Goal: Task Accomplishment & Management: Manage account settings

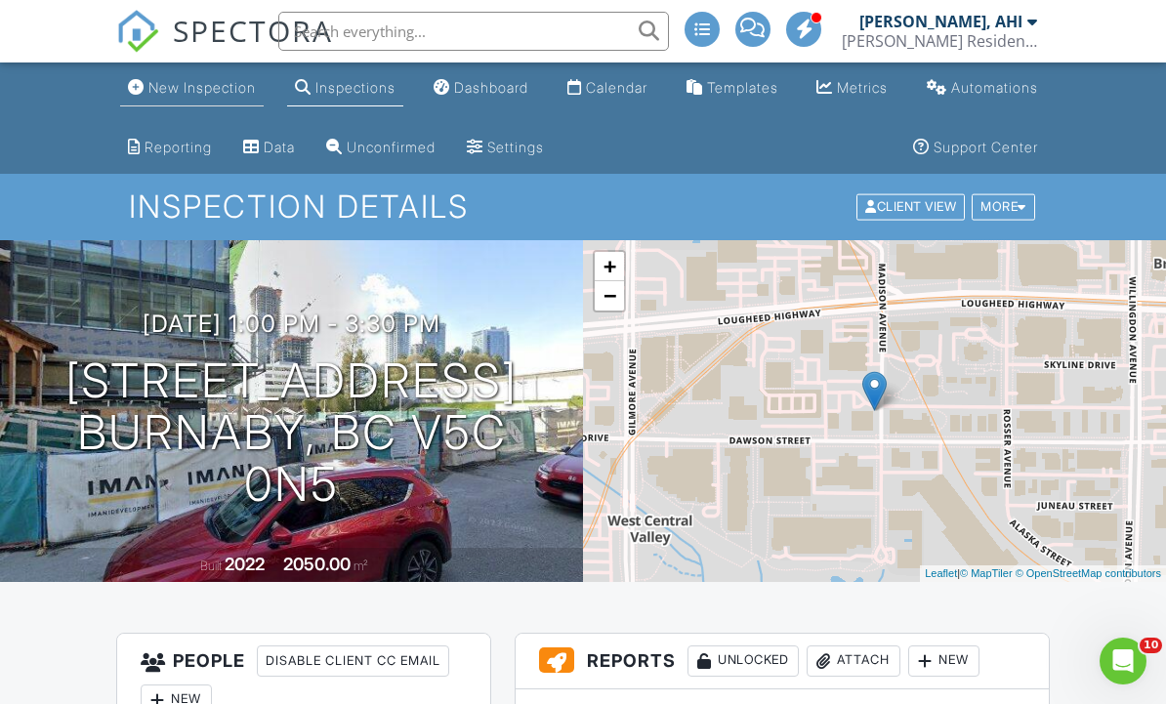
click at [222, 100] on link "New Inspection" at bounding box center [192, 88] width 144 height 36
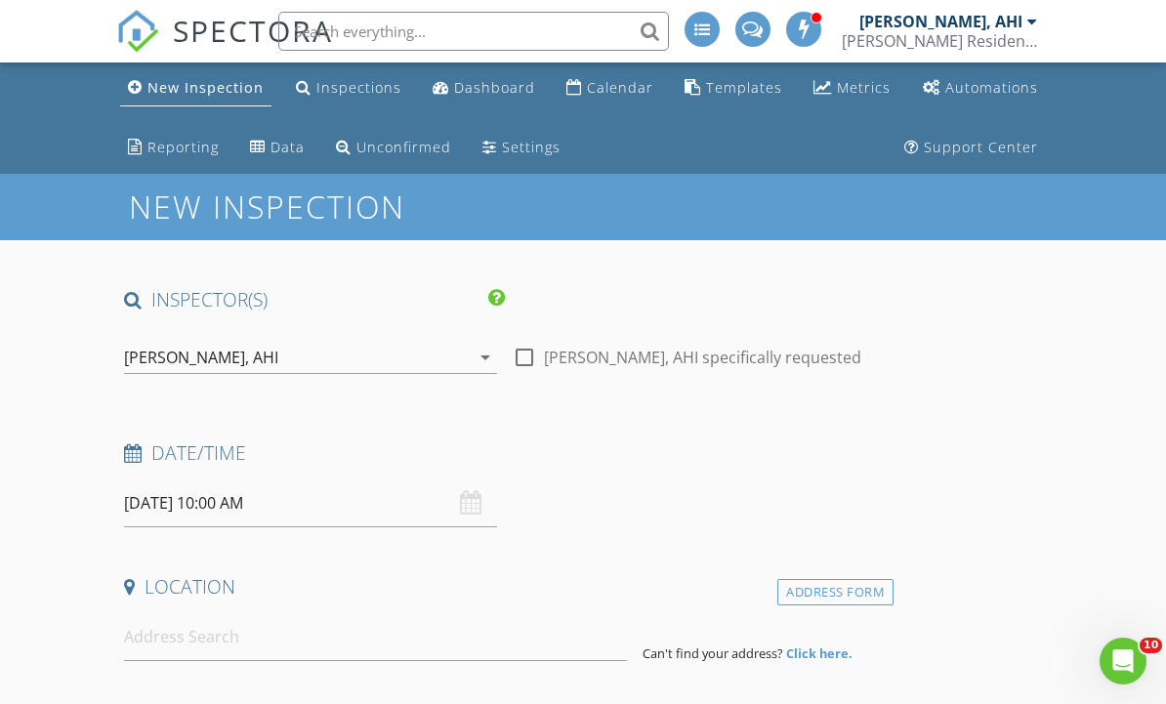
click at [529, 372] on div at bounding box center [524, 357] width 33 height 33
checkbox input "true"
click at [232, 645] on input at bounding box center [375, 638] width 503 height 48
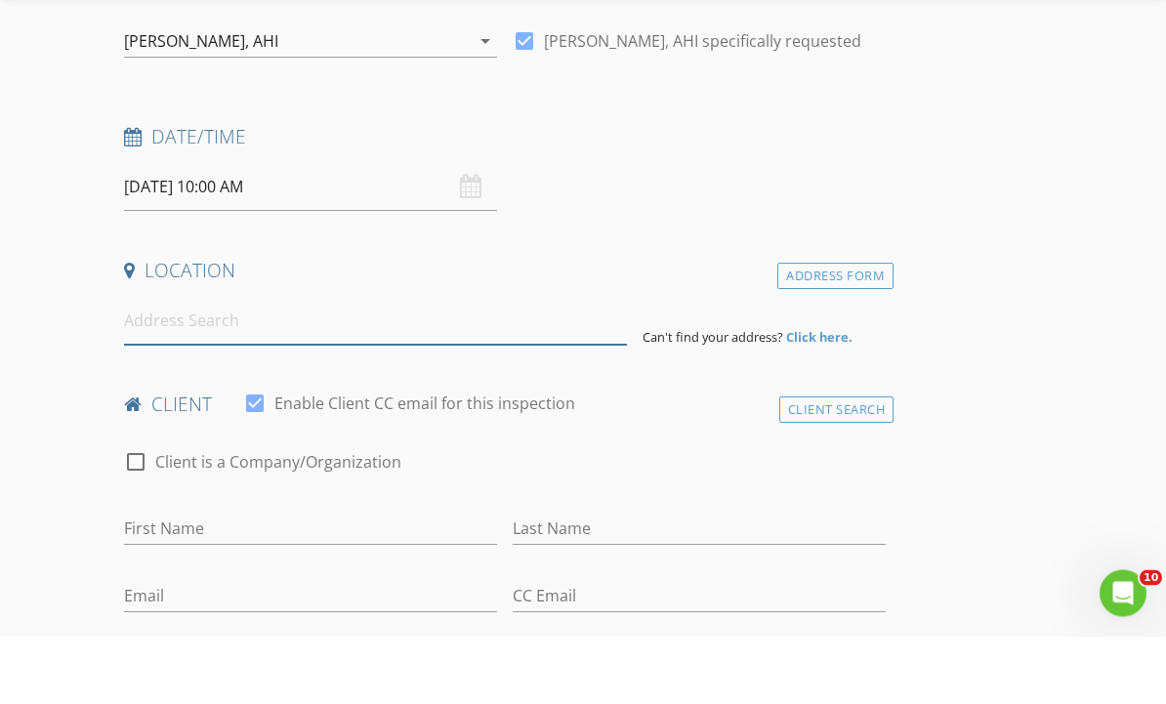
click at [196, 365] on input at bounding box center [375, 389] width 503 height 48
click at [209, 365] on input at bounding box center [375, 389] width 503 height 48
paste input "5531 Ludlow Rd Richmond"
type input "5531 Ludlow Rd Richmond"
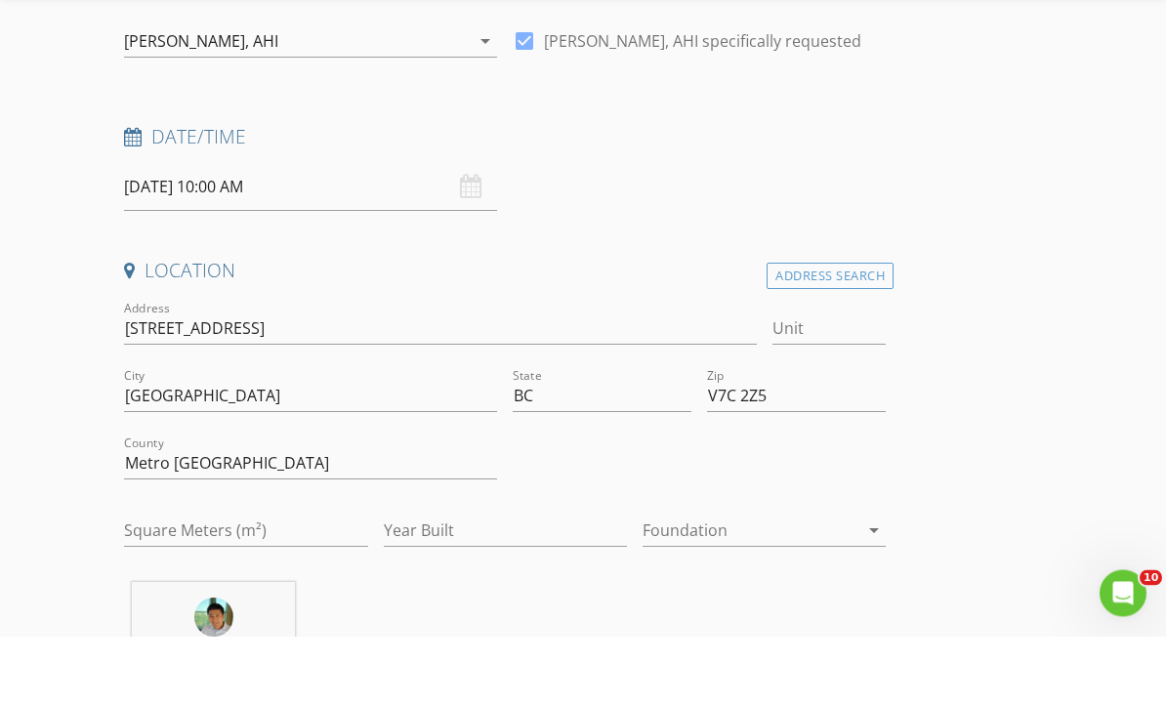
scroll to position [317, 0]
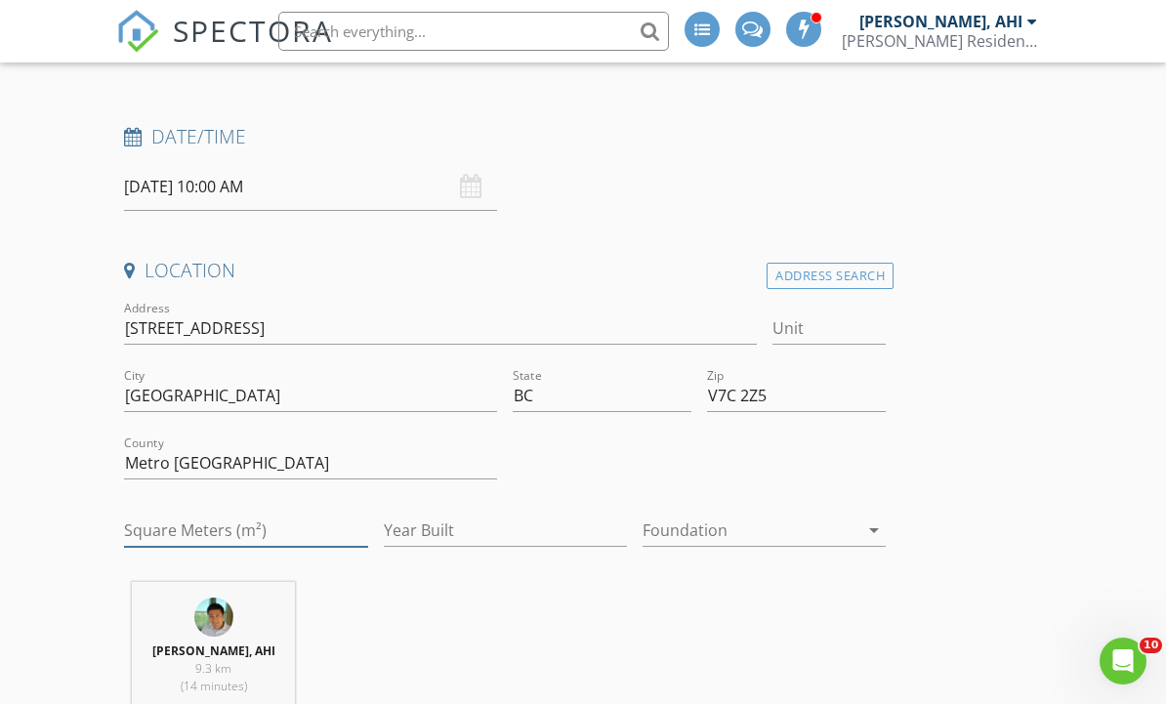
click at [256, 522] on input "Square Meters (m²)" at bounding box center [245, 531] width 243 height 32
type input "3756"
click at [517, 530] on input "Year Built" at bounding box center [505, 532] width 243 height 32
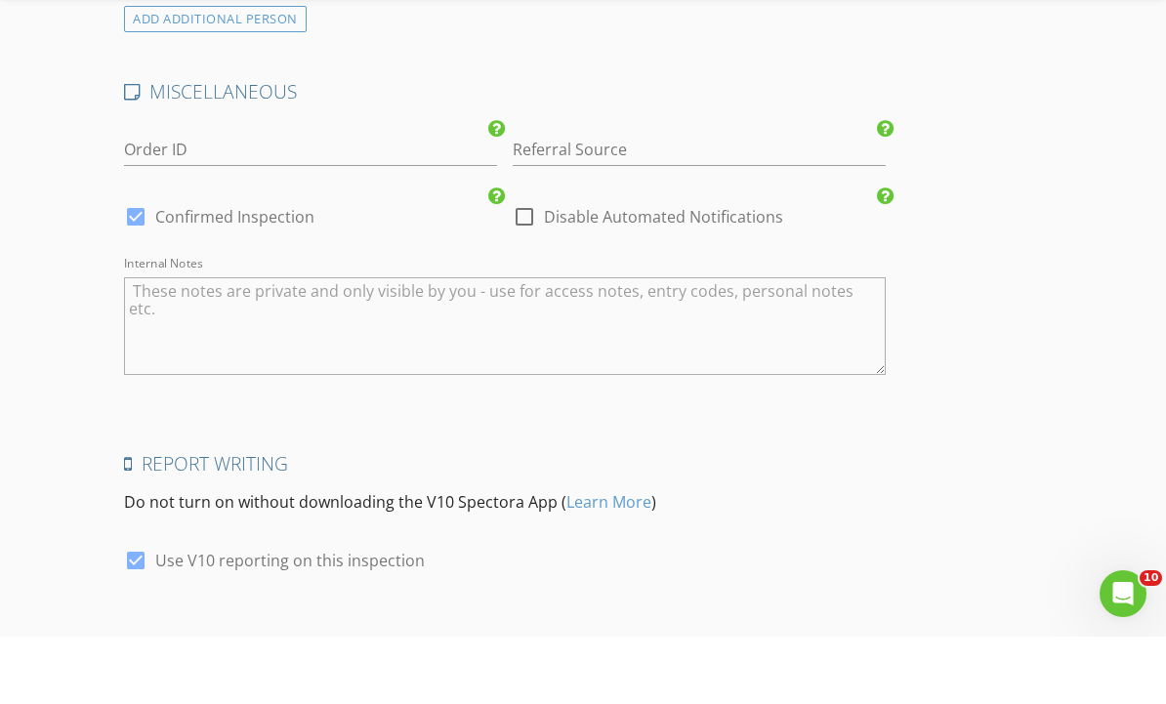
scroll to position [3210, 0]
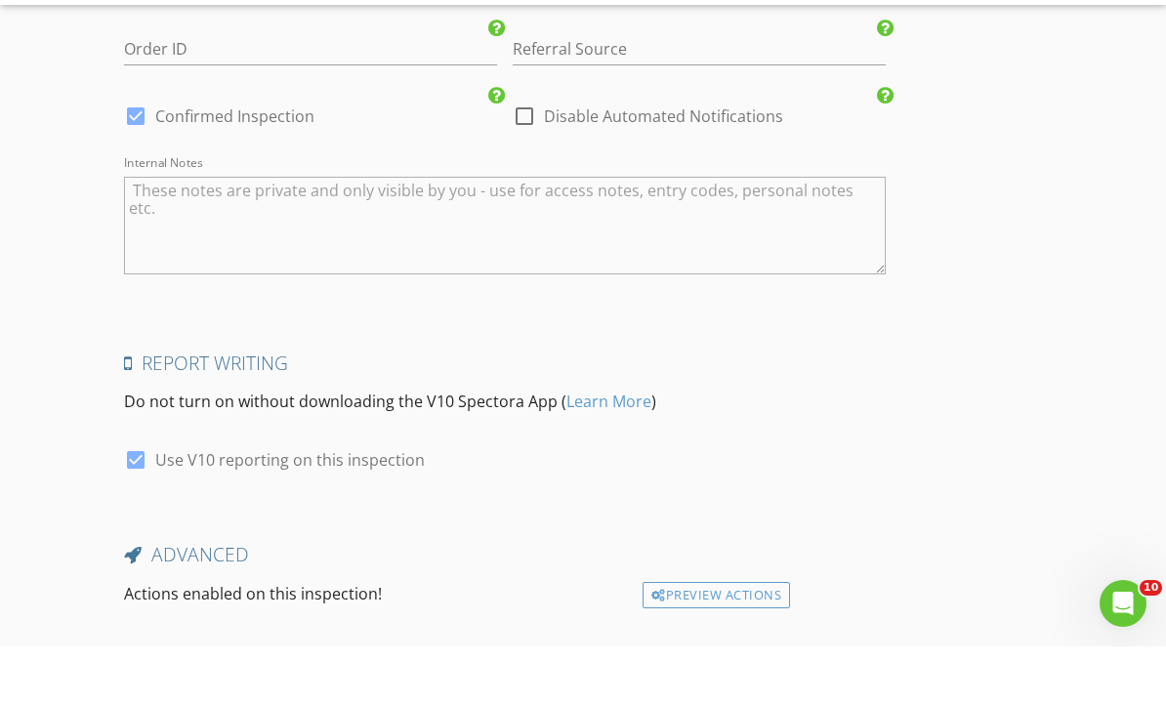
type input "1988"
click at [396, 234] on textarea "Internal Notes" at bounding box center [505, 283] width 762 height 98
click at [360, 234] on textarea "Internal Notes" at bounding box center [505, 283] width 762 height 98
click at [350, 234] on textarea "Internal Notes" at bounding box center [505, 283] width 762 height 98
paste textarea "Beautiful corner home with 6 bdrm, 5 baths nestled in the heart of Richmond. Ne…"
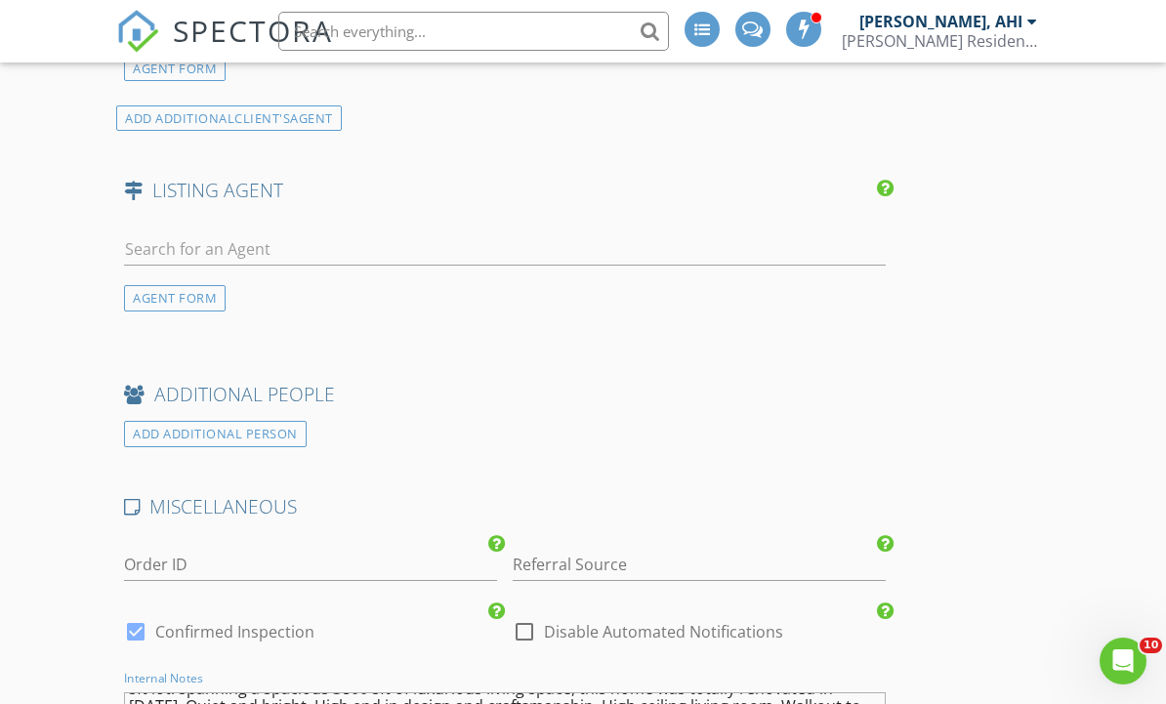
scroll to position [2701, 0]
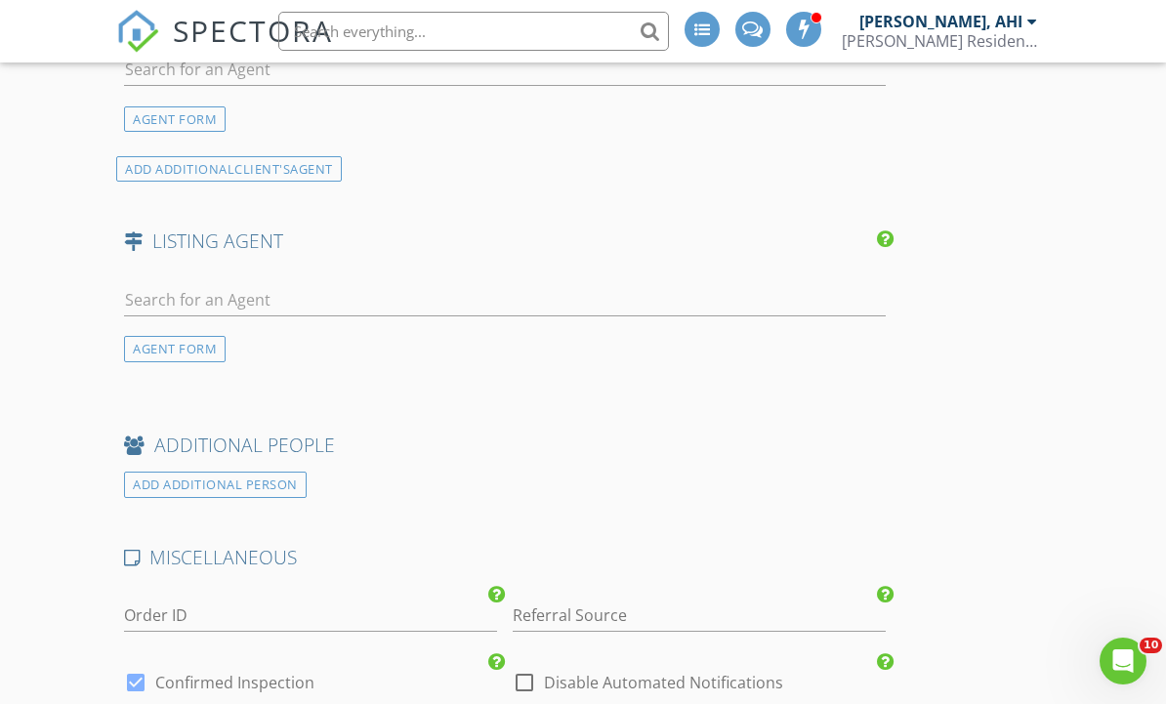
type textarea "Beautiful corner home with 6 bdrm, 5 baths nestled in the heart of Richmond. Ne…"
click at [572, 295] on input "text" at bounding box center [505, 300] width 762 height 32
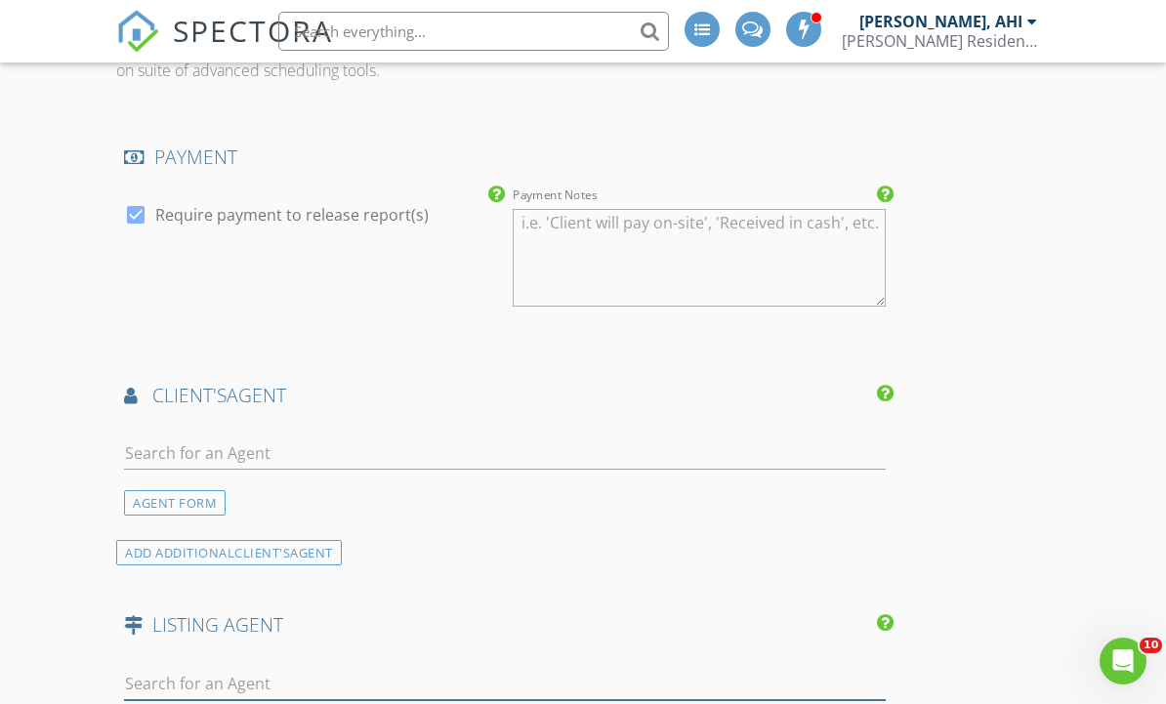
scroll to position [2310, 0]
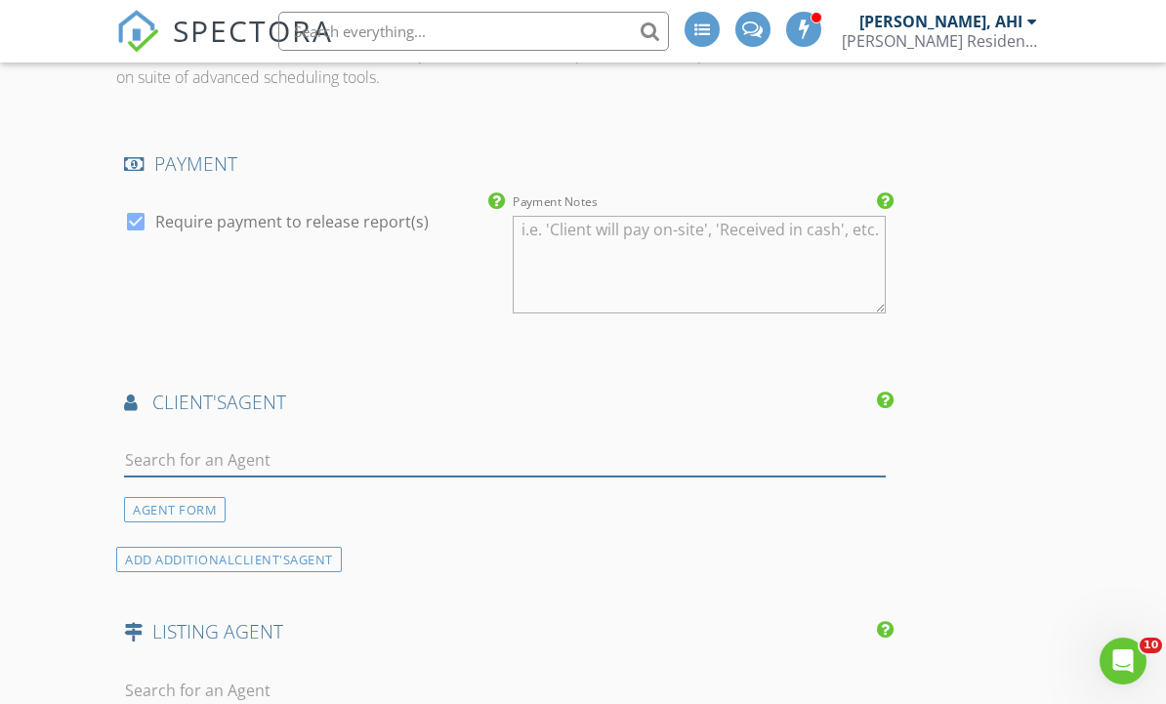
click at [433, 445] on input "text" at bounding box center [505, 461] width 762 height 32
type input "Anna c"
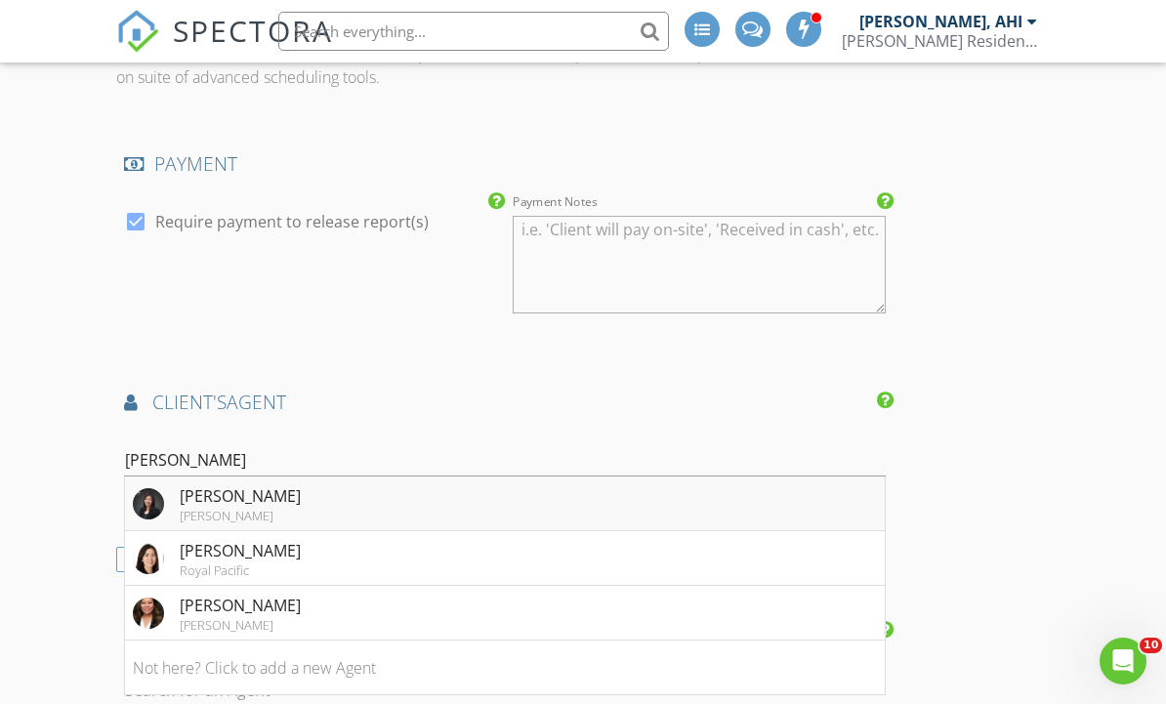
click at [393, 503] on li "Anna Chan Sutton" at bounding box center [505, 504] width 760 height 55
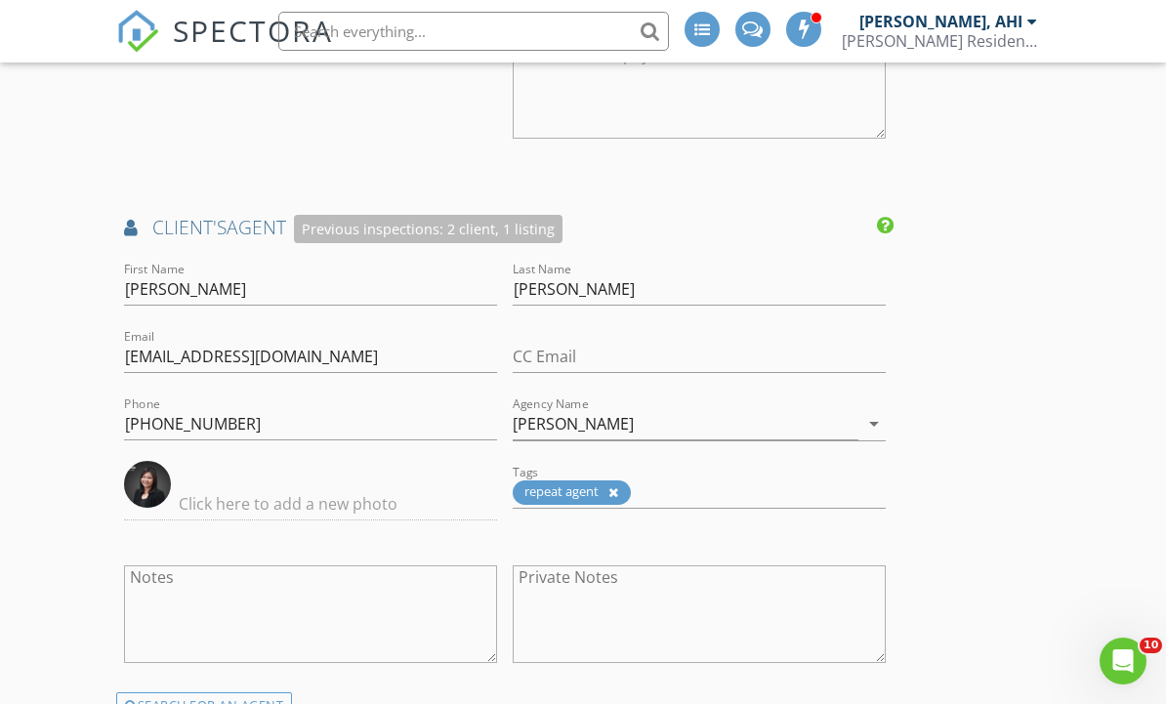
scroll to position [2890, 0]
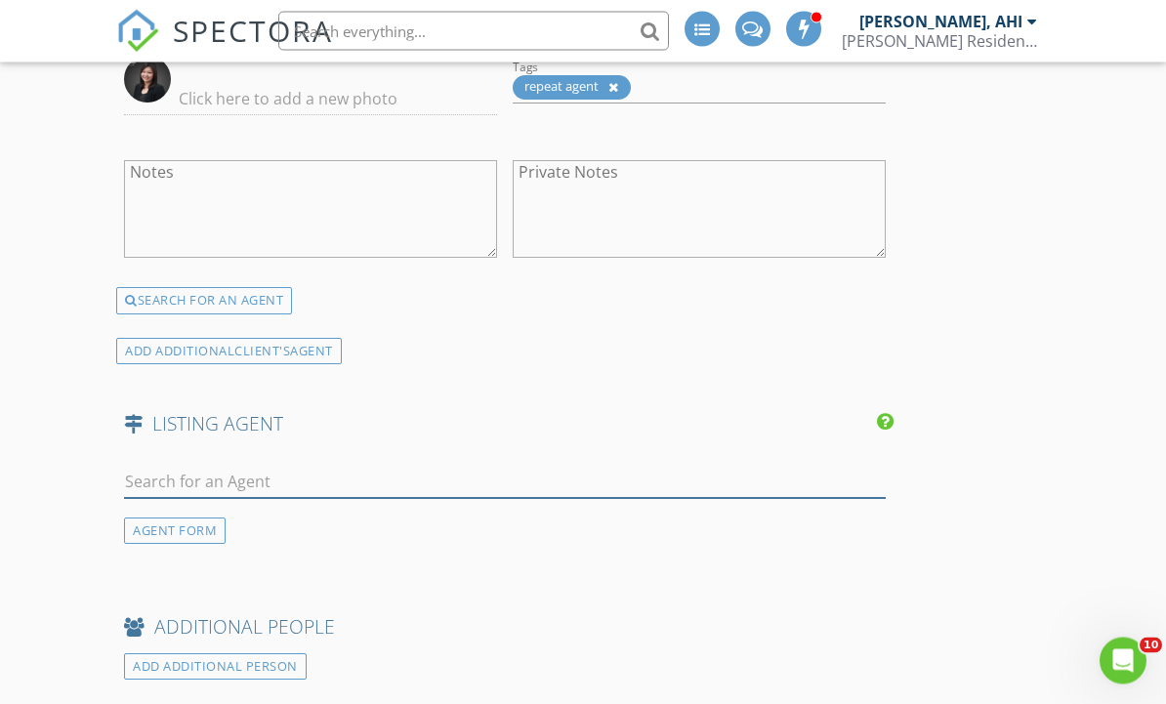
click at [464, 469] on input "text" at bounding box center [505, 483] width 762 height 32
type input "Gary"
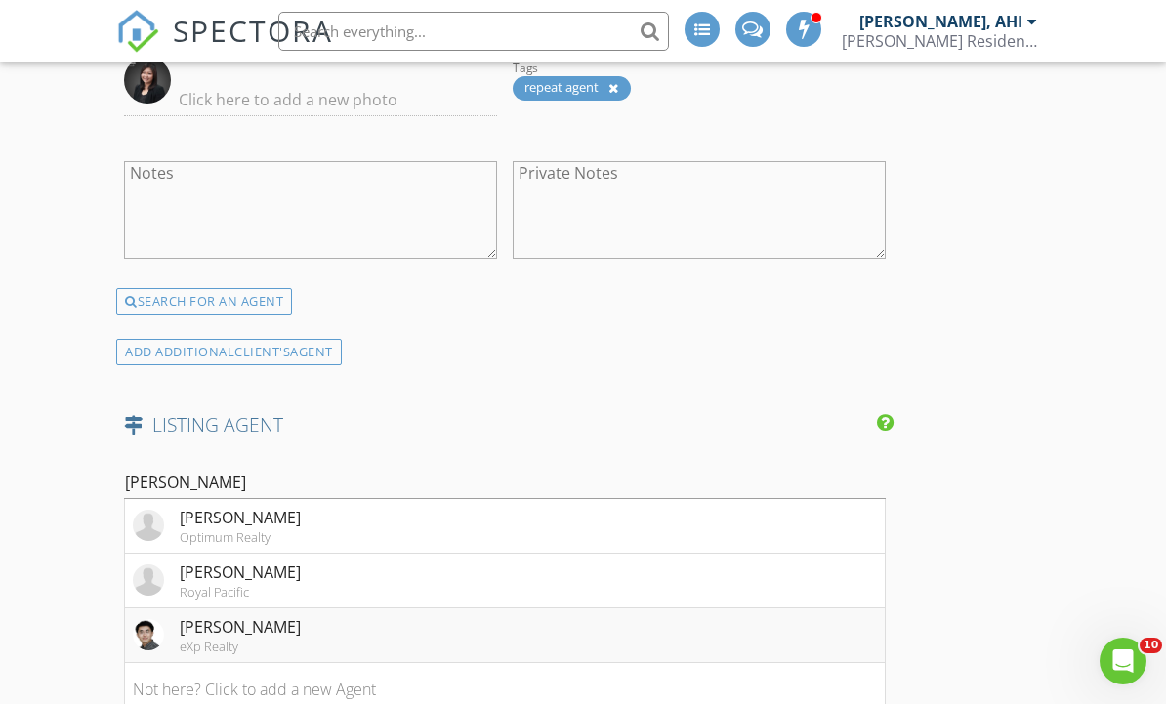
click at [413, 632] on li "Gary Geng eXp Realty" at bounding box center [505, 636] width 760 height 55
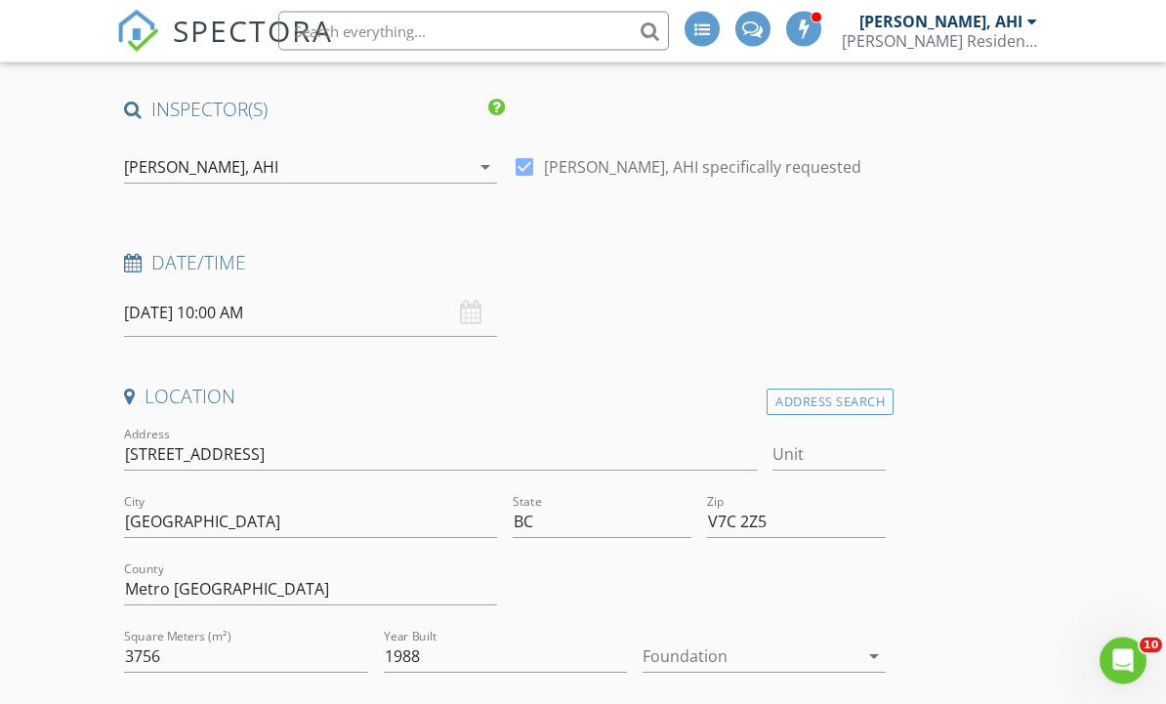
scroll to position [163, 0]
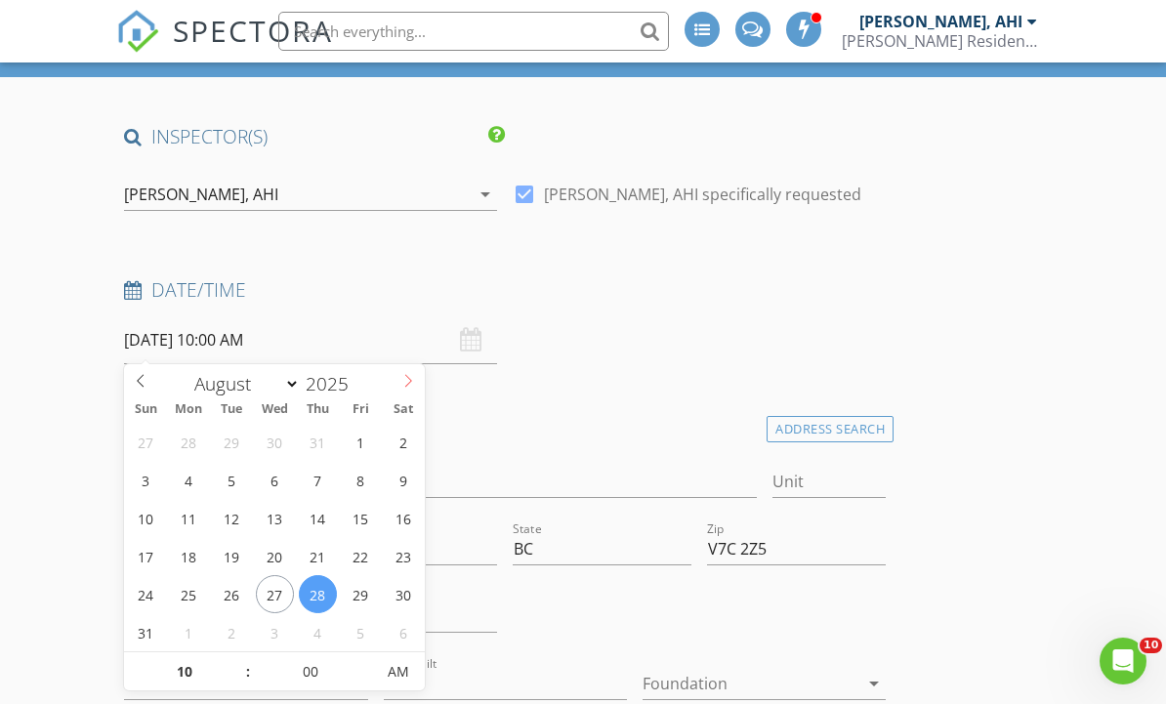
click at [400, 382] on span at bounding box center [408, 377] width 33 height 27
select select "8"
type input "09/04/2025 10:00 AM"
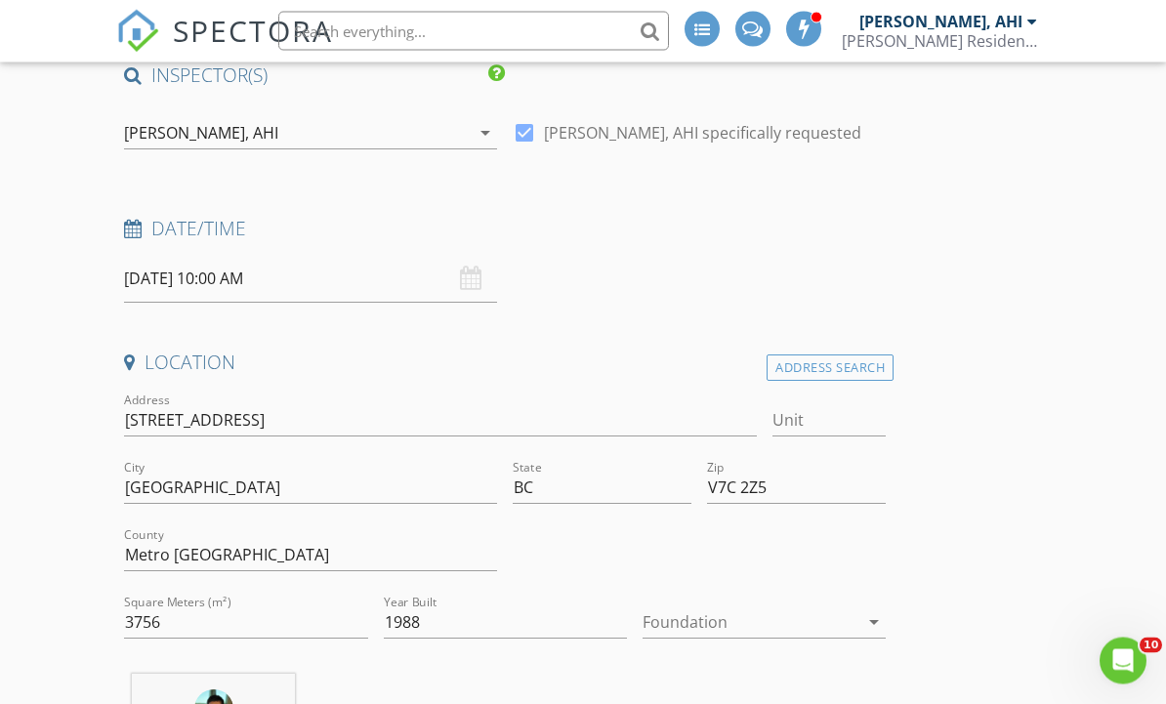
scroll to position [202, 0]
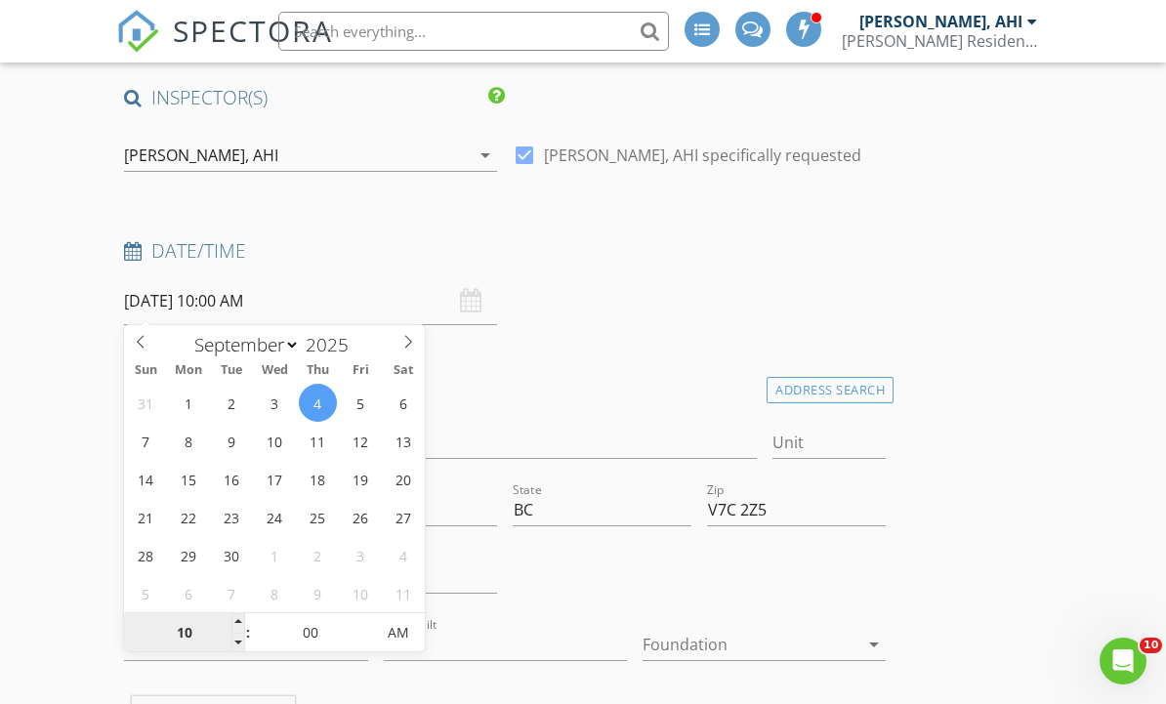
click at [182, 637] on input "10" at bounding box center [184, 633] width 120 height 39
type input "11"
type input "09/04/2025 11:00 AM"
type input "12"
type input "09/04/2025 12:00 PM"
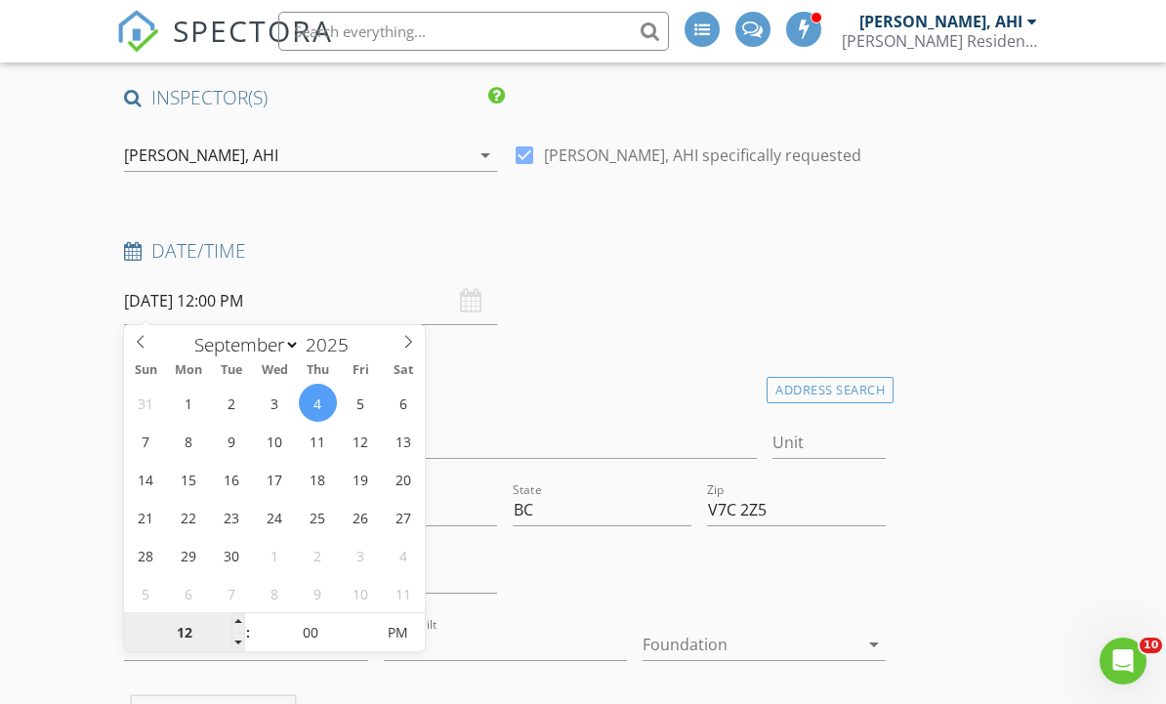
type input "01"
type input "09/04/2025 1:00 PM"
type input "05"
type input "09/04/2025 1:05 PM"
type input "10"
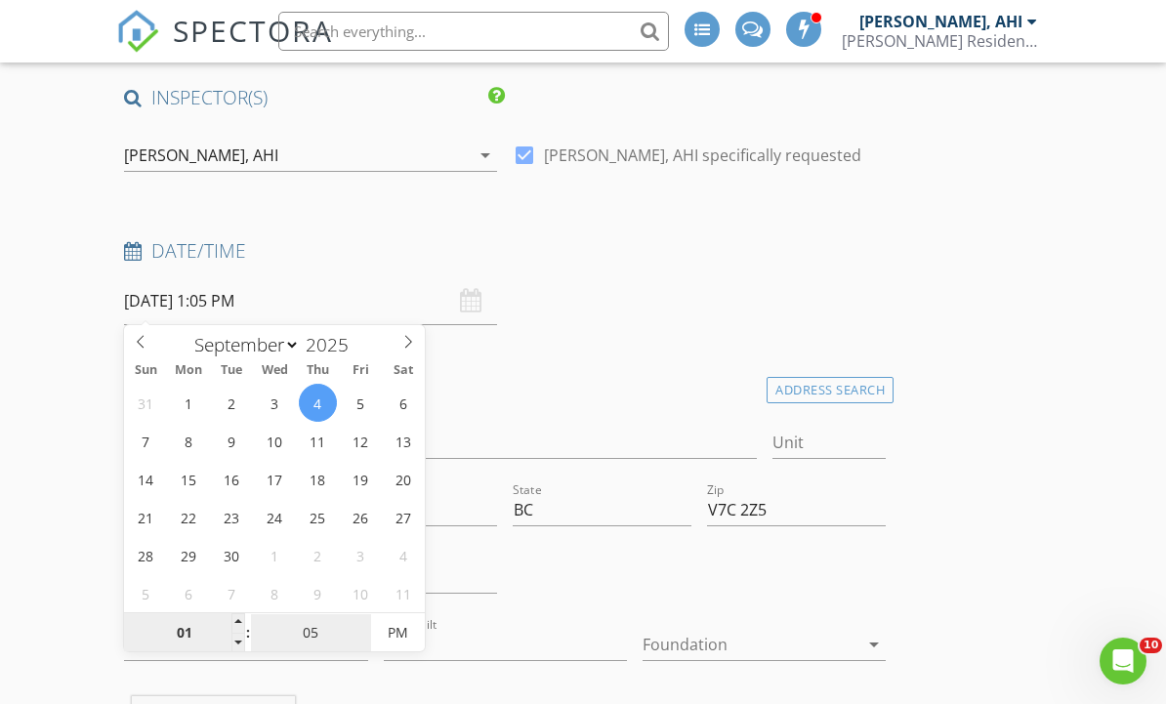
type input "09/04/2025 1:10 PM"
type input "15"
type input "09/04/2025 1:15 PM"
type input "20"
type input "09/04/2025 1:20 PM"
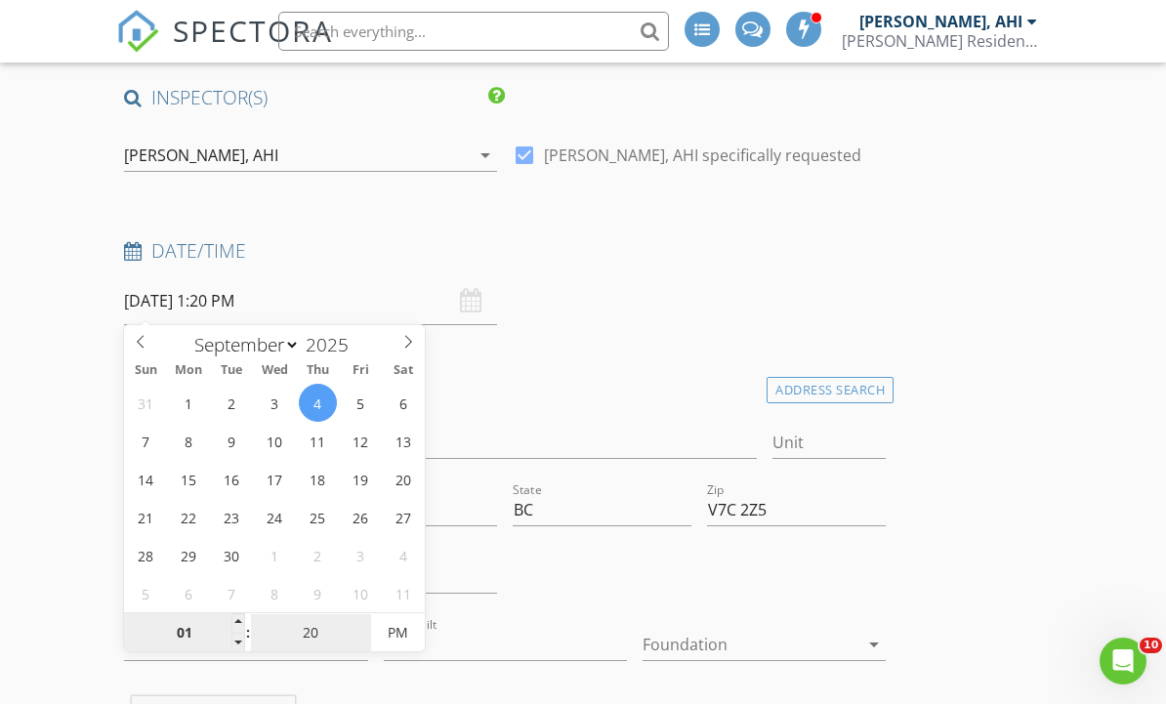
type input "25"
type input "09/04/2025 1:25 PM"
type input "30"
type input "09/04/2025 1:30 PM"
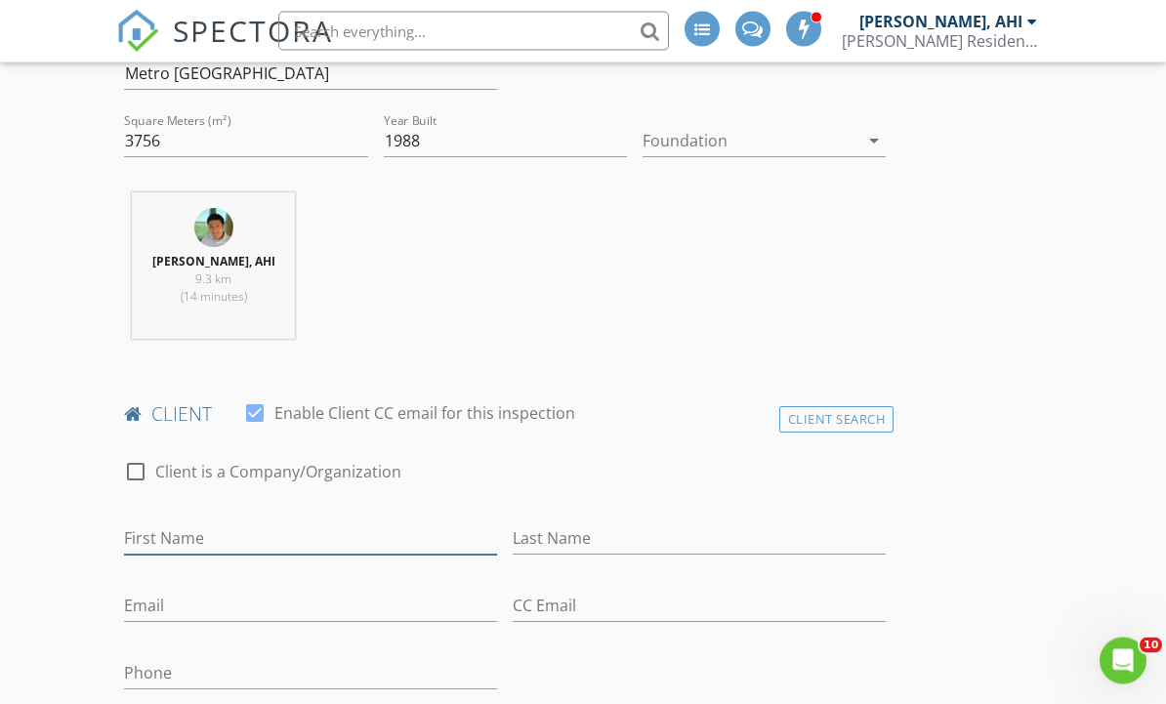
click at [276, 545] on input "First Name" at bounding box center [310, 540] width 373 height 32
click at [261, 526] on input "First Name" at bounding box center [310, 540] width 373 height 32
click at [247, 529] on input "First Name" at bounding box center [310, 540] width 373 height 32
paste input "Wei Zeng"
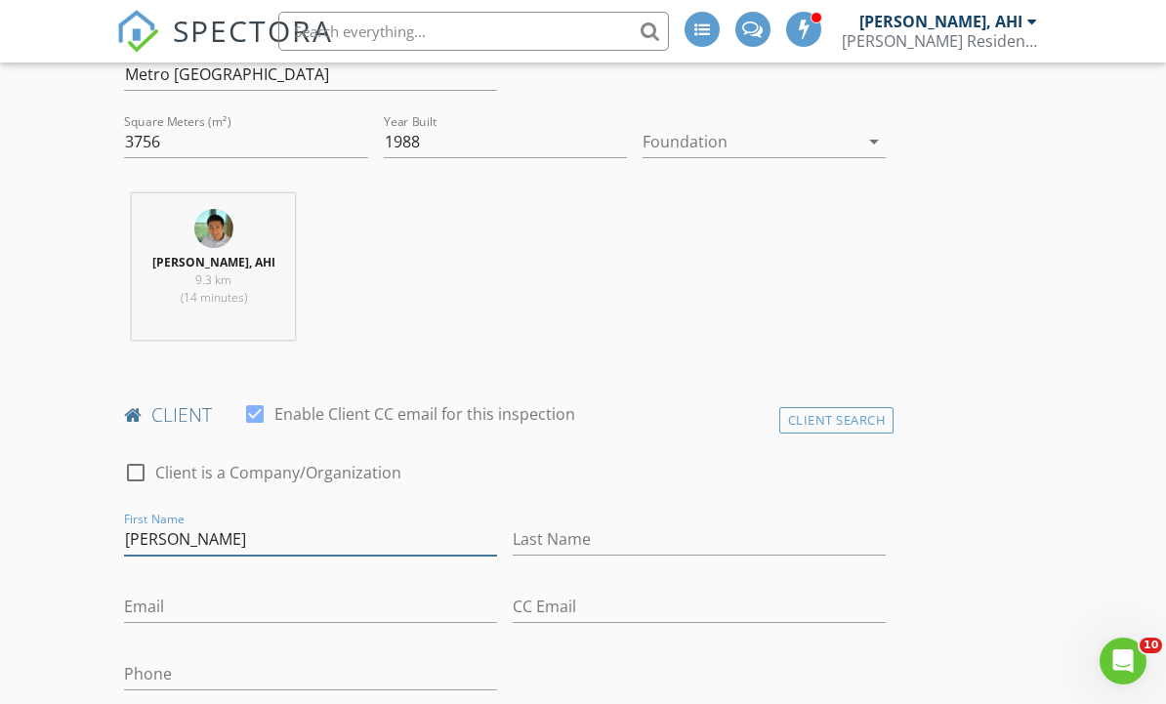
click at [290, 542] on input "Wei Zeng" at bounding box center [310, 540] width 373 height 32
click at [284, 540] on input "Wei Zeng" at bounding box center [310, 540] width 373 height 32
type input "Wei"
click at [684, 547] on input "Last Name" at bounding box center [699, 540] width 373 height 32
click at [672, 535] on input "Last Name" at bounding box center [699, 540] width 373 height 32
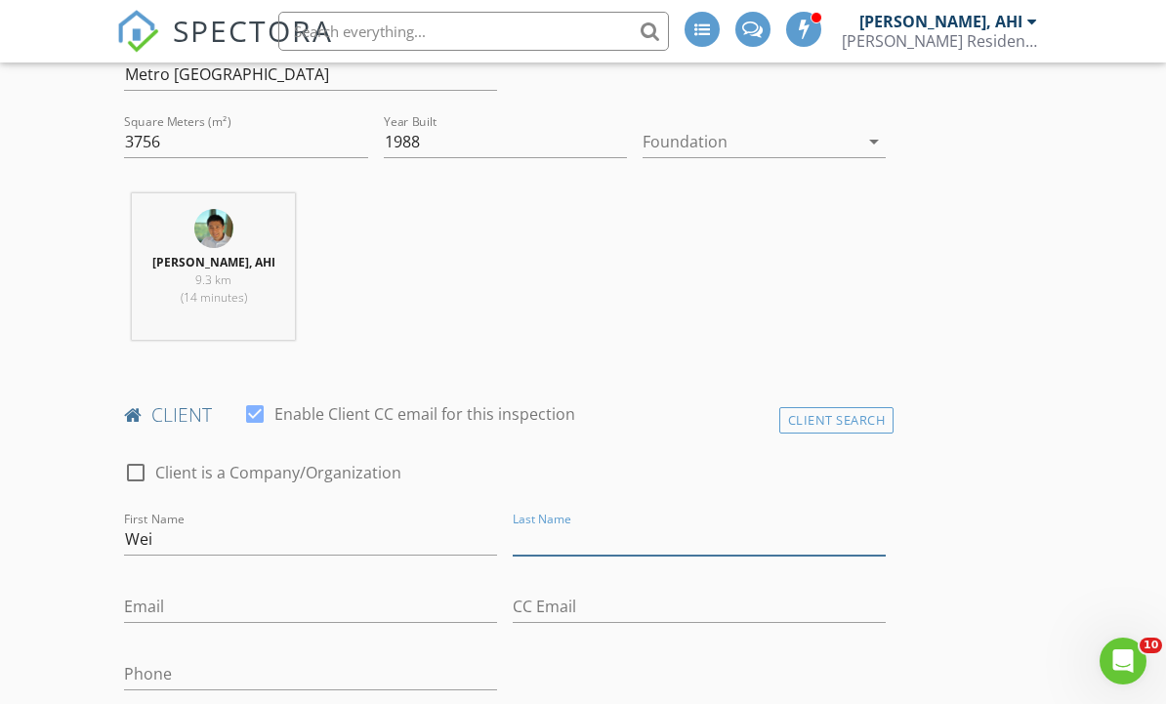
paste input "Zeng"
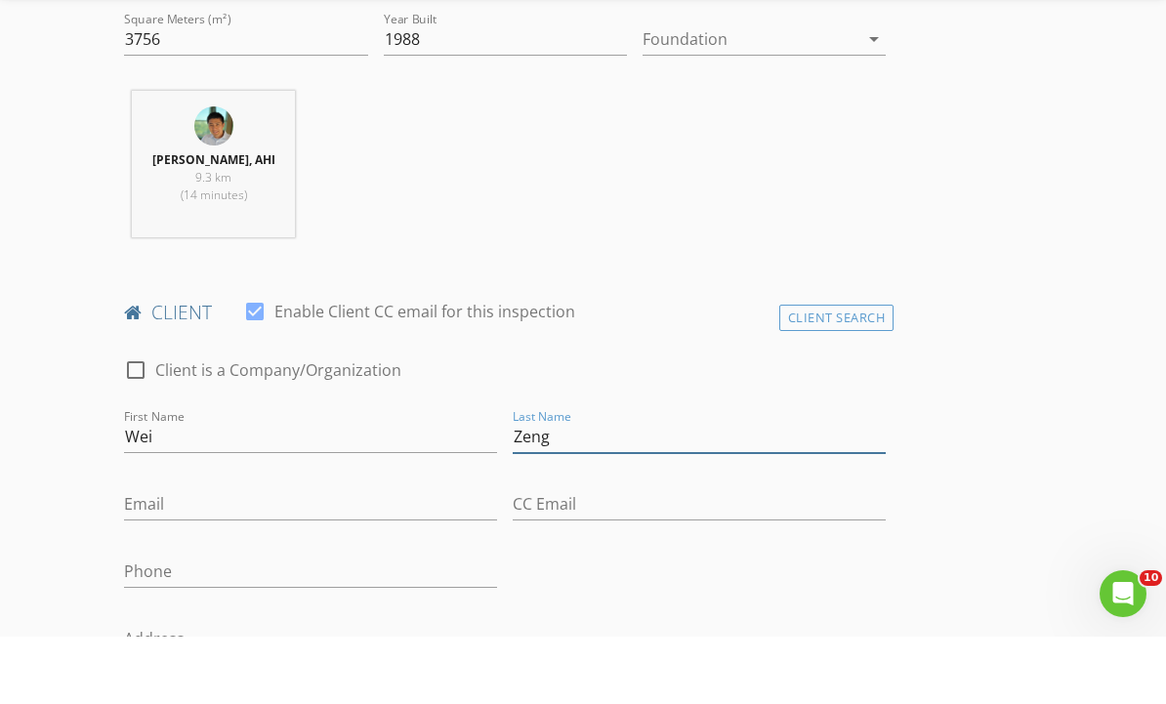
scroll to position [782, 0]
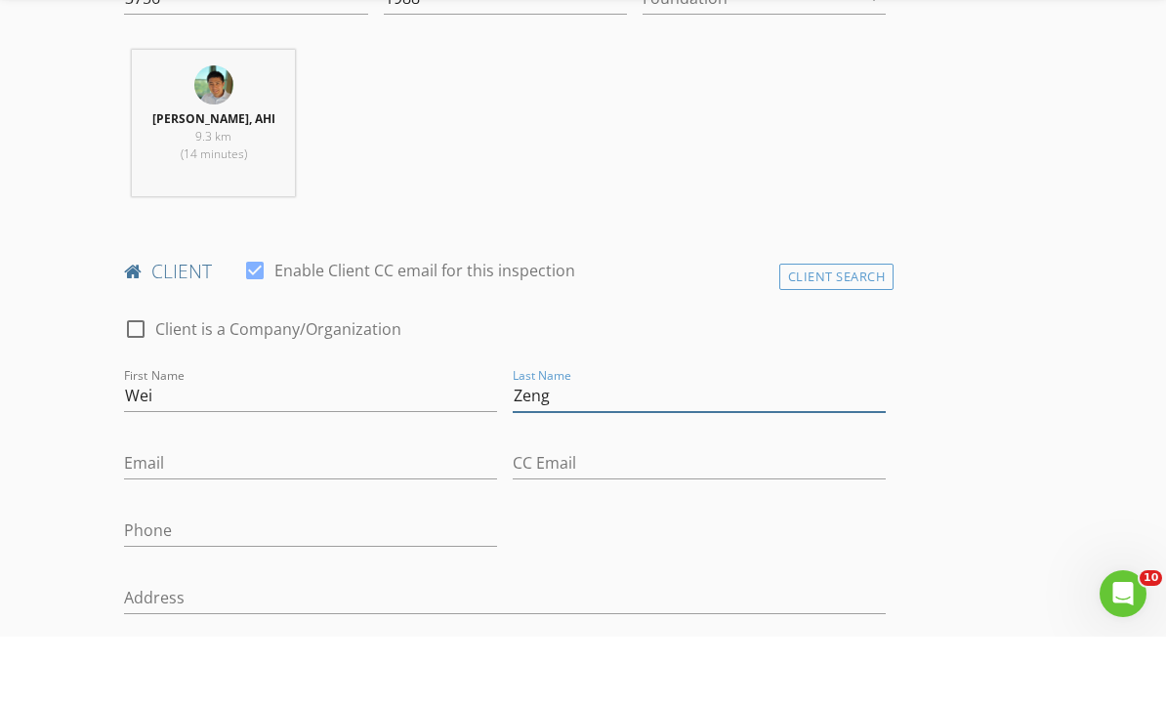
type input "Zeng"
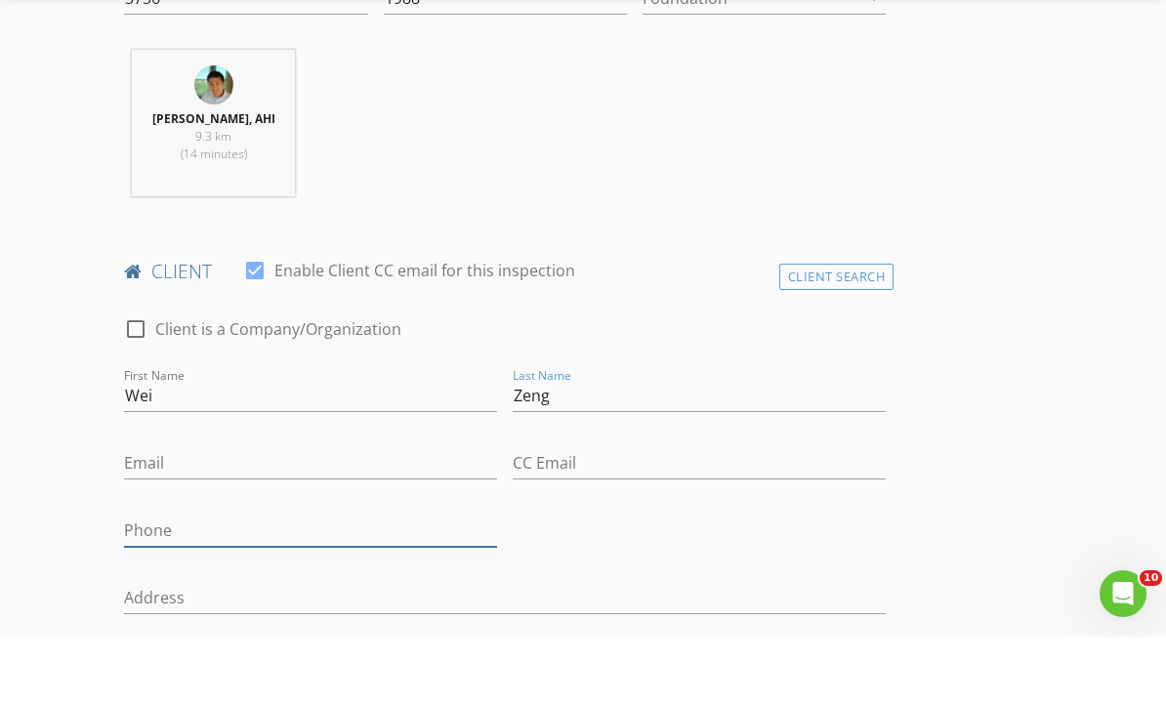
click at [275, 582] on input "Phone" at bounding box center [310, 598] width 373 height 32
click at [271, 582] on input "Phone" at bounding box center [310, 598] width 373 height 32
click at [261, 582] on input "Phone" at bounding box center [310, 598] width 373 height 32
paste input "[PHONE_NUMBER]"
type input "[PHONE_NUMBER]"
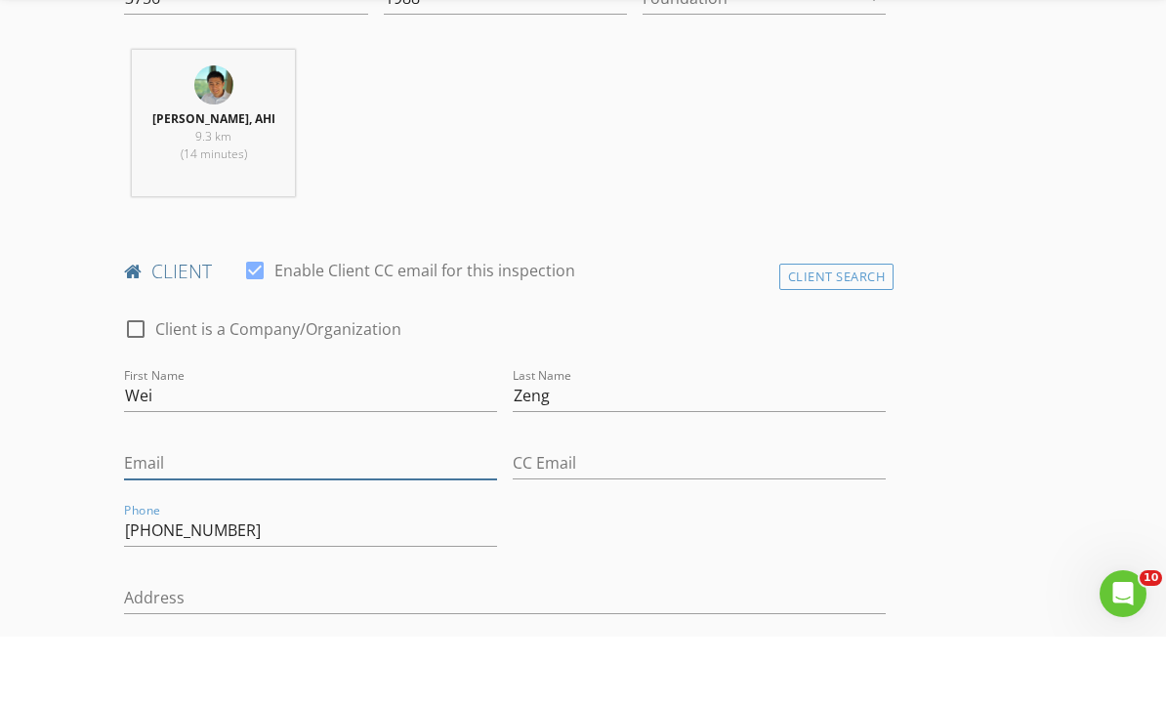
click at [223, 515] on input "Email" at bounding box center [310, 531] width 373 height 32
click at [217, 515] on input "Email" at bounding box center [310, 531] width 373 height 32
paste input "Weiwei2372@gmail.com"
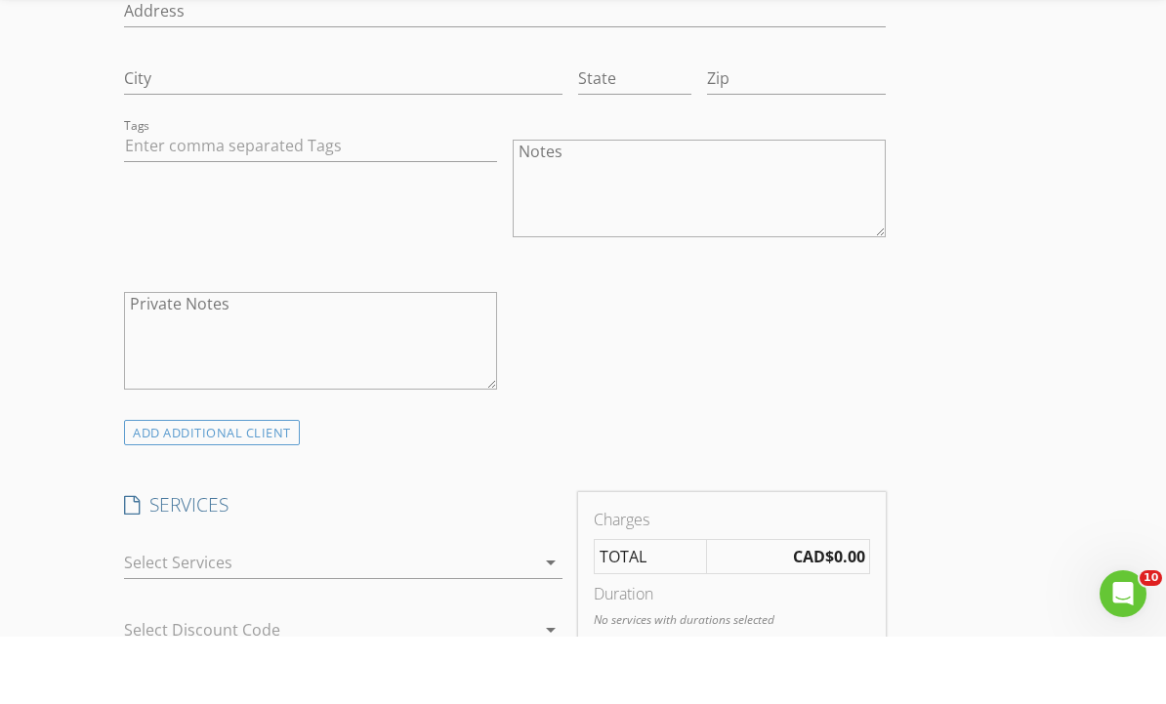
scroll to position [1477, 0]
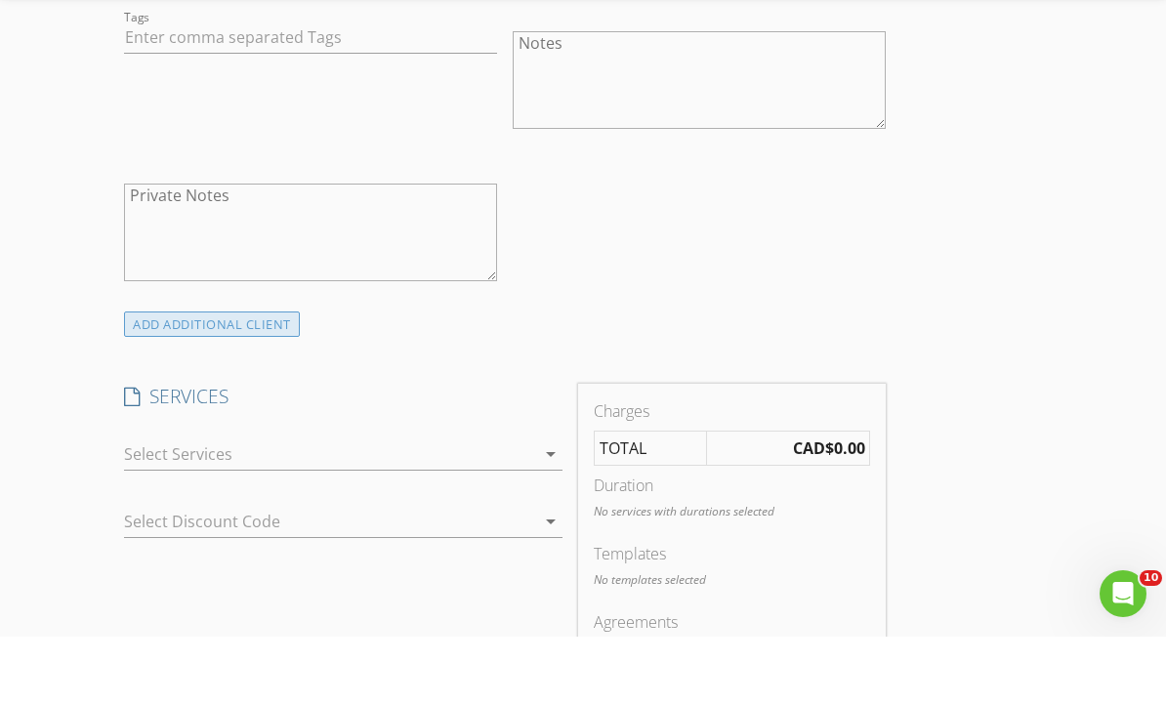
type input "Weiwei2372@gmail.com"
click at [233, 379] on div "ADD ADDITIONAL client" at bounding box center [212, 392] width 176 height 26
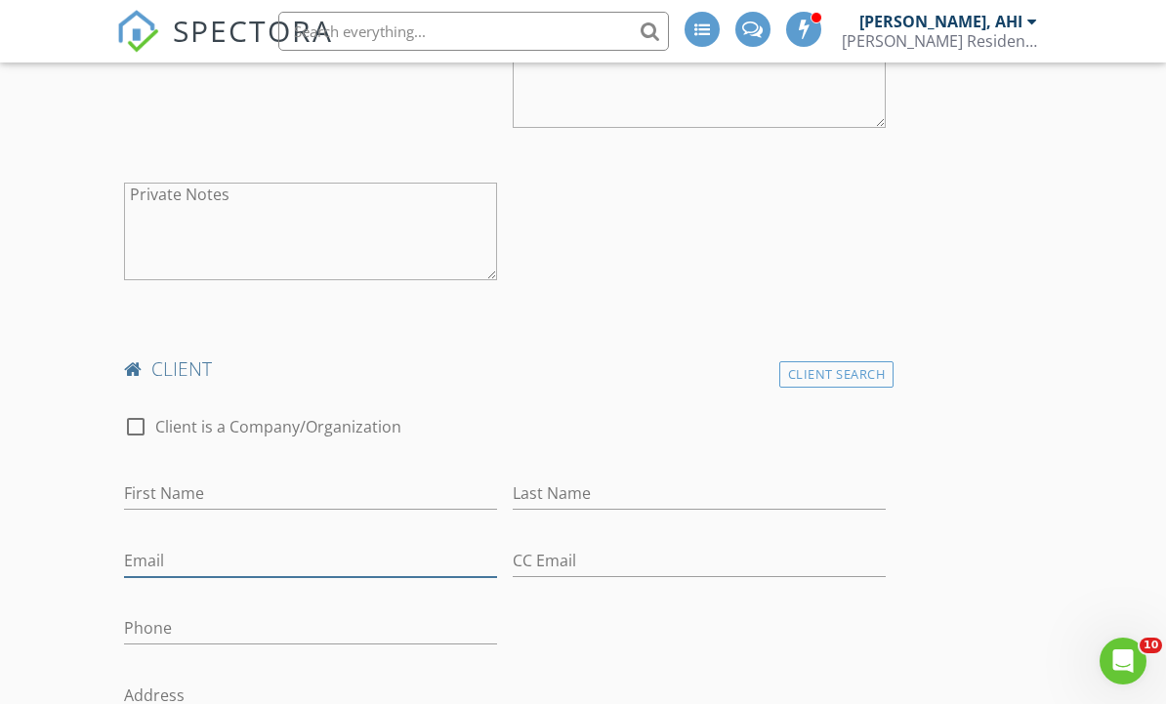
click at [232, 558] on input "Email" at bounding box center [310, 561] width 373 height 32
click at [195, 555] on input "Email" at bounding box center [310, 562] width 373 height 32
click at [191, 551] on input "Email" at bounding box center [310, 562] width 373 height 32
paste input "kelly.lzc22@gmail.com"
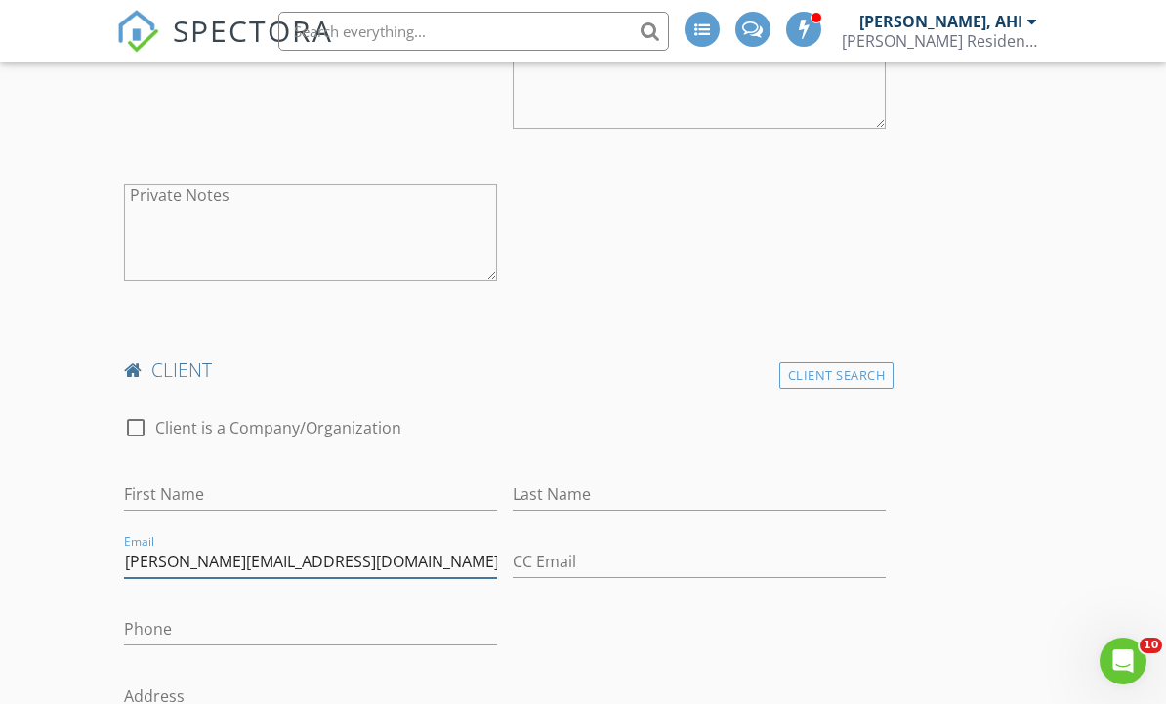
type input "kelly.lzc22@gmail.com"
click at [279, 500] on input "First Name" at bounding box center [310, 495] width 373 height 32
click at [280, 494] on input "First Name" at bounding box center [310, 495] width 373 height 32
click at [256, 502] on input "First Name" at bounding box center [310, 495] width 373 height 32
paste input "Zhangchi Li"
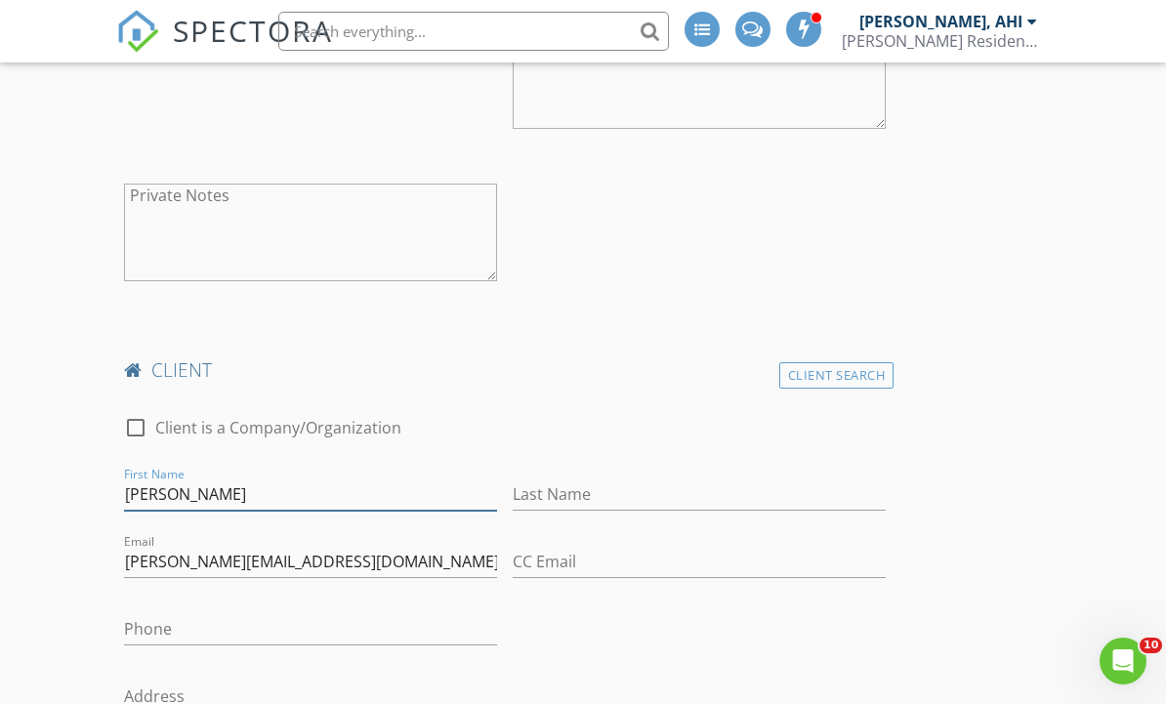
click at [332, 498] on input "Zhangchi Li" at bounding box center [310, 495] width 373 height 32
click at [332, 491] on input "[PERSON_NAME]" at bounding box center [310, 495] width 373 height 32
type input "Zhangchi"
click at [643, 497] on input "Last Name" at bounding box center [699, 495] width 373 height 32
click at [626, 486] on input "Last Name" at bounding box center [699, 495] width 373 height 32
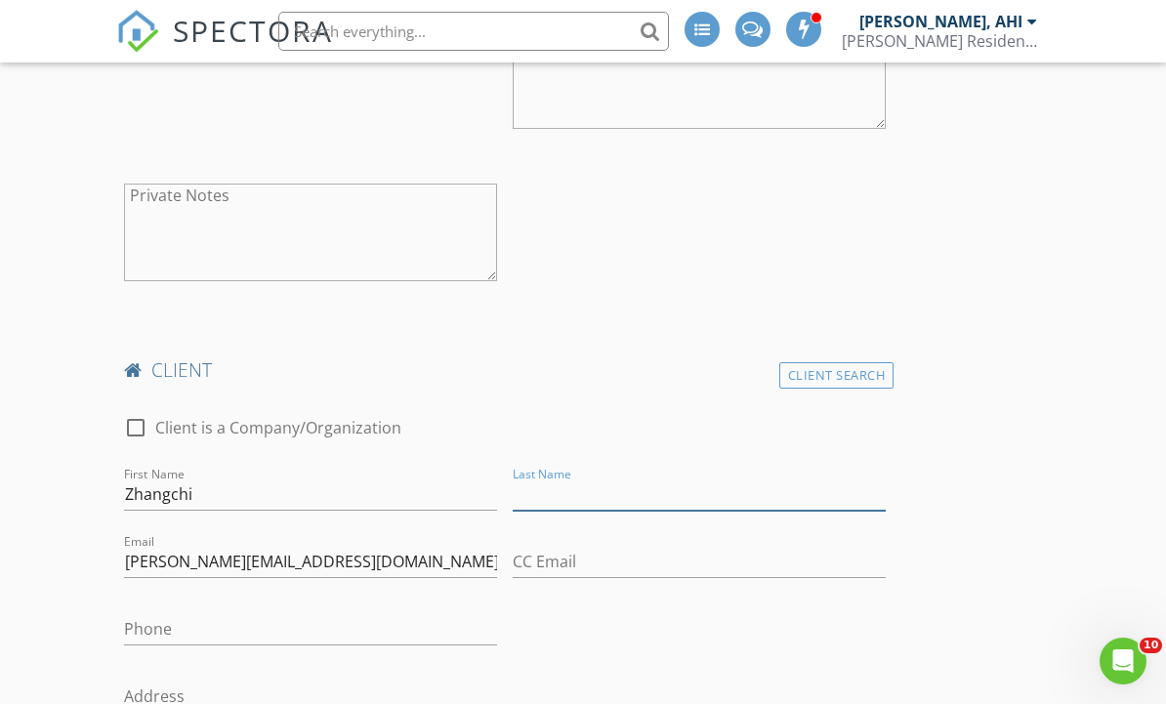
click at [610, 486] on input "Last Name" at bounding box center [699, 495] width 373 height 32
paste input "Li"
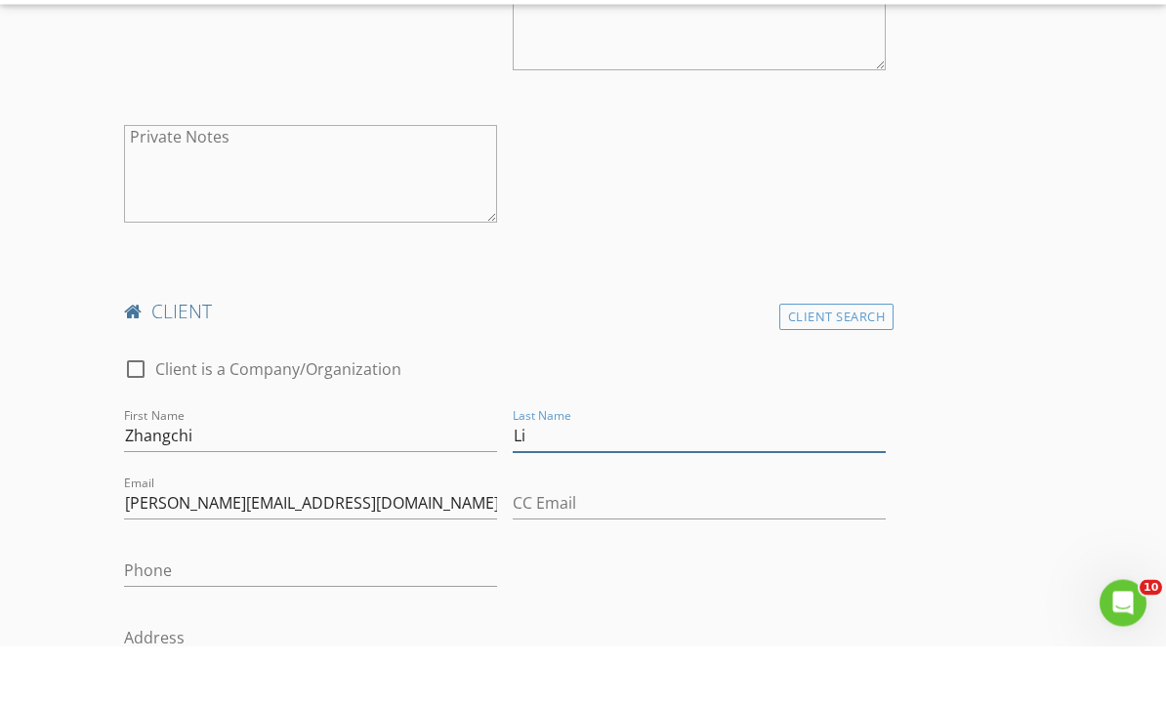
scroll to position [1546, 0]
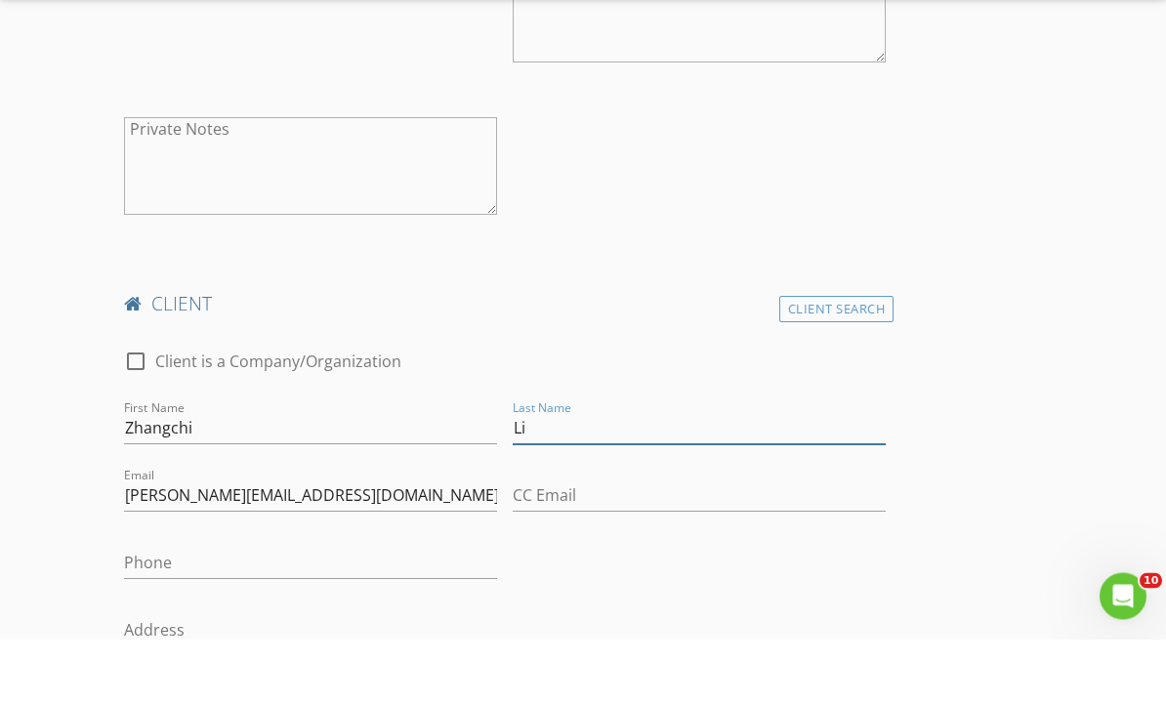
type input "Li"
click at [209, 680] on input "Address" at bounding box center [505, 696] width 762 height 32
click at [210, 680] on input "Address" at bounding box center [505, 696] width 762 height 32
click at [214, 680] on input "Address" at bounding box center [505, 696] width 762 height 32
paste input "1803-3333 Brown Rd, Richmond"
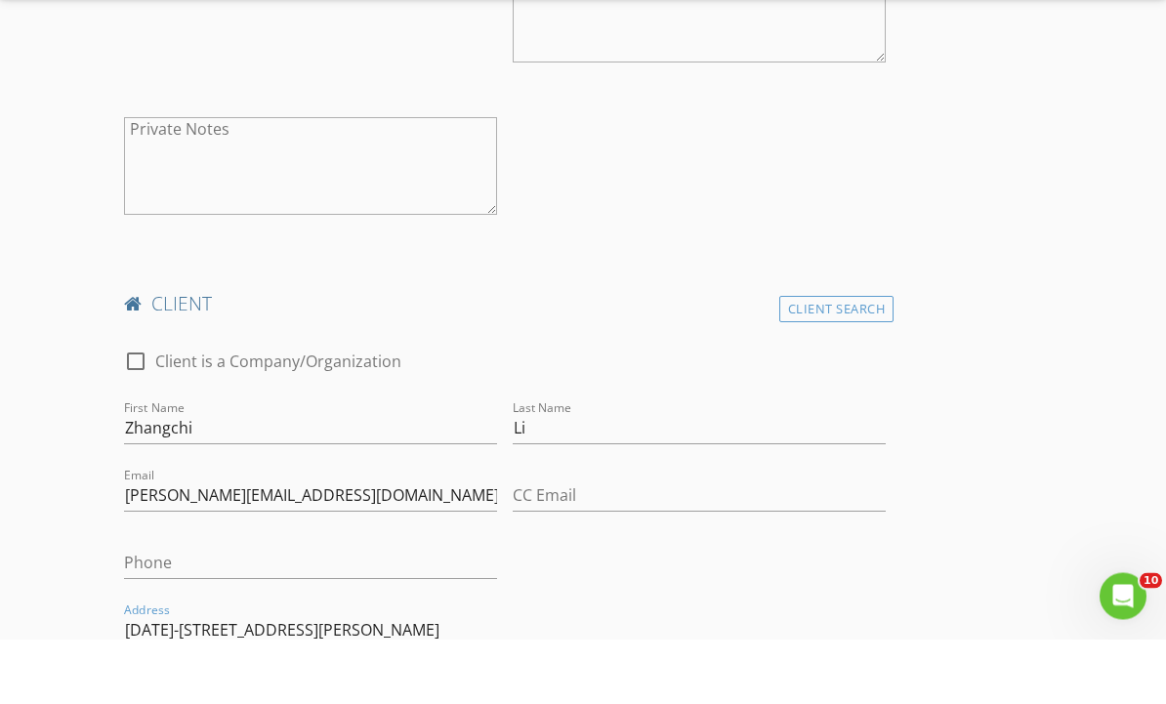
click at [333, 680] on input "1803-3333 Brown Rd, Richmond" at bounding box center [505, 696] width 762 height 32
click at [339, 680] on input "1803-3333 Brown Rd, Richmond" at bounding box center [505, 696] width 762 height 32
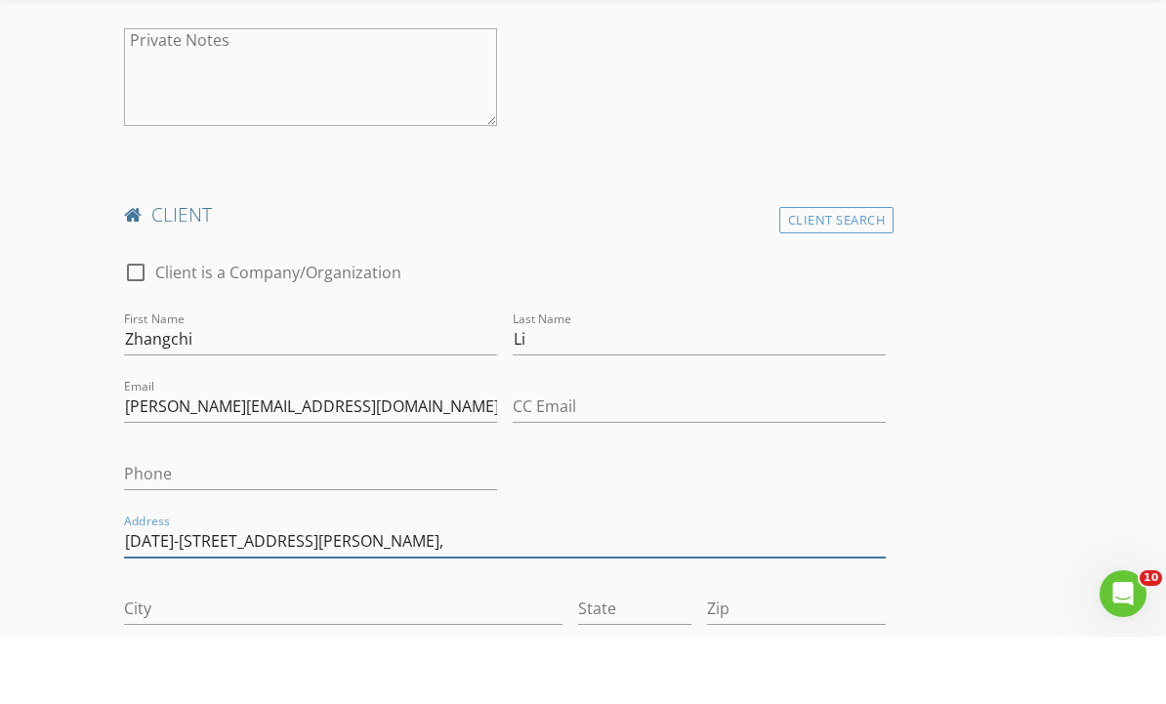
scroll to position [1636, 0]
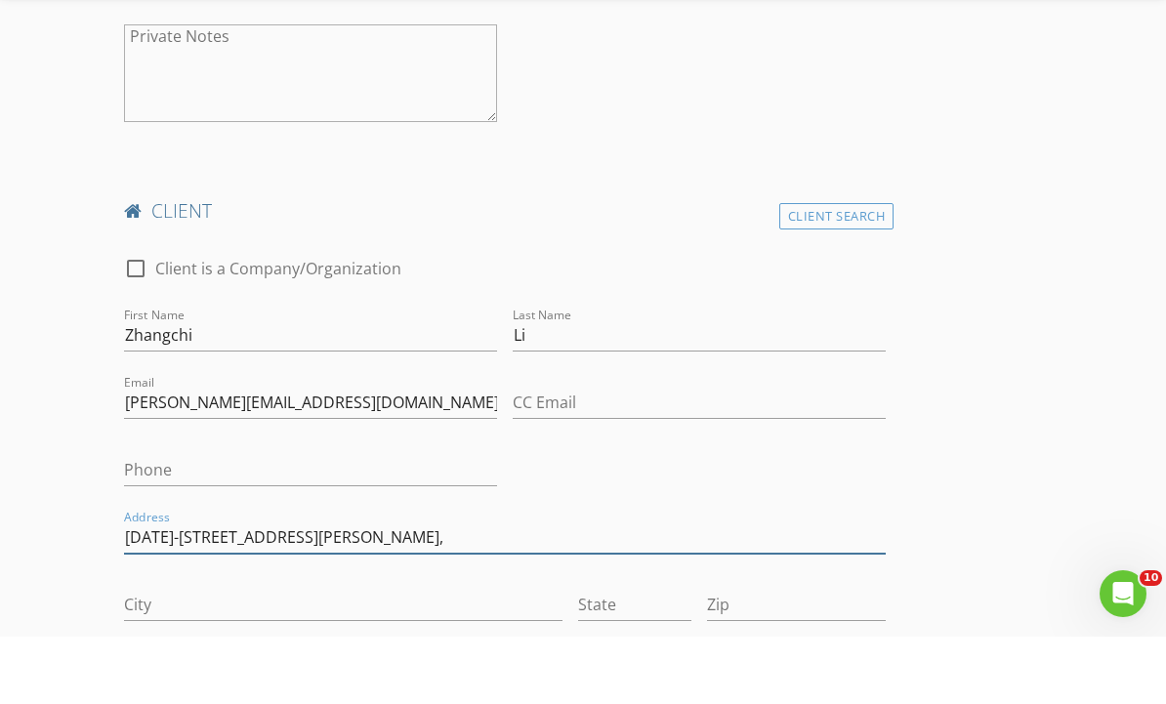
type input "1803-3333 Brown Rd,"
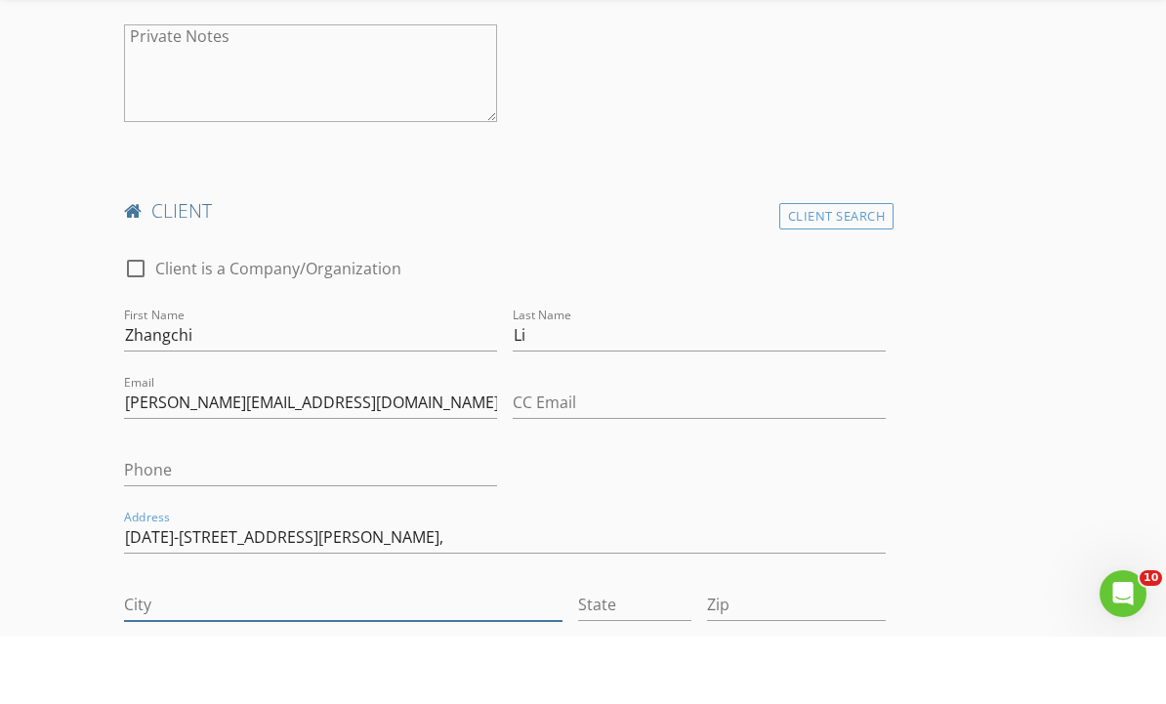
click at [240, 656] on input "City" at bounding box center [343, 672] width 438 height 32
click at [239, 656] on input "City" at bounding box center [343, 672] width 438 height 32
click at [229, 656] on input "City" at bounding box center [343, 672] width 438 height 32
paste input "[GEOGRAPHIC_DATA]"
type input "[GEOGRAPHIC_DATA]"
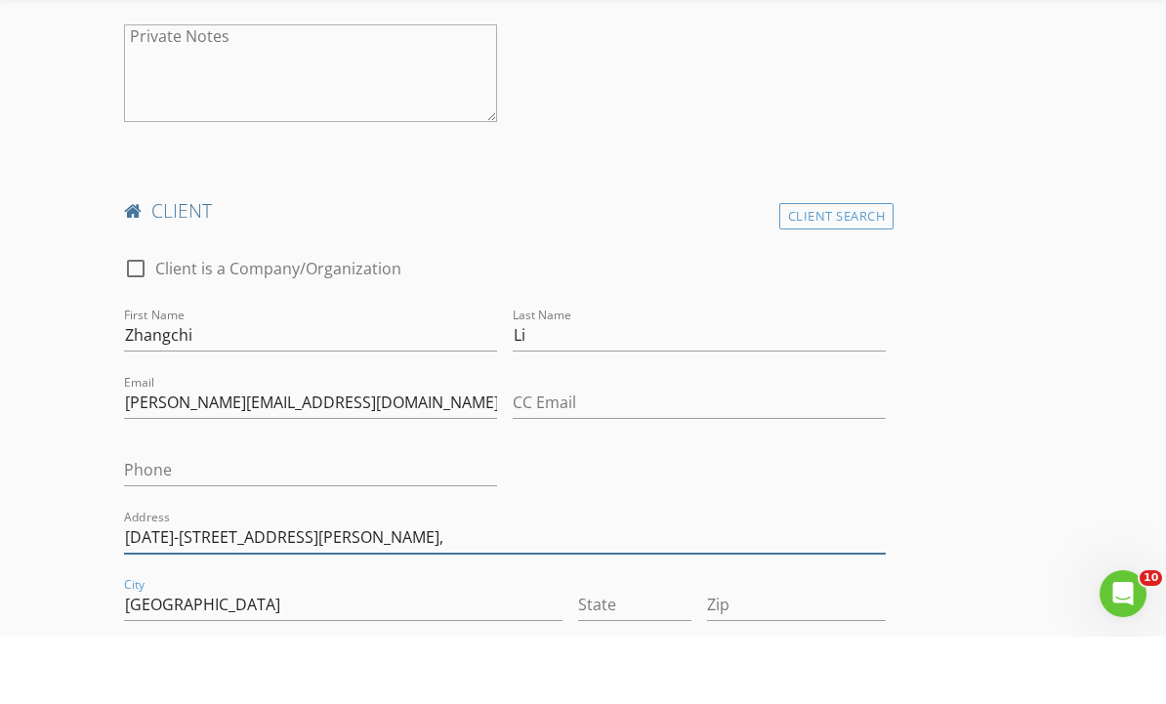
click at [407, 589] on input "1803-3333 Brown Rd," at bounding box center [505, 605] width 762 height 32
type input "[DATE]-[STREET_ADDRESS][PERSON_NAME]"
click at [665, 656] on input "State" at bounding box center [635, 672] width 114 height 32
type input "BC"
click at [487, 589] on input "[DATE]-[STREET_ADDRESS][PERSON_NAME]" at bounding box center [505, 605] width 762 height 32
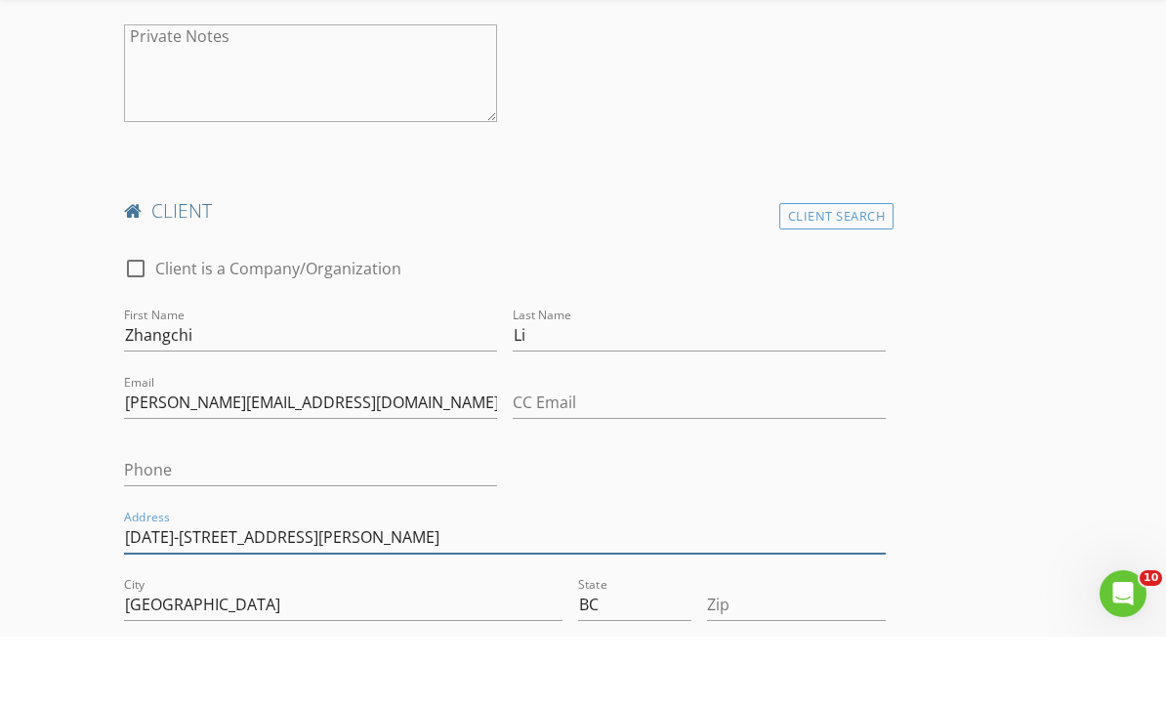
click at [498, 589] on input "[DATE]-[STREET_ADDRESS][PERSON_NAME]" at bounding box center [505, 605] width 762 height 32
click at [487, 589] on input "[DATE]-[STREET_ADDRESS][PERSON_NAME]" at bounding box center [505, 605] width 762 height 32
click at [260, 589] on input "Address" at bounding box center [505, 605] width 762 height 32
click at [253, 589] on input "Address" at bounding box center [505, 605] width 762 height 32
paste input "[DATE]-[STREET_ADDRESS][PERSON_NAME]"
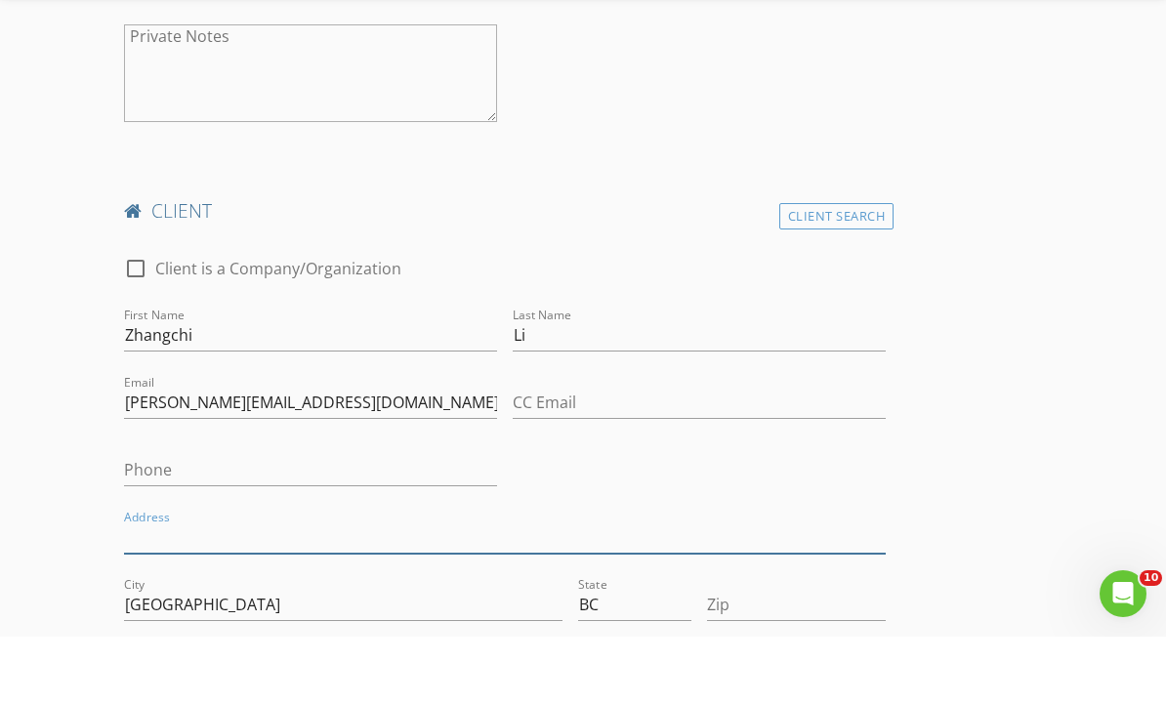
type input "[DATE]-[STREET_ADDRESS][PERSON_NAME]"
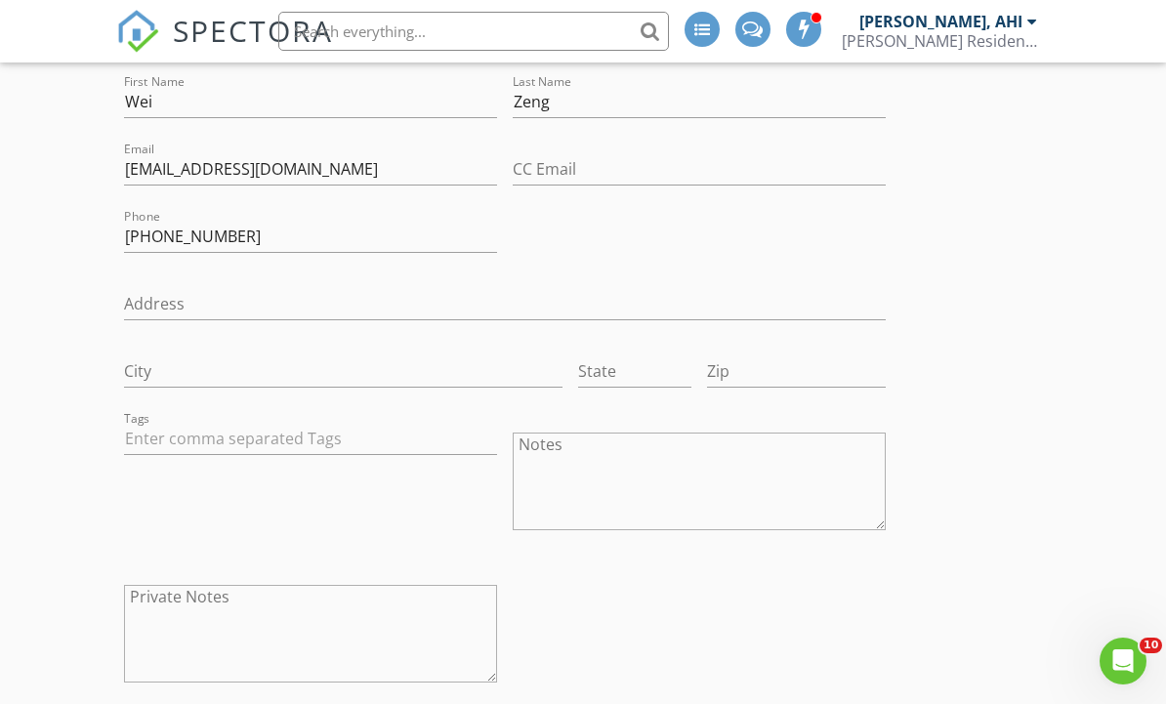
scroll to position [1092, 0]
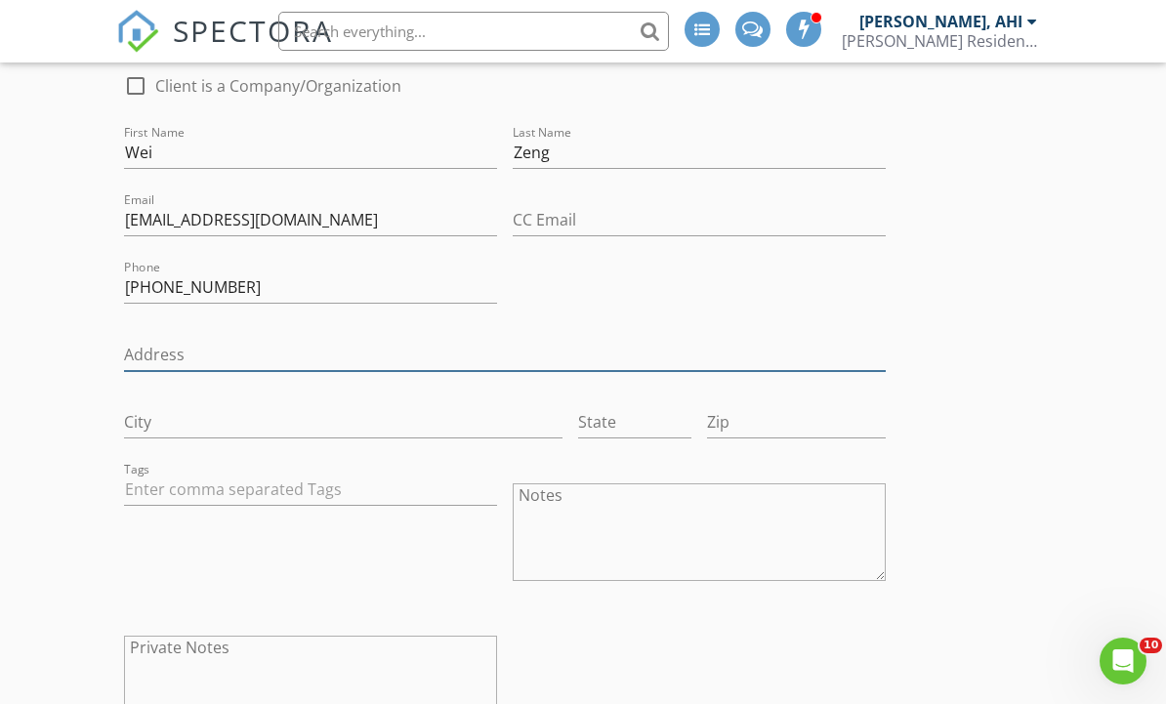
click at [242, 365] on input "Address" at bounding box center [505, 355] width 762 height 32
click at [255, 360] on input "Address" at bounding box center [505, 355] width 762 height 32
click at [244, 358] on input "Address" at bounding box center [505, 355] width 762 height 32
paste input "1803-3333 Brown Rd"
type input "1803-3333 Brown Rd"
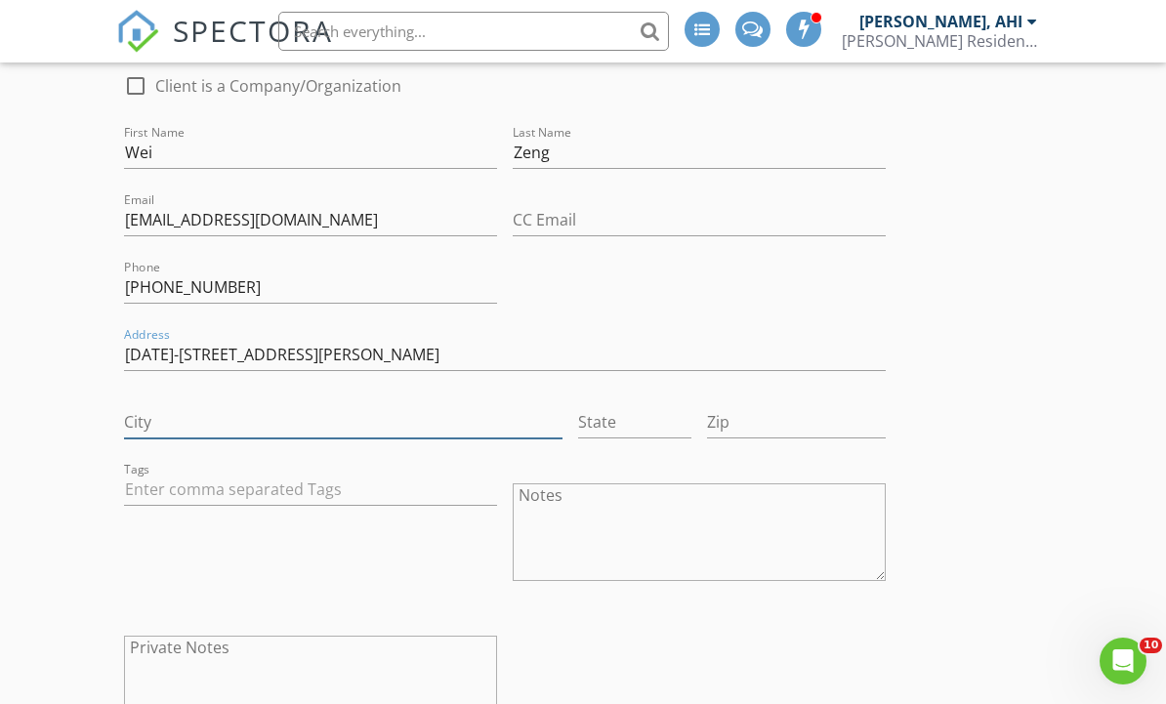
click at [384, 422] on input "City" at bounding box center [343, 422] width 438 height 32
type input "Richmond"
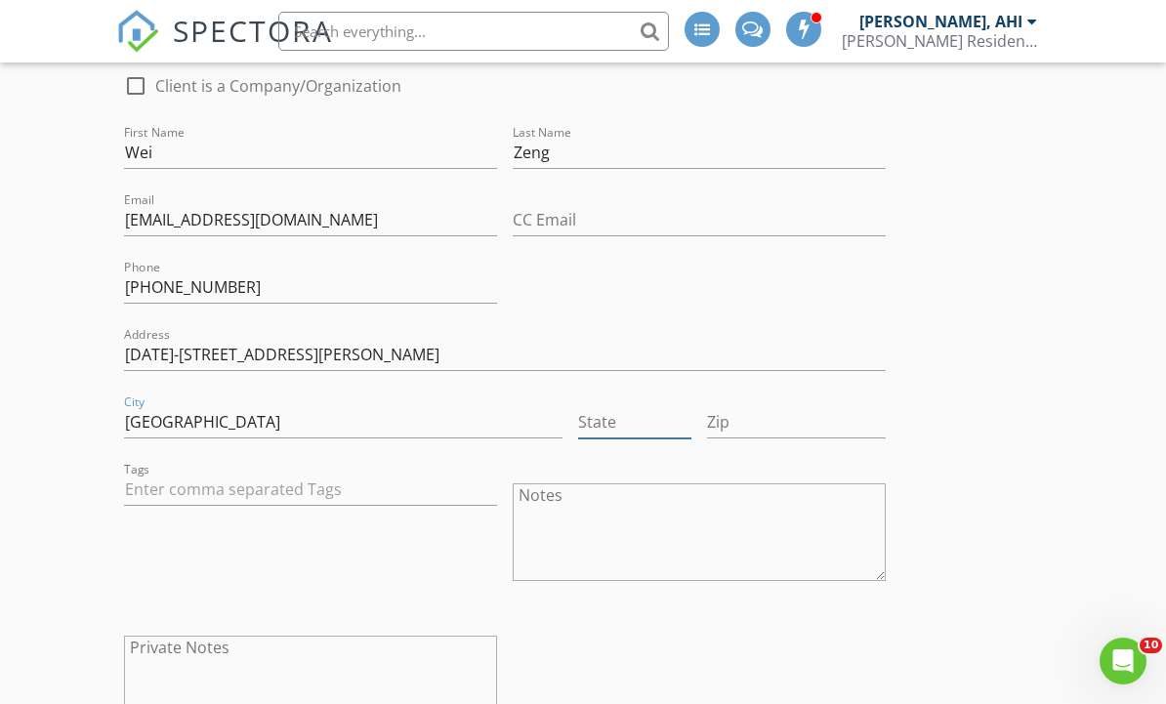
click at [666, 432] on input "State" at bounding box center [635, 422] width 114 height 32
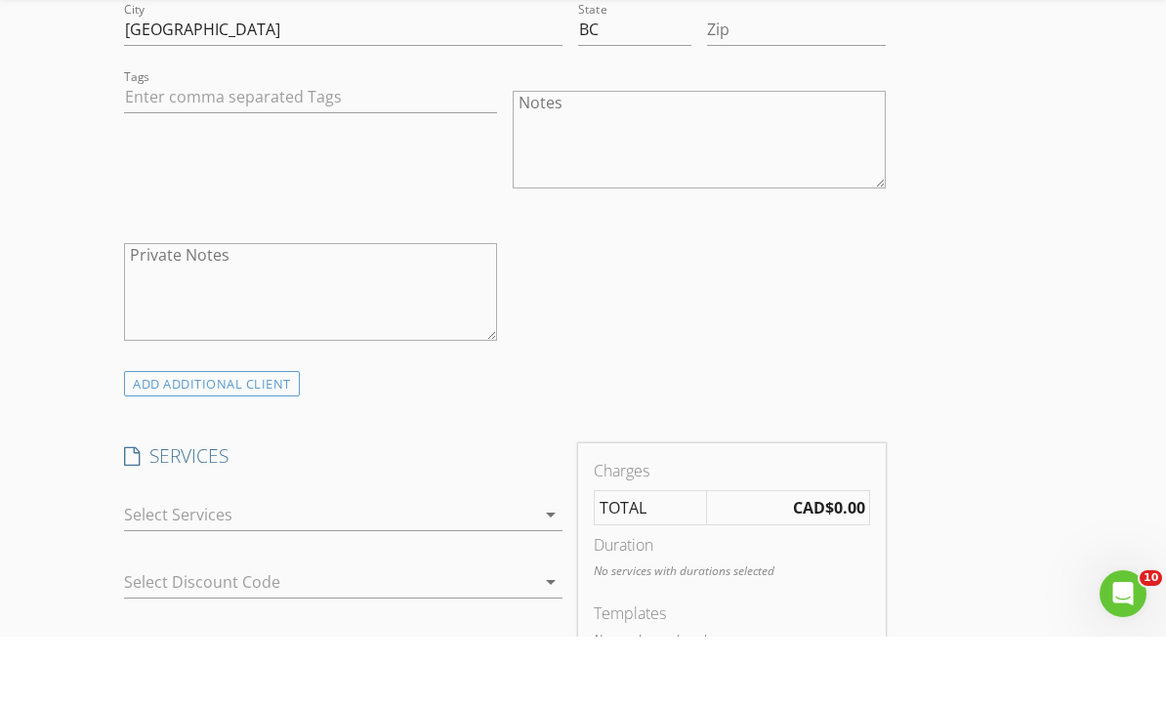
scroll to position [2297, 0]
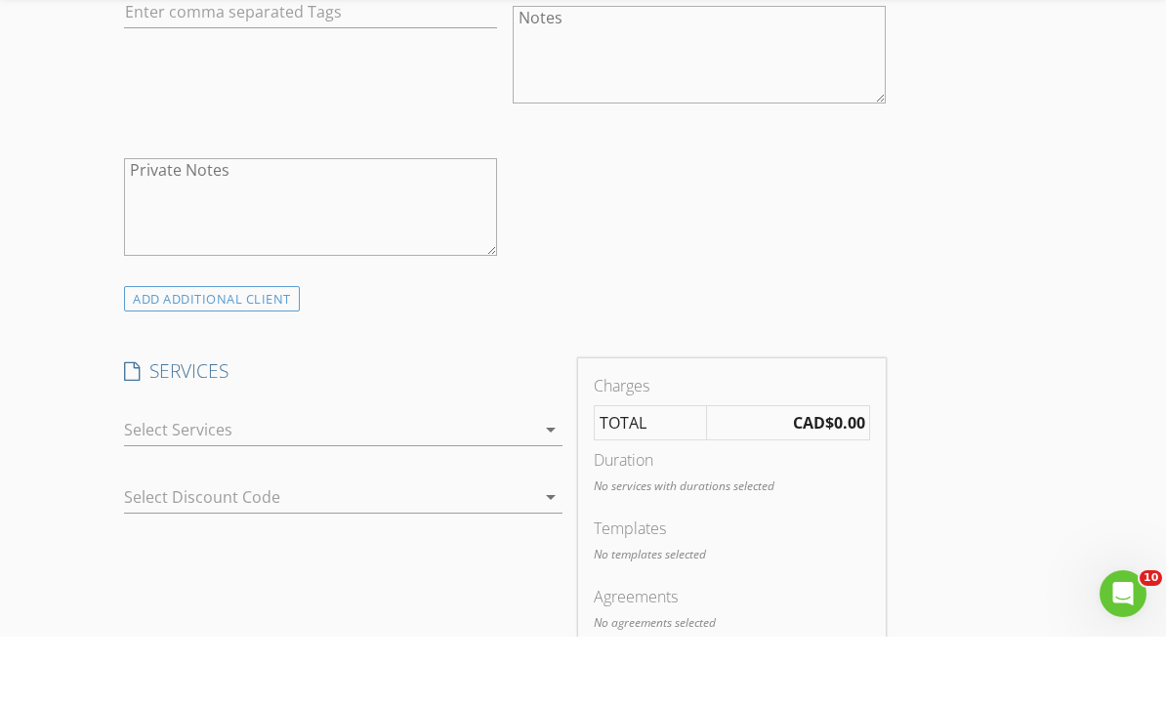
type input "BC"
click at [440, 482] on div at bounding box center [329, 497] width 410 height 31
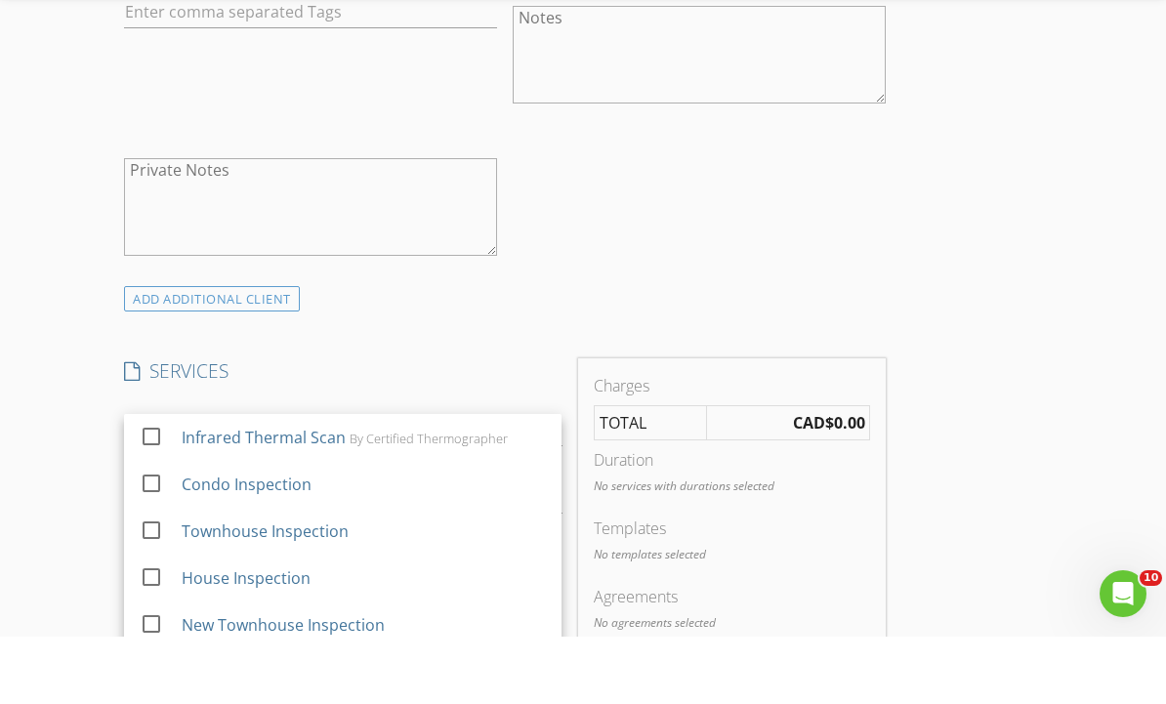
scroll to position [2365, 0]
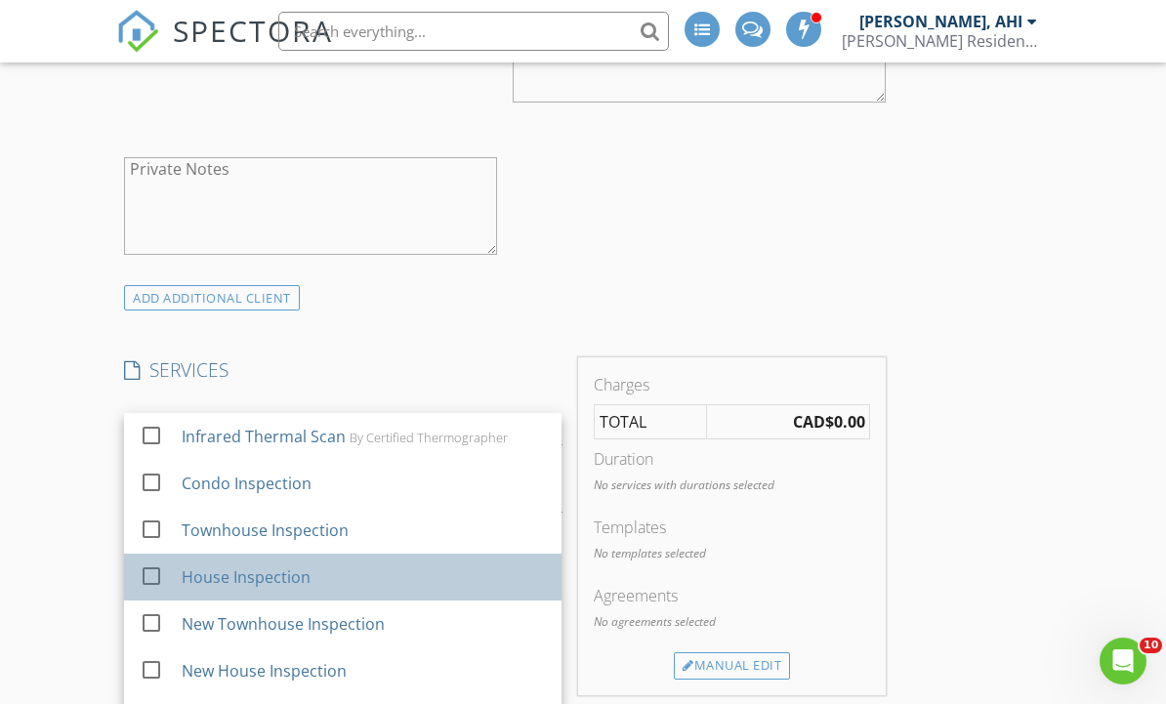
click at [346, 574] on div "House Inspection" at bounding box center [364, 577] width 364 height 39
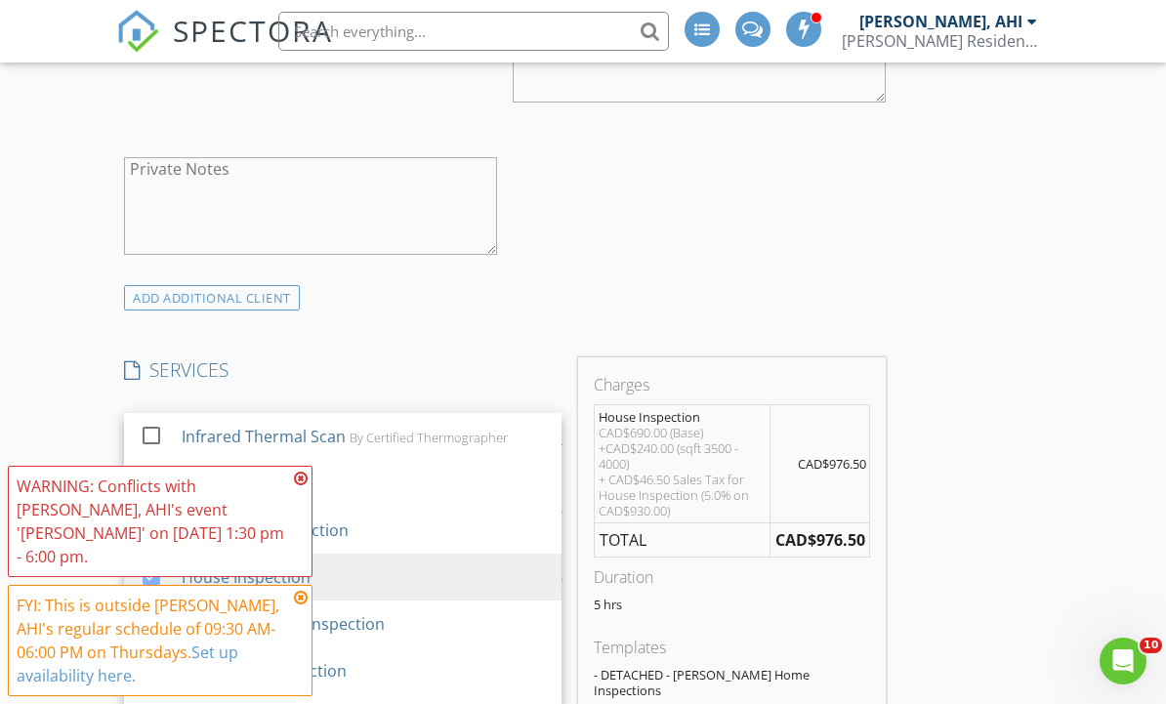
click at [299, 487] on icon at bounding box center [301, 479] width 14 height 16
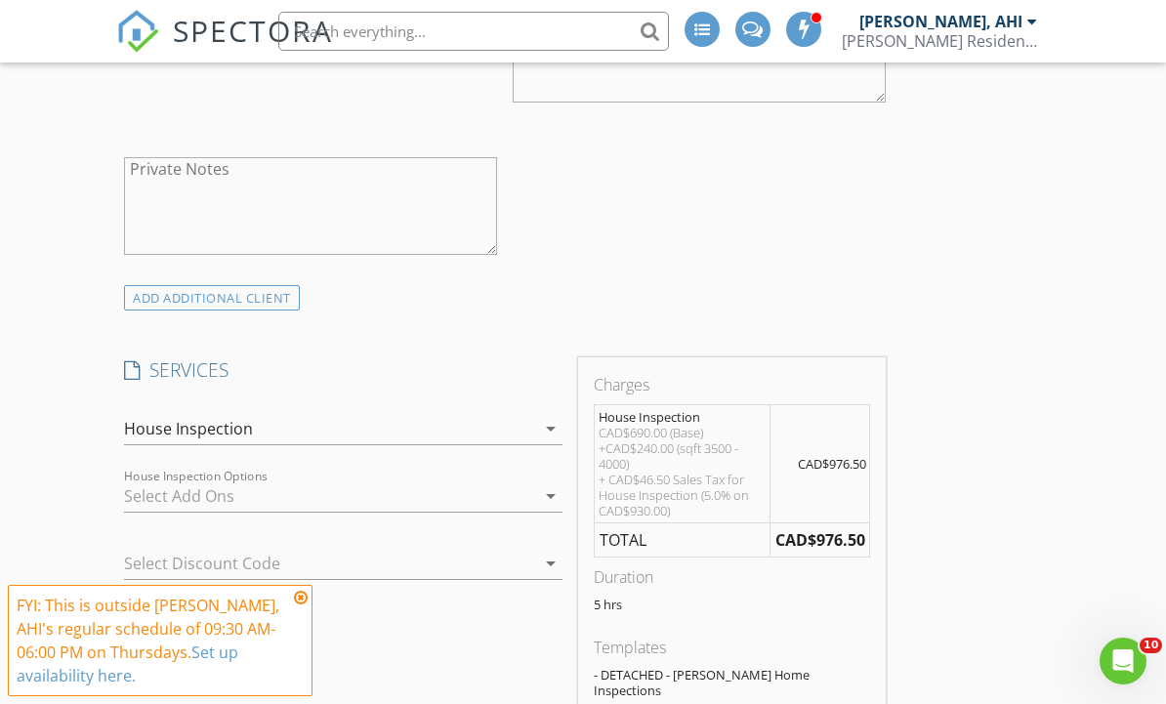
click at [294, 606] on icon at bounding box center [301, 598] width 14 height 16
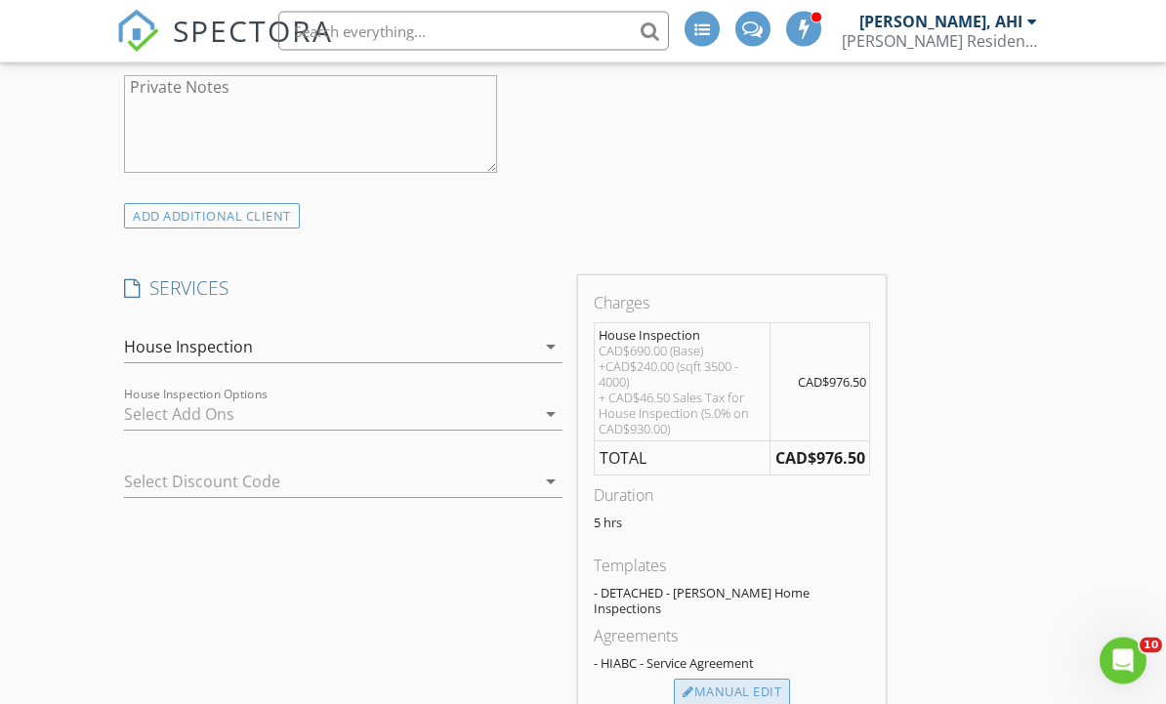
scroll to position [2447, 0]
click at [774, 679] on div "Manual Edit" at bounding box center [732, 692] width 116 height 27
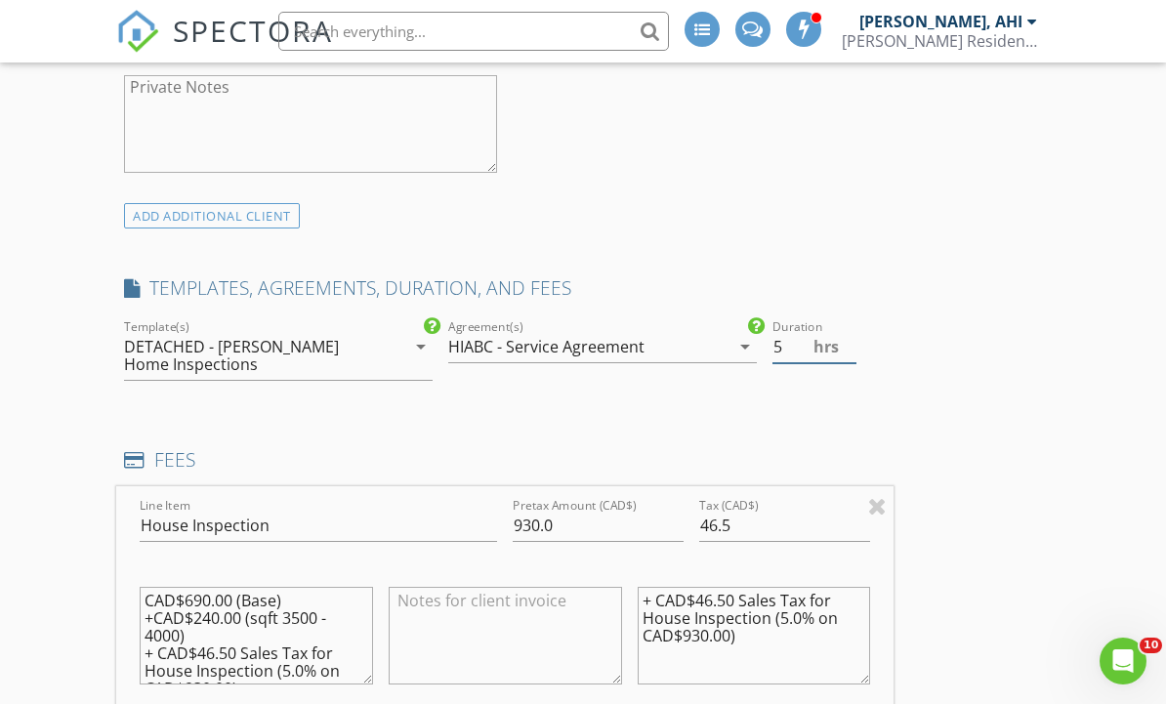
click at [809, 352] on input "5" at bounding box center [815, 347] width 85 height 32
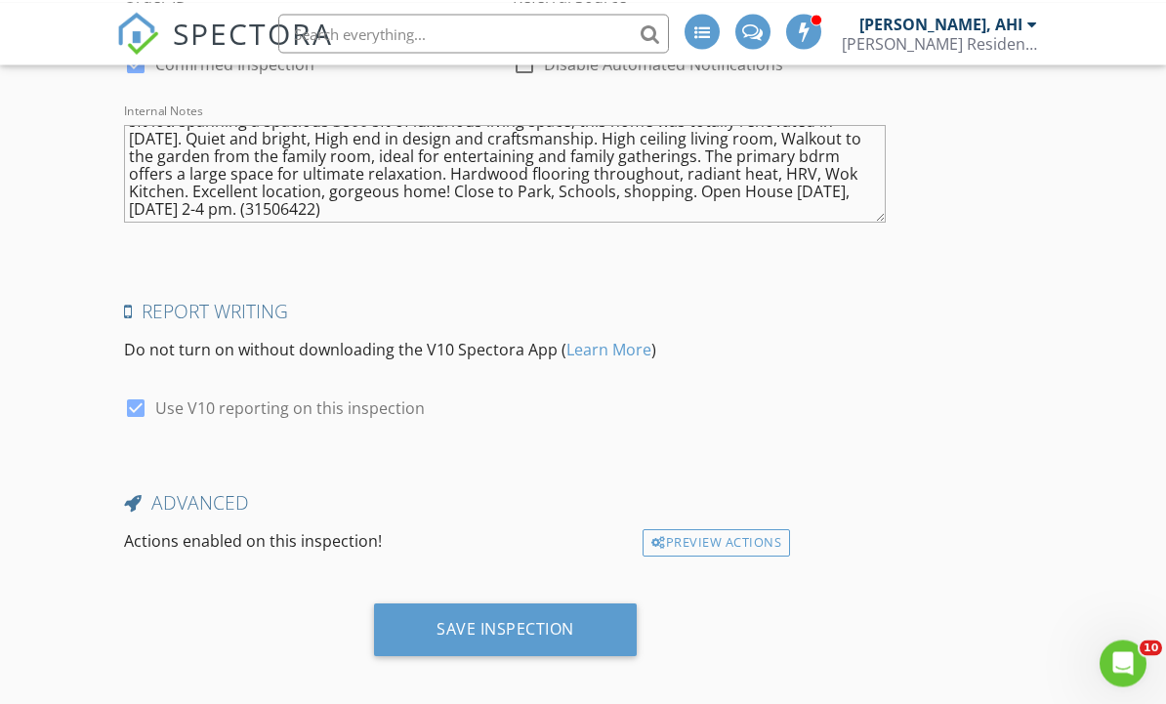
scroll to position [5118, 0]
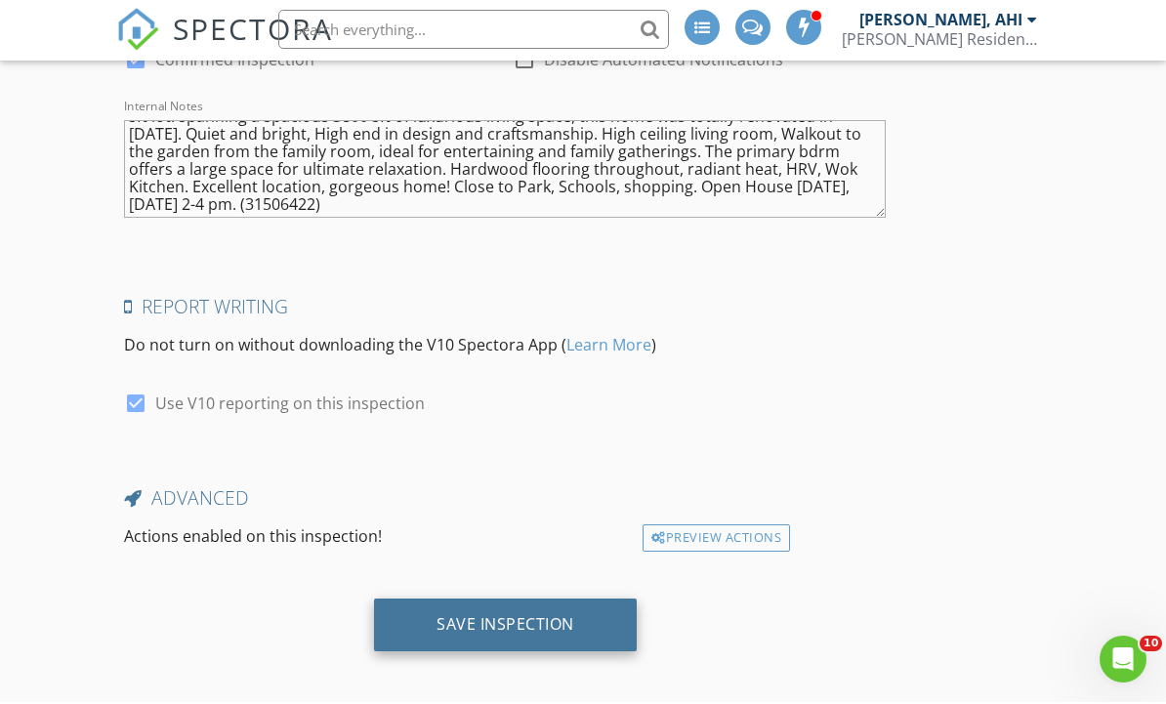
type input "4.5"
click at [580, 629] on div "Save Inspection" at bounding box center [505, 627] width 263 height 53
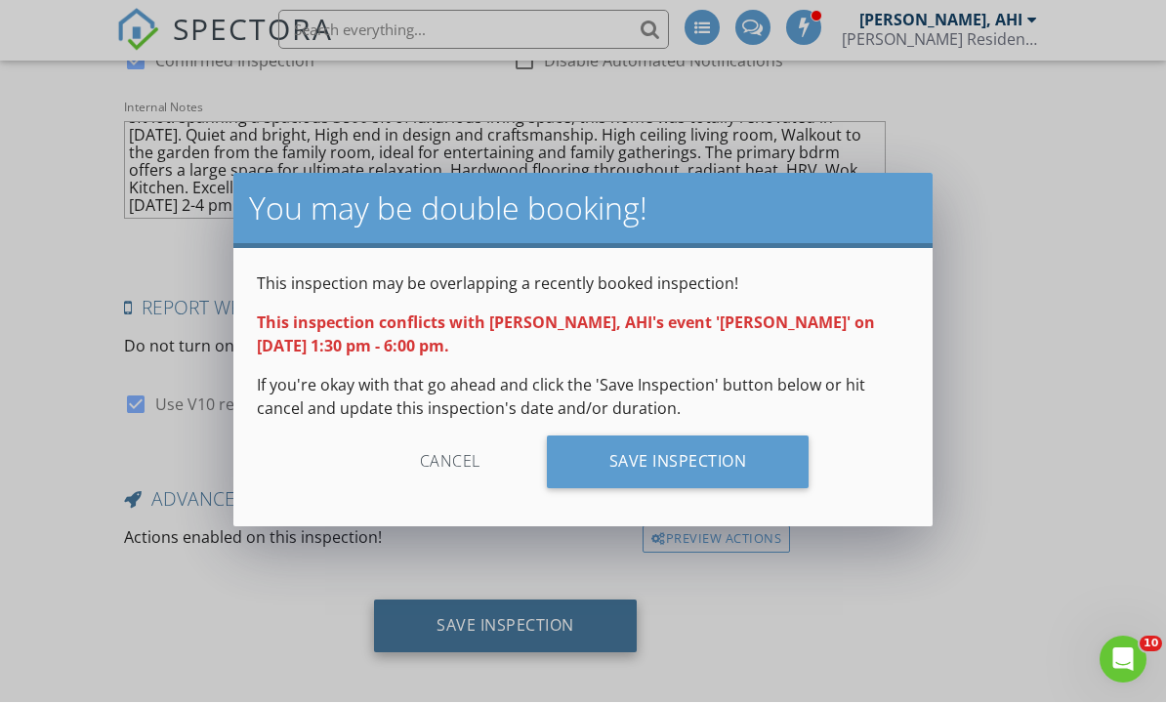
scroll to position [5052, 0]
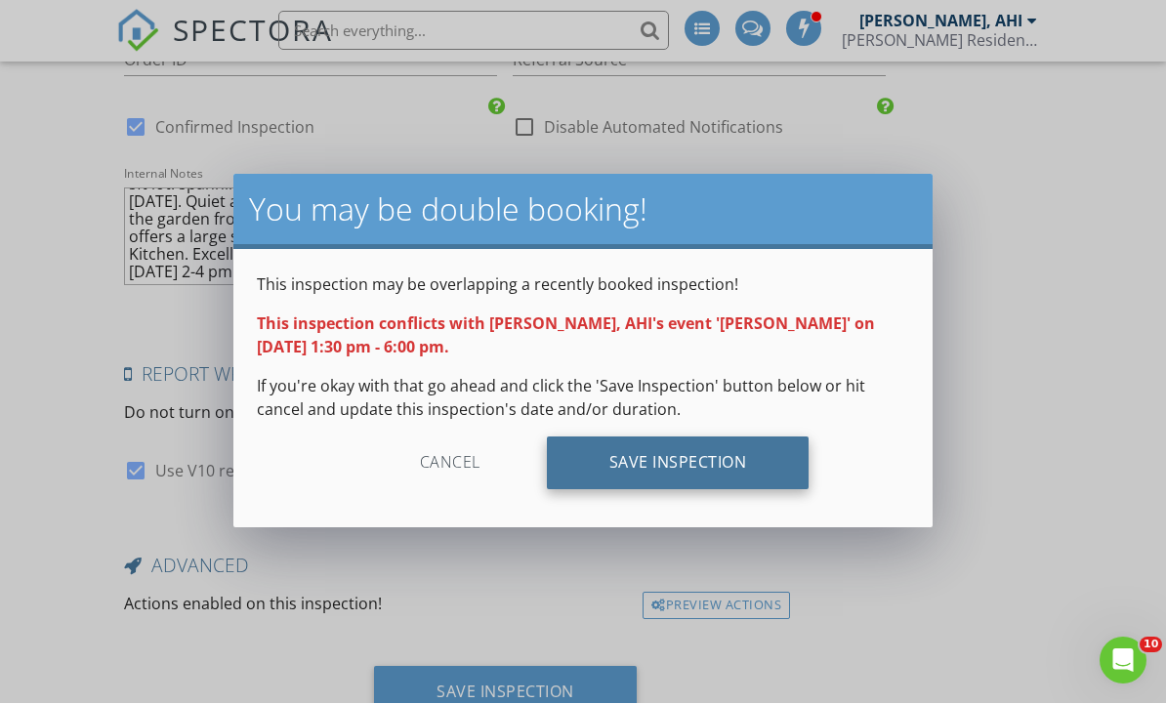
click at [786, 478] on div "Save Inspection" at bounding box center [678, 464] width 263 height 53
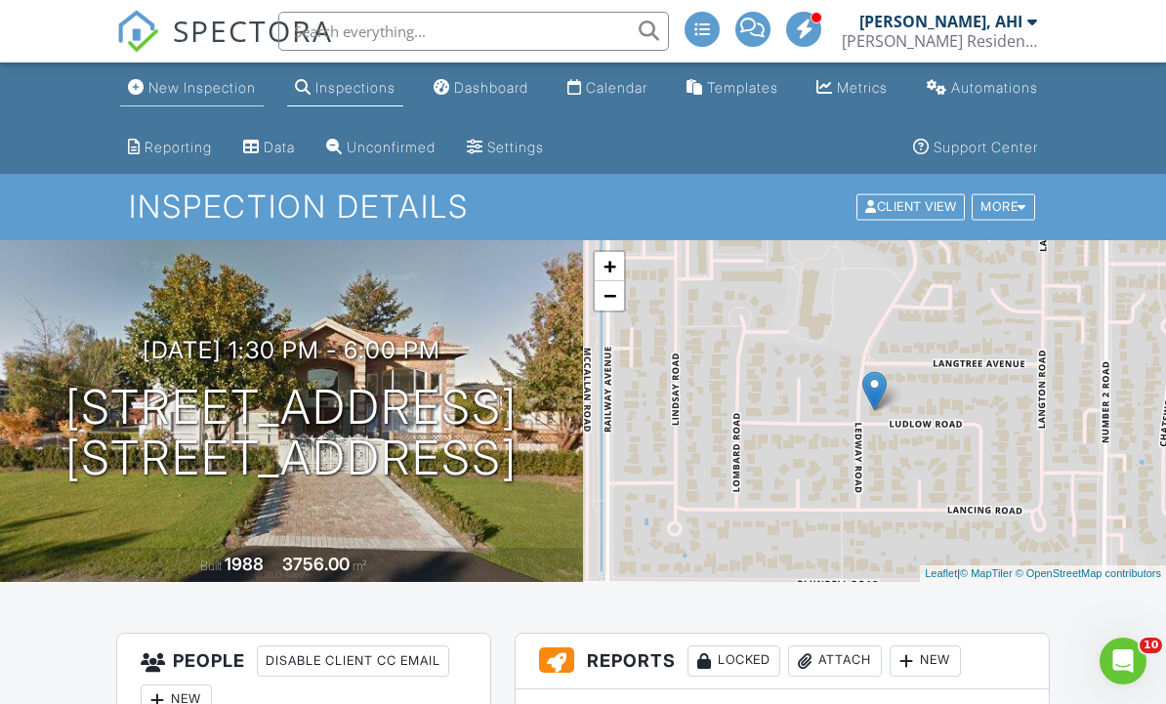
click at [217, 95] on div "New Inspection" at bounding box center [201, 87] width 107 height 17
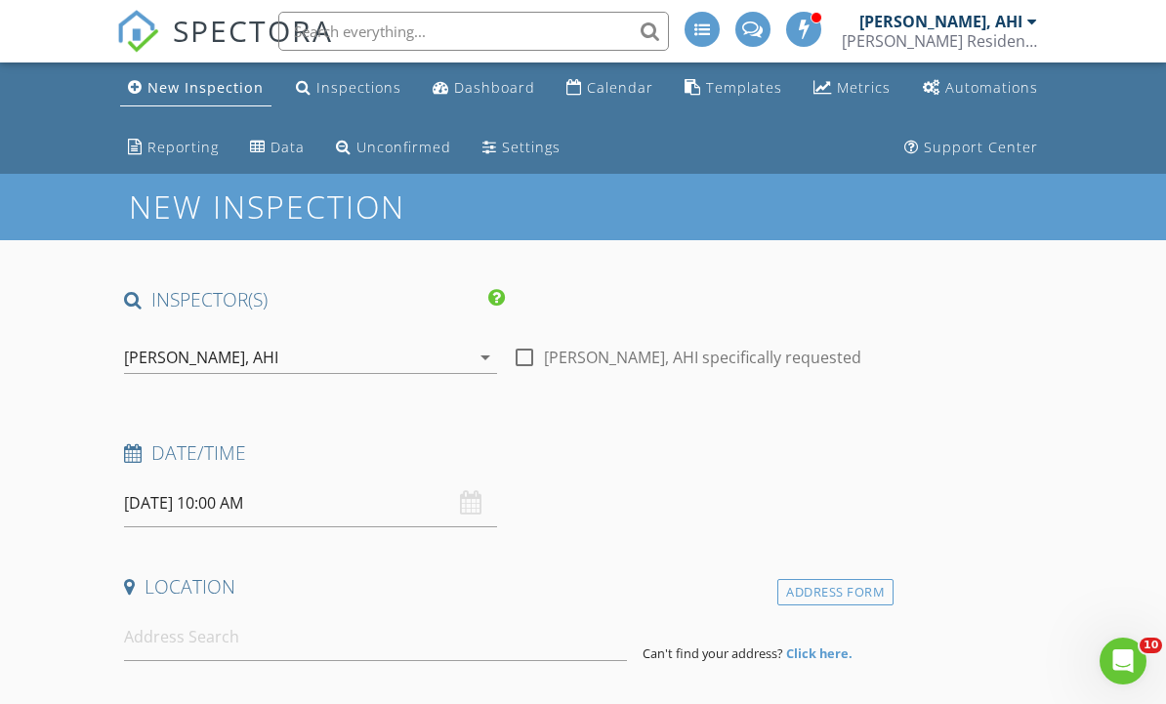
click at [288, 517] on input "08/28/2025 10:00 AM" at bounding box center [310, 504] width 373 height 48
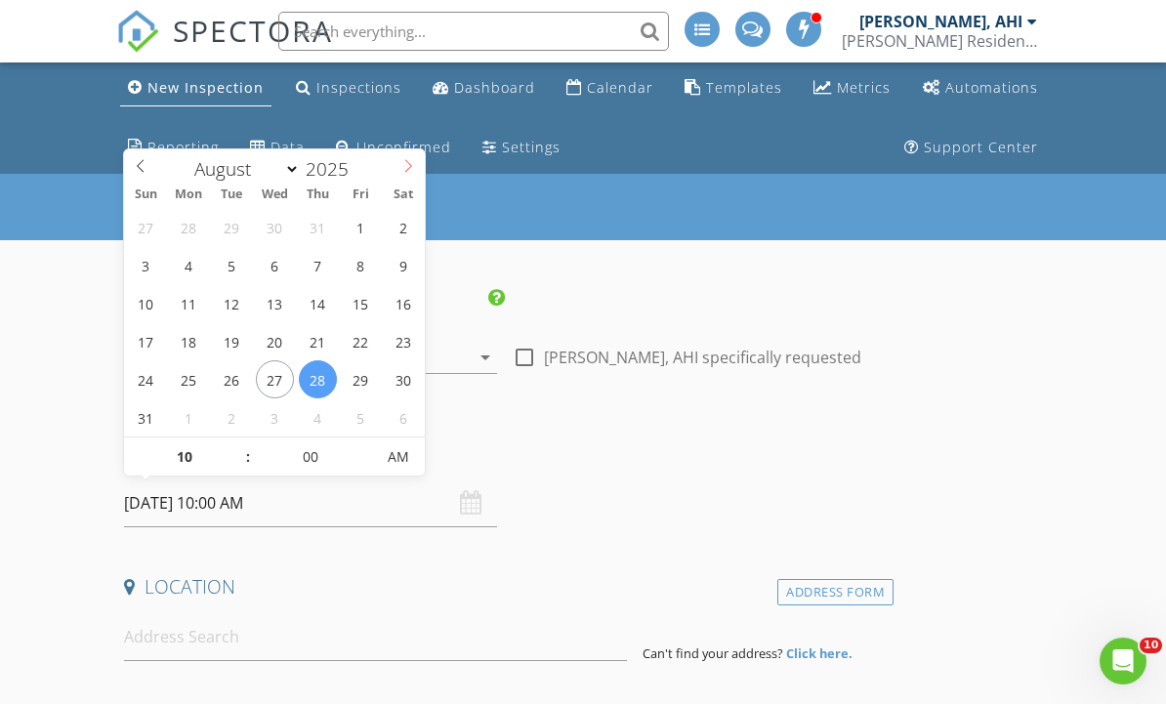
click at [406, 166] on icon at bounding box center [409, 166] width 14 height 14
select select "8"
type input "09/07/2025 10:00 AM"
type input "11"
type input "09/07/2025 11:00 AM"
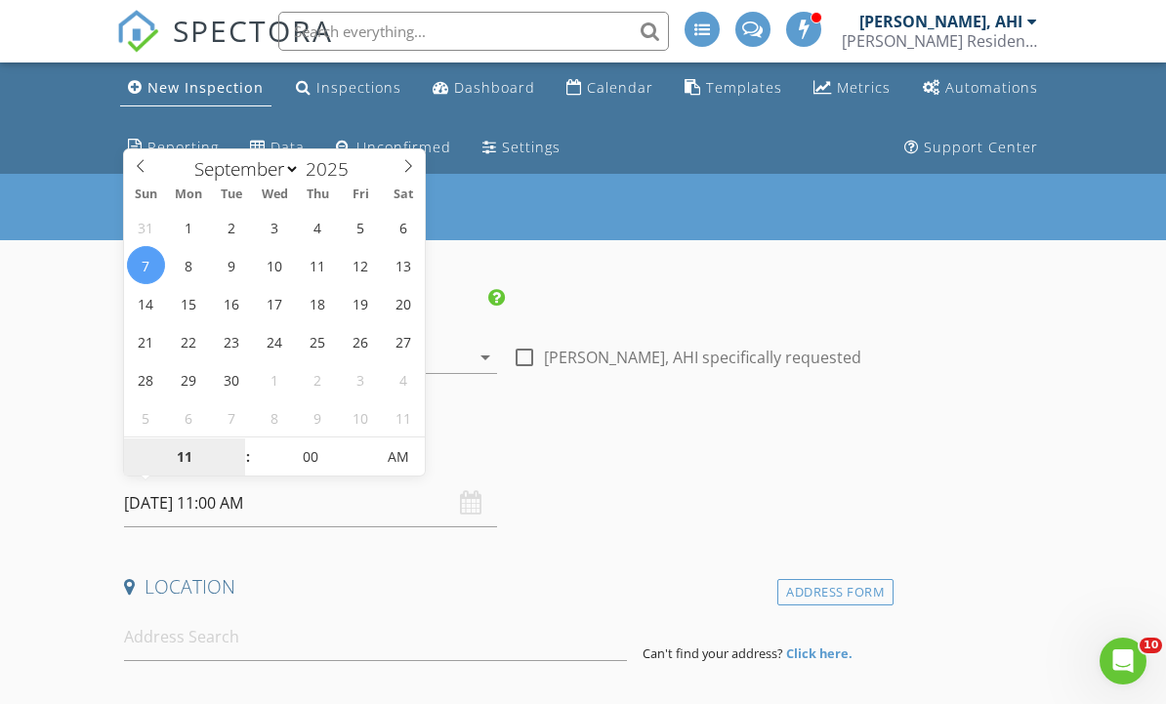
type input "12"
type input "09/07/2025 12:00 PM"
type input "01"
type input "09/07/2025 1:00 PM"
type input "05"
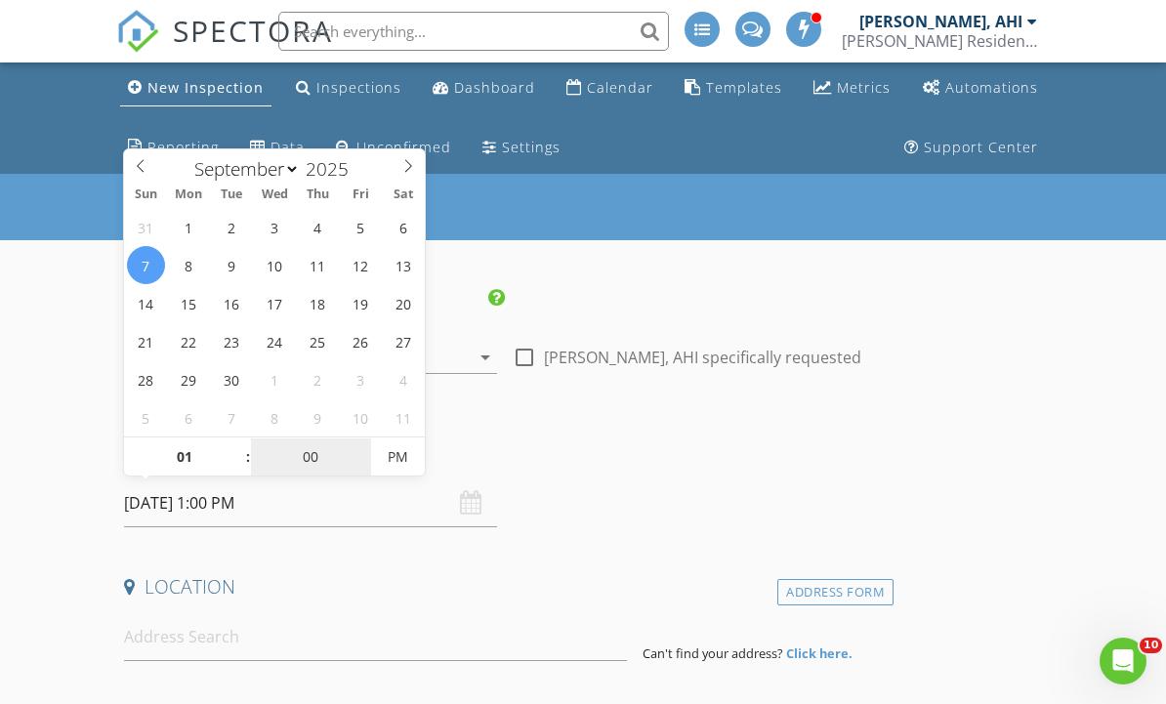
type input "09/07/2025 1:05 PM"
type input "10"
type input "09/07/2025 1:10 PM"
type input "15"
type input "09/07/2025 1:15 PM"
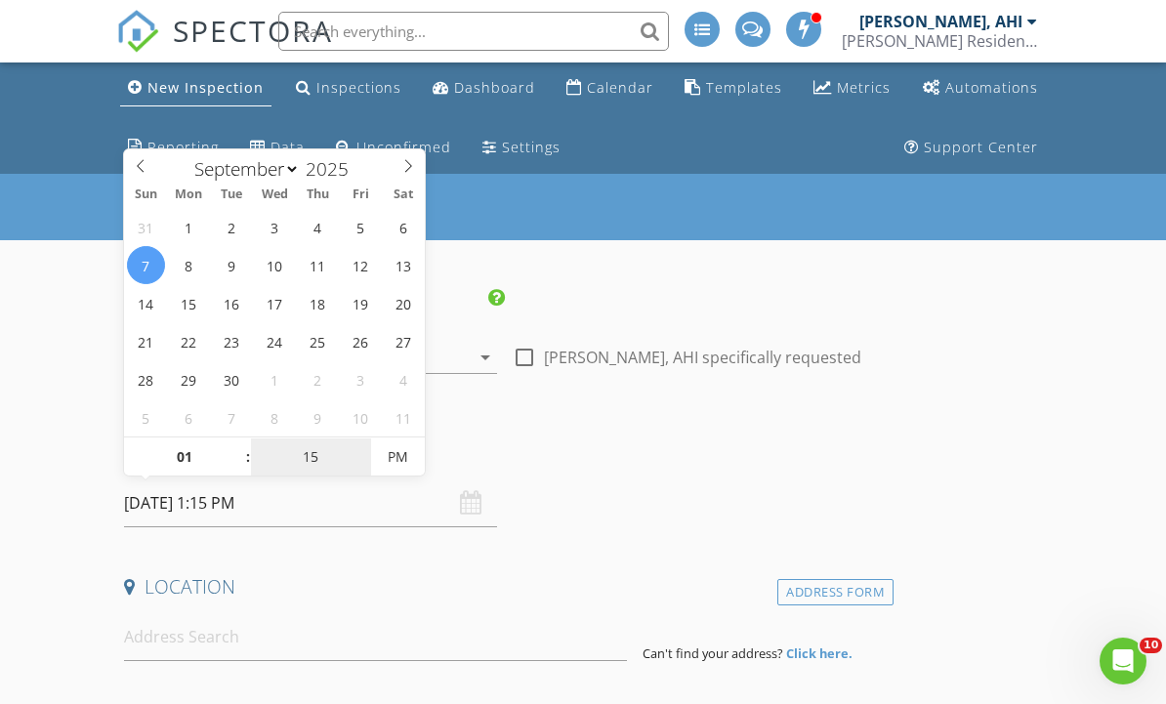
type input "20"
type input "09/07/2025 1:20 PM"
type input "25"
type input "09/07/2025 1:25 PM"
type input "30"
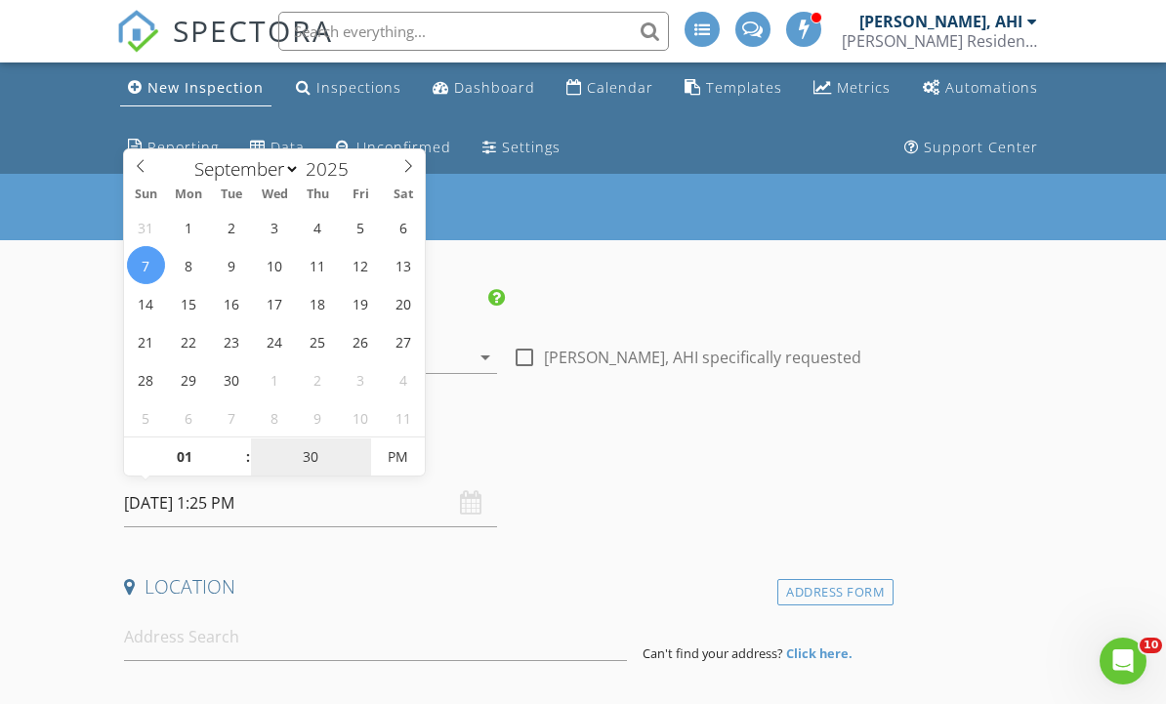
type input "[DATE] 1:30 PM"
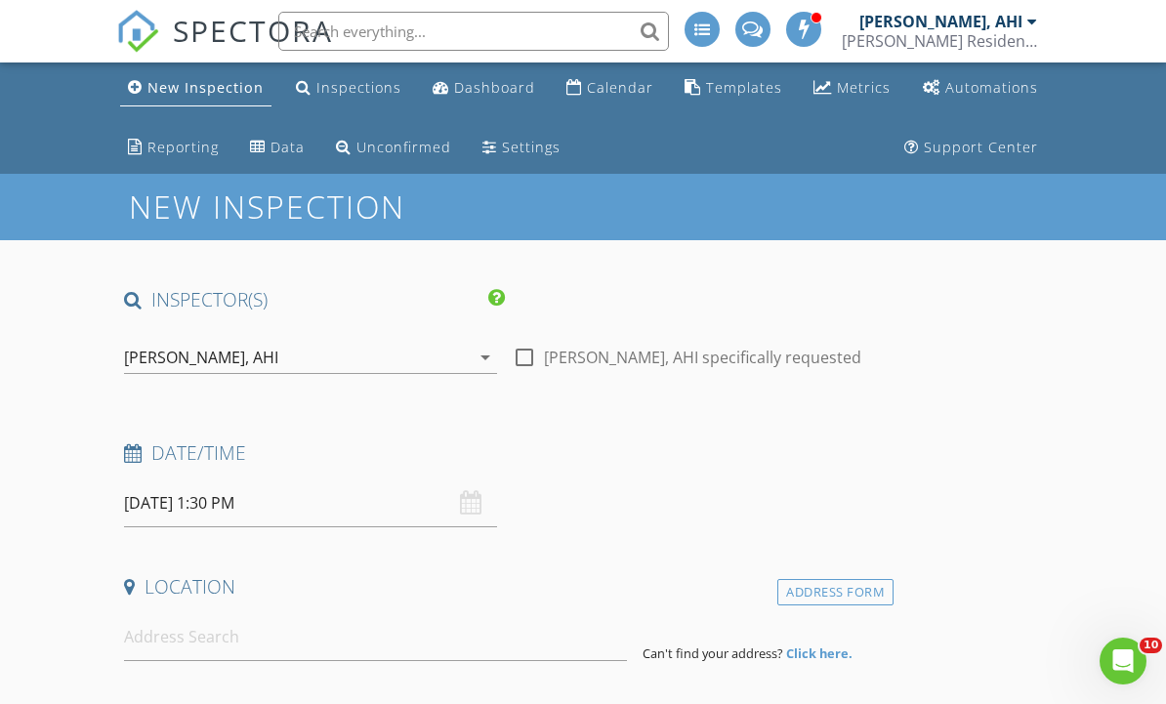
click at [527, 369] on div at bounding box center [524, 357] width 33 height 33
checkbox input "true"
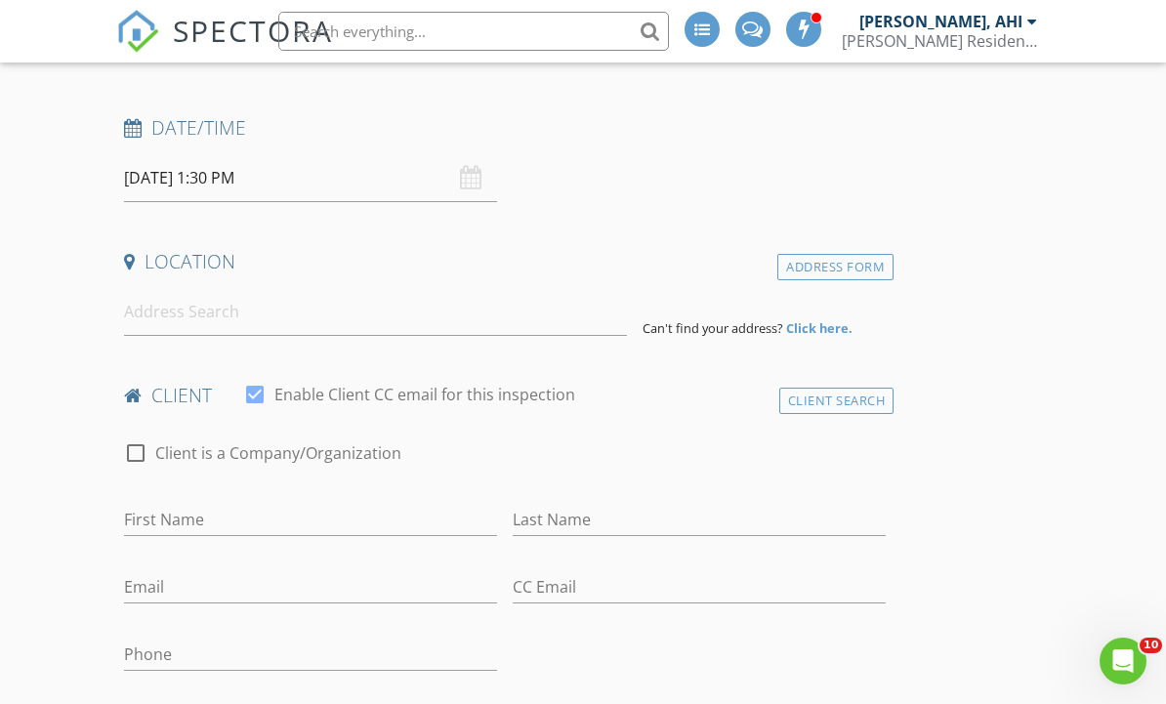
scroll to position [331, 0]
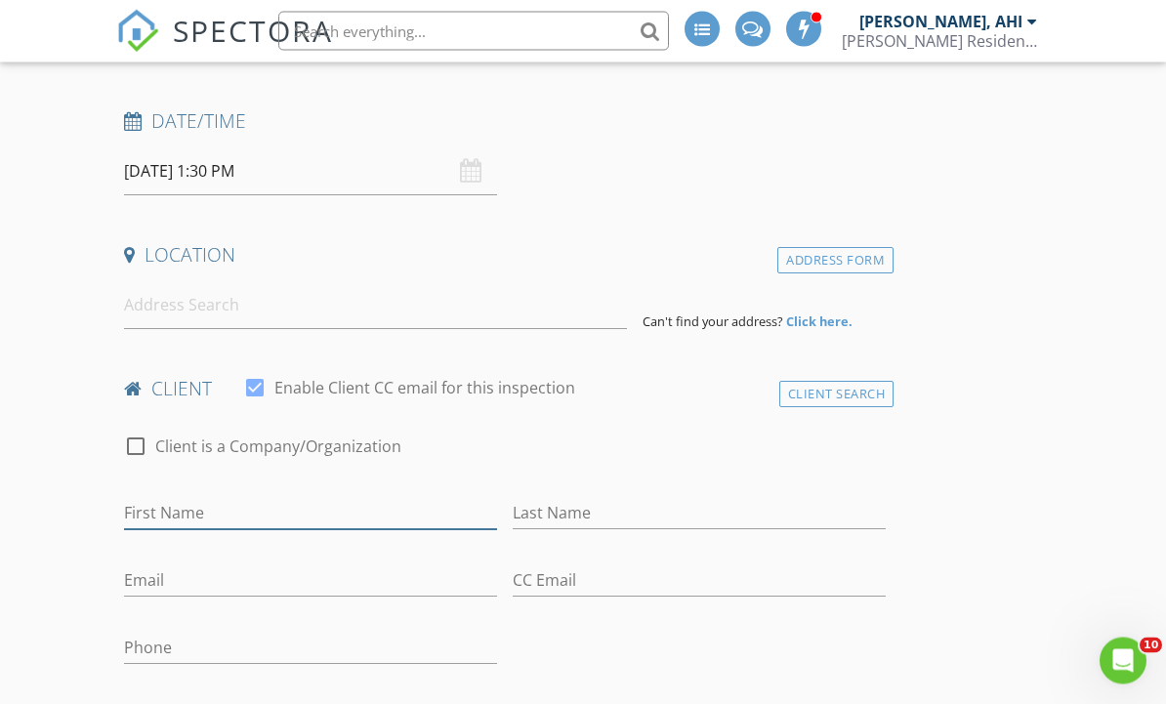
click at [186, 525] on input "First Name" at bounding box center [310, 514] width 373 height 32
click at [192, 500] on input "First Name" at bounding box center [310, 514] width 373 height 32
click at [186, 505] on input "First Name" at bounding box center [310, 514] width 373 height 32
paste input "[PERSON_NAME] [PERSON_NAME]"
click at [318, 519] on input "[PERSON_NAME] [PERSON_NAME]" at bounding box center [310, 514] width 373 height 32
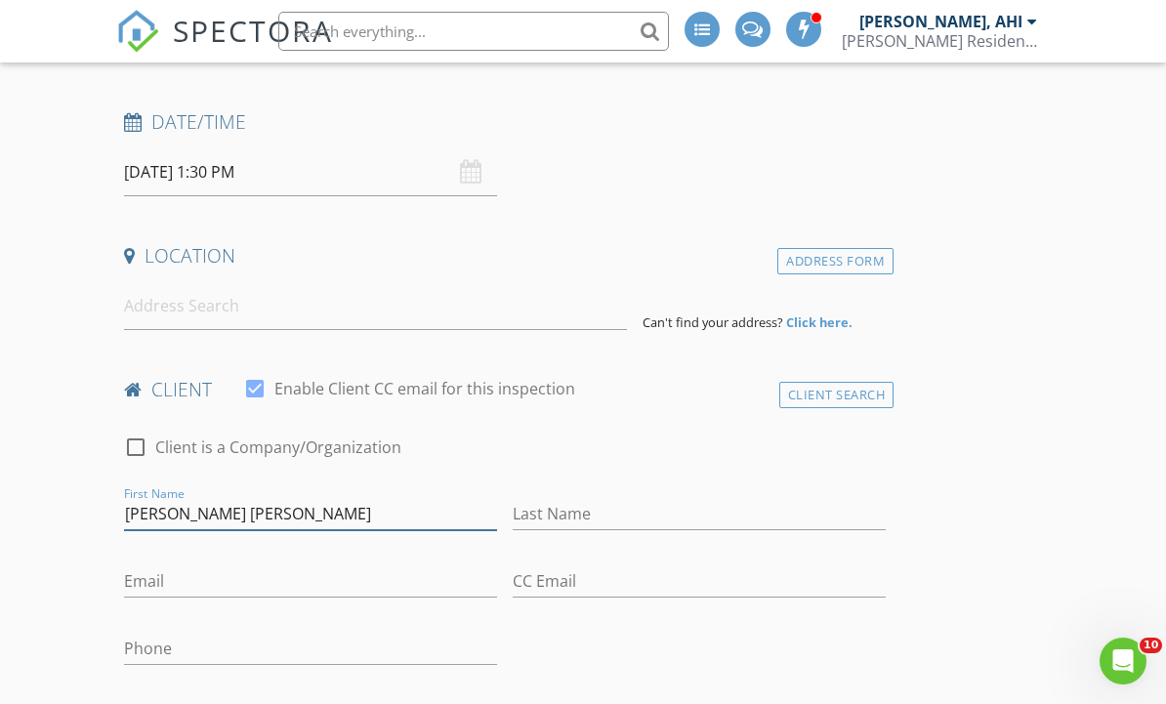
click at [330, 518] on input "Stuart Joseph McKenna" at bounding box center [310, 514] width 373 height 32
type input "Stuart Joseph"
click at [670, 520] on input "Last Name" at bounding box center [699, 514] width 373 height 32
click at [656, 517] on input "Last Name" at bounding box center [699, 514] width 373 height 32
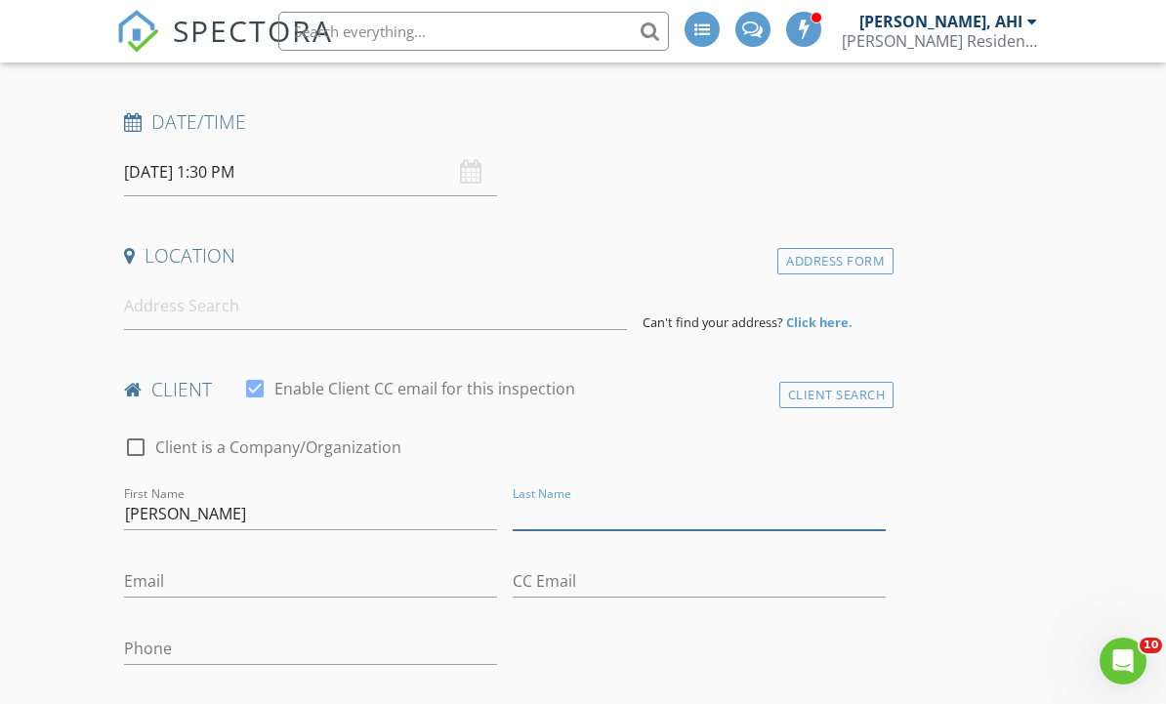
click at [642, 518] on input "Last Name" at bounding box center [699, 514] width 373 height 32
paste input "McKenna"
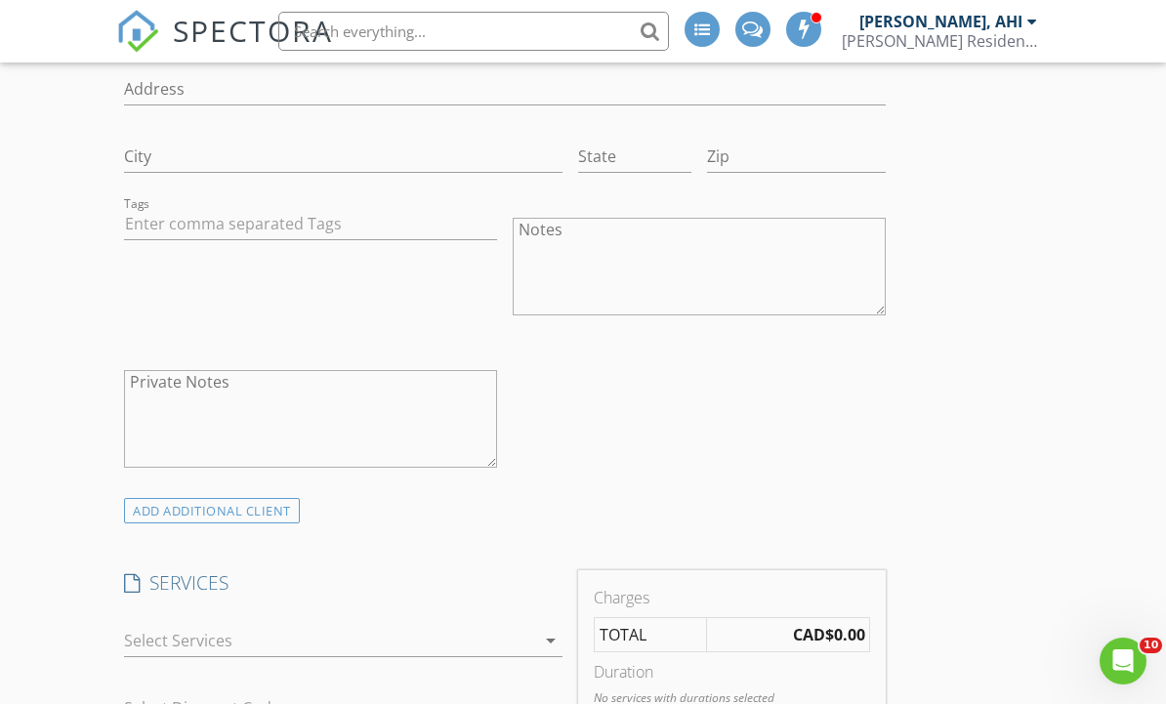
scroll to position [953, 0]
type input "McKenna"
click at [283, 522] on div "ADD ADDITIONAL client" at bounding box center [212, 516] width 176 height 26
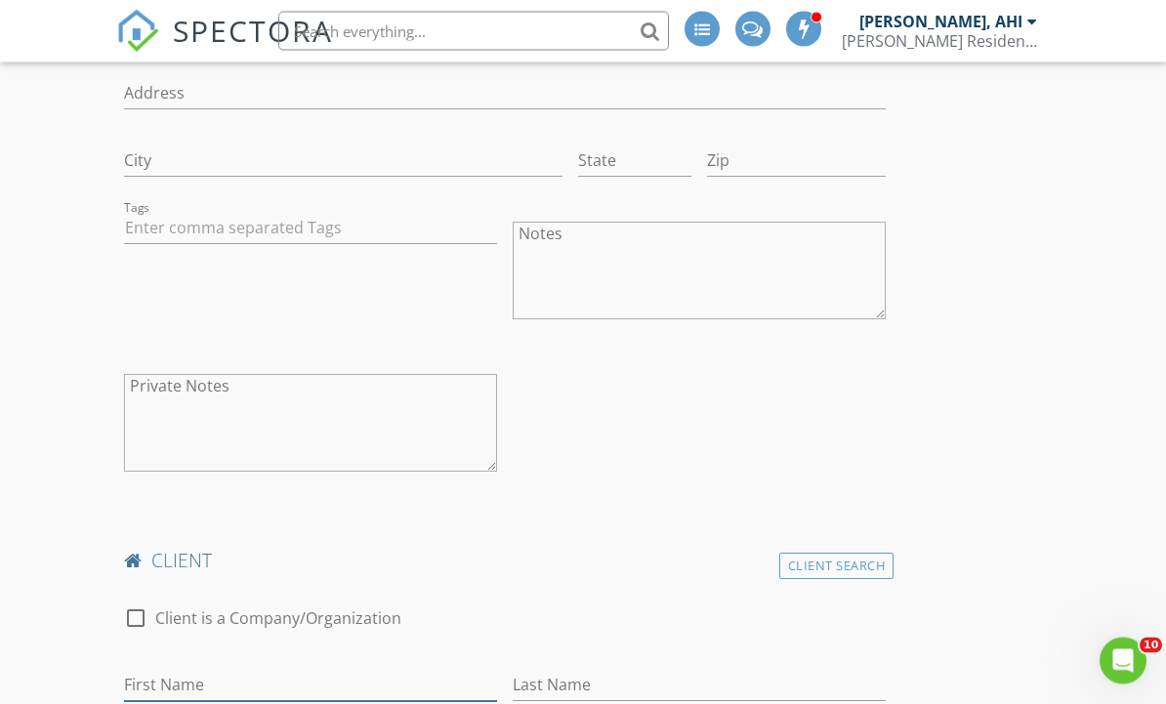
click at [277, 676] on input "First Name" at bounding box center [310, 686] width 373 height 32
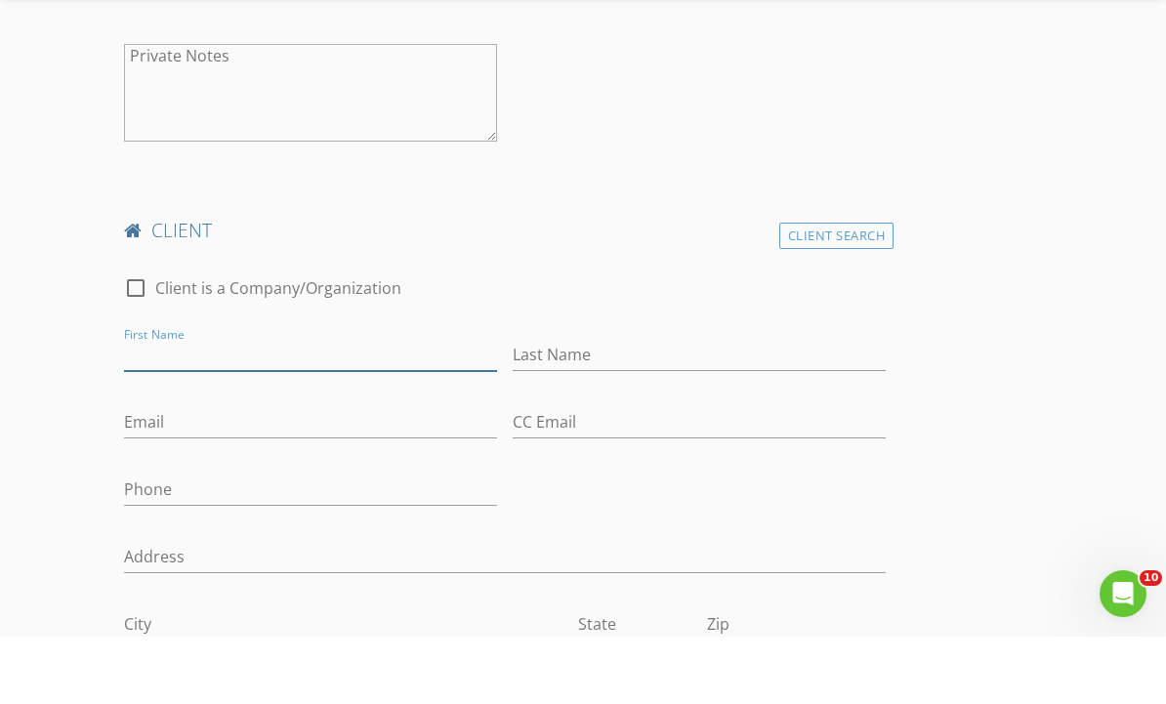
click at [195, 406] on input "First Name" at bounding box center [310, 422] width 373 height 32
click at [192, 406] on input "First Name" at bounding box center [310, 422] width 373 height 32
paste input "Angela McKenna"
click at [295, 406] on input "Angela McKenna" at bounding box center [310, 422] width 373 height 32
click at [309, 406] on input "Angela McKenna" at bounding box center [310, 422] width 373 height 32
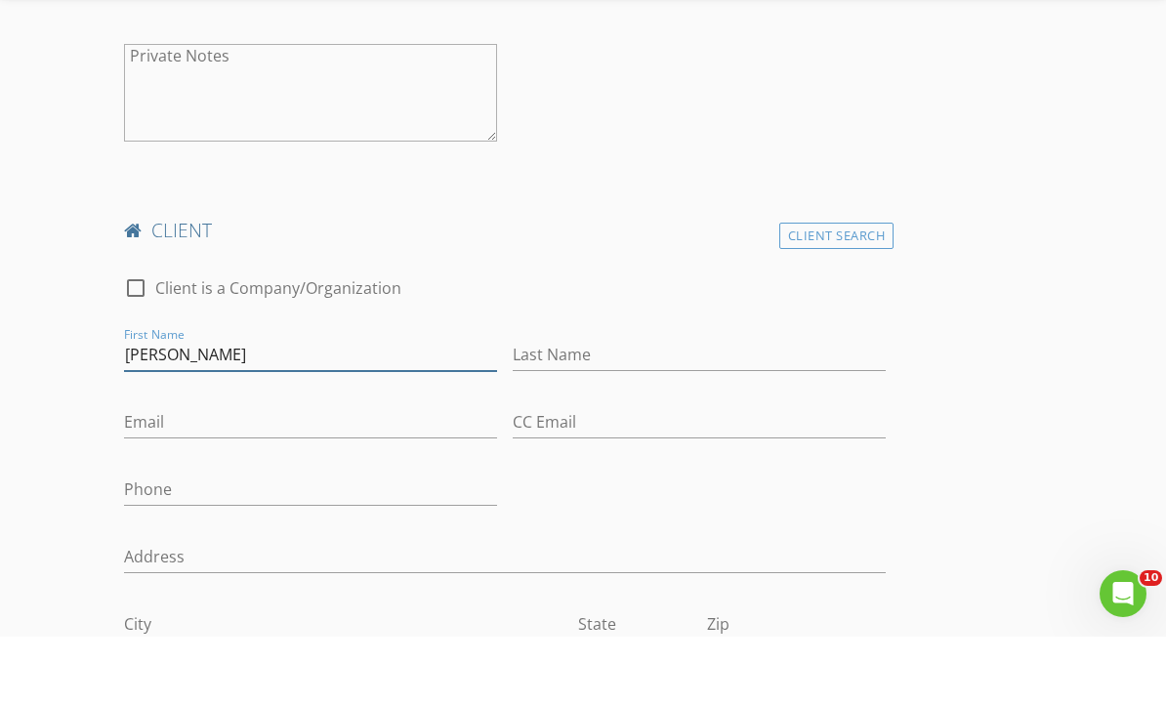
type input "Angela"
click at [665, 406] on input "Last Name" at bounding box center [699, 422] width 373 height 32
click at [669, 406] on input "Last Name" at bounding box center [699, 422] width 373 height 32
click at [657, 406] on input "Last Name" at bounding box center [699, 422] width 373 height 32
paste input "McKenna"
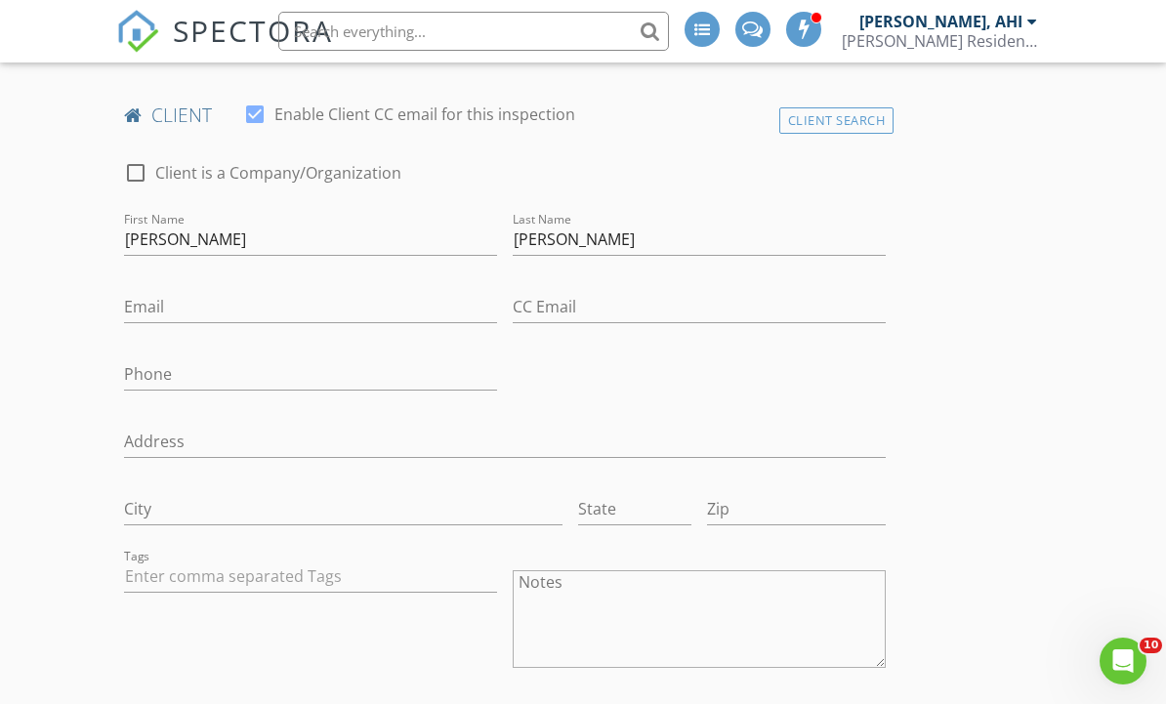
scroll to position [590, 0]
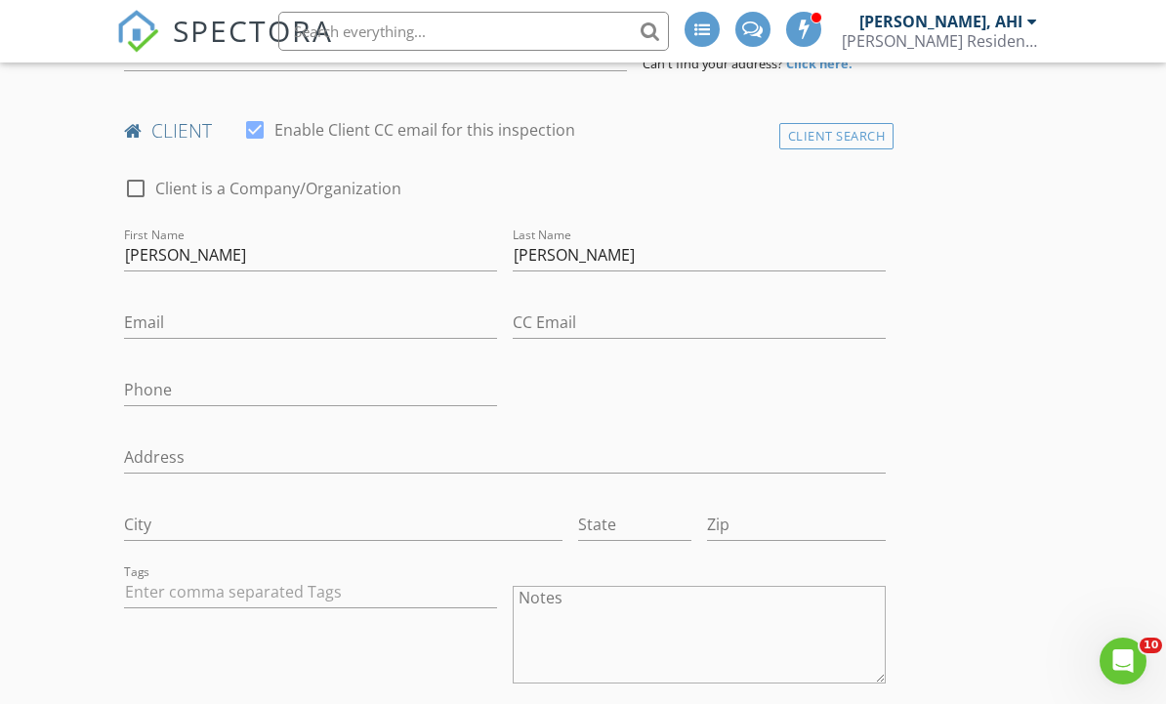
type input "McKenna"
click at [220, 397] on input "Phone" at bounding box center [310, 390] width 373 height 32
click at [226, 379] on input "Phone" at bounding box center [310, 390] width 373 height 32
click at [222, 385] on input "Phone" at bounding box center [310, 390] width 373 height 32
paste input "778-235-8338"
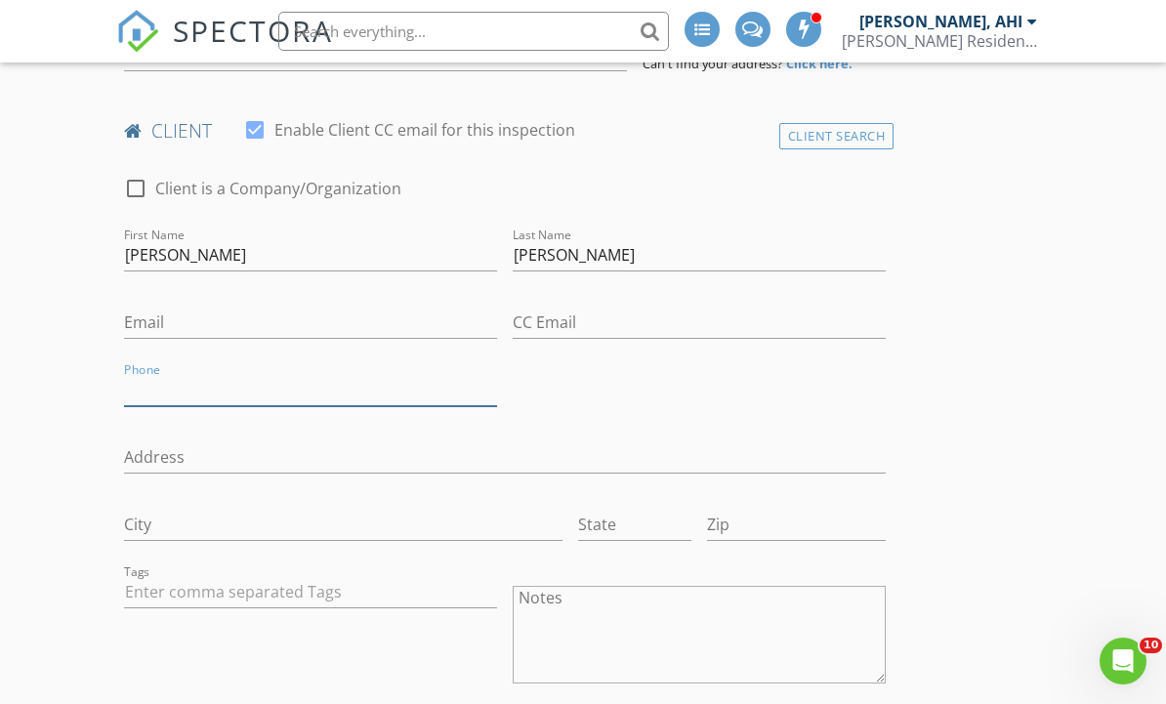
type input "778-235-8338"
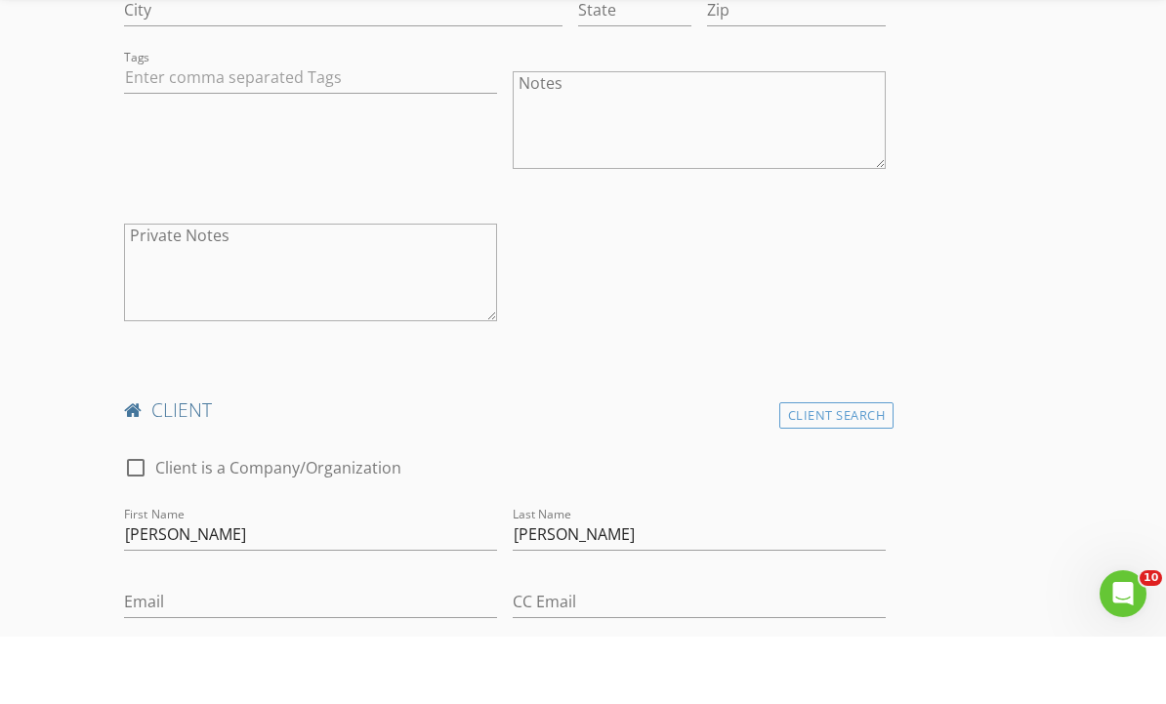
scroll to position [1042, 0]
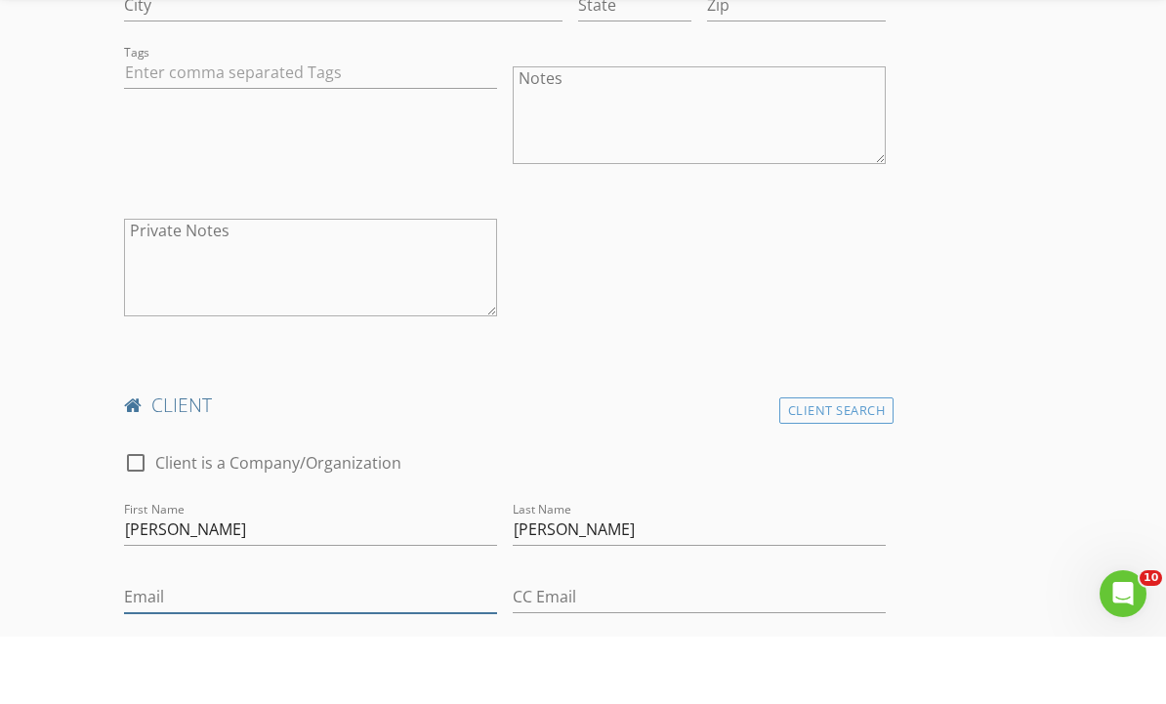
click at [192, 649] on input "Email" at bounding box center [310, 665] width 373 height 32
click at [193, 649] on input "Email" at bounding box center [310, 665] width 373 height 32
paste input "angmckenna@gmail.com"
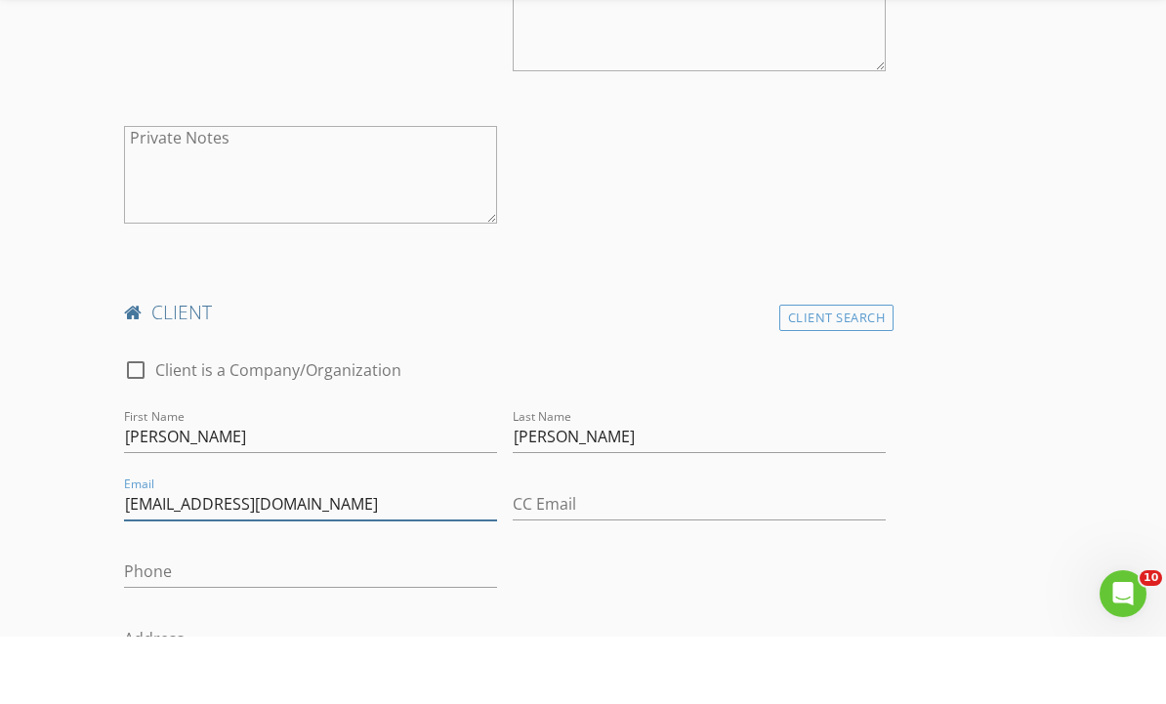
scroll to position [1153, 0]
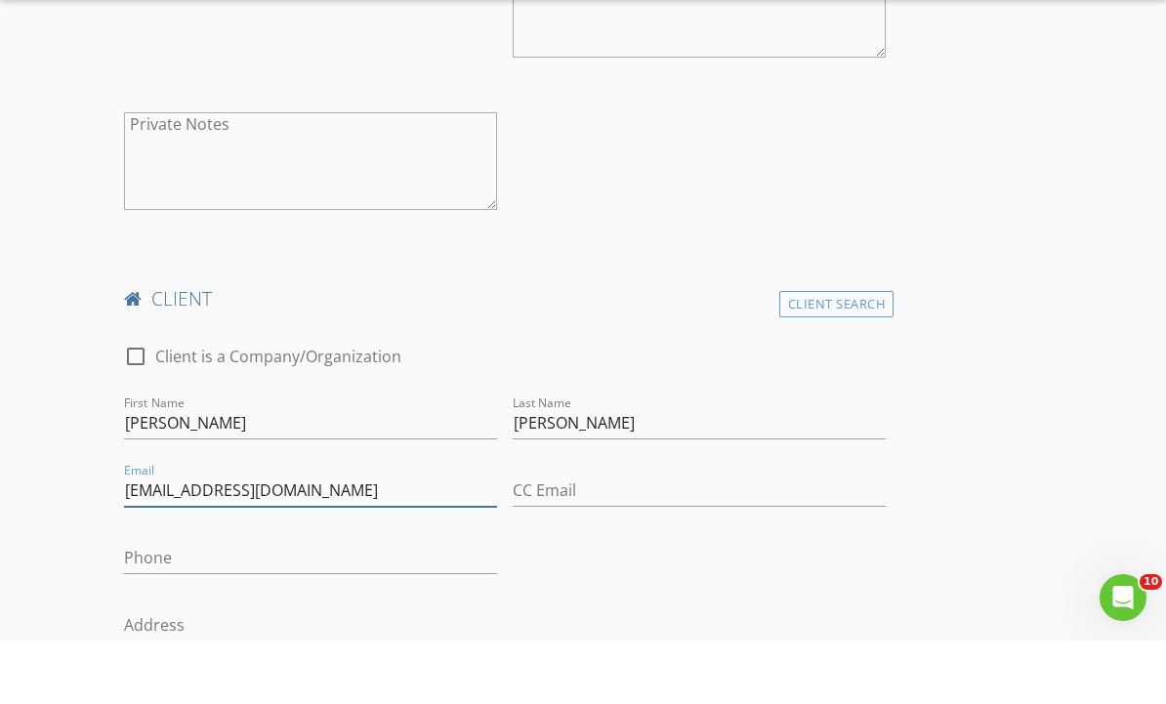
type input "angmckenna@gmail.com"
click at [258, 673] on input "Address" at bounding box center [505, 689] width 762 height 32
click at [246, 673] on input "Address" at bounding box center [505, 689] width 762 height 32
paste input "9 12900 Jack Bell Drive"
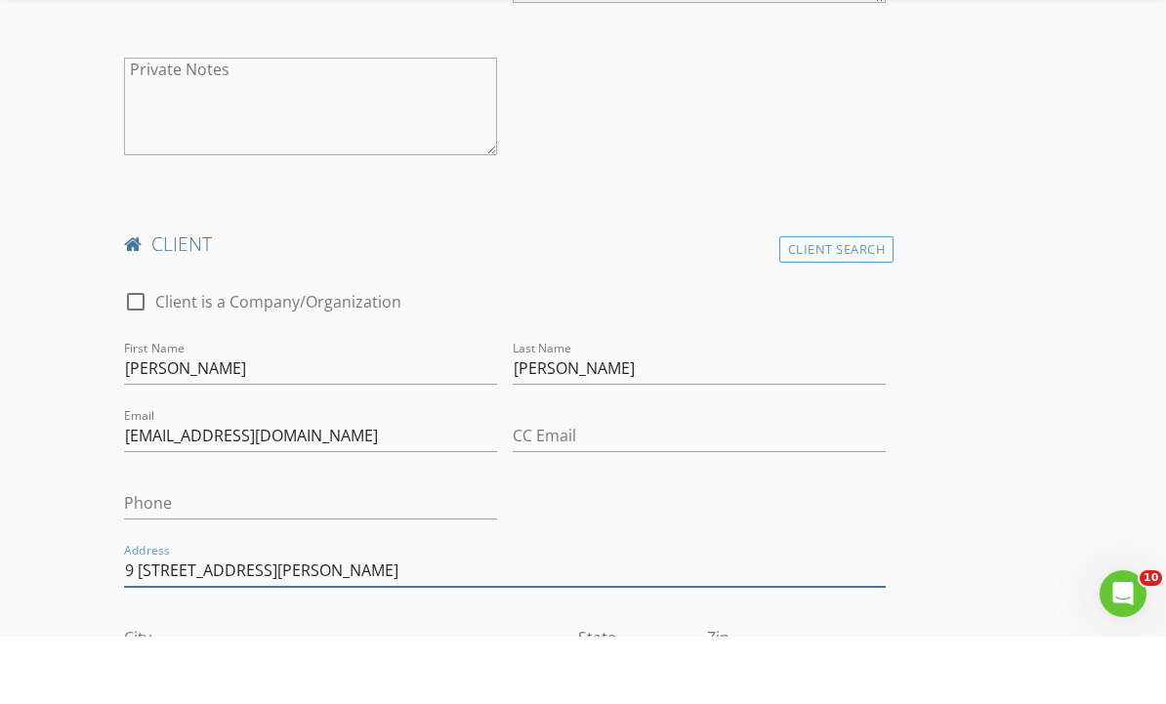
scroll to position [1208, 0]
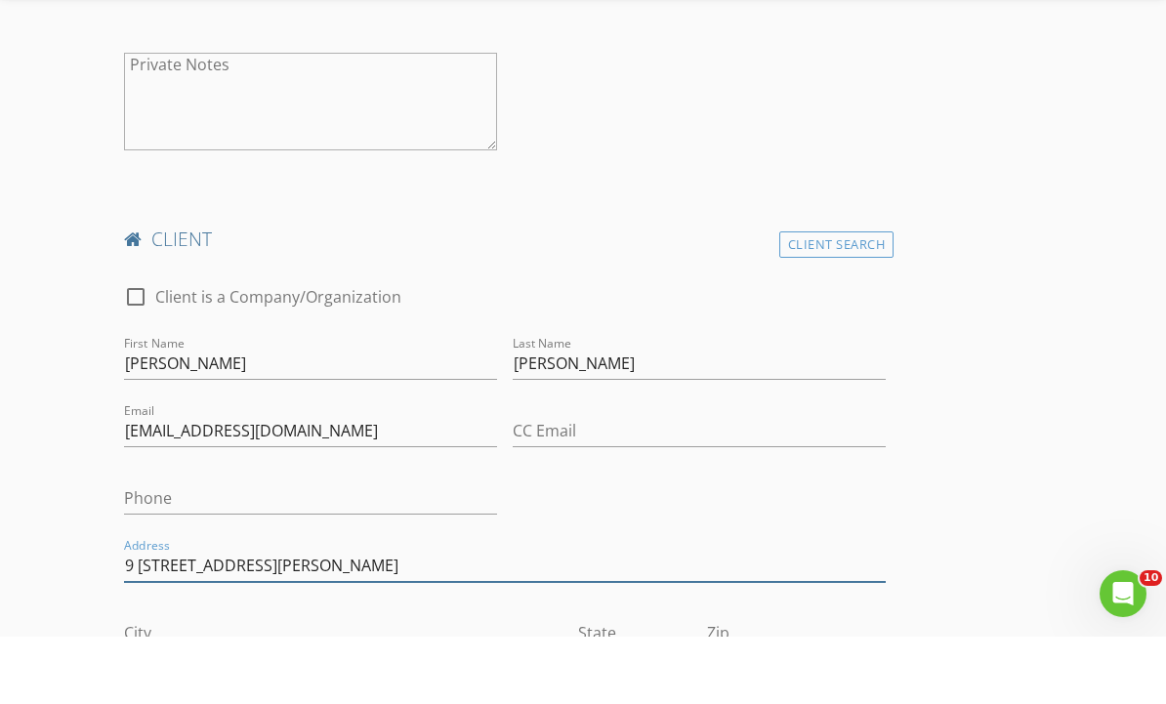
type input "9 12900 Jack Bell Drive"
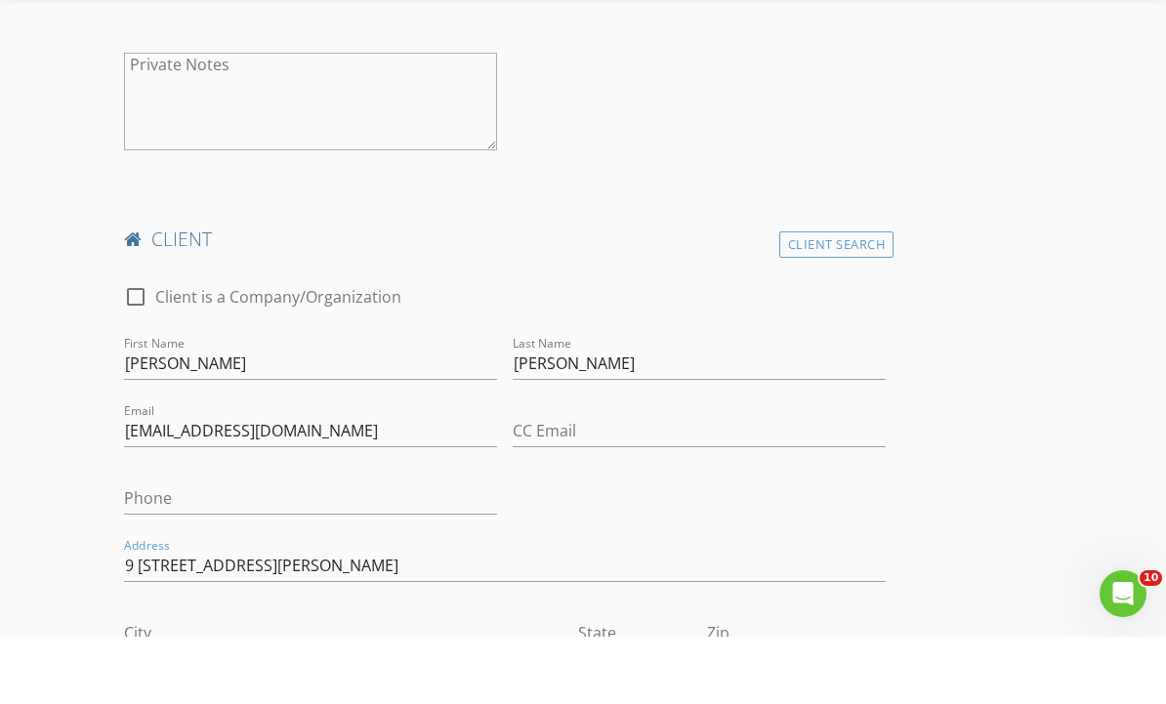
click at [445, 685] on input "City" at bounding box center [343, 701] width 438 height 32
type input "Richmond"
click at [660, 685] on input "State" at bounding box center [635, 701] width 114 height 32
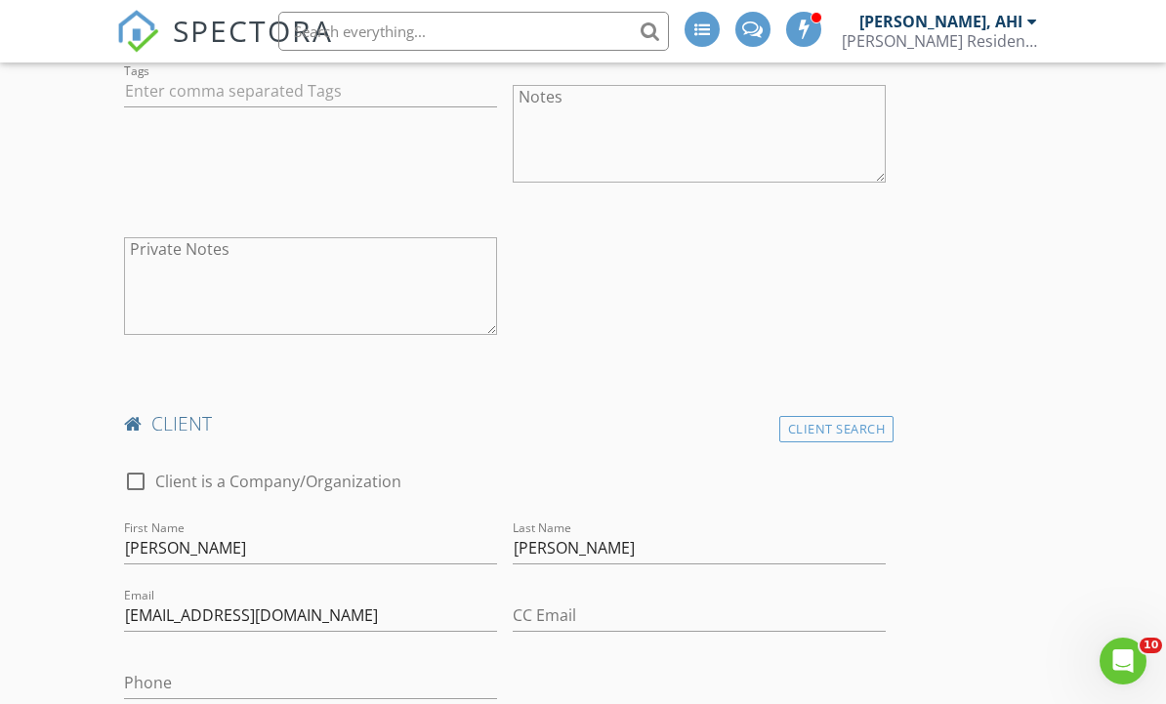
scroll to position [560, 0]
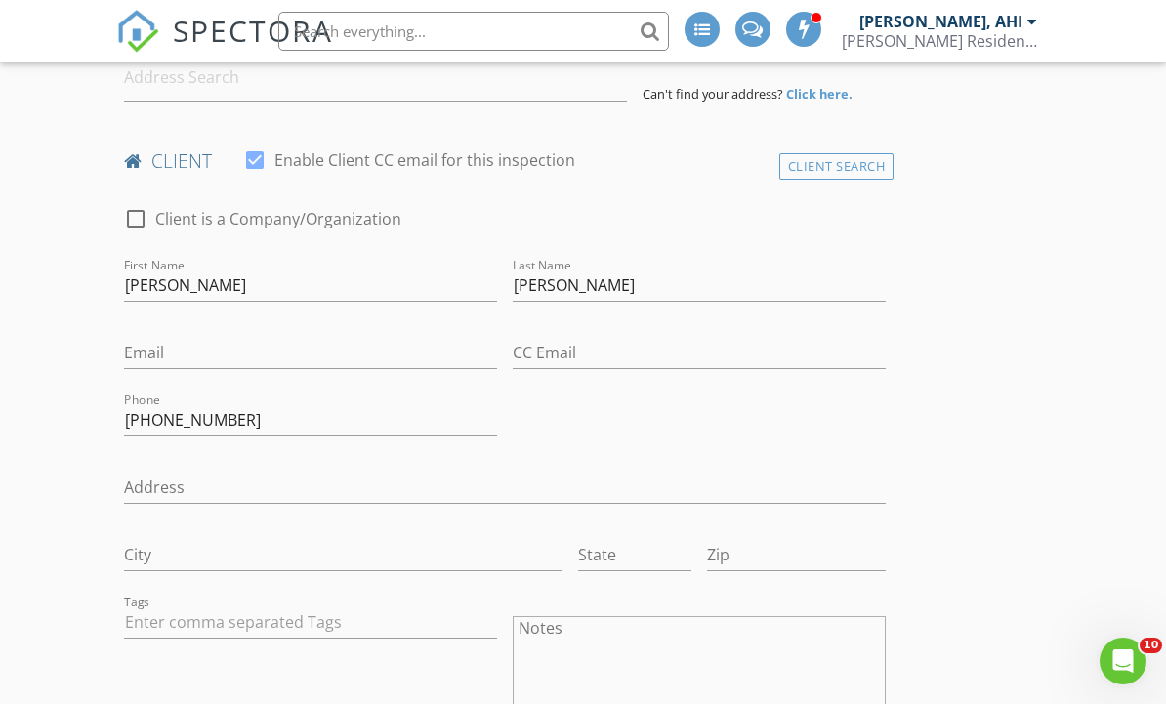
type input "BC"
click at [300, 498] on input "Address" at bounding box center [505, 488] width 762 height 32
click at [285, 478] on input "Address" at bounding box center [505, 488] width 762 height 32
click at [274, 493] on input "Address" at bounding box center [505, 488] width 762 height 32
paste input "9 12900 Jack Bell Drive"
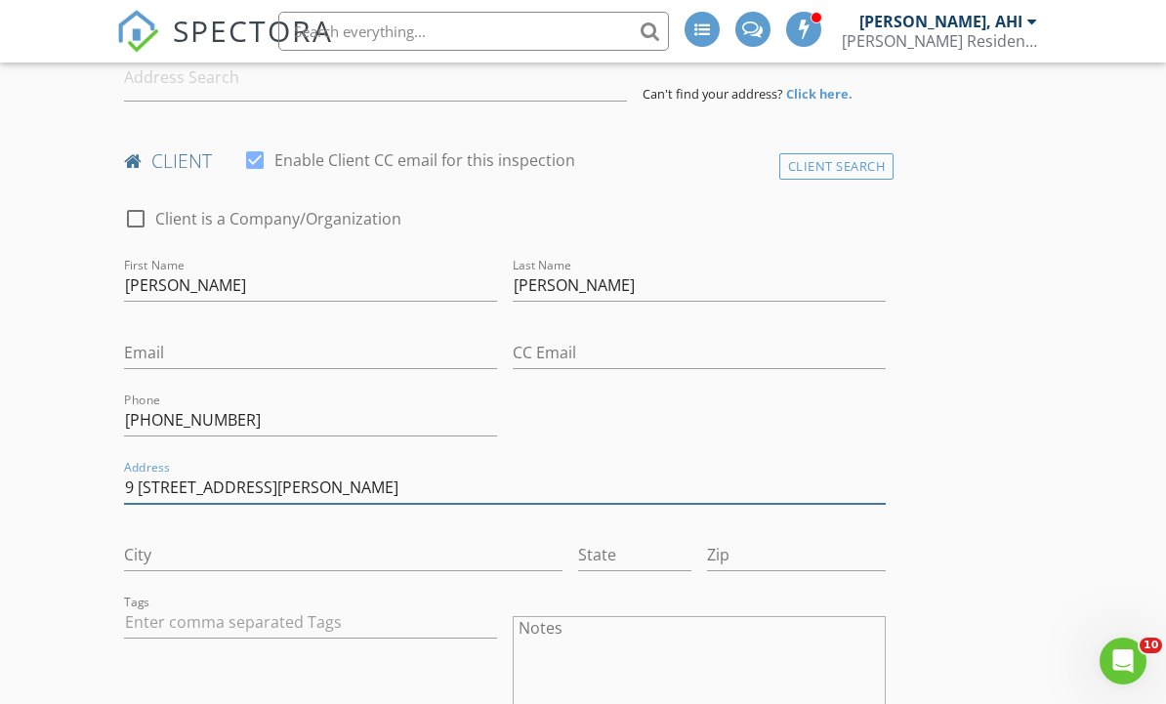
type input "9 12900 Jack Bell Drive"
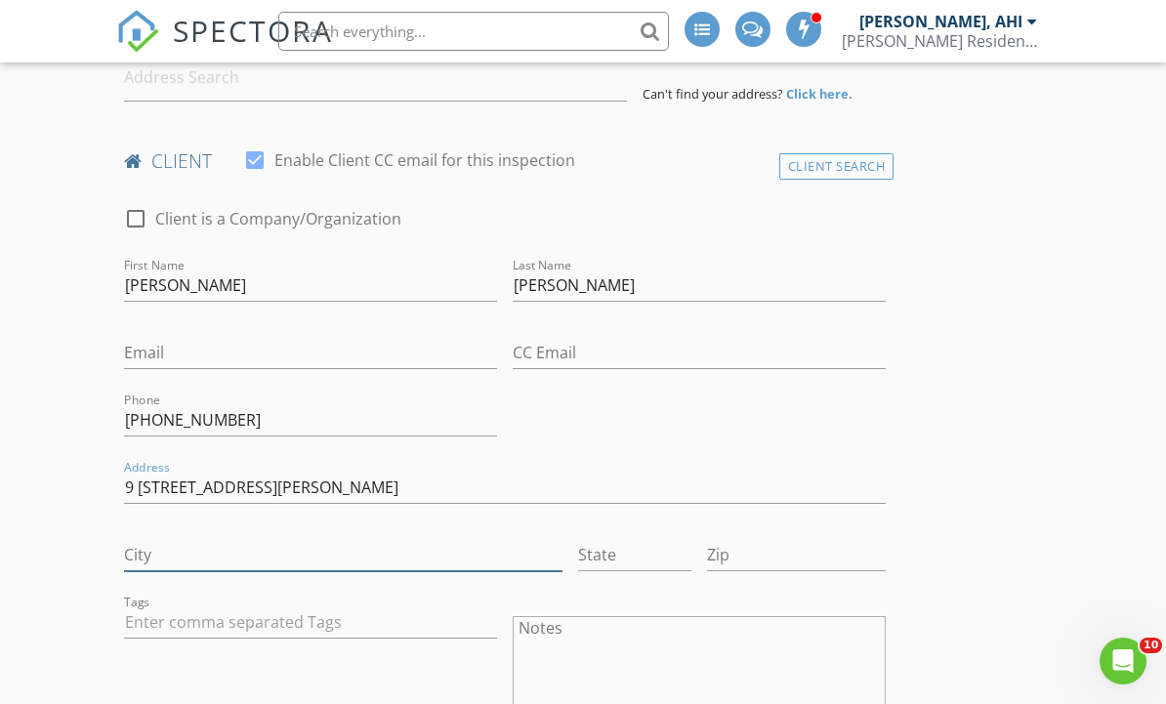
click at [330, 540] on input "City" at bounding box center [343, 555] width 438 height 32
type input "Richmond"
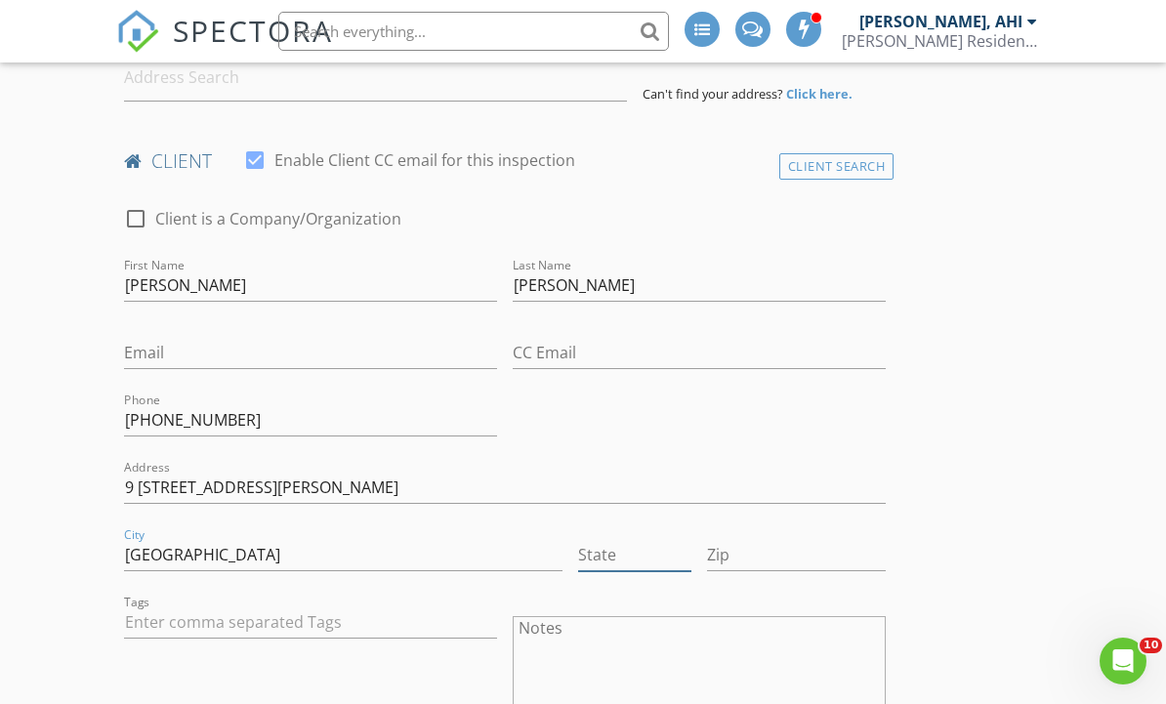
click at [665, 565] on input "State" at bounding box center [635, 555] width 114 height 32
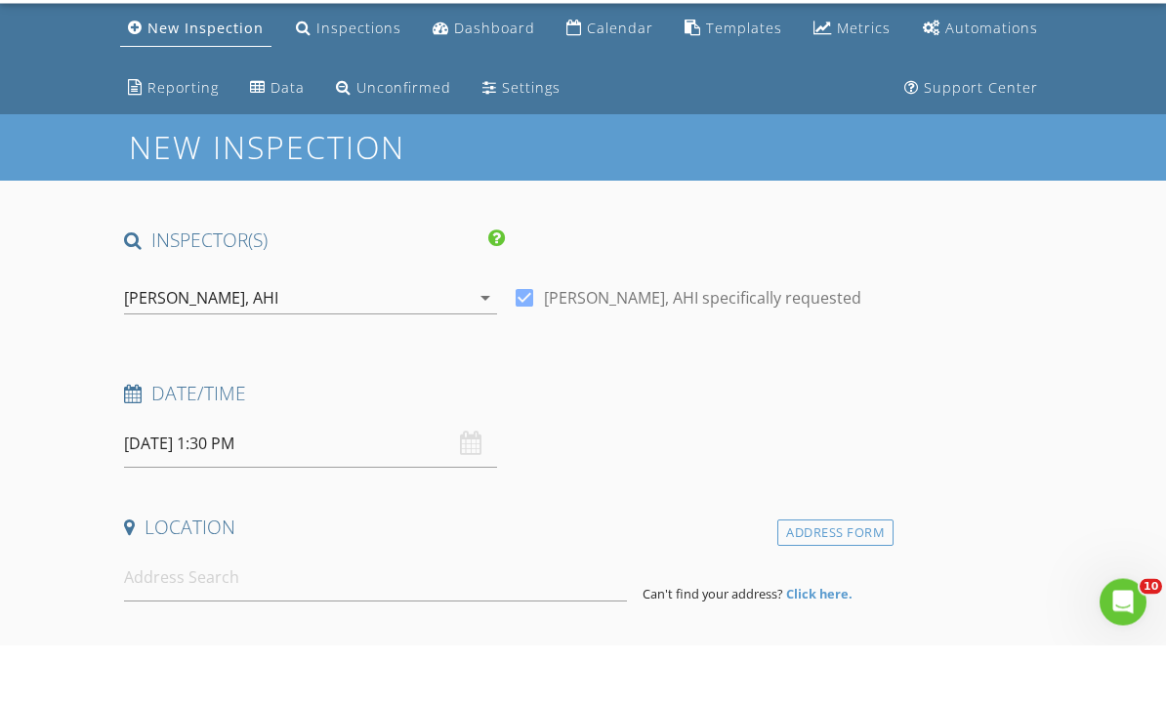
scroll to position [33, 0]
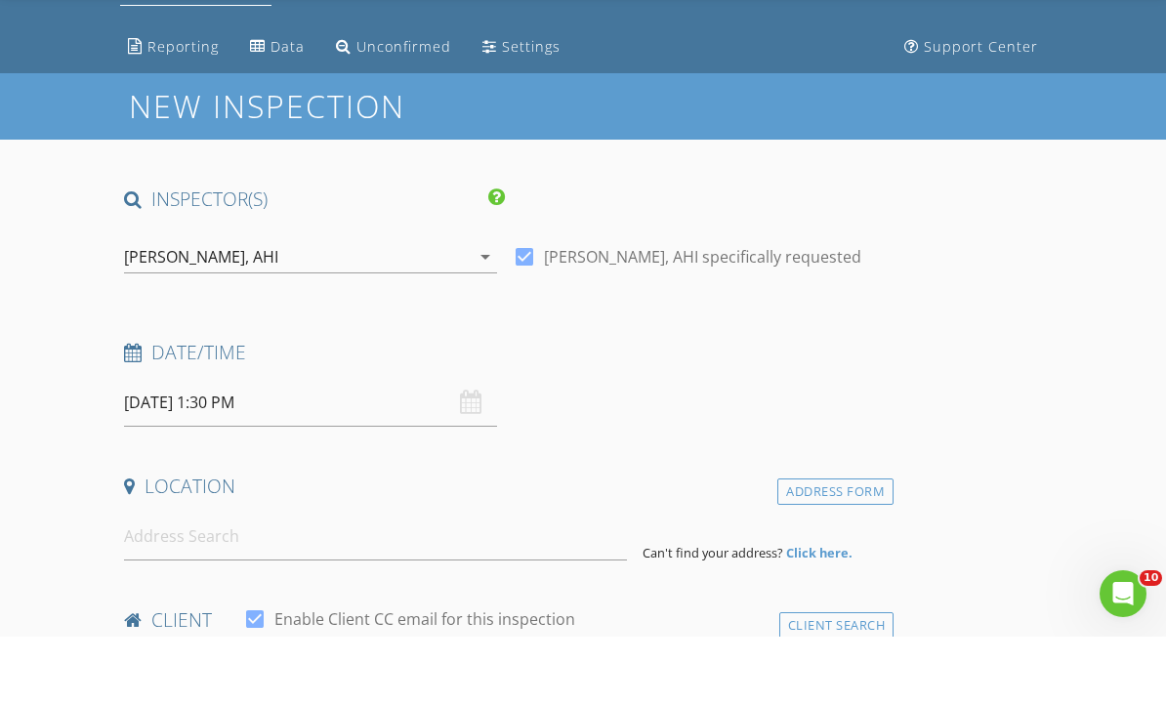
type input "BC"
click at [463, 580] on input at bounding box center [375, 604] width 503 height 48
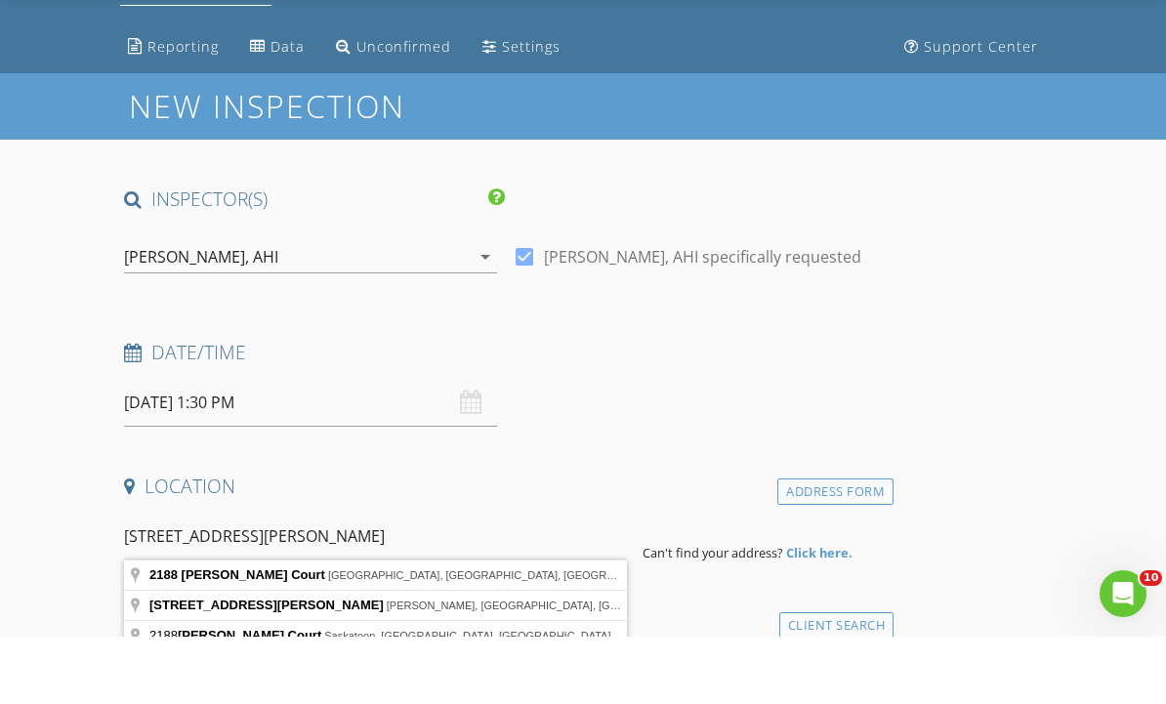
type input "2188 Tait Court"
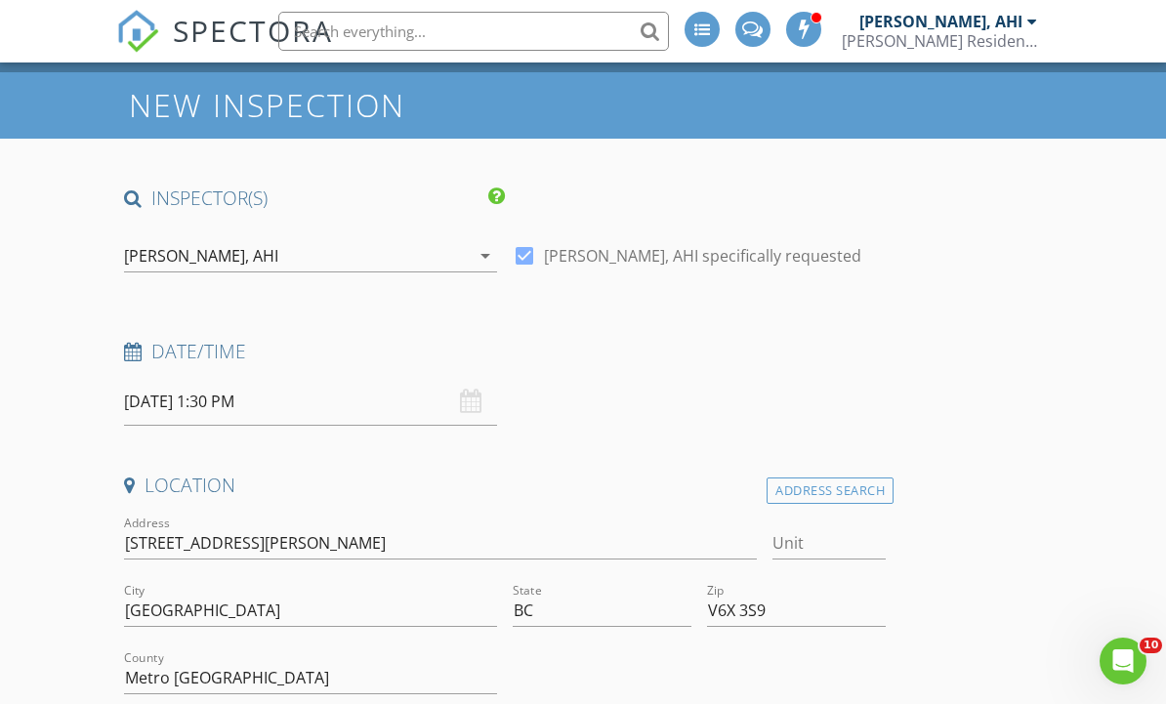
click at [1027, 1] on div "Michael Zegarra, AHI Zegarra Residential Inspections Inc." at bounding box center [939, 31] width 195 height 63
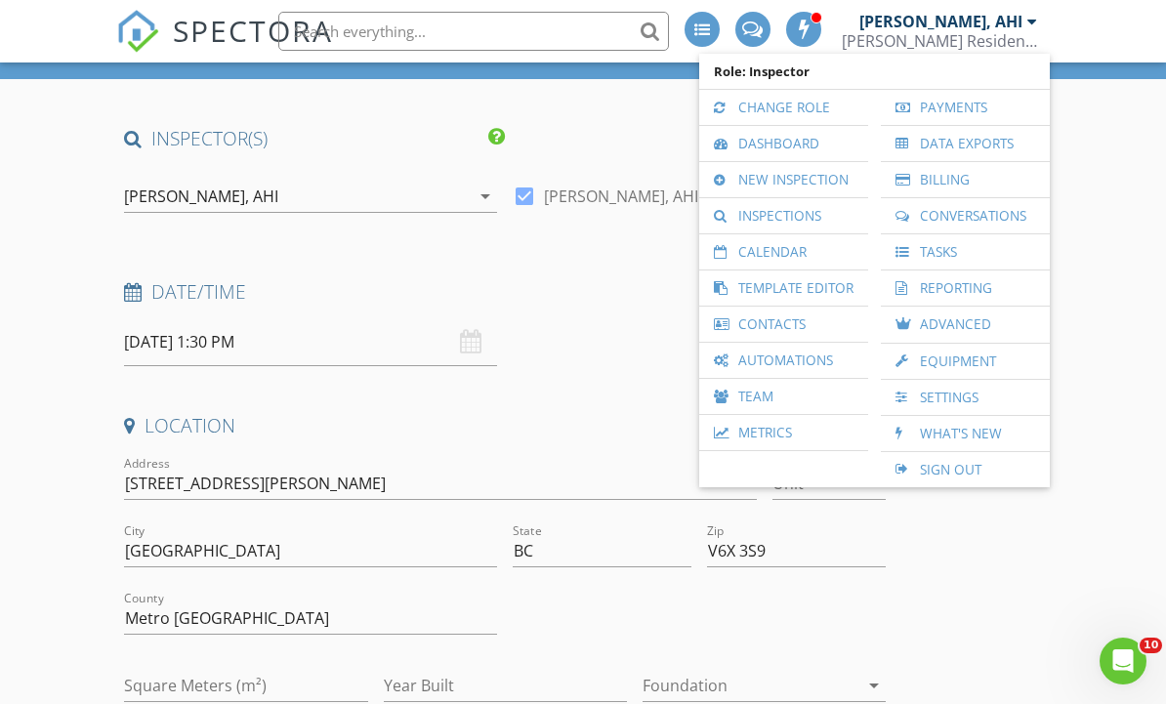
scroll to position [166, 0]
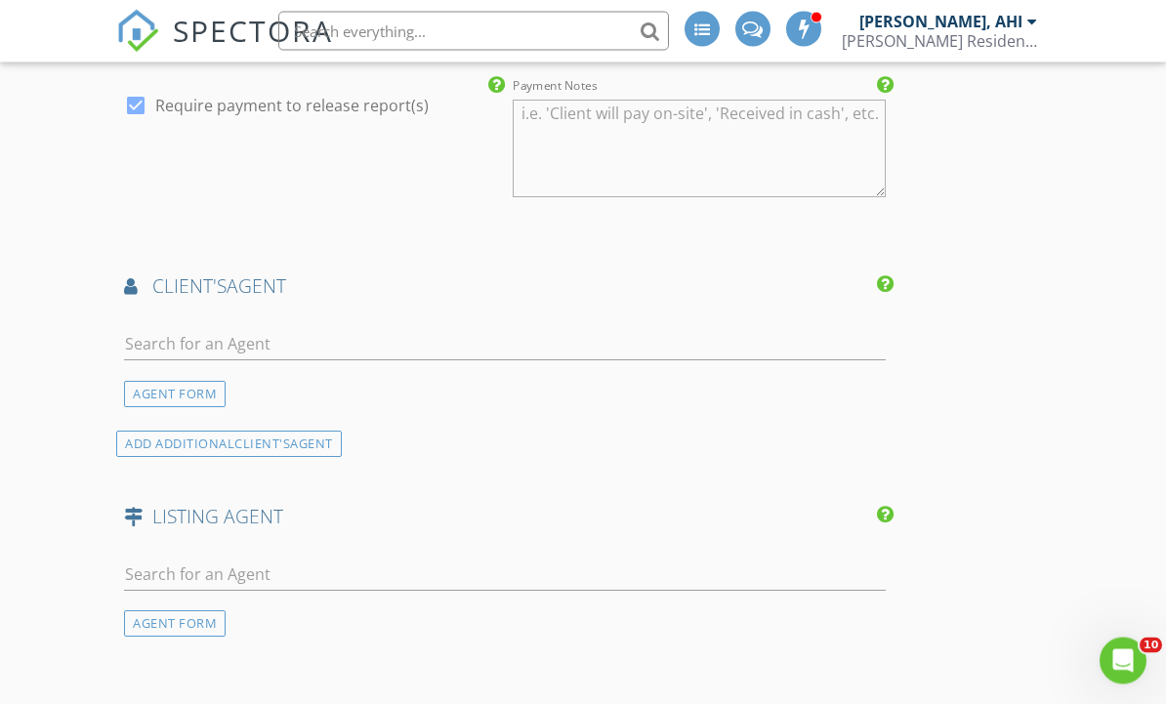
scroll to position [3348, 0]
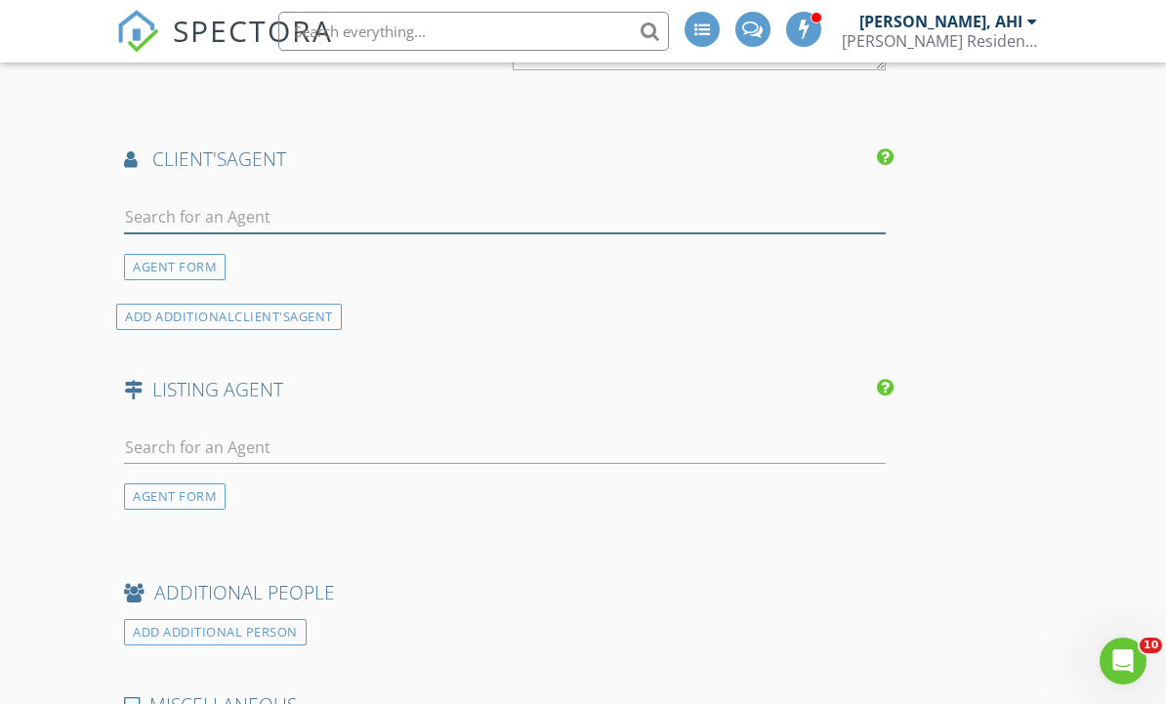
click at [334, 209] on input "text" at bounding box center [505, 217] width 762 height 32
type input "R"
type input "Franc"
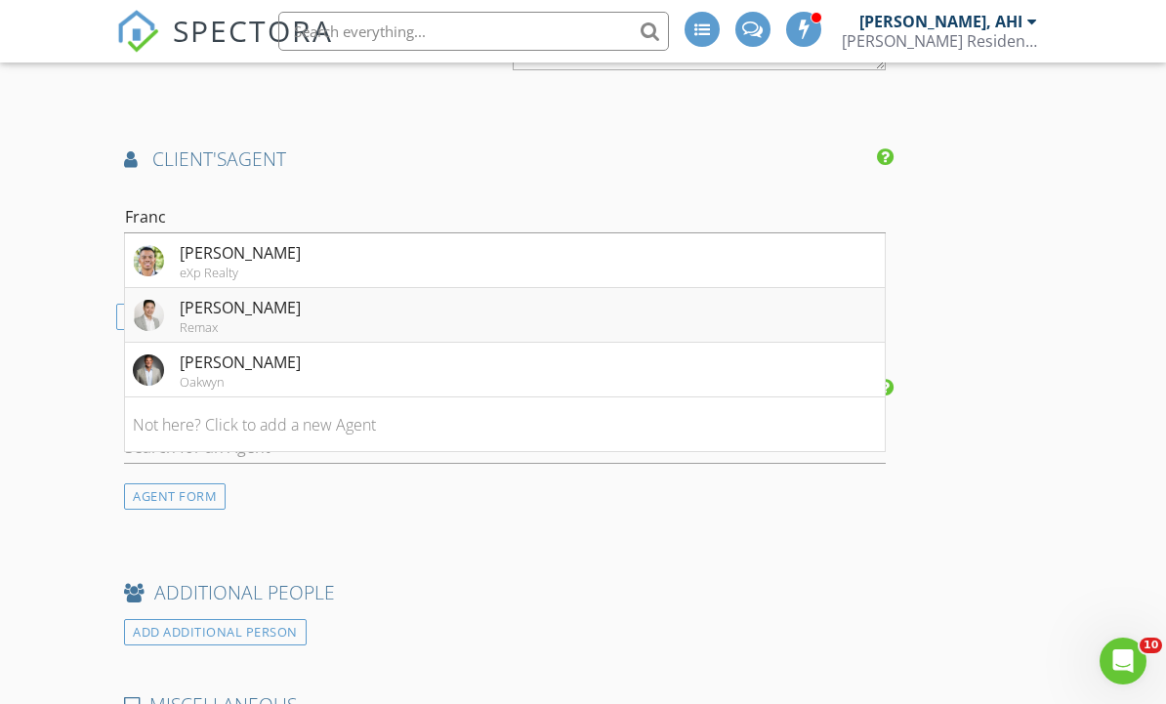
click at [331, 314] on li "Franco Chan Remax" at bounding box center [505, 315] width 760 height 55
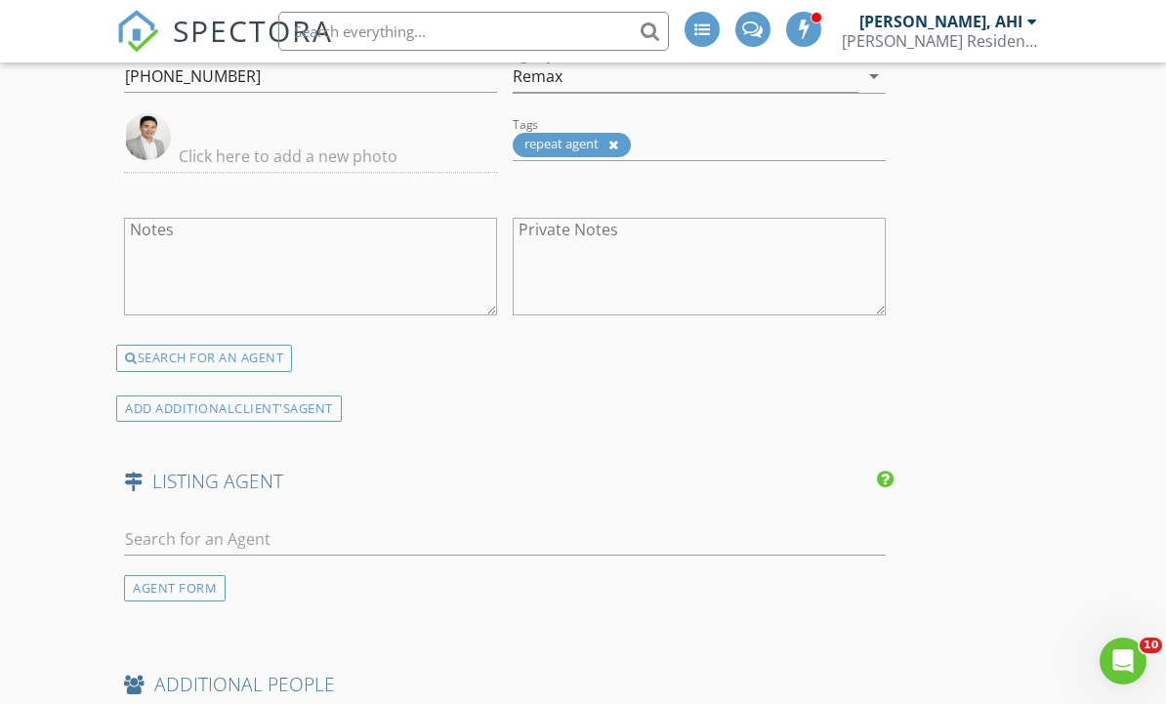
scroll to position [3681, 0]
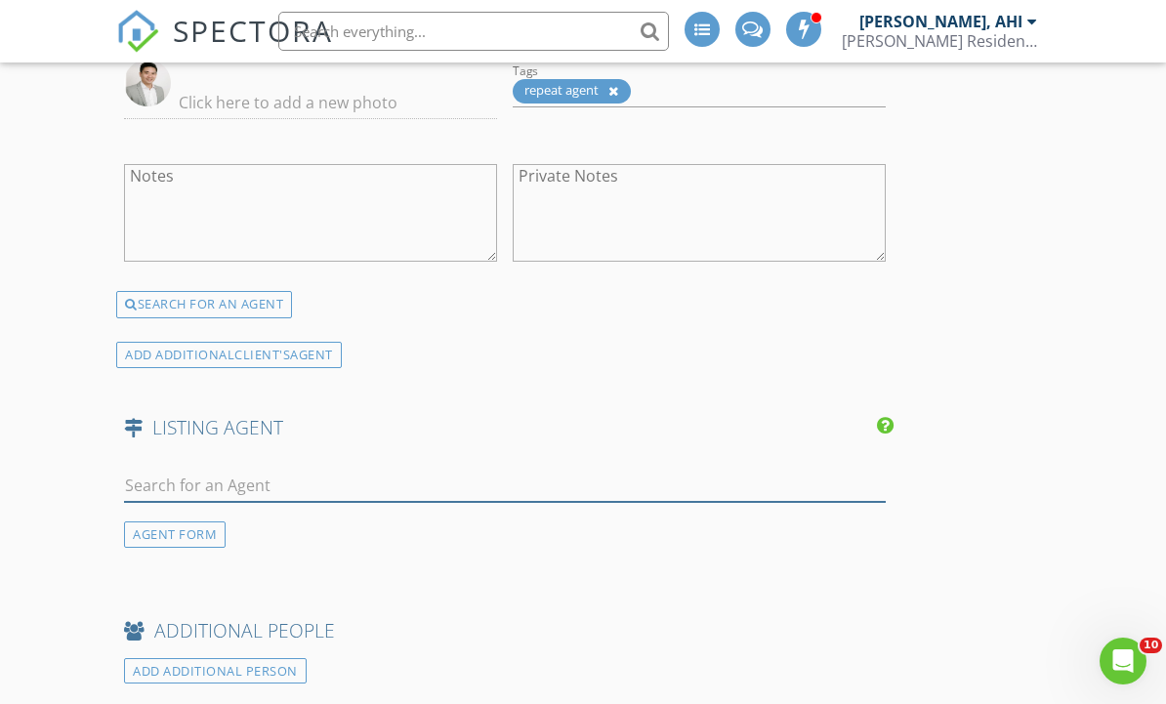
click at [311, 479] on input "text" at bounding box center [505, 486] width 762 height 32
type input "Alice"
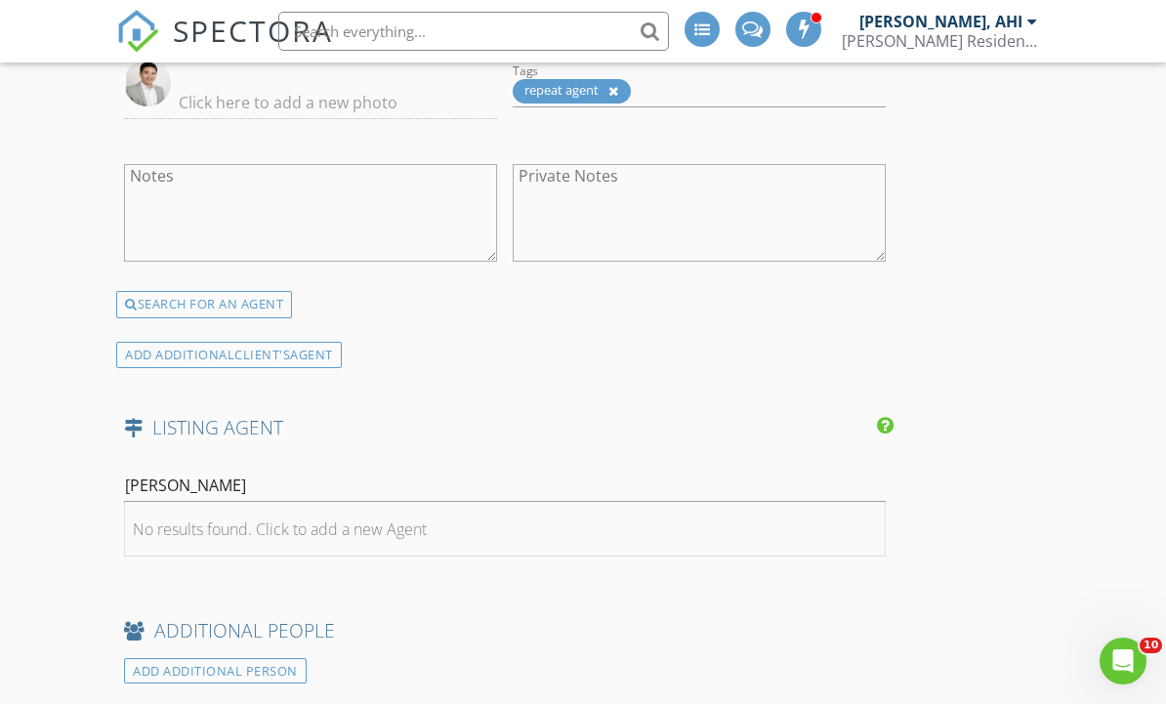
click at [461, 530] on li "No results found. Click to add a new Agent" at bounding box center [505, 529] width 760 height 55
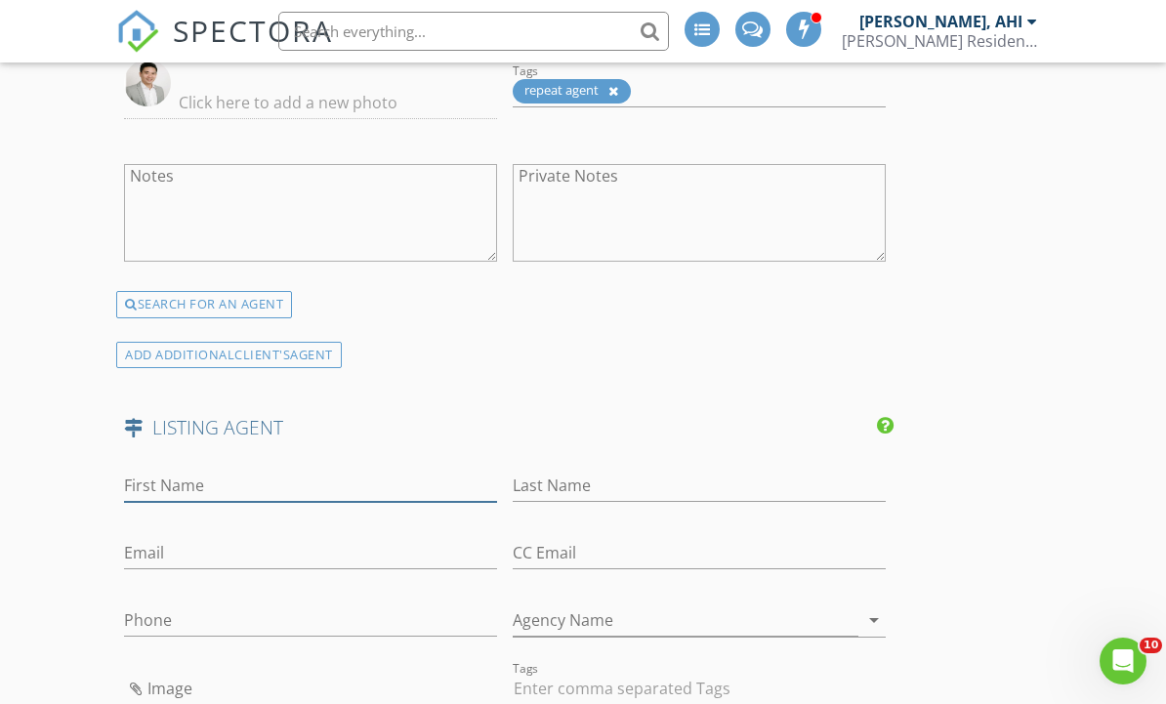
click at [308, 487] on input "First Name" at bounding box center [310, 486] width 373 height 32
type input "Alice"
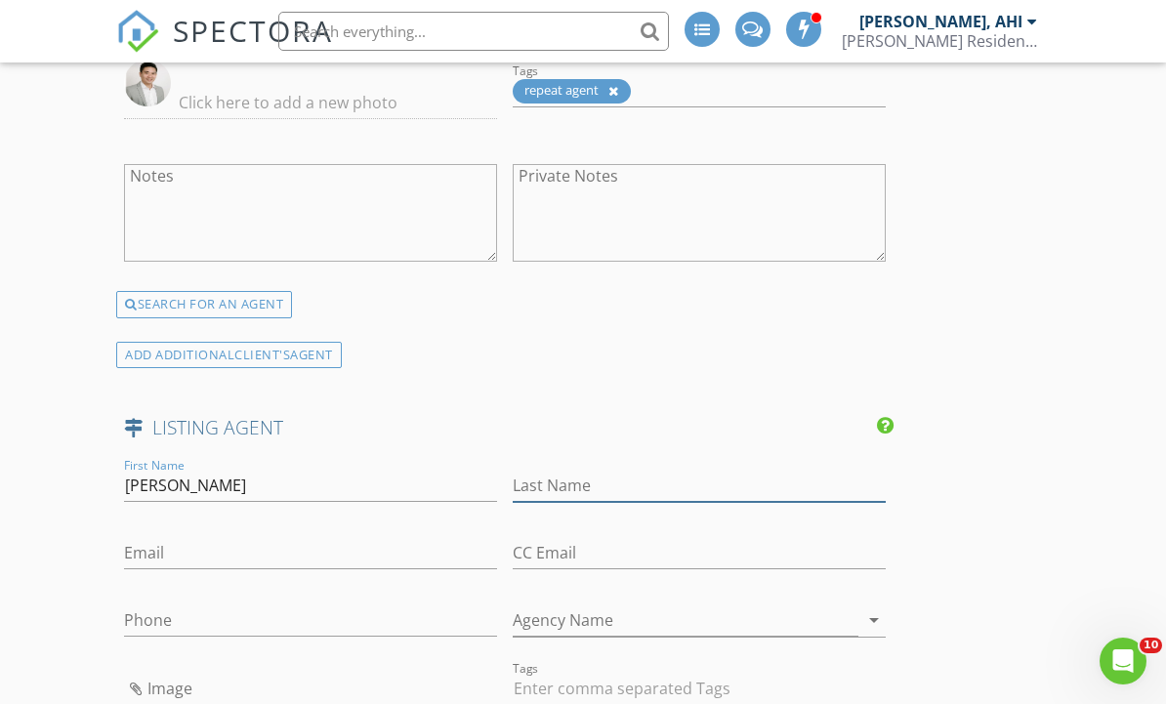
click at [646, 489] on input "Last Name" at bounding box center [699, 486] width 373 height 32
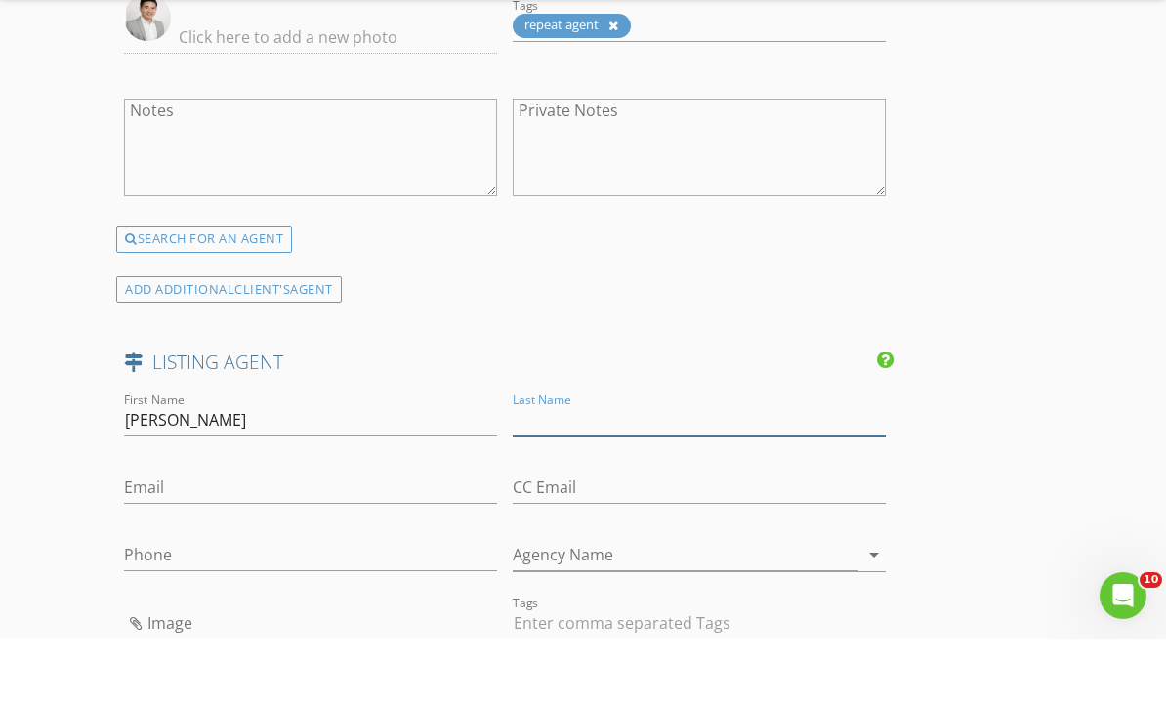
scroll to position [3746, 0]
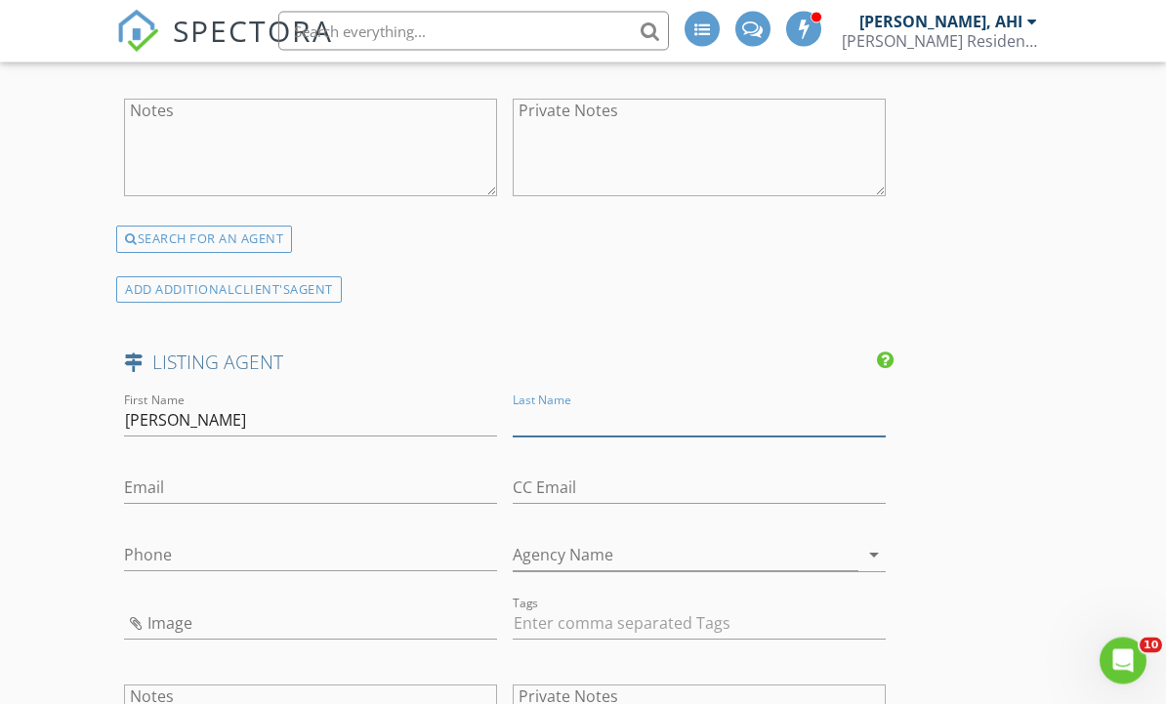
click at [611, 427] on input "Last Name" at bounding box center [699, 421] width 373 height 32
type input "Wong"
click at [670, 549] on input "Agency Name" at bounding box center [686, 556] width 346 height 32
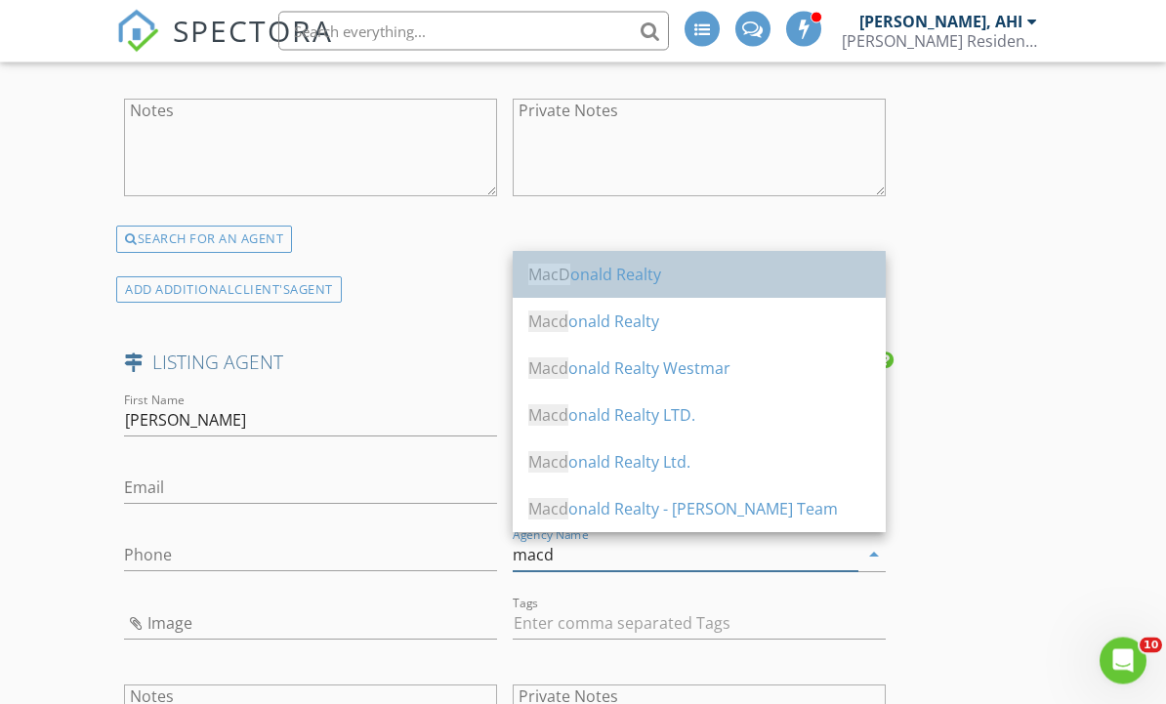
click at [688, 274] on div "MacD onald Realty" at bounding box center [700, 275] width 342 height 23
type input "MacDonald Realty"
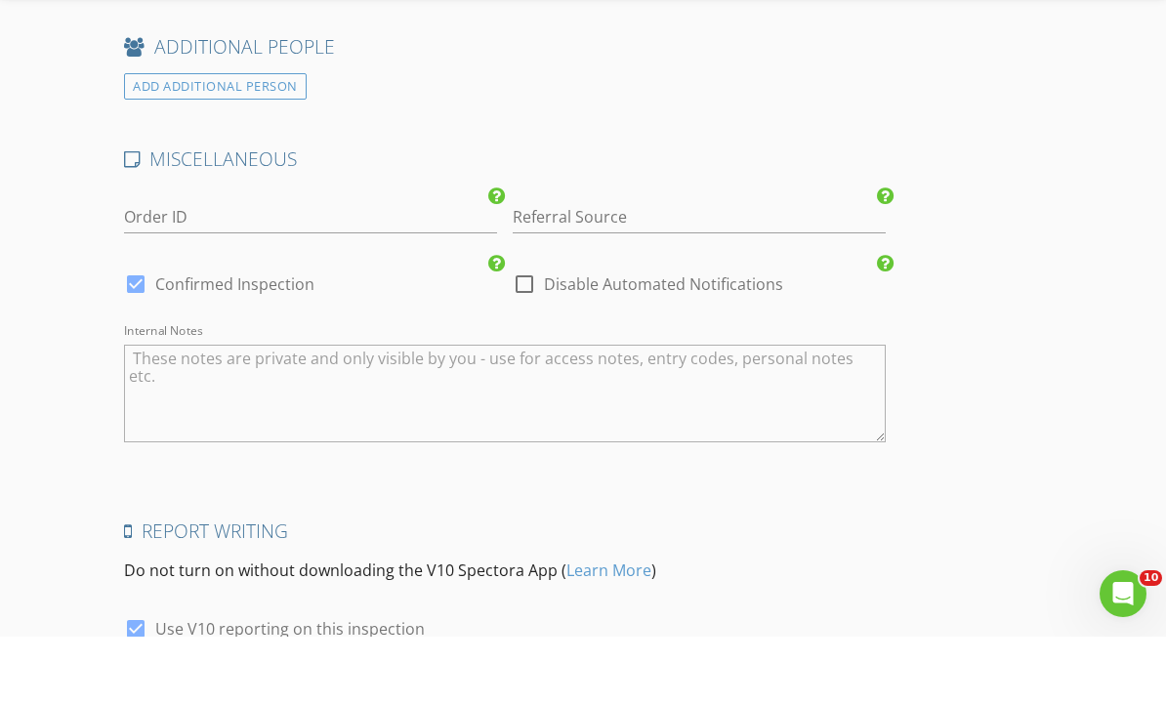
scroll to position [4590, 0]
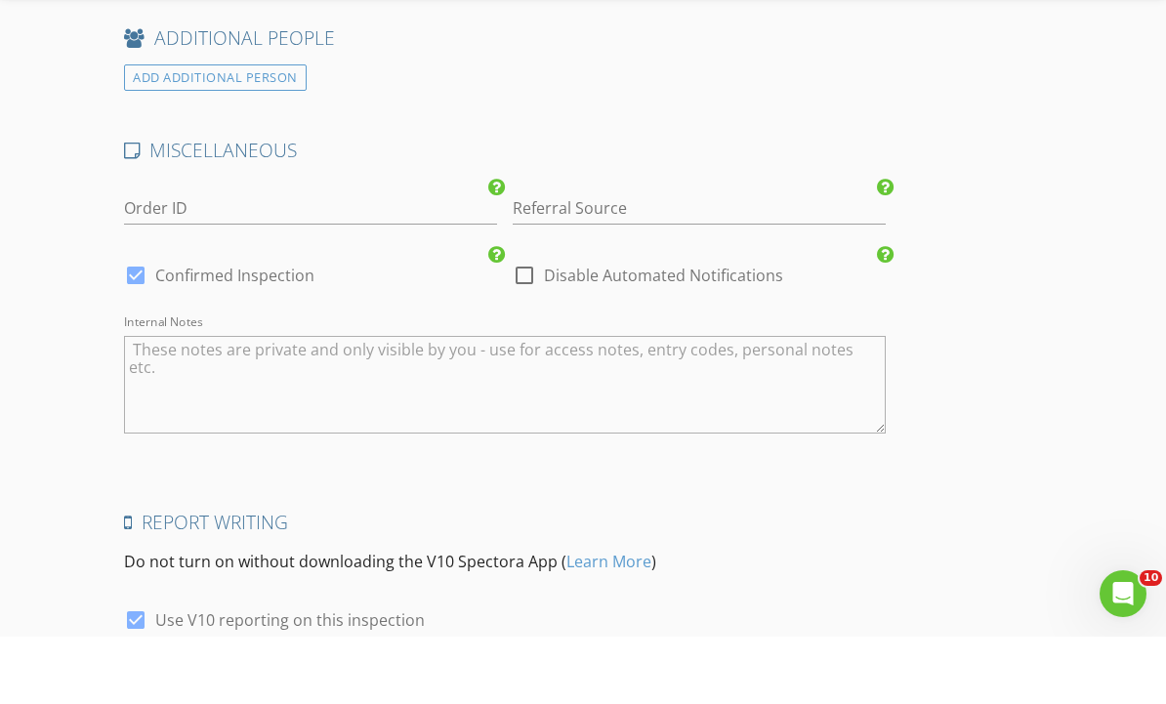
click at [605, 403] on textarea "Internal Notes" at bounding box center [505, 452] width 762 height 98
click at [391, 403] on textarea "Internal Notes" at bounding box center [505, 452] width 762 height 98
paste textarea "Charming Family Home on a Quiet Cul-de-Sac! This is your chance to own a meticu…"
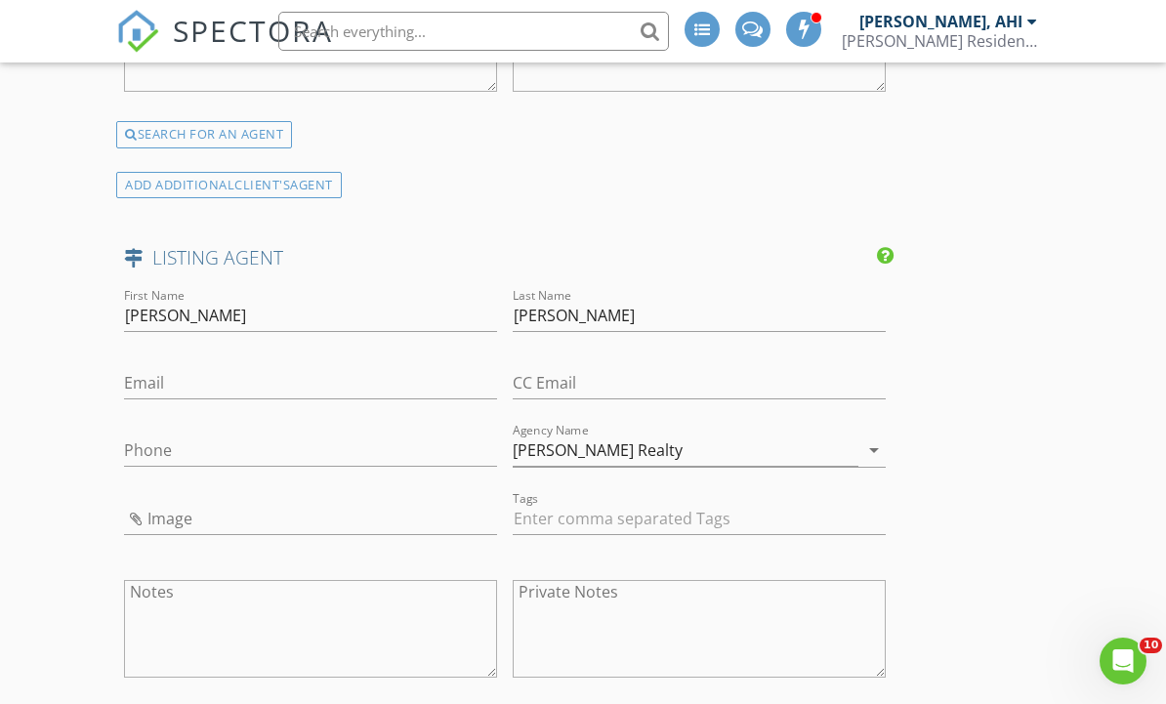
scroll to position [3839, 0]
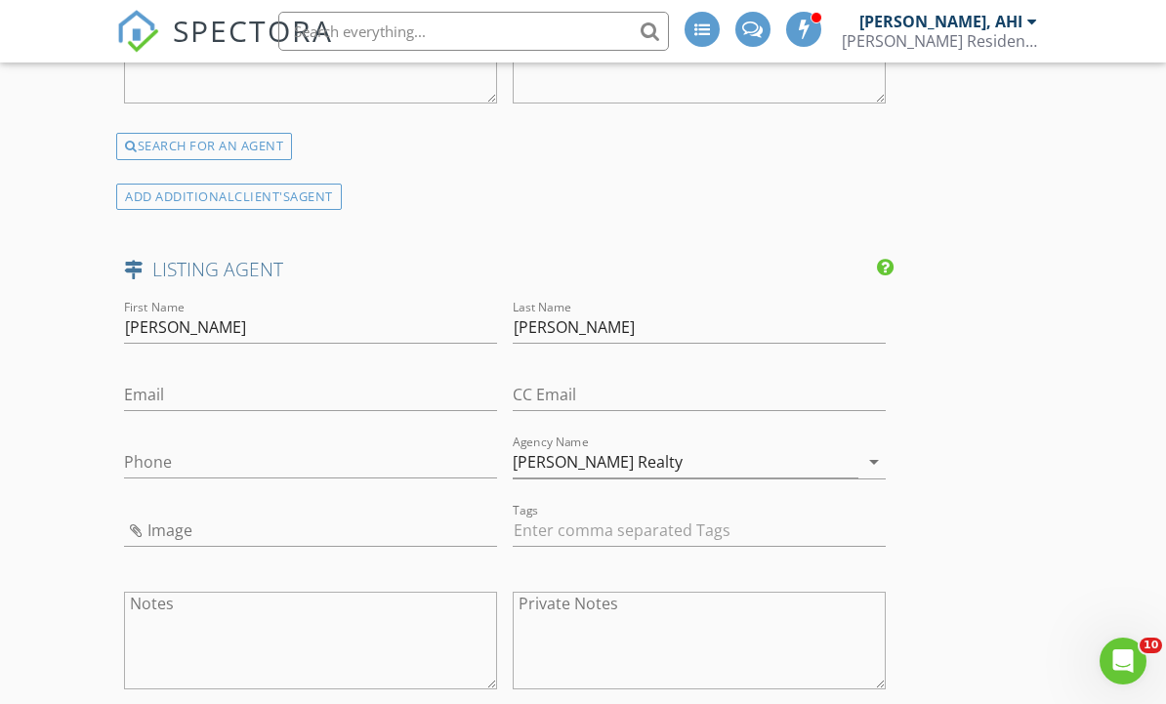
type textarea "Charming Family Home on a Quiet Cul-de-Sac! This is your chance to own a meticu…"
click at [255, 521] on input "Image" at bounding box center [310, 531] width 373 height 32
type input "IMG_2580.jpeg"
click at [136, 452] on input "Phone" at bounding box center [310, 462] width 373 height 32
paste input "778-385-7881"
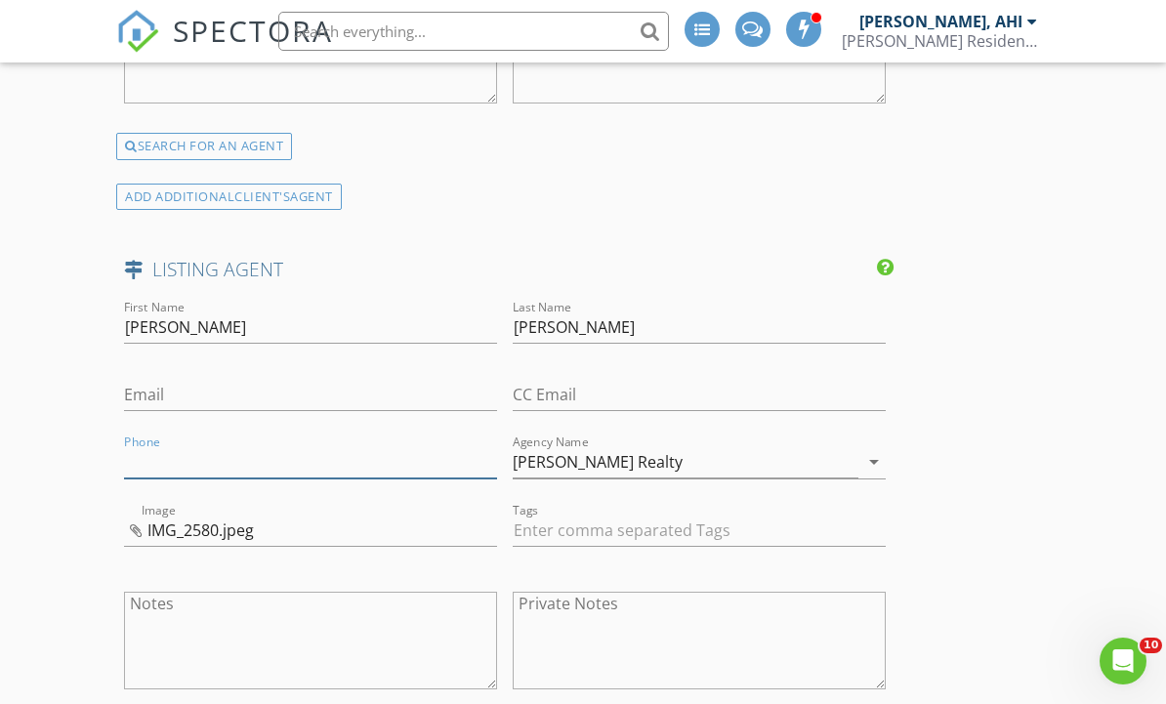
type input "778-385-7881"
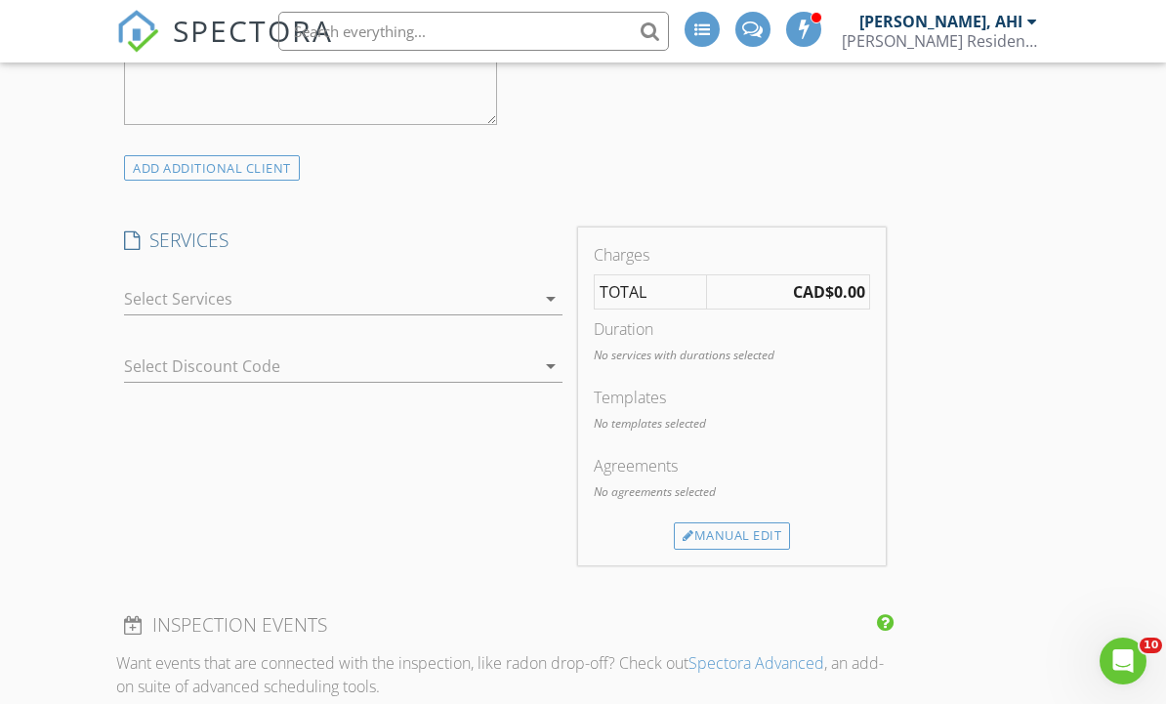
scroll to position [2483, 0]
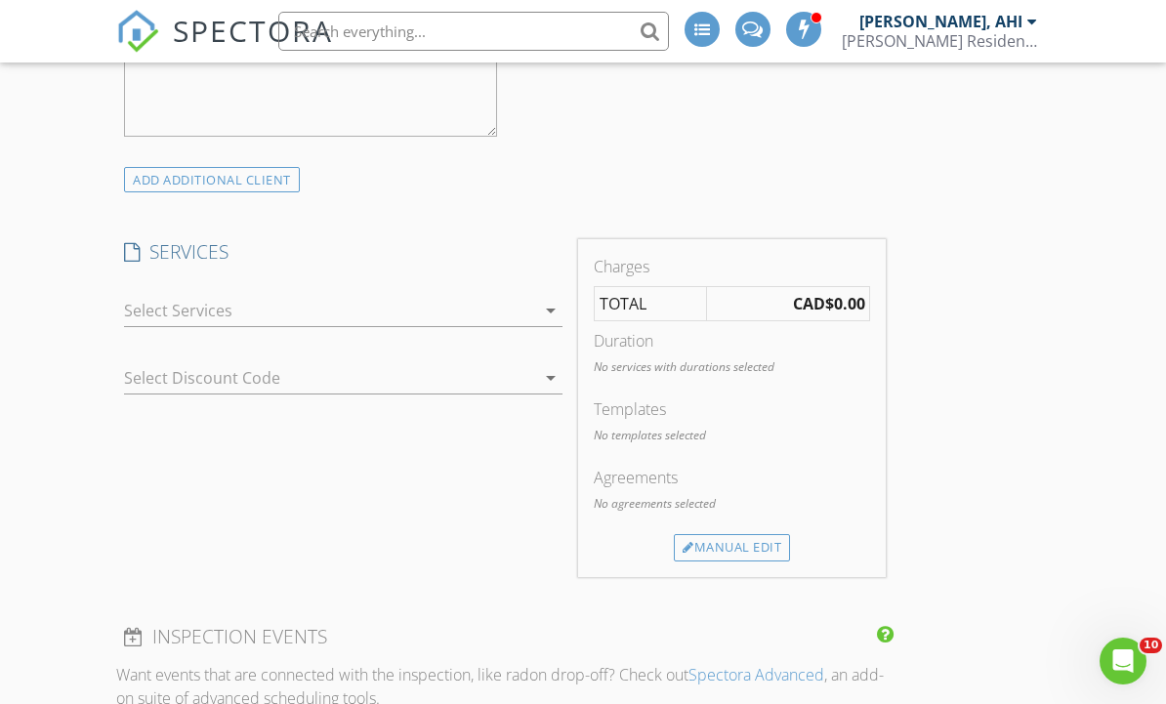
click at [556, 300] on icon "arrow_drop_down" at bounding box center [550, 310] width 23 height 23
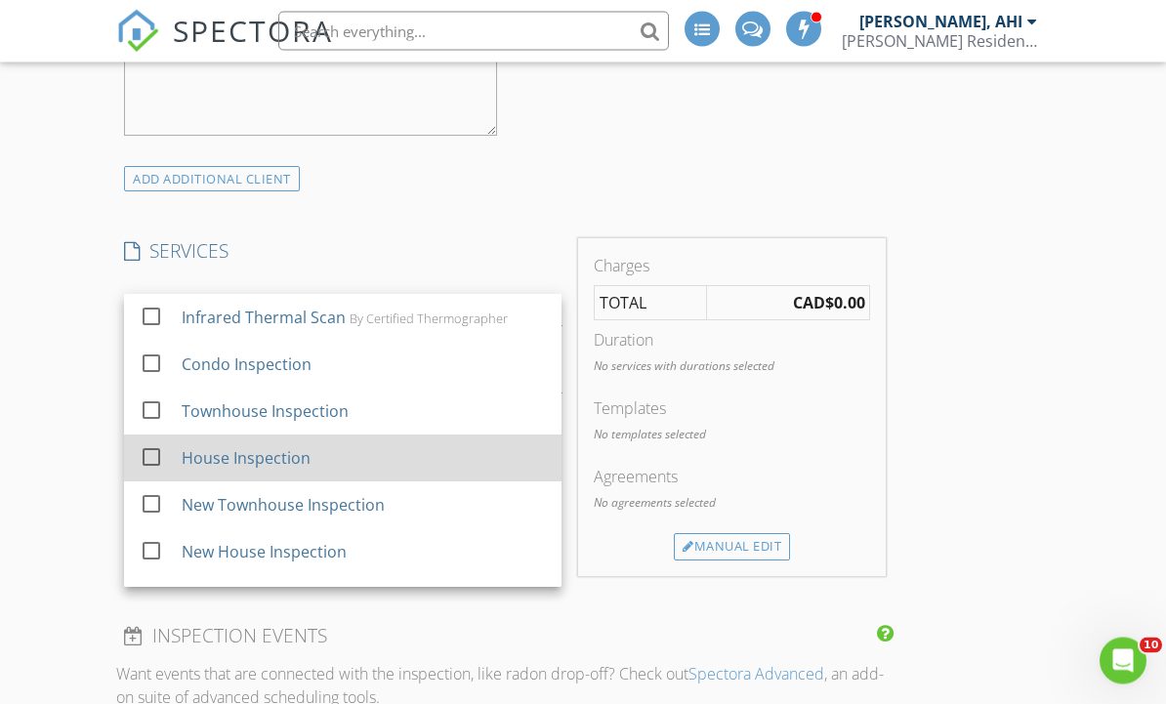
scroll to position [2484, 0]
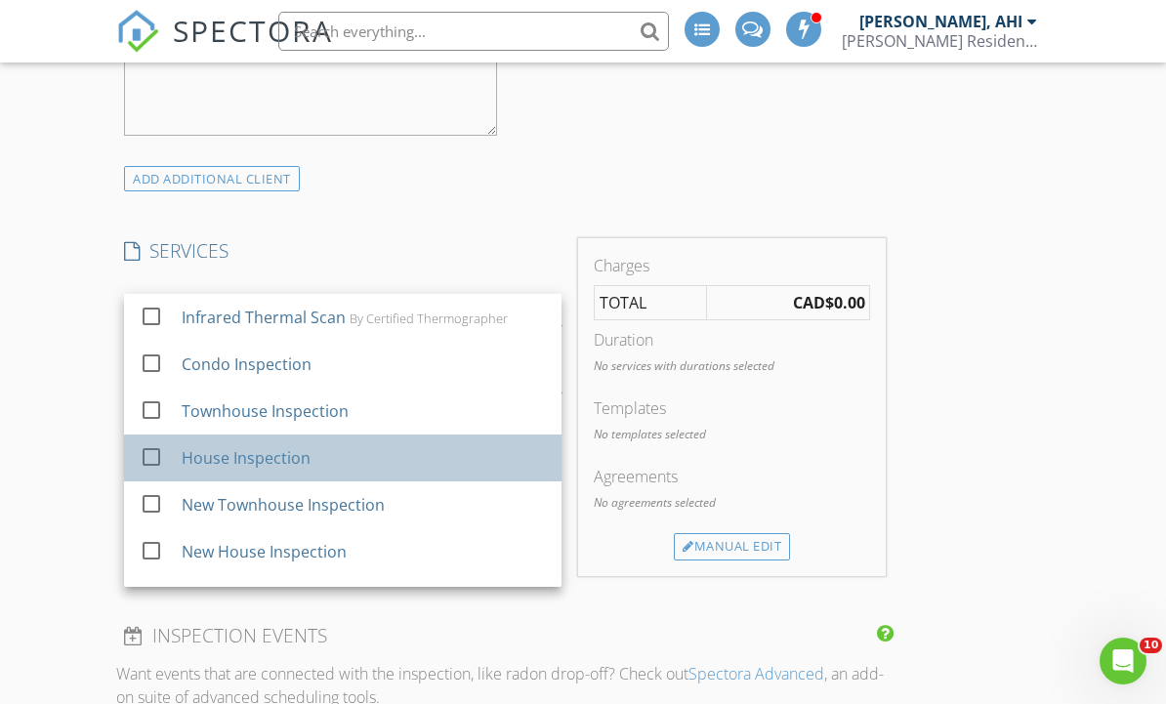
click at [377, 458] on div "House Inspection" at bounding box center [364, 458] width 364 height 39
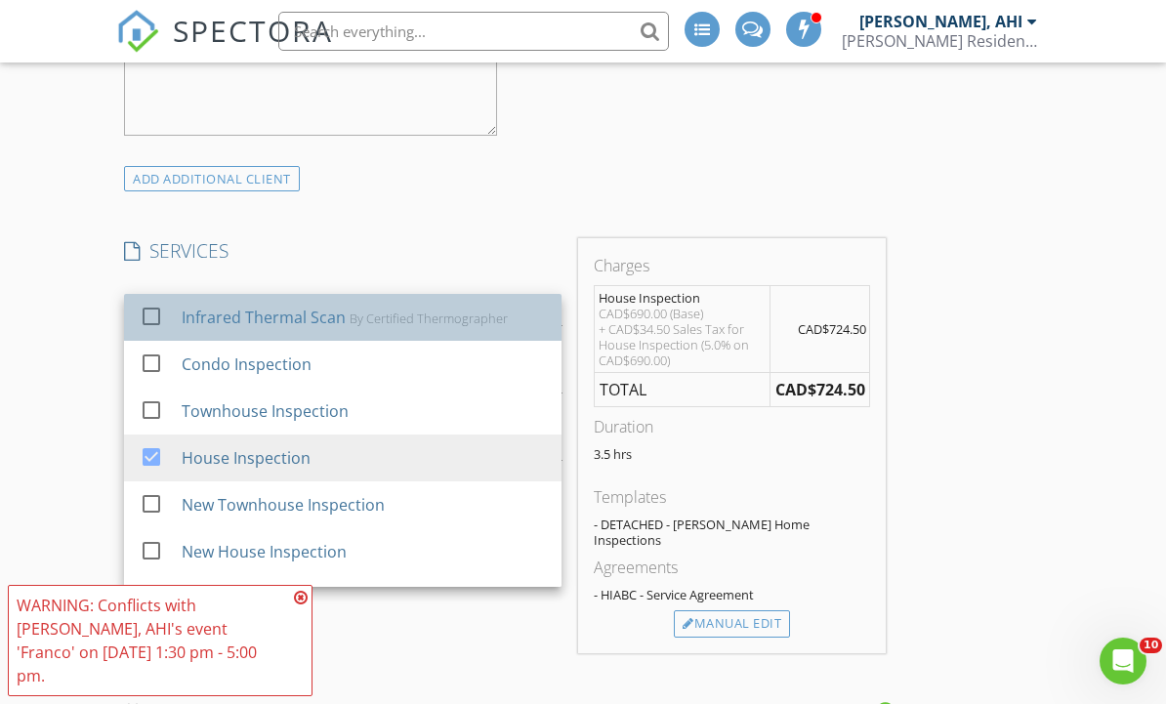
click at [445, 315] on div "By Certified Thermographer" at bounding box center [429, 319] width 158 height 16
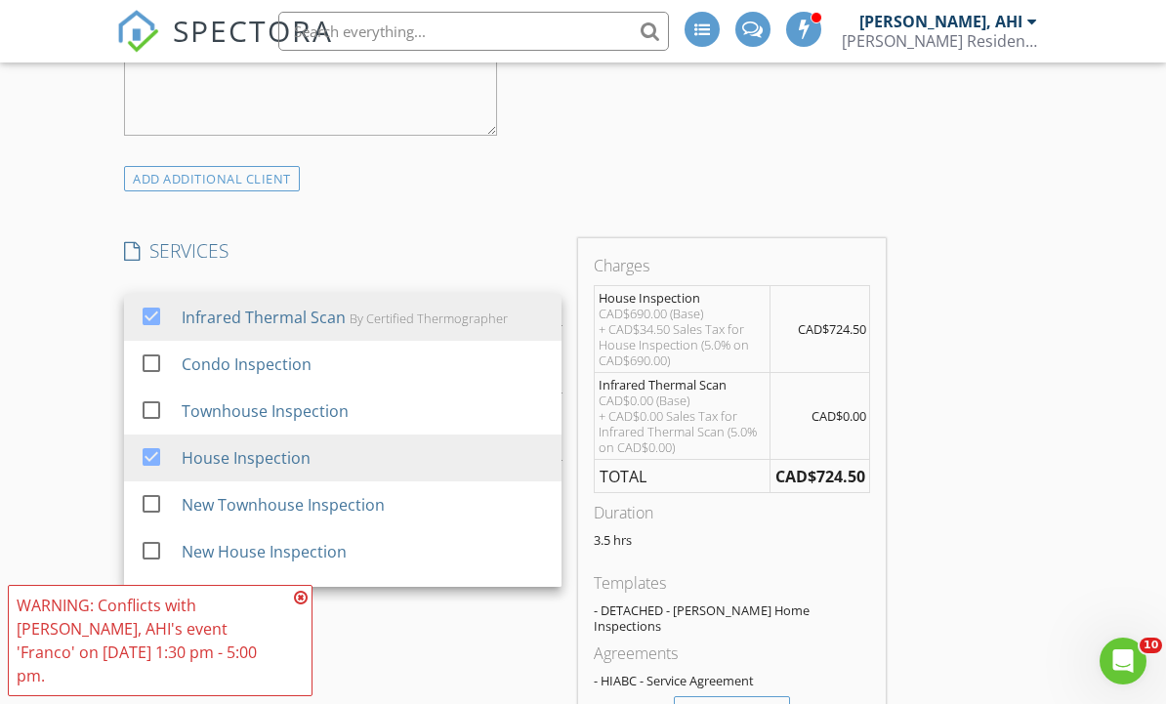
click at [1015, 472] on div "INSPECTOR(S) check_box Michael Zegarra, AHI PRIMARY Michael Zegarra, AHI arrow_…" at bounding box center [582, 511] width 933 height 5416
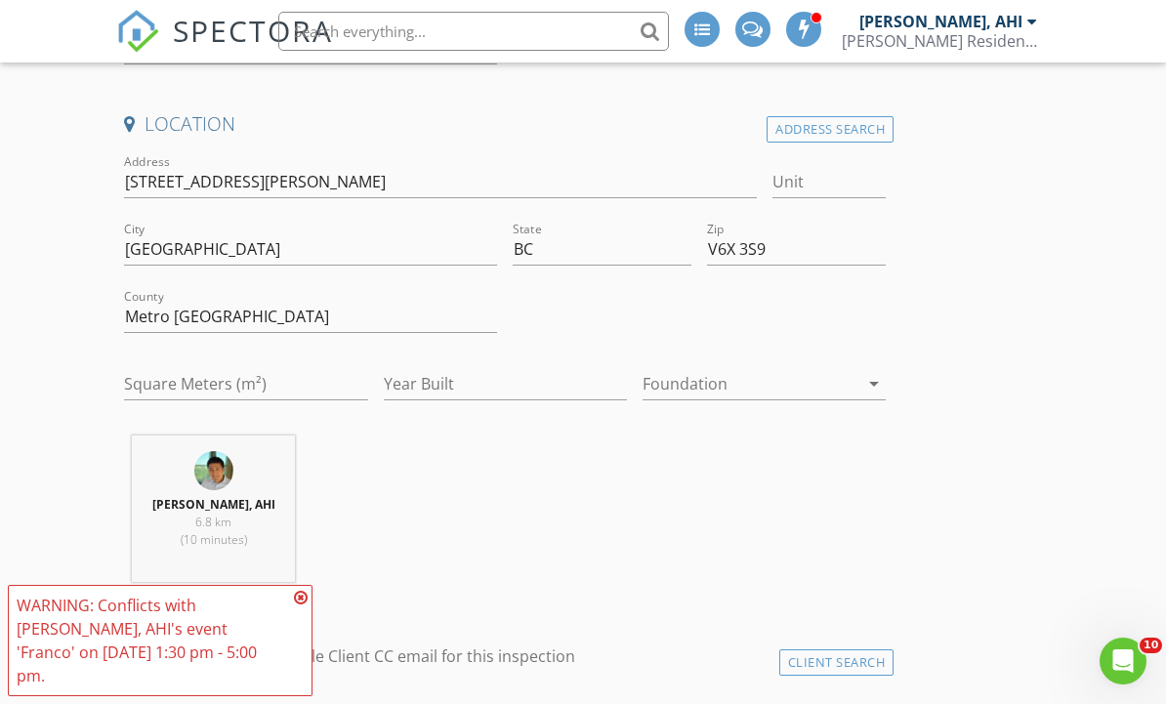
scroll to position [379, 0]
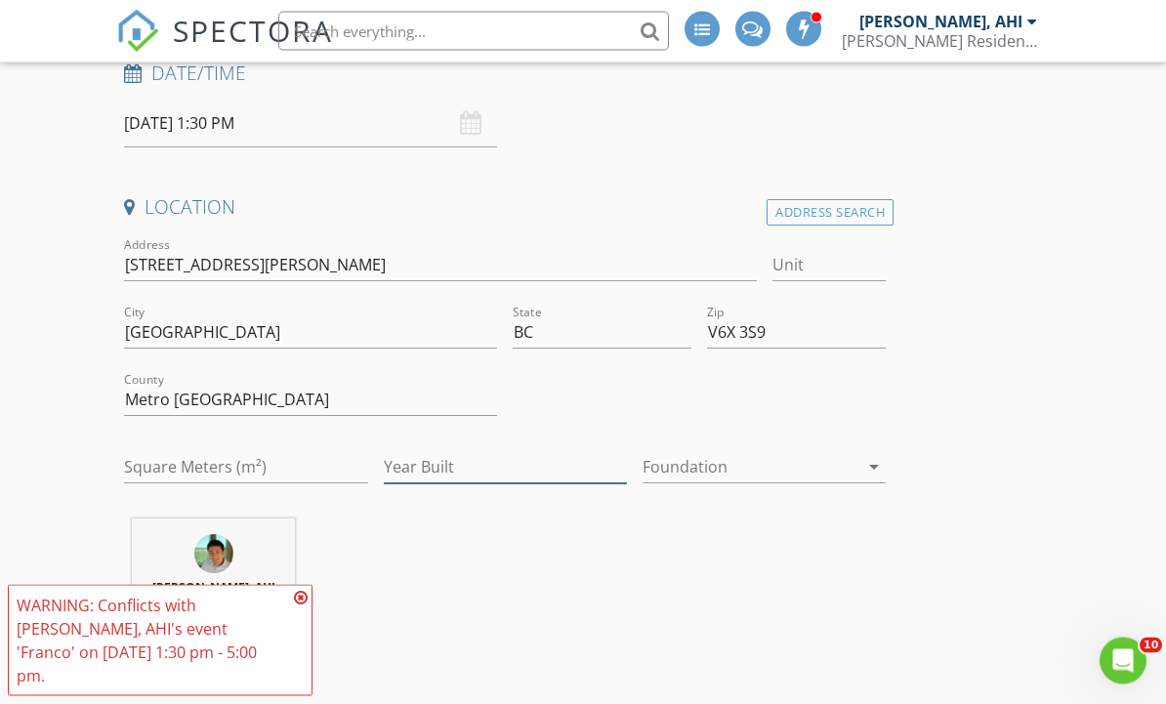
click at [553, 472] on input "Year Built" at bounding box center [505, 468] width 243 height 32
type input "1993"
click at [308, 455] on input "Square Meters (m²)" at bounding box center [245, 468] width 243 height 32
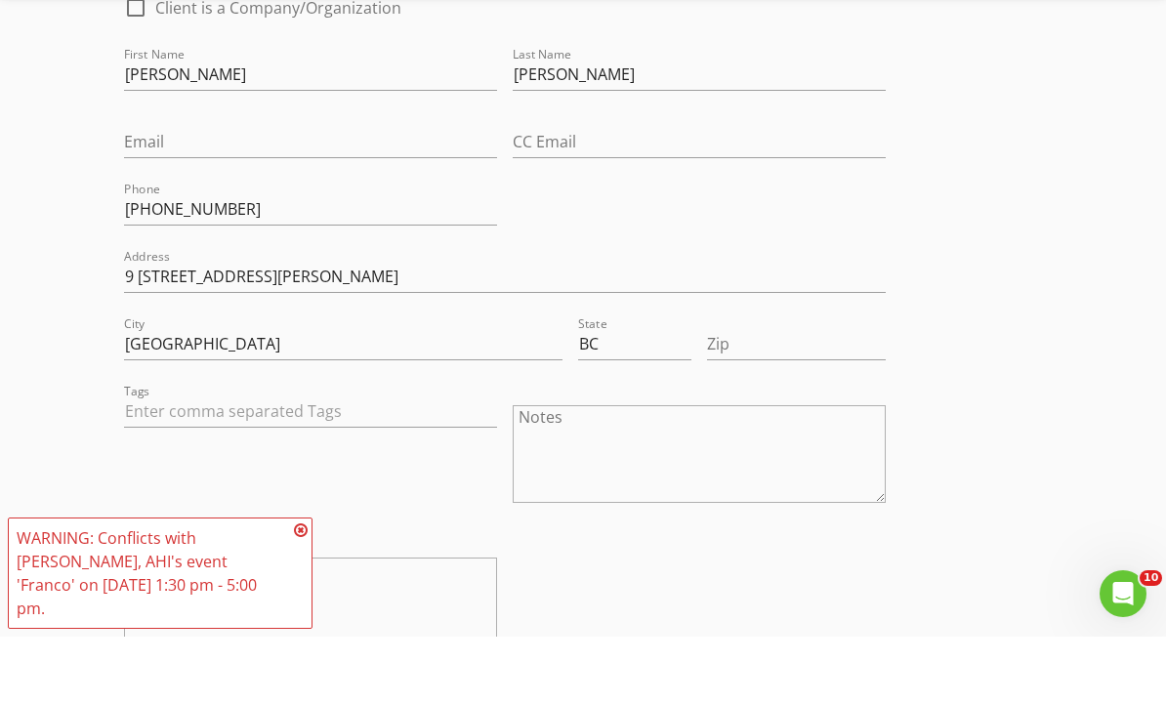
scroll to position [1104, 0]
type input "2864"
click at [304, 606] on icon at bounding box center [301, 598] width 14 height 16
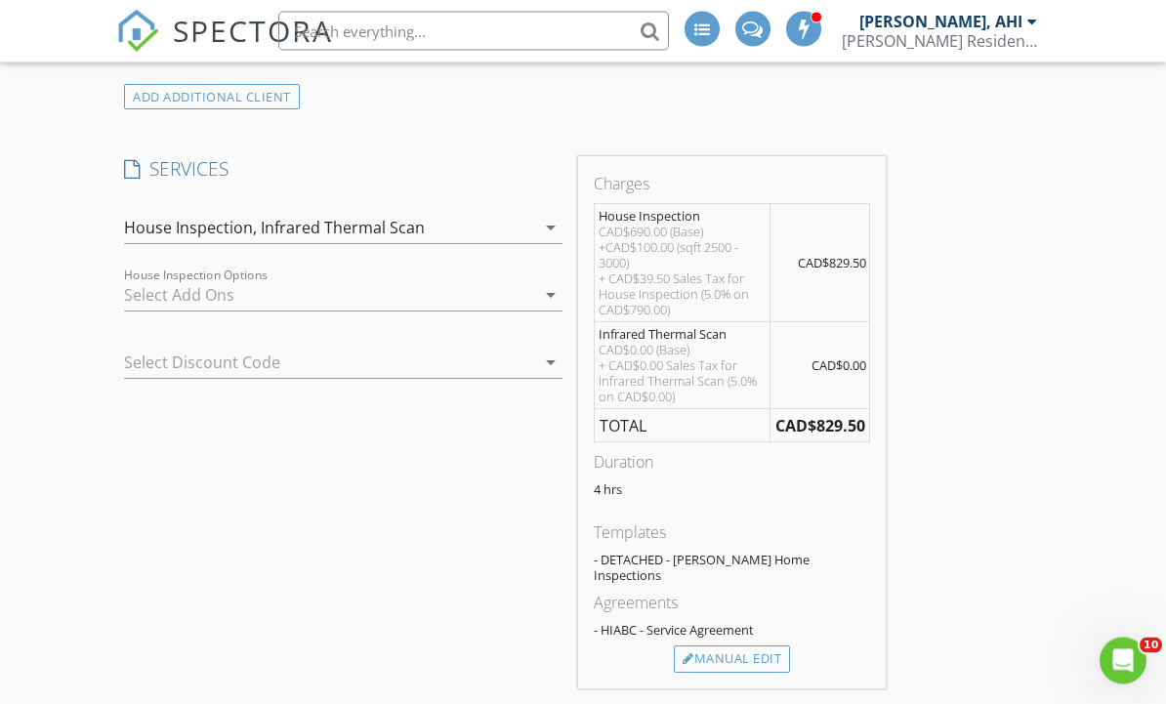
scroll to position [2624, 0]
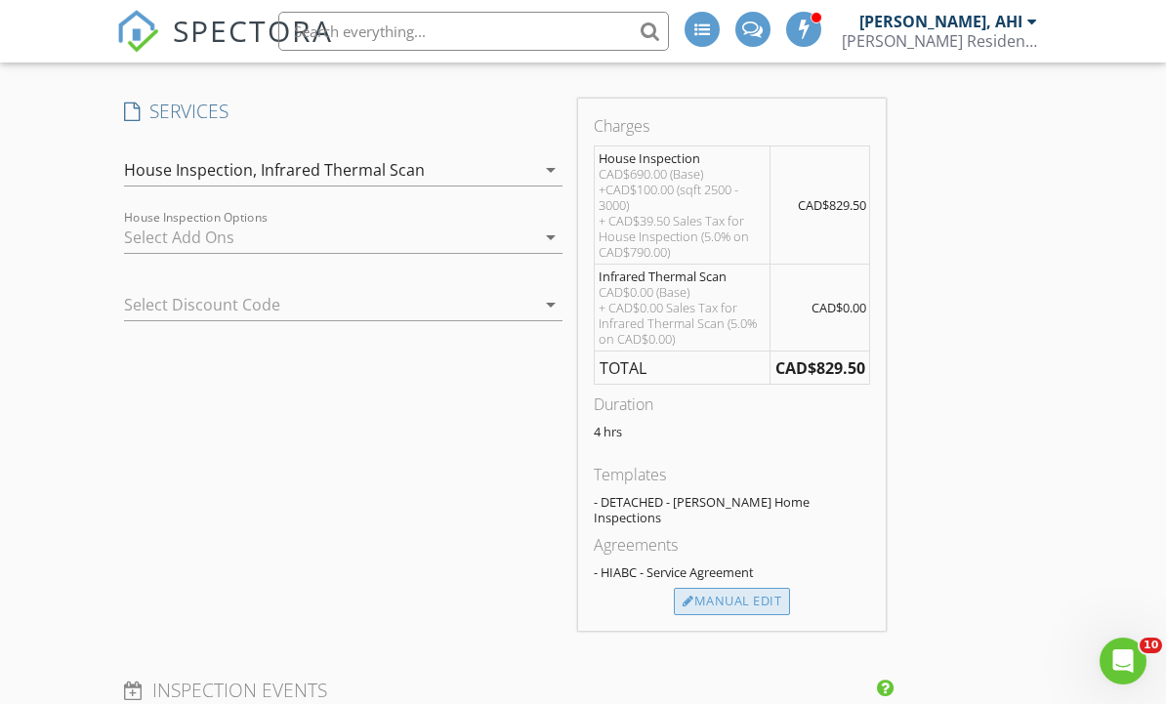
click at [747, 591] on div "Manual Edit" at bounding box center [732, 601] width 116 height 27
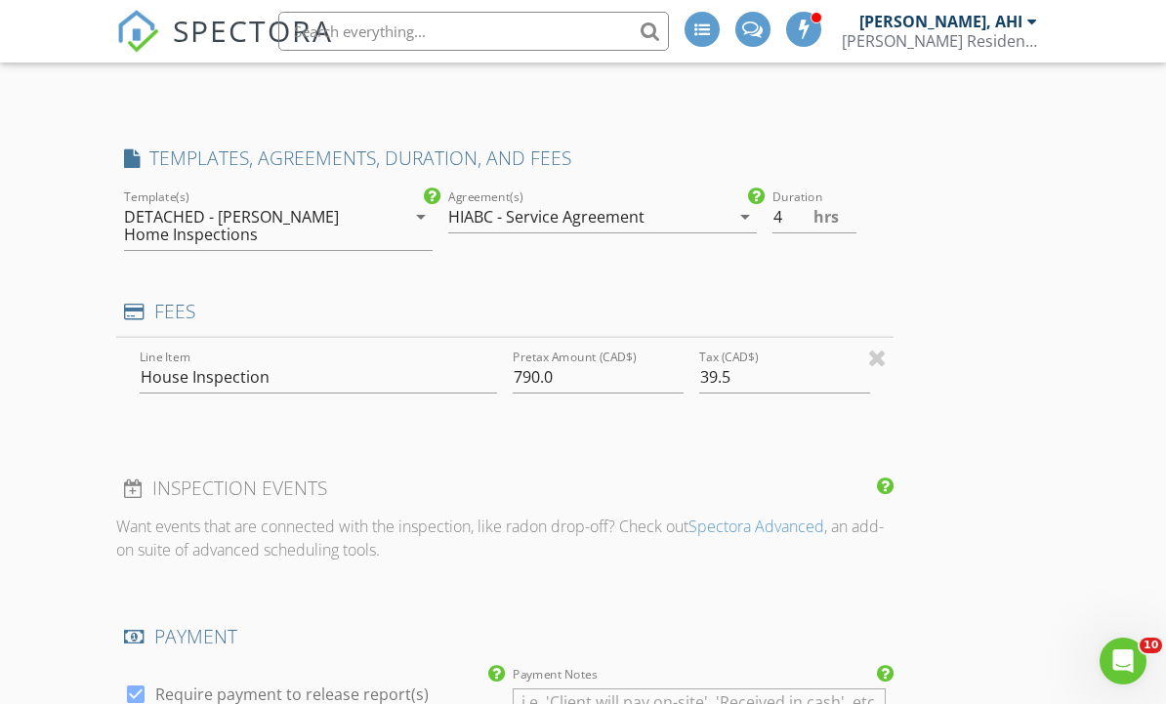
type input "0"
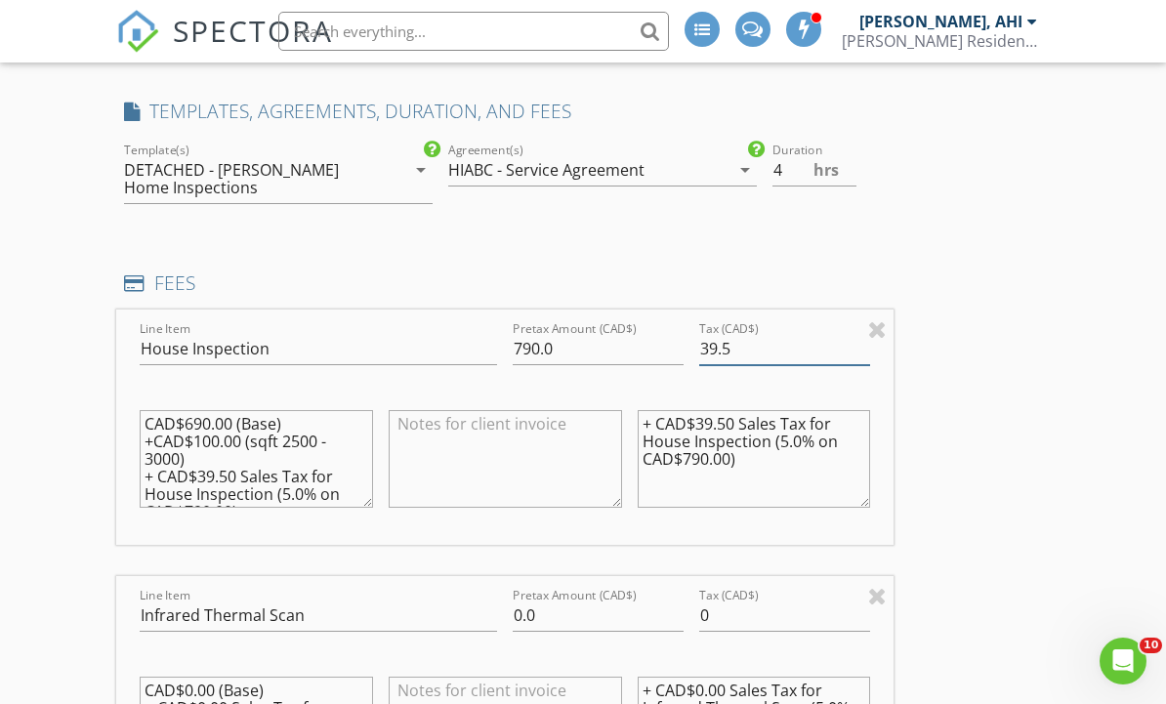
click at [803, 338] on input "39.5" at bounding box center [784, 349] width 171 height 32
type input "3"
type input "41.00"
click at [654, 334] on input "790.0" at bounding box center [598, 349] width 171 height 32
type input "7"
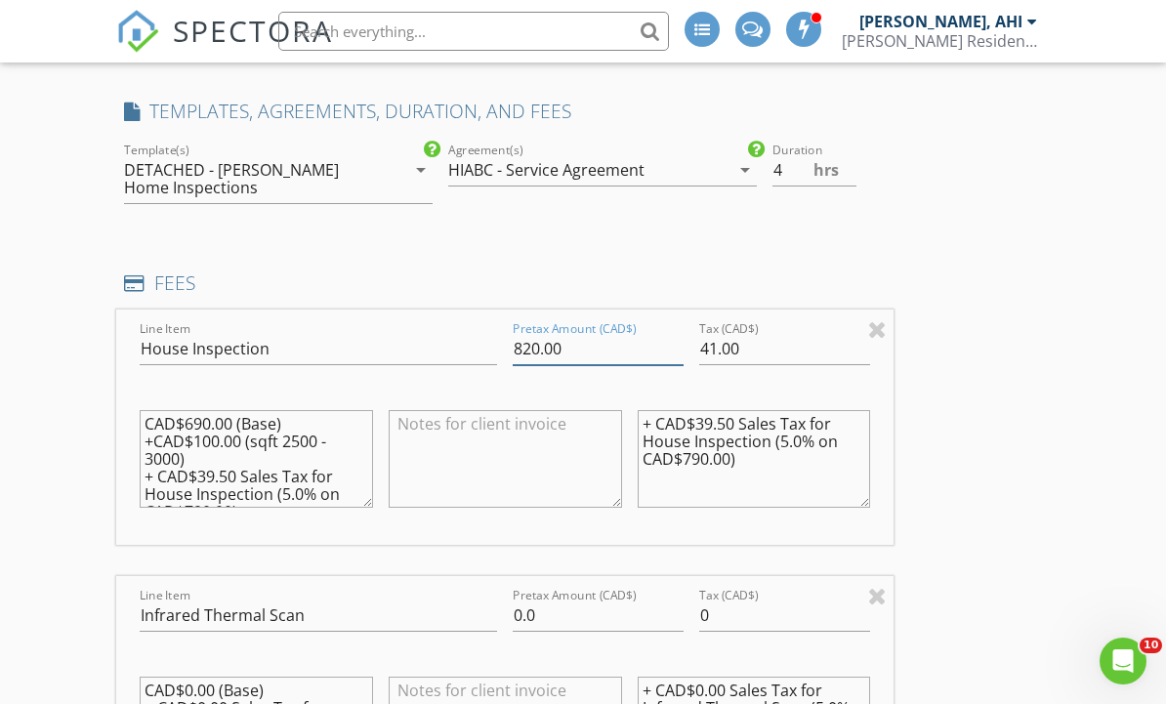
type input "820.00"
click at [214, 445] on textarea "CAD$690.00 (Base) +CAD$100.00 (sqft 2500 - 3000) + CAD$39.50 Sales Tax for Hous…" at bounding box center [256, 459] width 233 height 98
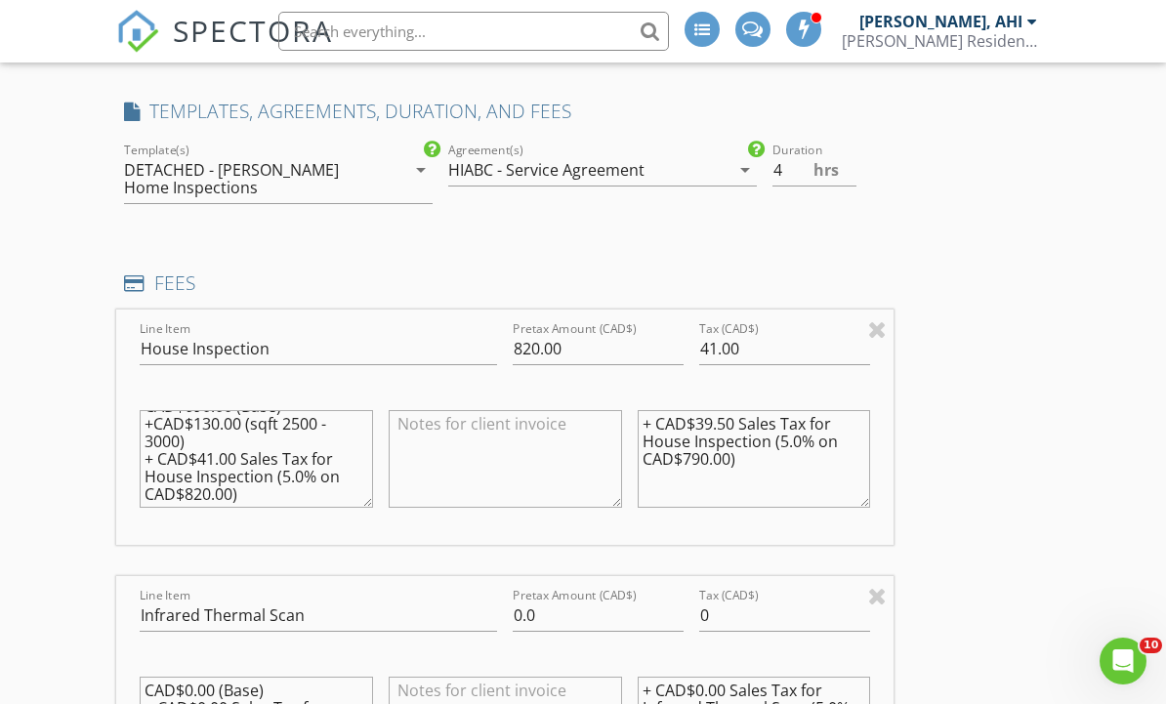
scroll to position [0, 0]
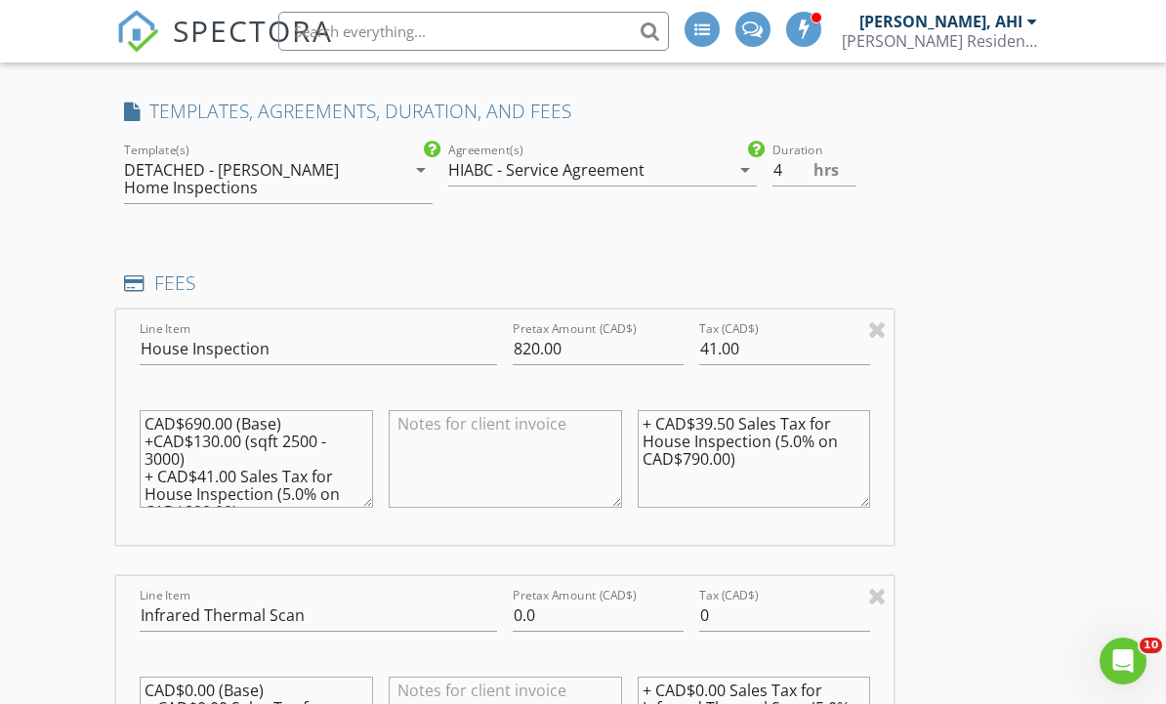
type textarea "CAD$690.00 (Base) +CAD$130.00 (sqft 2500 - 3000) + CAD$41.00 Sales Tax for Hous…"
click at [738, 420] on textarea "+ CAD$39.50 Sales Tax for House Inspection (5.0% on CAD$790.00)" at bounding box center [754, 459] width 233 height 98
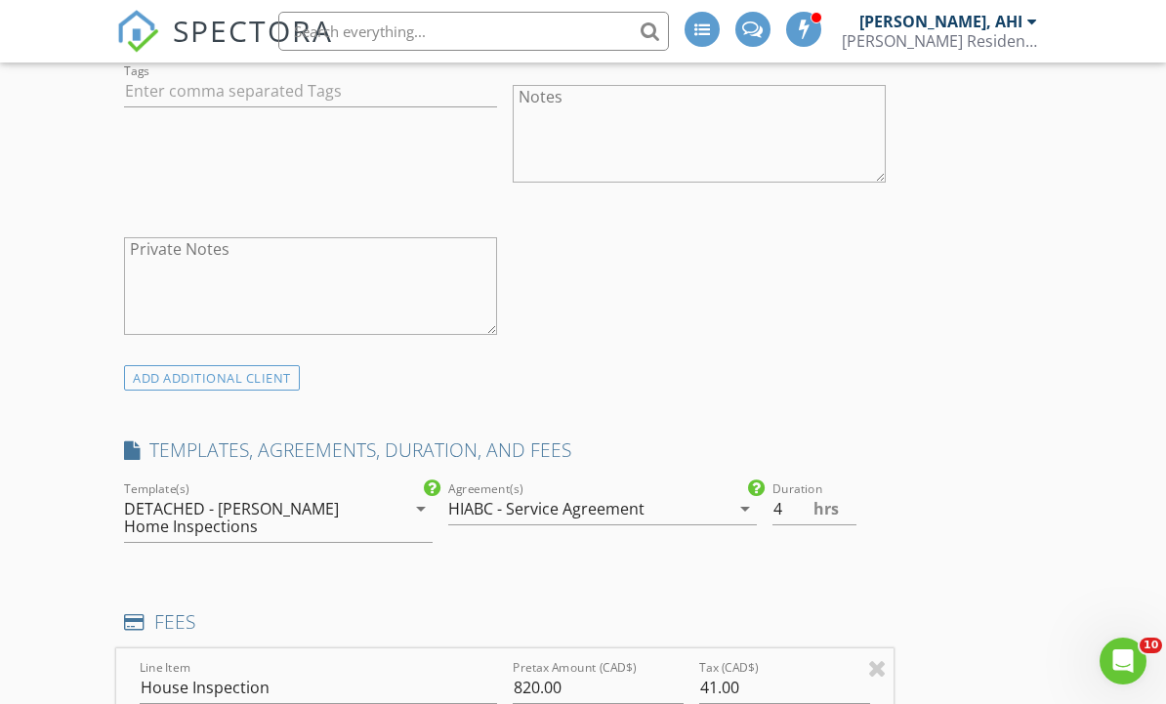
scroll to position [2284, 0]
type textarea "+ CAD$41.00 Sales Tax for House Inspection (5.0% on CAD$820.00)"
click at [793, 517] on input "4" at bounding box center [815, 510] width 85 height 32
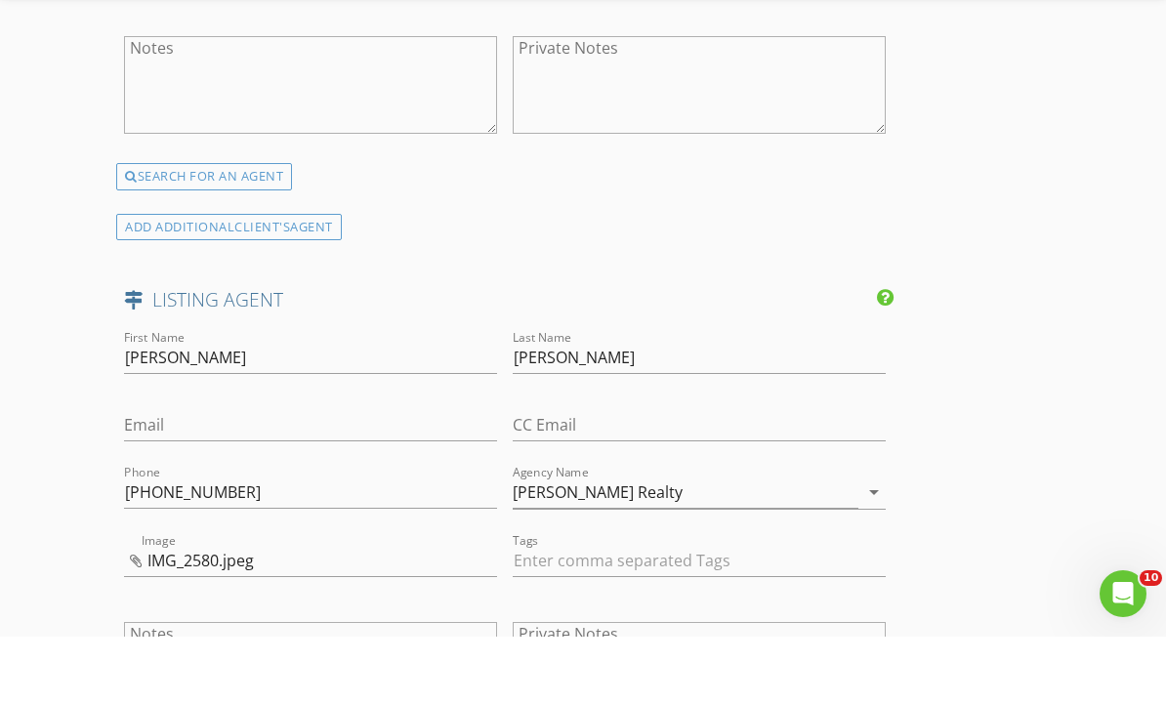
scroll to position [4376, 0]
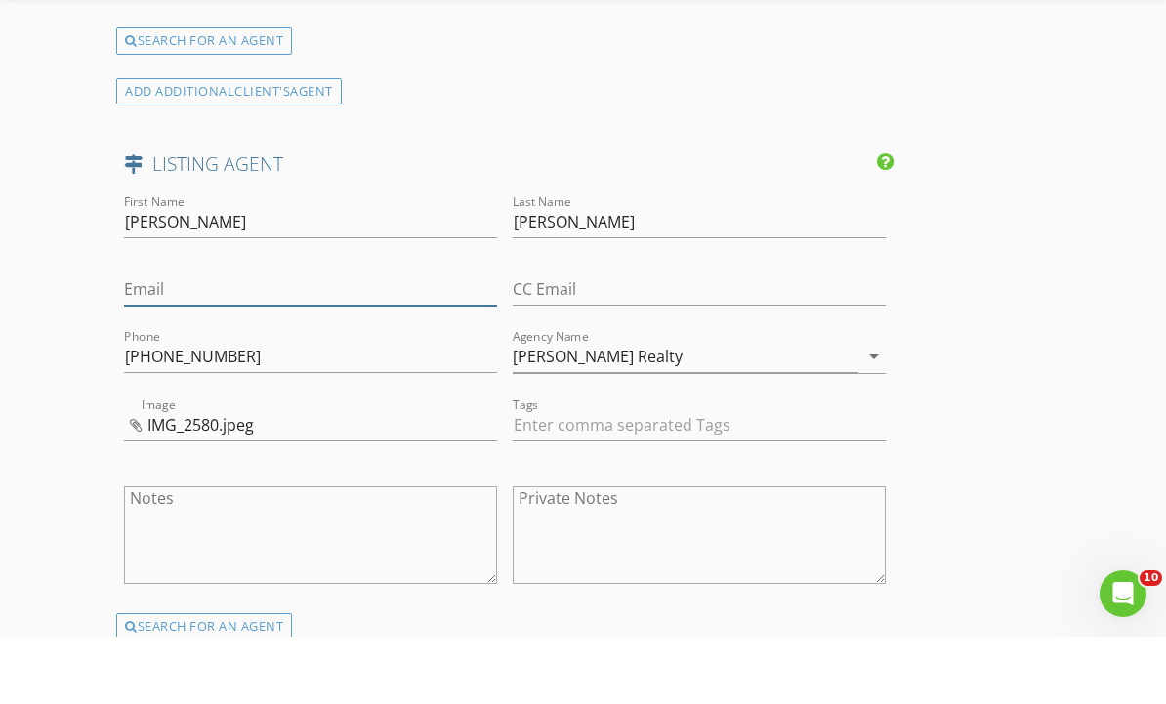
click at [243, 341] on input "Email" at bounding box center [310, 357] width 373 height 32
click at [227, 341] on input "Email" at bounding box center [310, 357] width 373 height 32
paste input "alice@alicewongrealty.com"
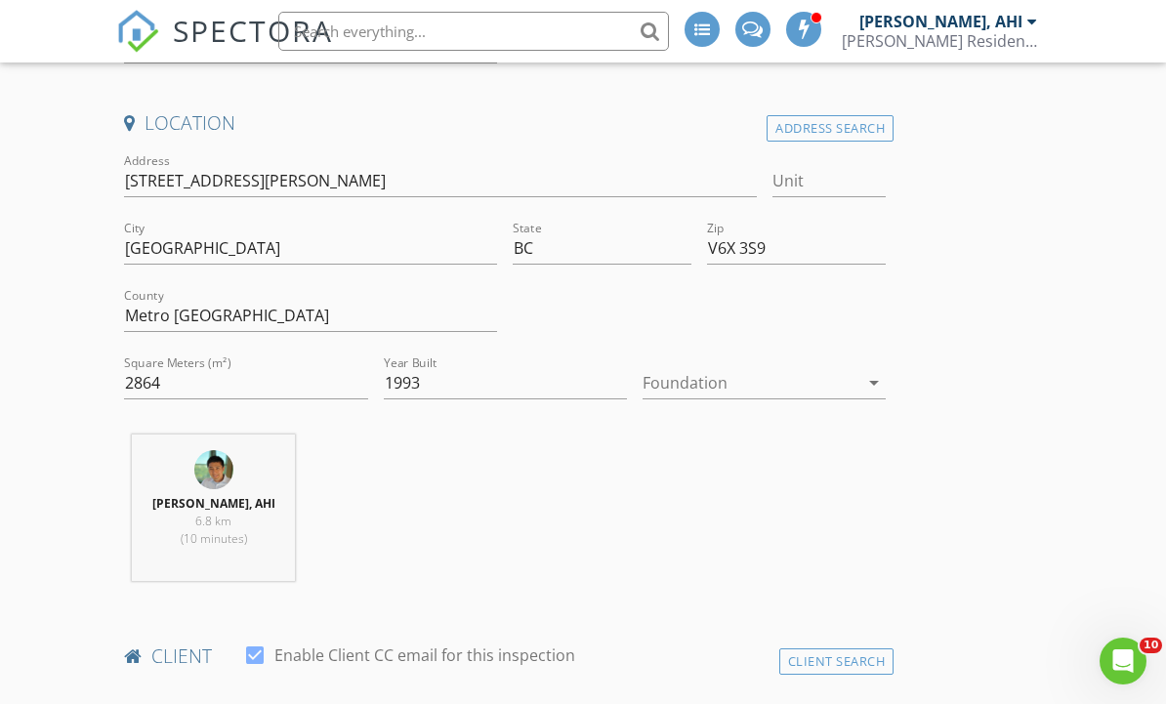
scroll to position [461, 0]
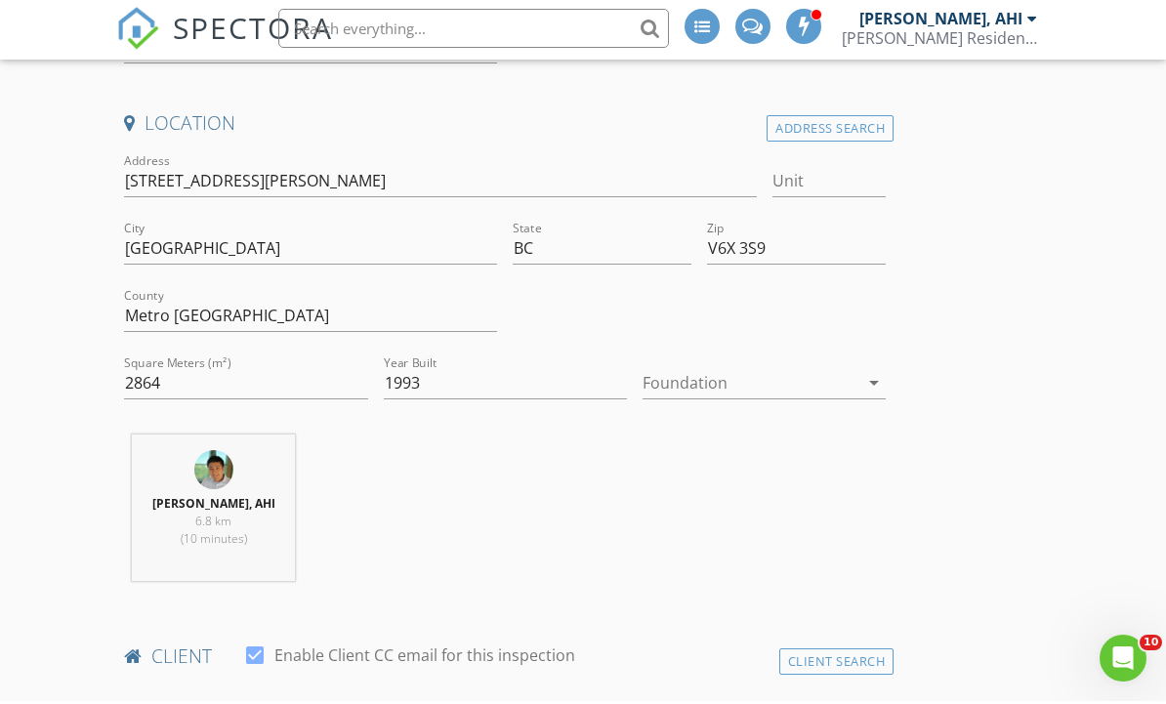
type input "alice@alicewongrealty.com"
click at [854, 373] on div at bounding box center [751, 385] width 216 height 31
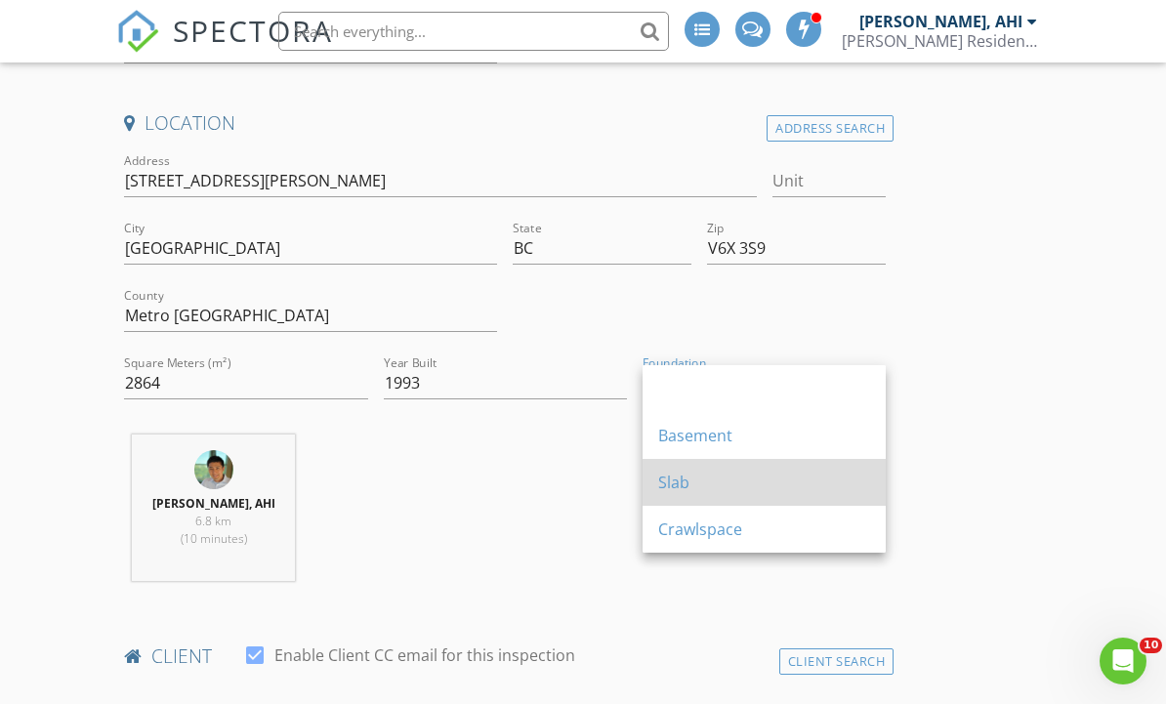
click at [806, 479] on div "Slab" at bounding box center [764, 482] width 212 height 23
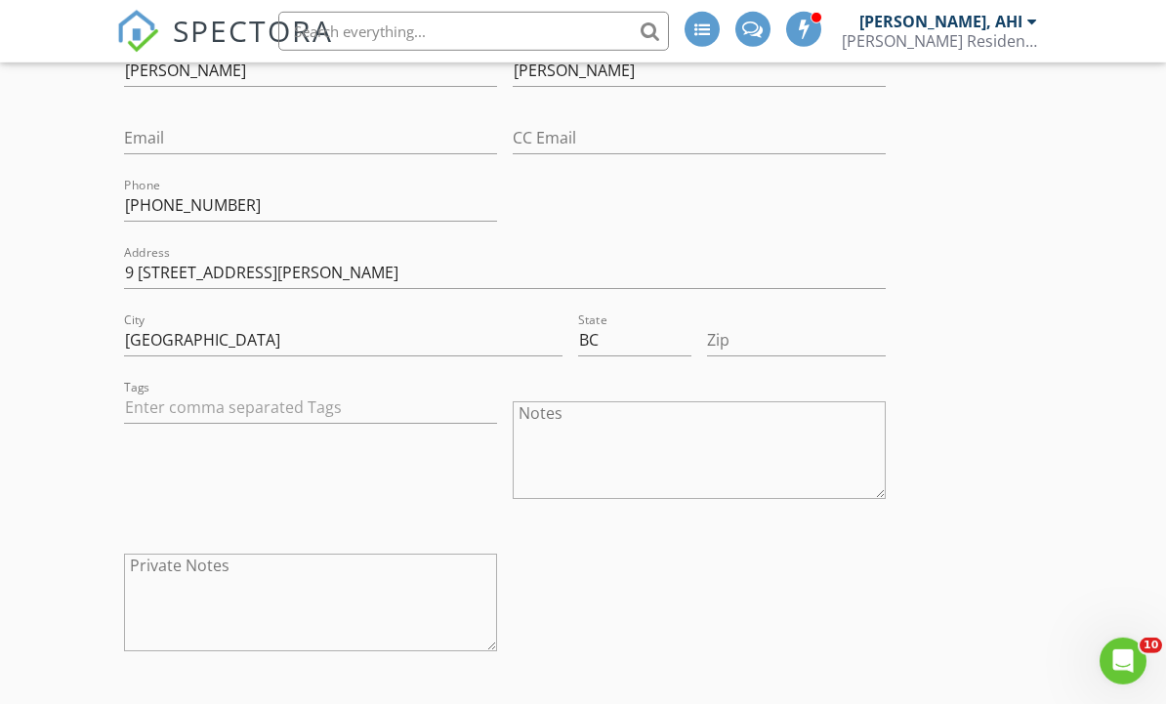
type input "4"
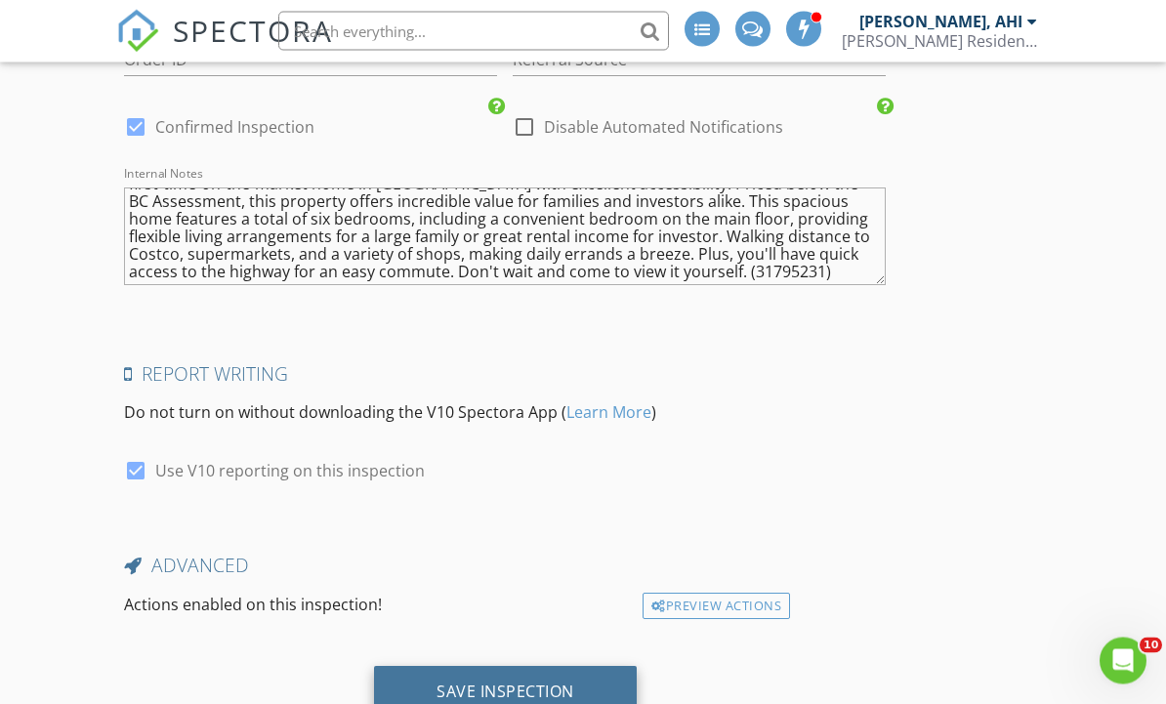
scroll to position [5303, 0]
click at [607, 692] on div "Save Inspection" at bounding box center [505, 693] width 263 height 53
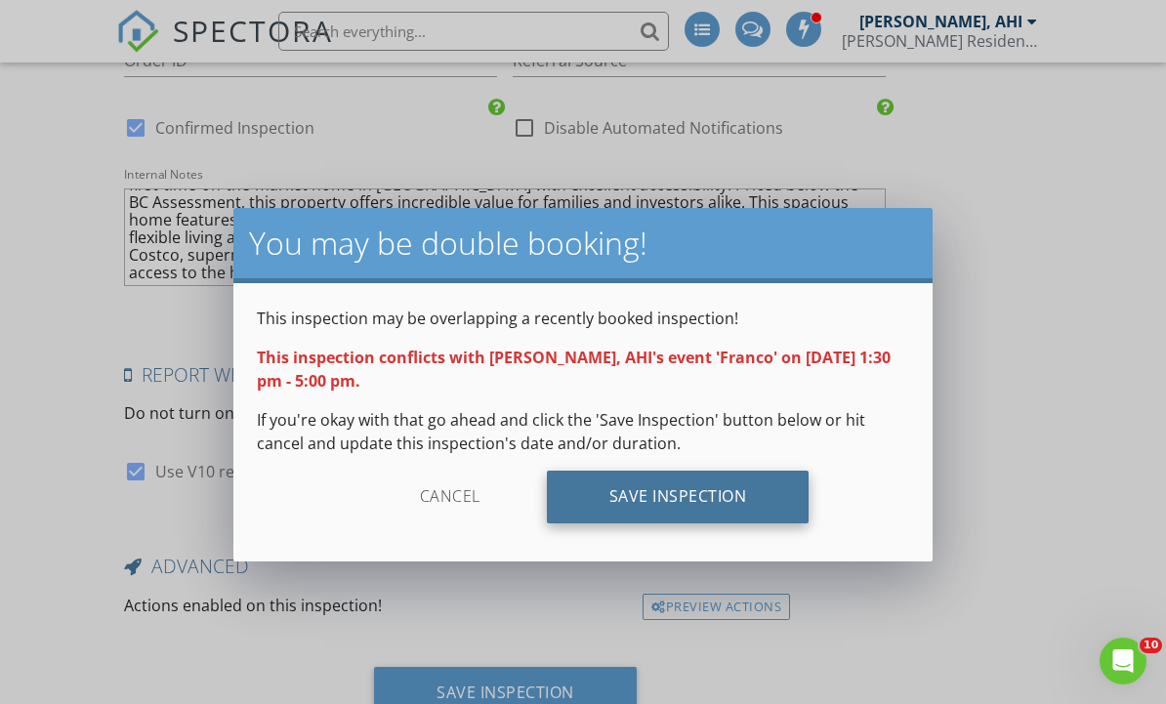
click at [770, 514] on div "Save Inspection" at bounding box center [678, 497] width 263 height 53
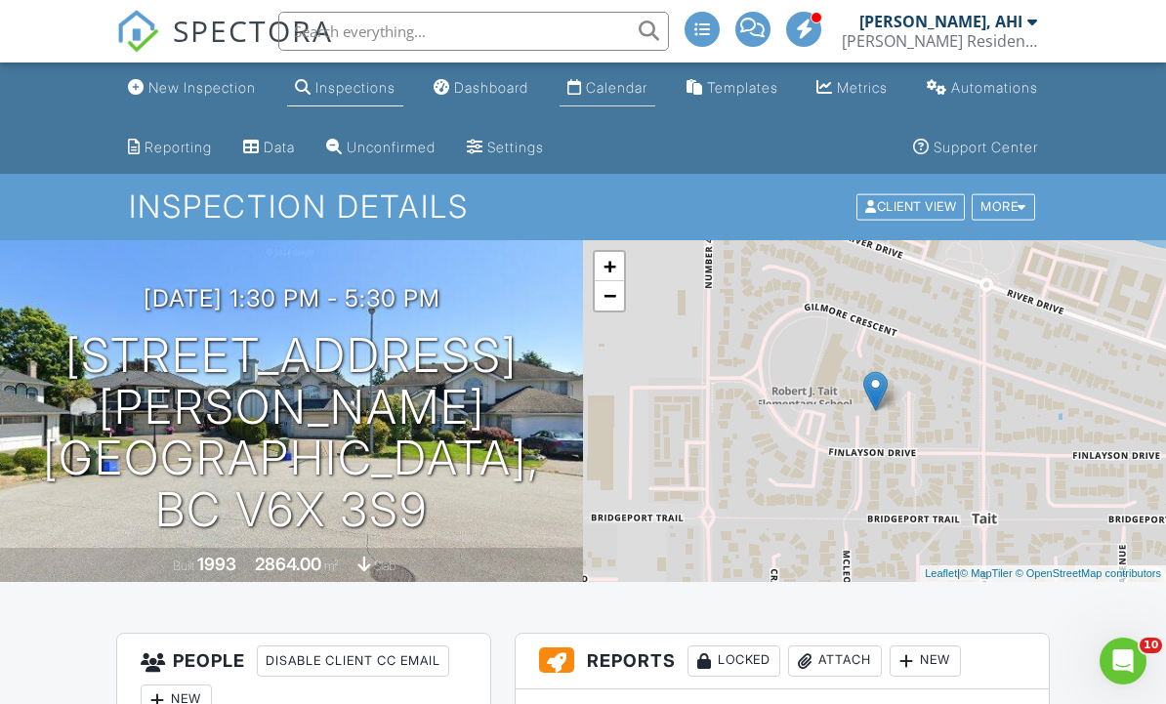
click at [651, 76] on link "Calendar" at bounding box center [608, 88] width 96 height 36
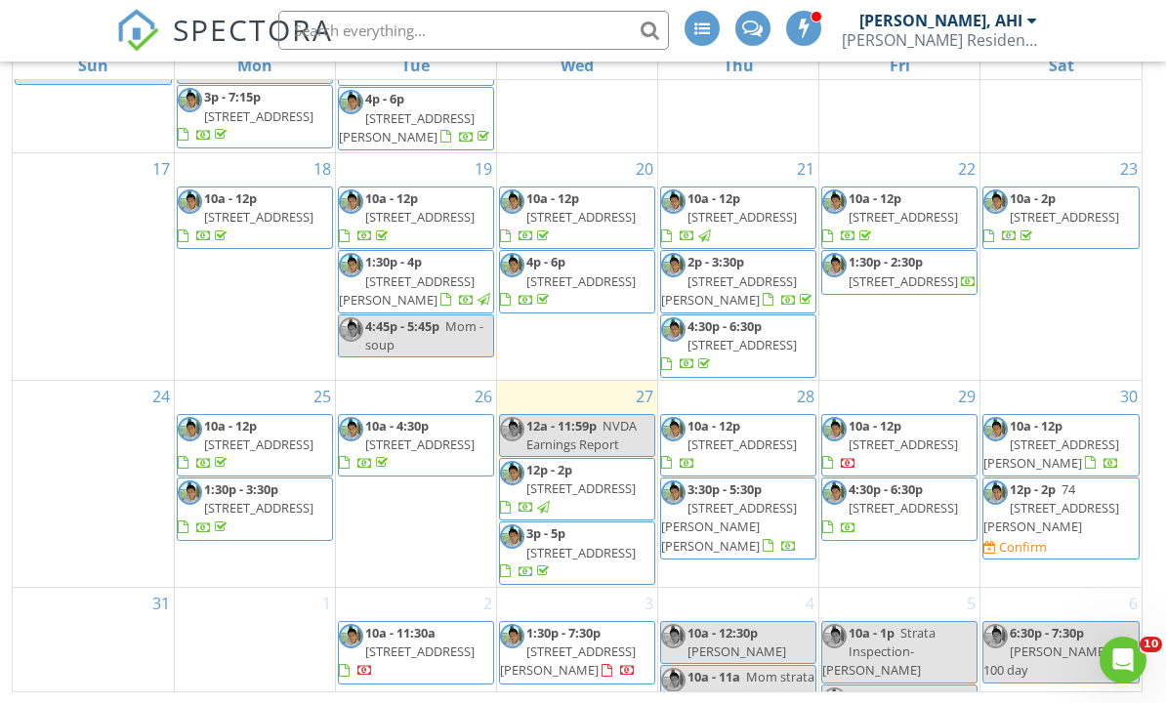
scroll to position [781, 0]
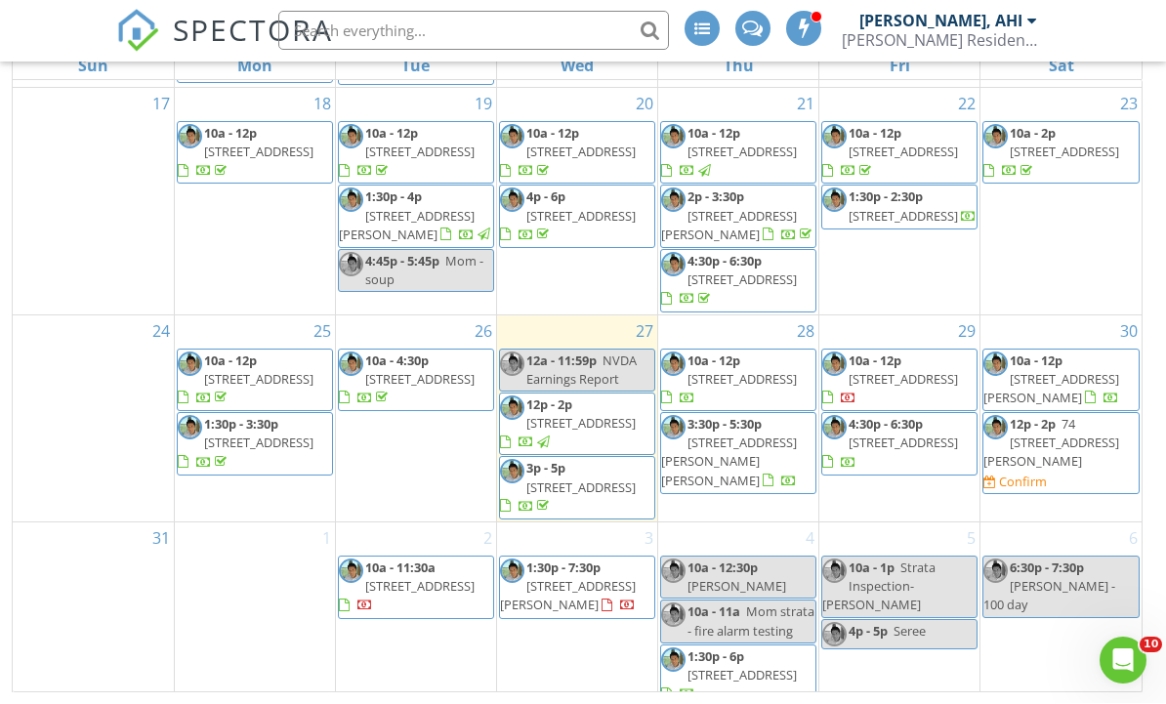
click at [1086, 471] on span "74 7938 209 st, Langley V2Y 0K1" at bounding box center [1052, 443] width 136 height 55
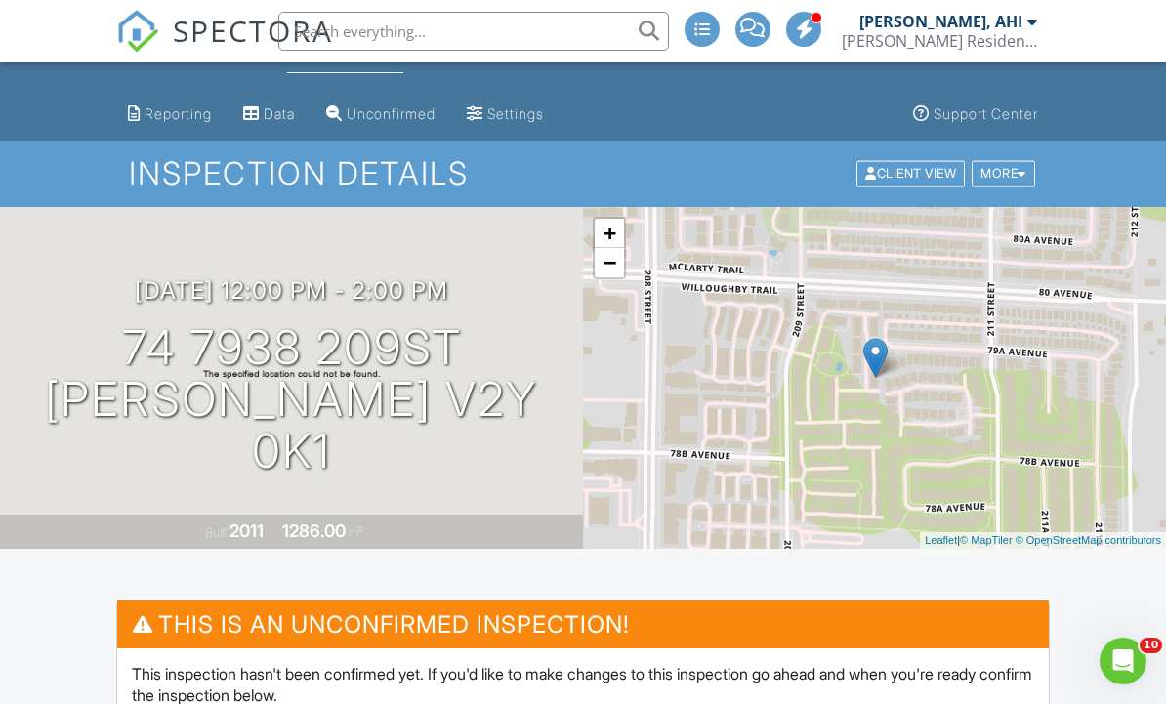
scroll to position [42, 0]
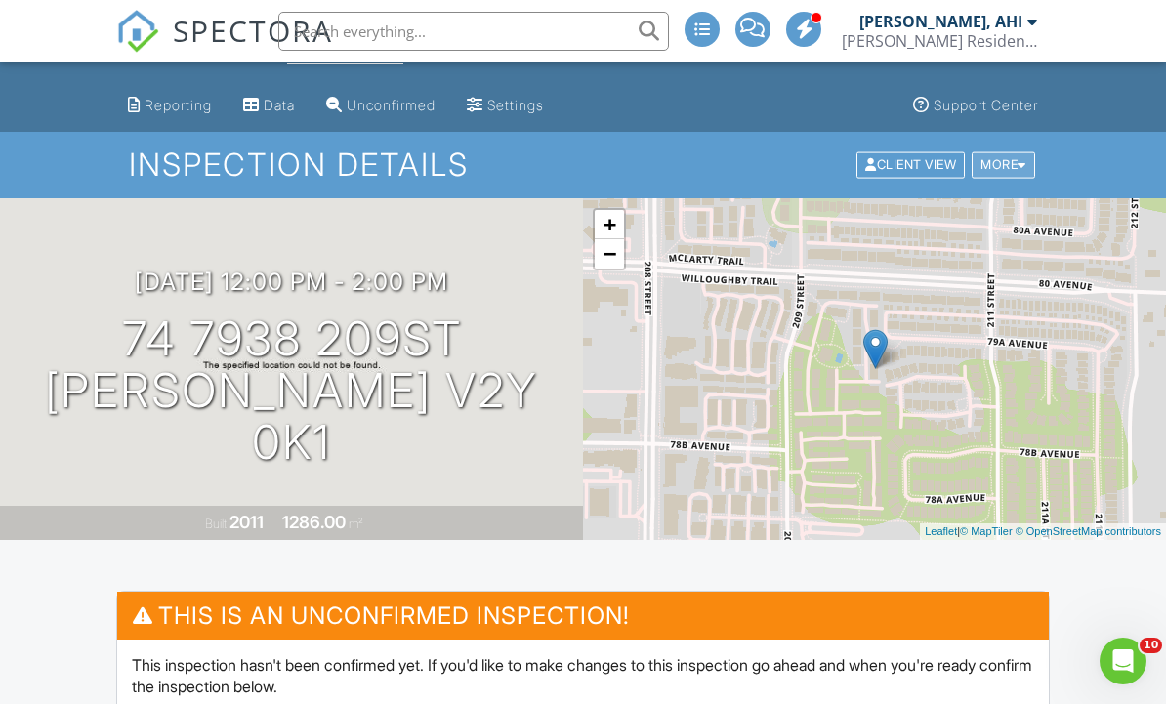
click at [1027, 154] on div "More" at bounding box center [1004, 165] width 64 height 26
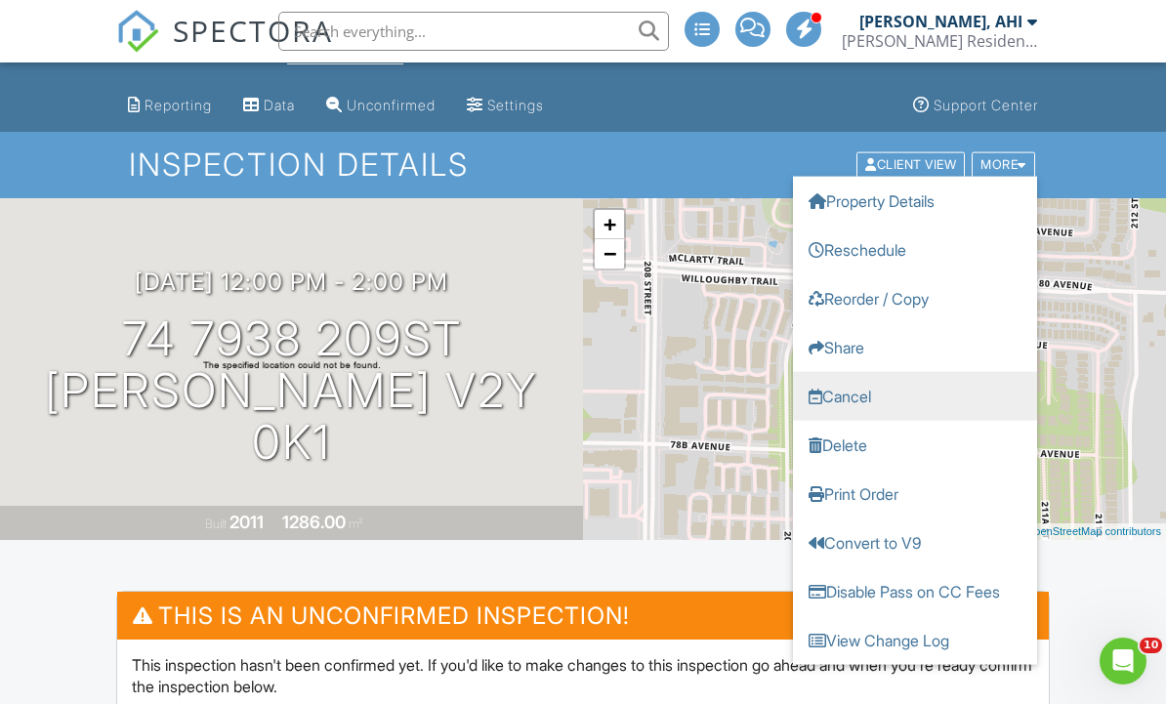
click at [882, 393] on link "Cancel" at bounding box center [915, 396] width 244 height 49
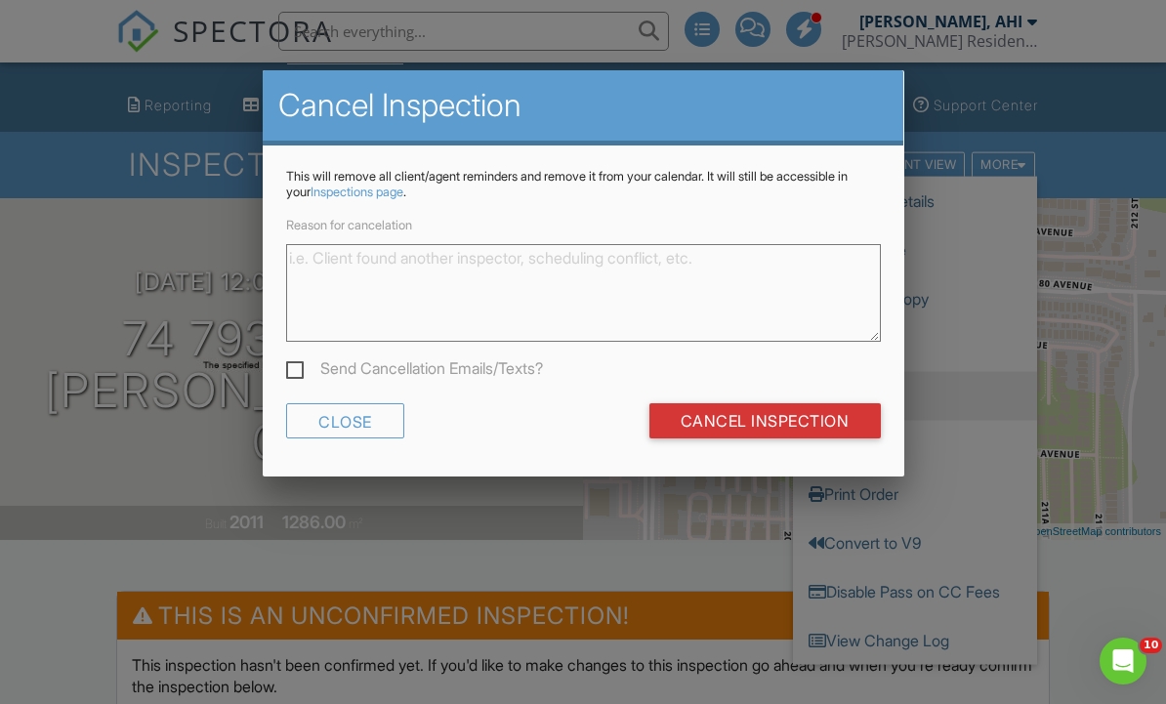
scroll to position [41, 0]
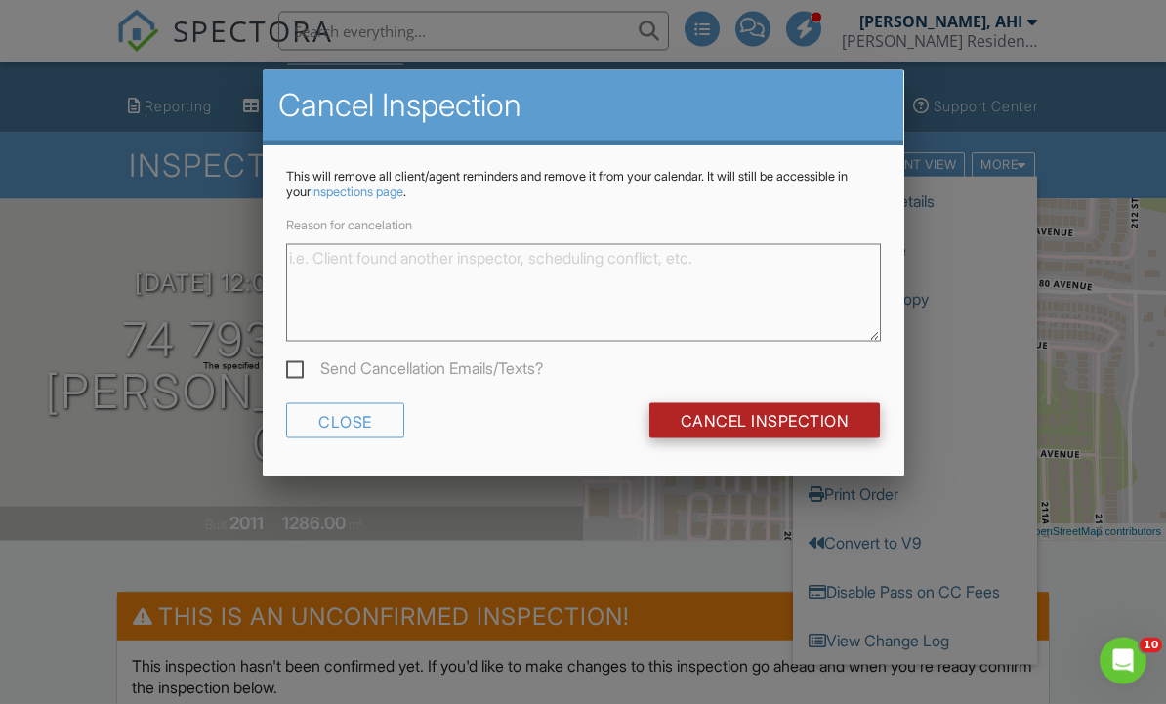
click at [846, 418] on input "Cancel Inspection" at bounding box center [766, 420] width 232 height 35
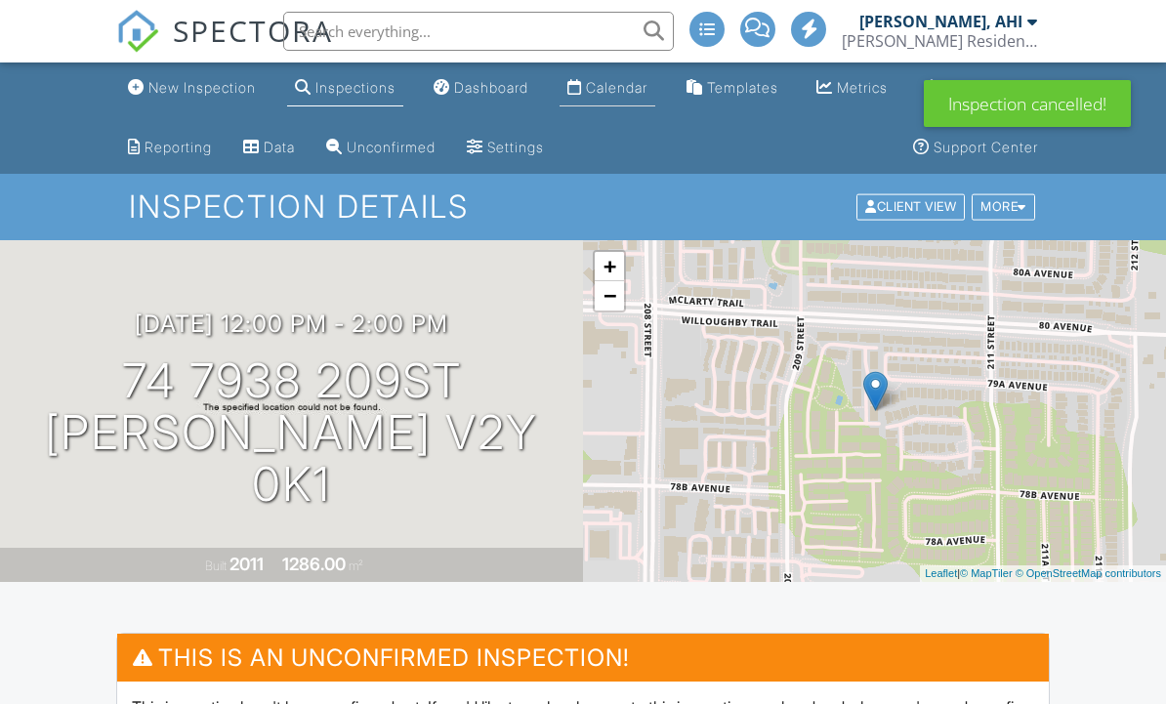
click at [625, 65] on li "Calendar" at bounding box center [608, 89] width 104 height 52
click at [629, 90] on div "Calendar" at bounding box center [617, 87] width 62 height 17
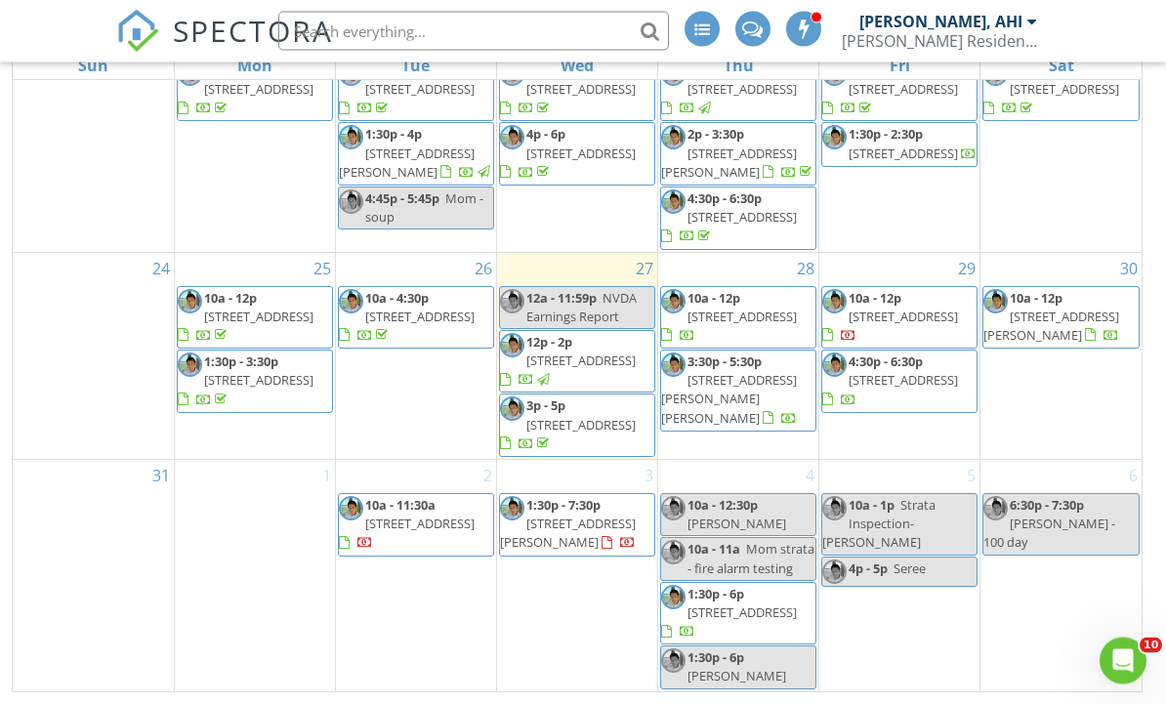
scroll to position [319, 0]
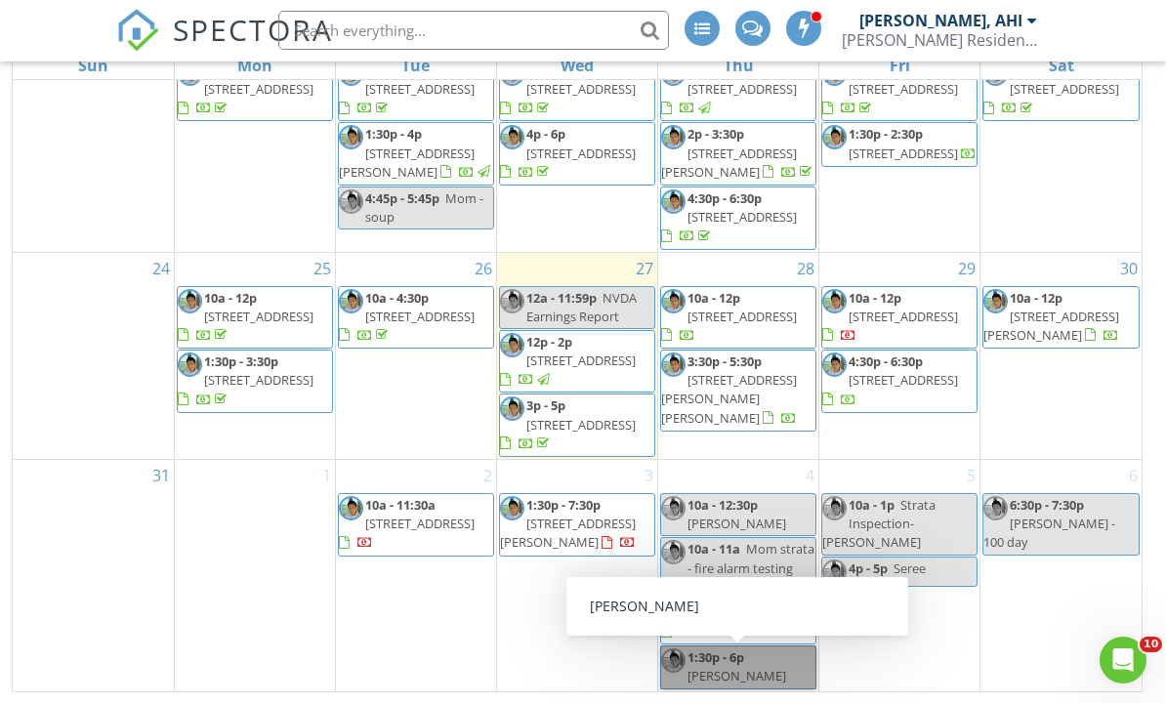
click at [765, 690] on link "1:30p - 6p Anna Chan" at bounding box center [738, 668] width 156 height 43
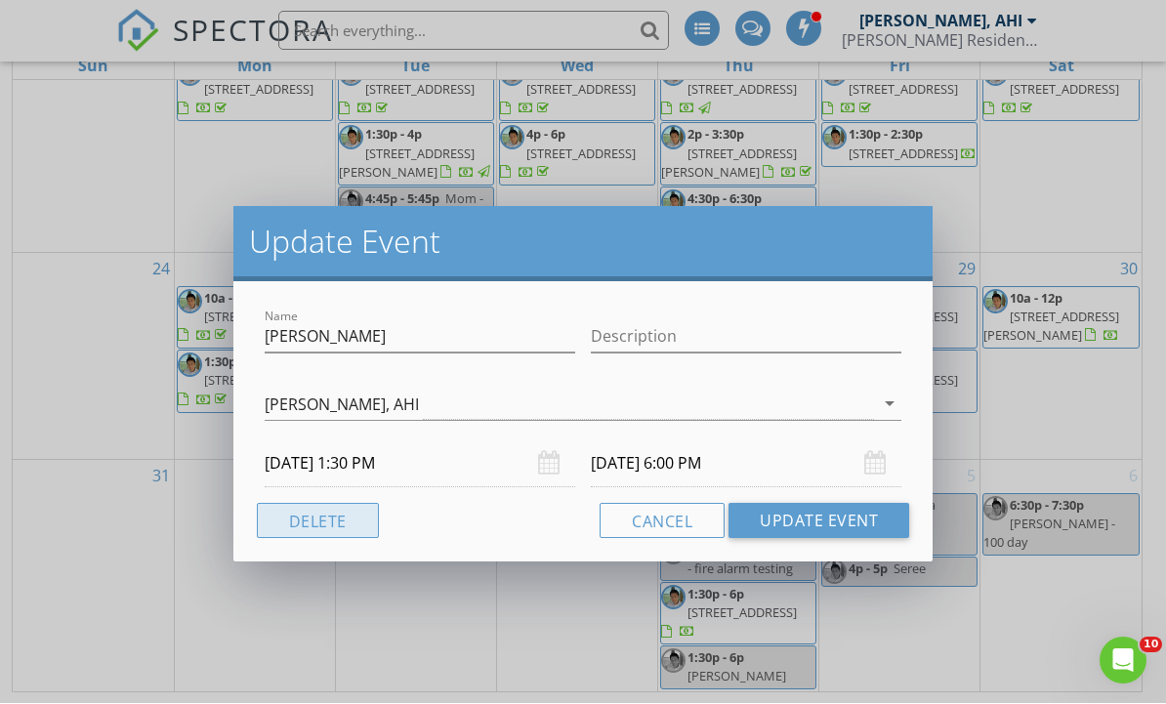
click at [366, 526] on button "Delete" at bounding box center [318, 521] width 122 height 35
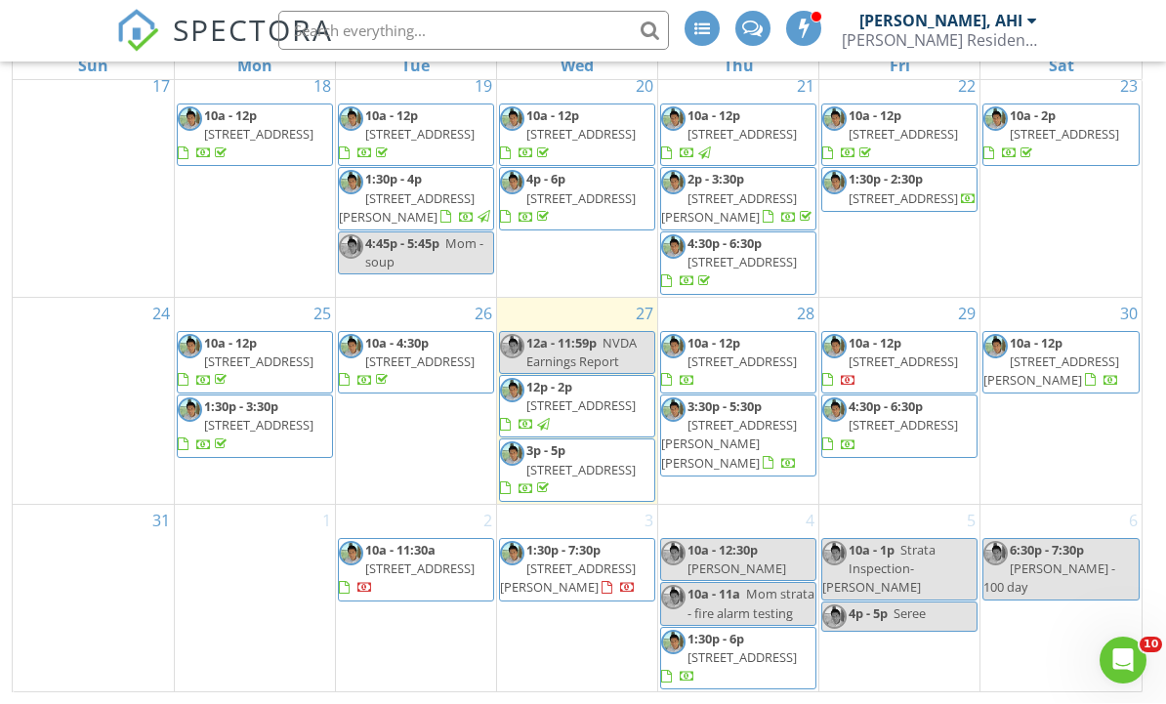
scroll to position [828, 0]
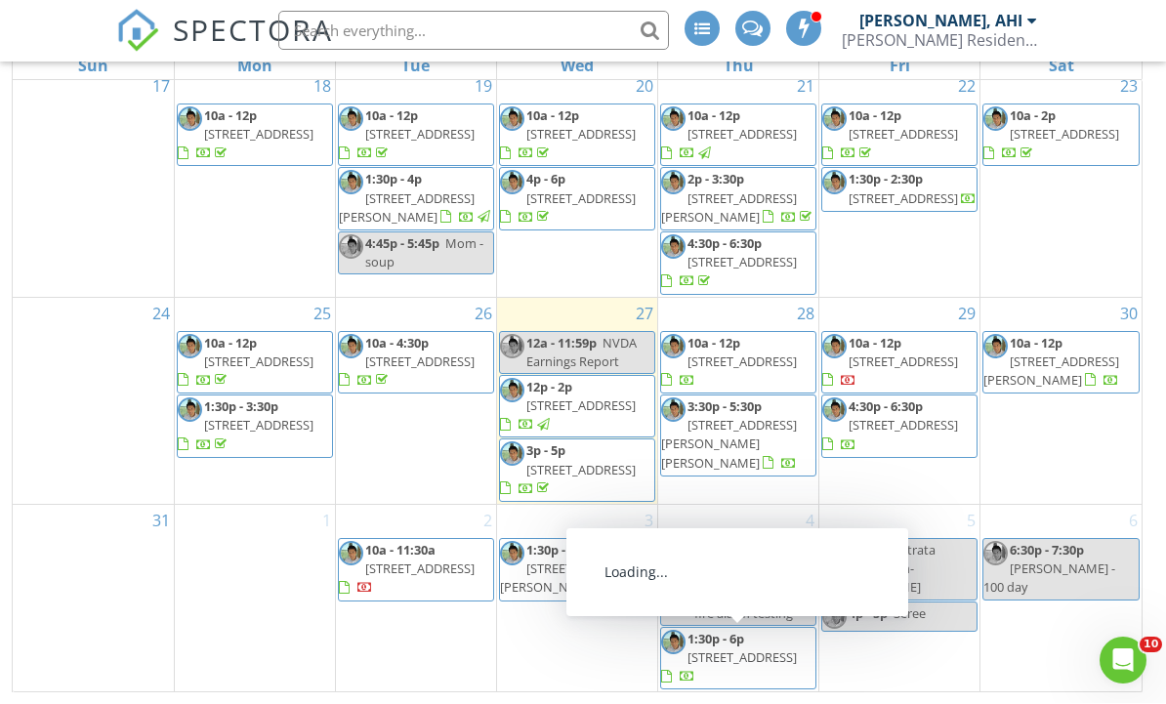
click at [760, 667] on span "5531 Ludlow Rd, Richmond V7C 2Z5" at bounding box center [742, 659] width 109 height 18
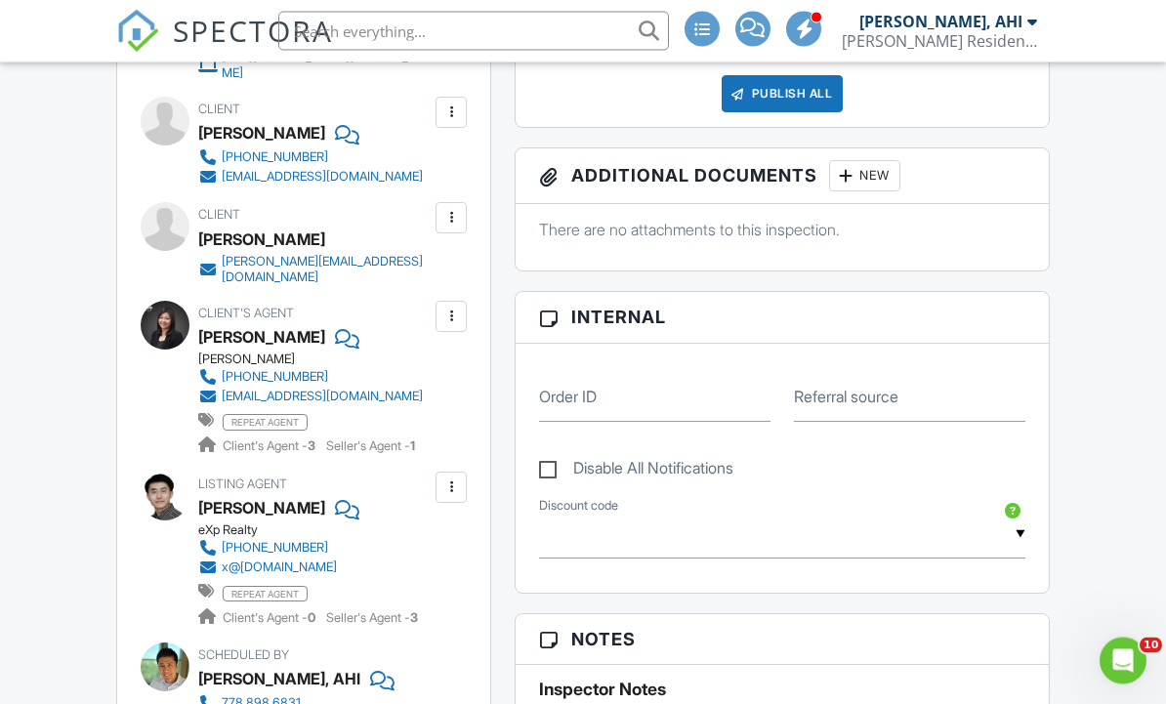
scroll to position [795, 0]
click at [456, 478] on div at bounding box center [452, 488] width 20 height 20
click at [441, 523] on li "Edit" at bounding box center [406, 547] width 100 height 49
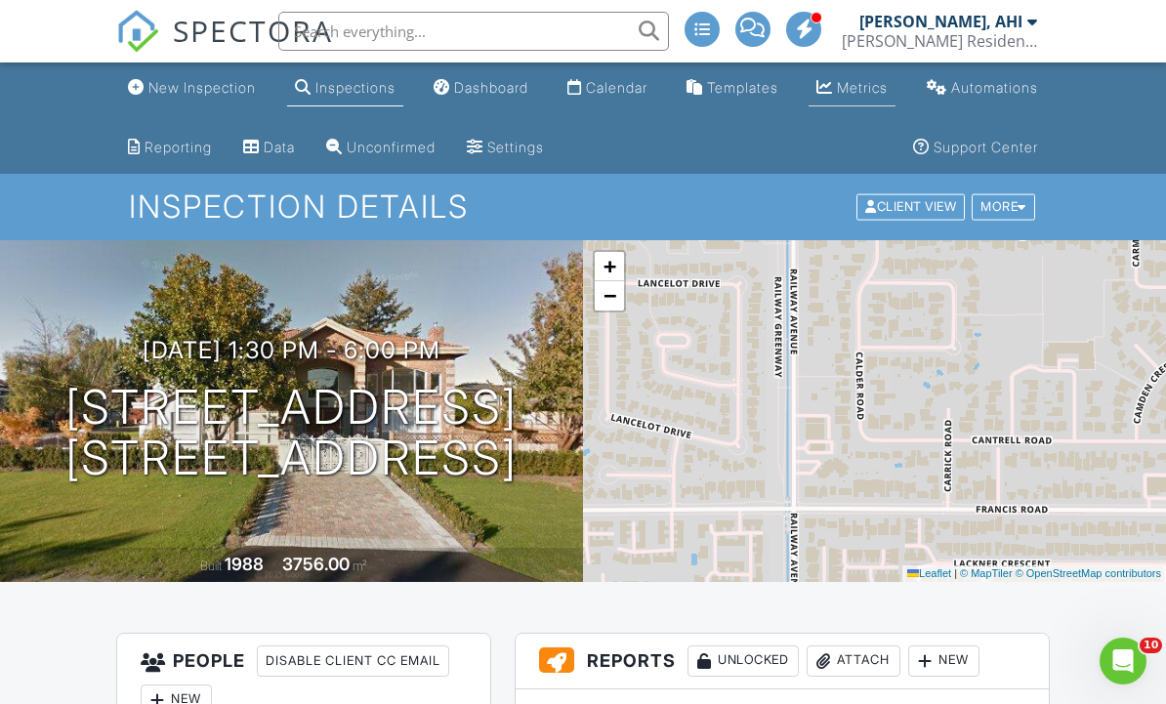
click at [868, 91] on div "Metrics" at bounding box center [862, 87] width 51 height 17
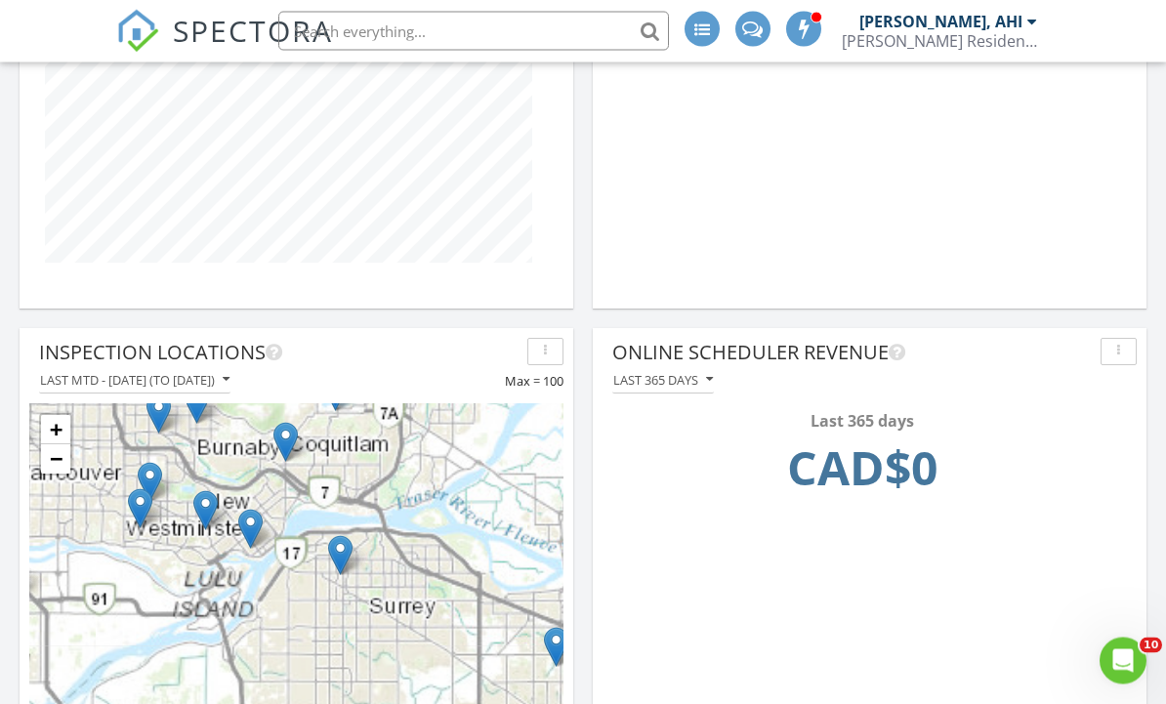
scroll to position [1323, 0]
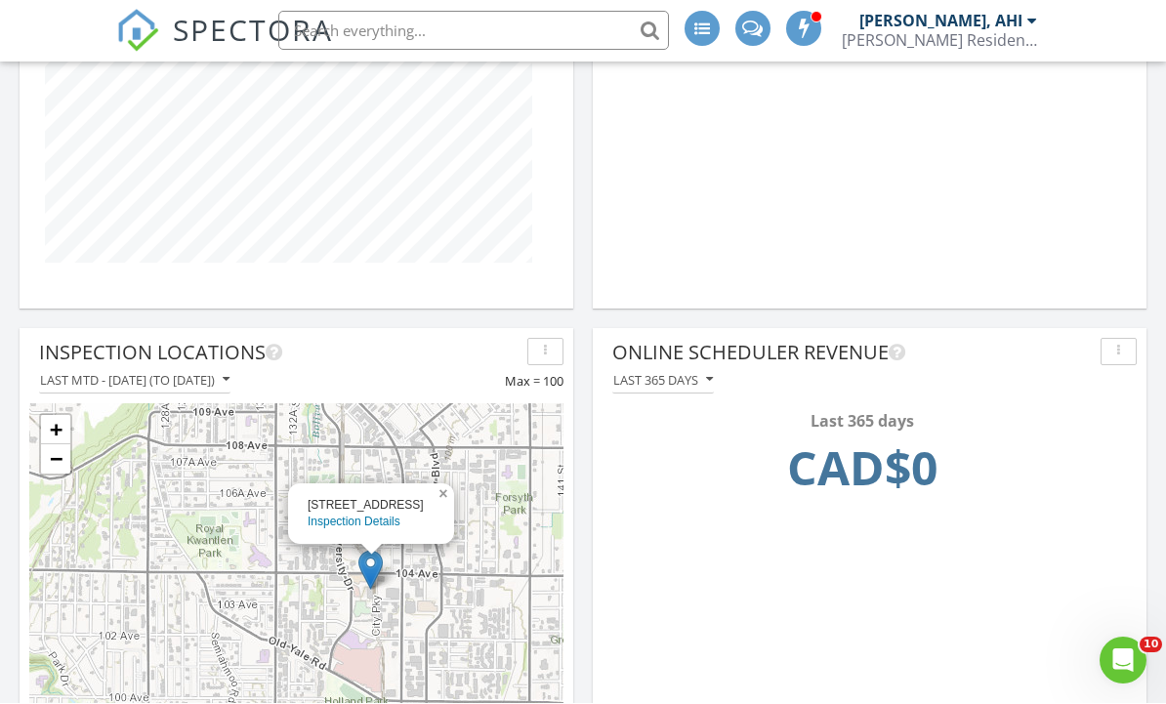
click at [449, 496] on link "×" at bounding box center [446, 492] width 18 height 14
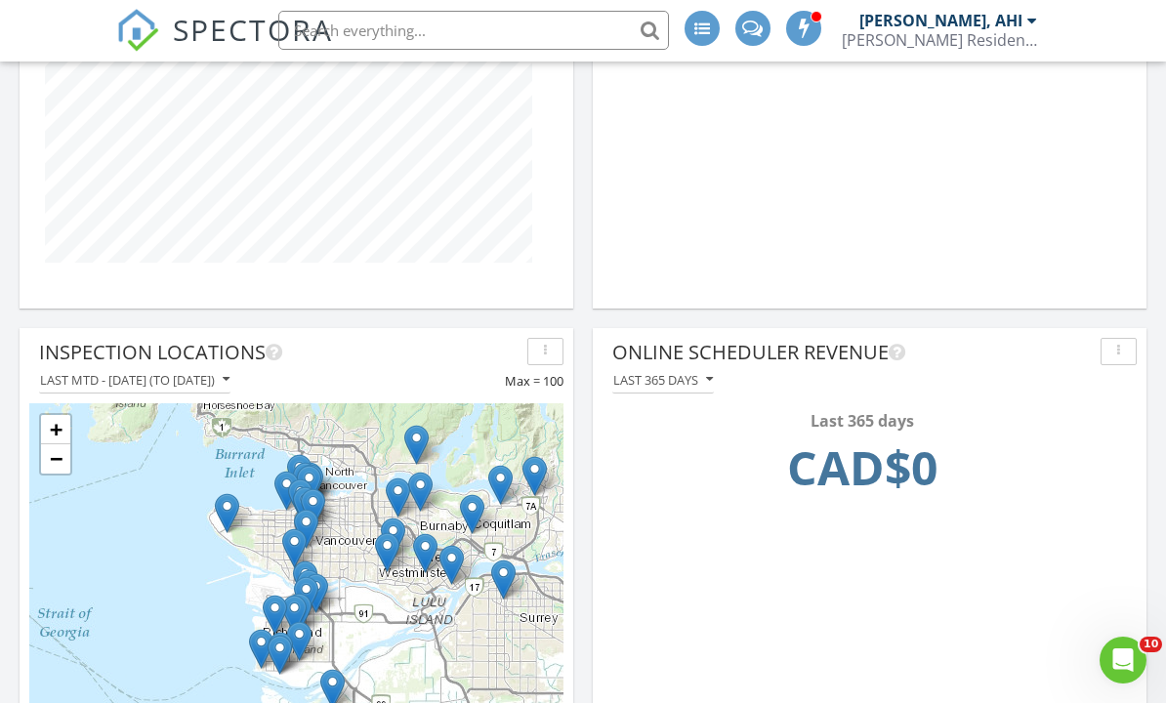
click at [230, 382] on div "Last MTD - [DATE] (to [DATE])" at bounding box center [135, 381] width 190 height 14
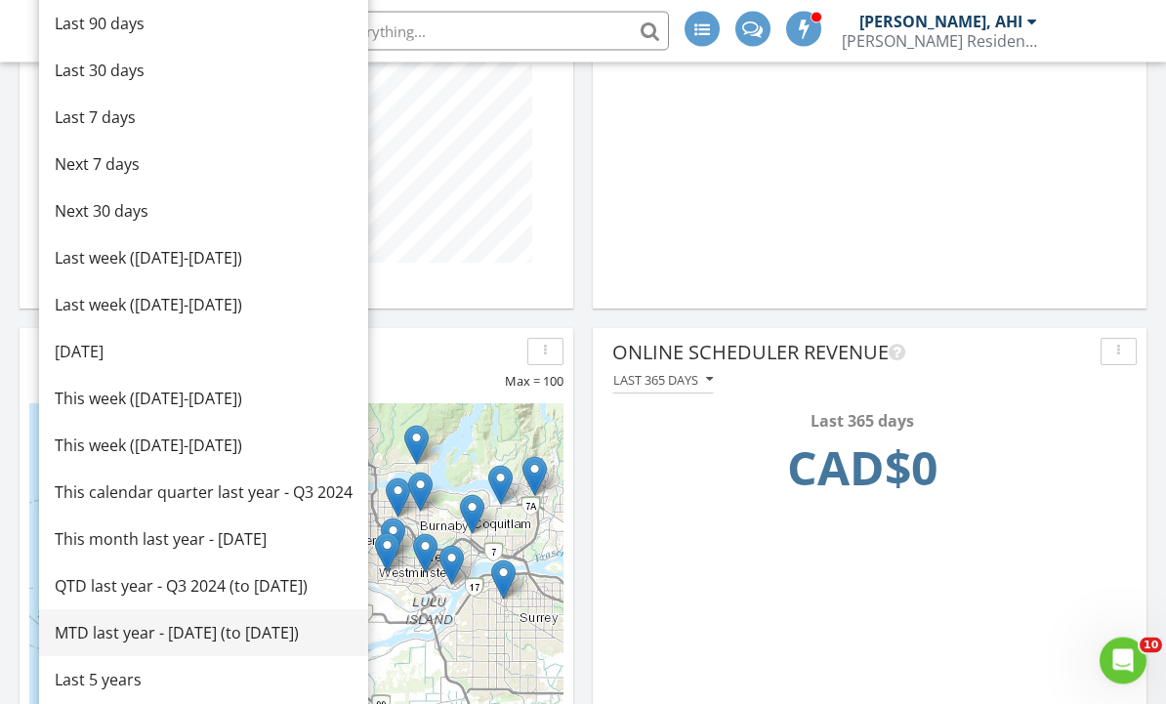
click at [253, 640] on div "MTD last year - [DATE] (to [DATE])" at bounding box center [204, 633] width 298 height 23
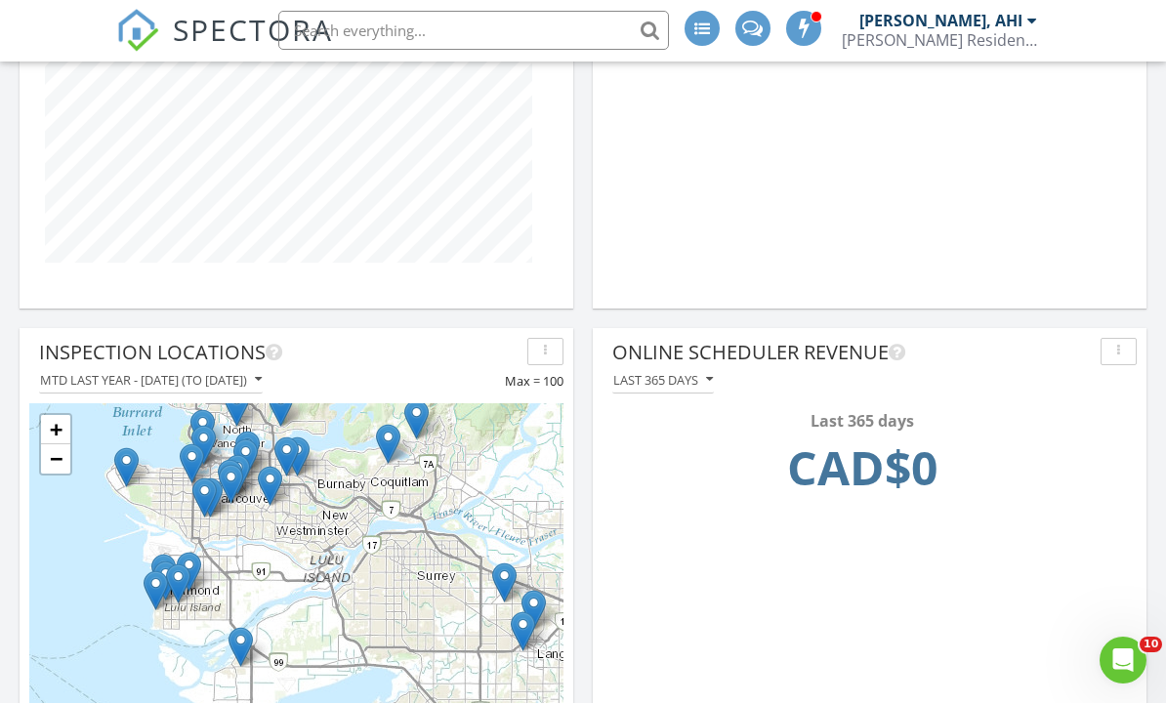
click at [263, 392] on button "MTD last year - [DATE] (to [DATE])" at bounding box center [151, 381] width 224 height 26
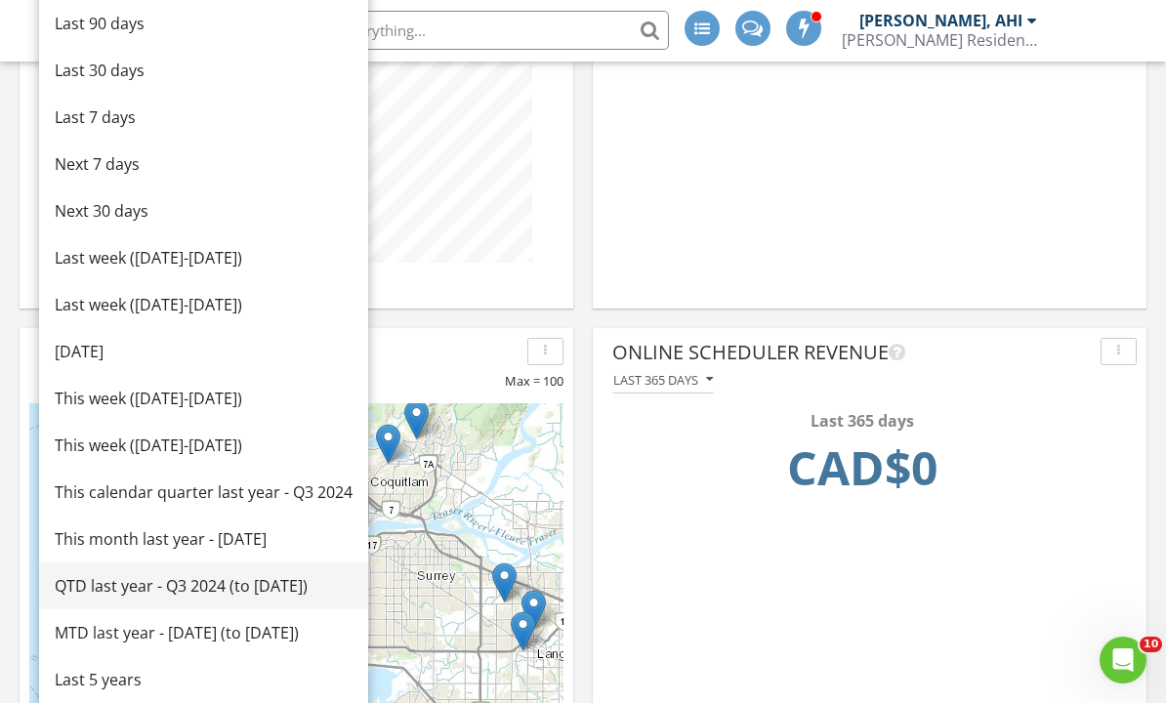
click at [242, 598] on link "QTD last year - Q3 2024 (to [DATE])" at bounding box center [203, 587] width 329 height 47
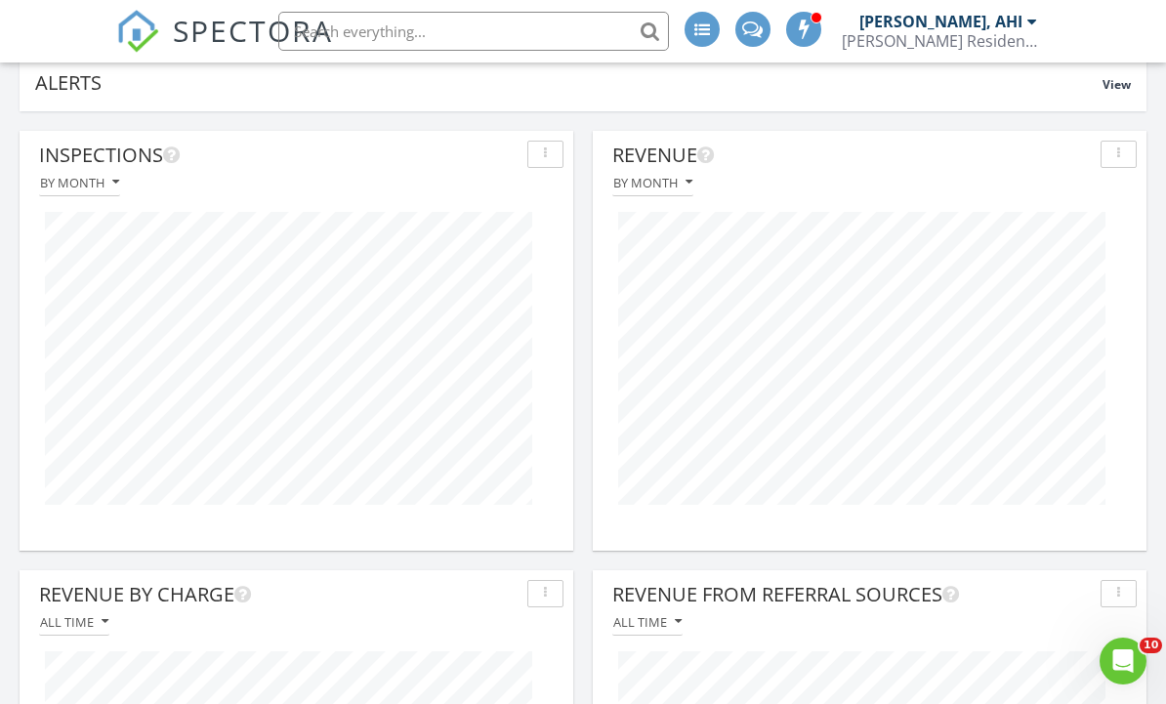
scroll to position [199, 0]
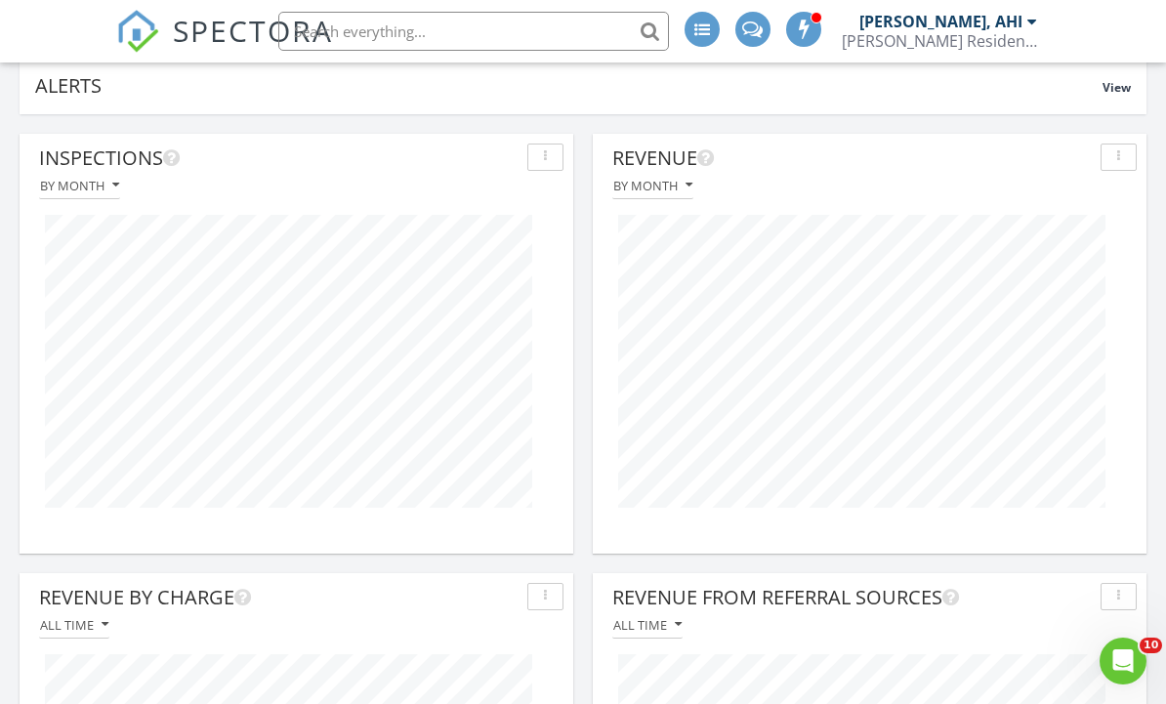
click at [992, 191] on div "By month" at bounding box center [870, 186] width 534 height 26
click at [1044, 197] on div "By month" at bounding box center [870, 186] width 534 height 26
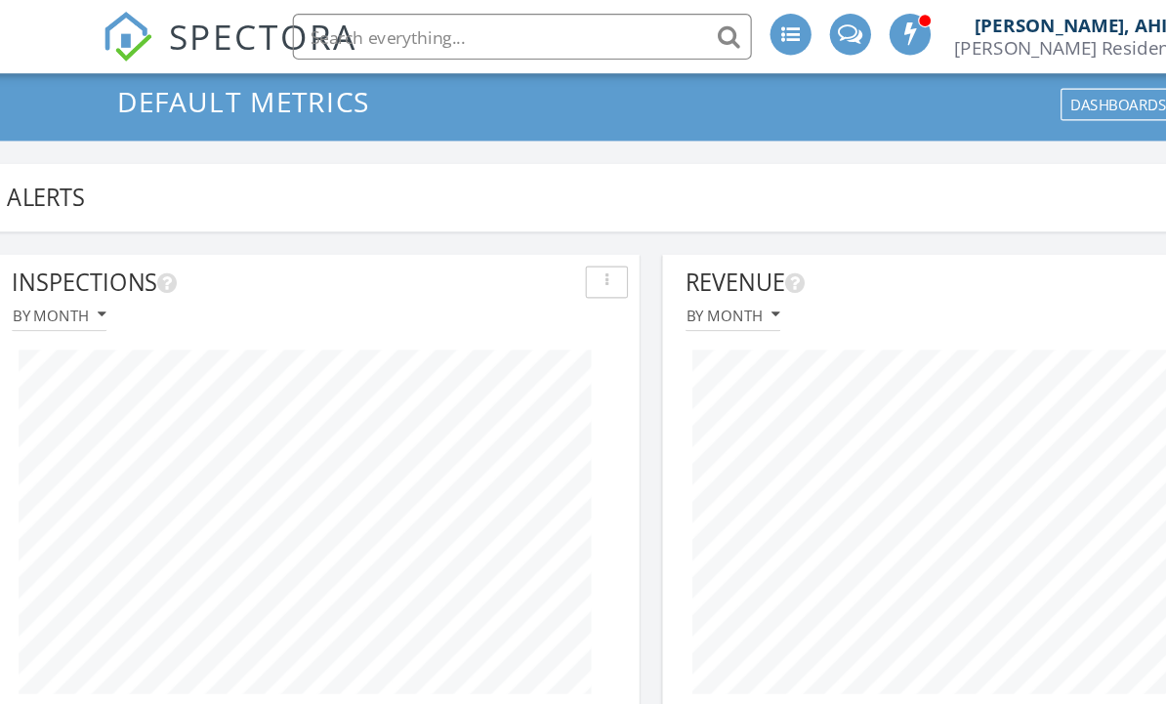
scroll to position [0, 0]
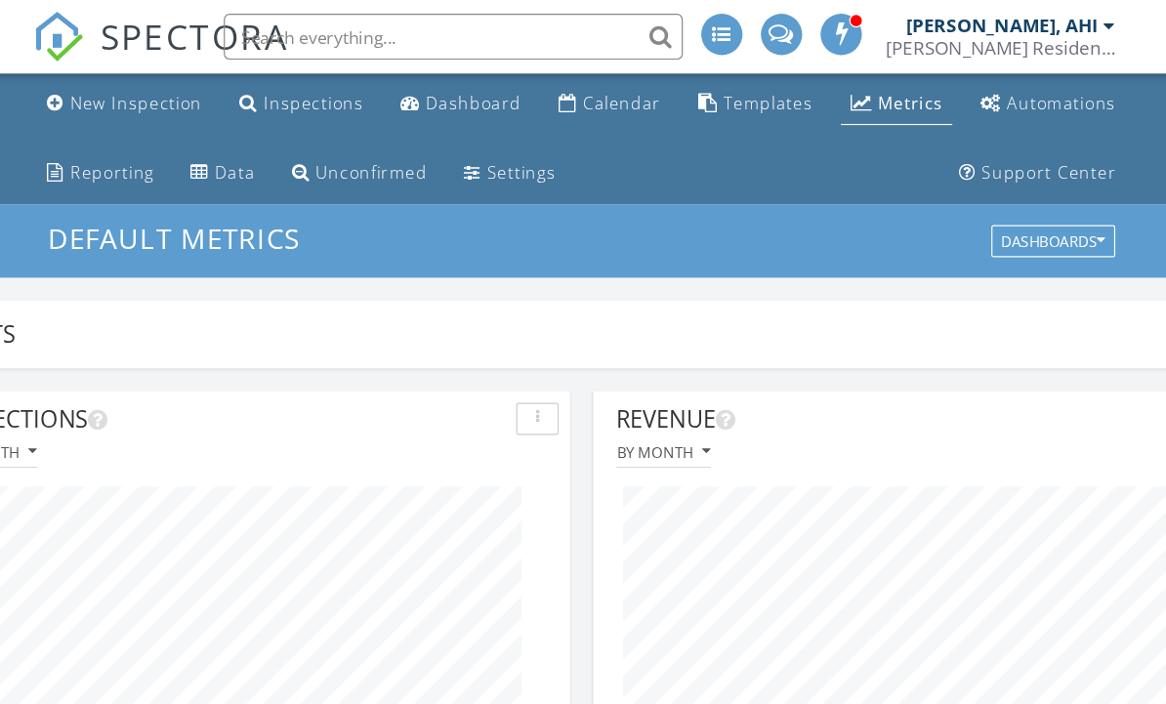
click at [835, 92] on div "Metrics" at bounding box center [863, 87] width 56 height 19
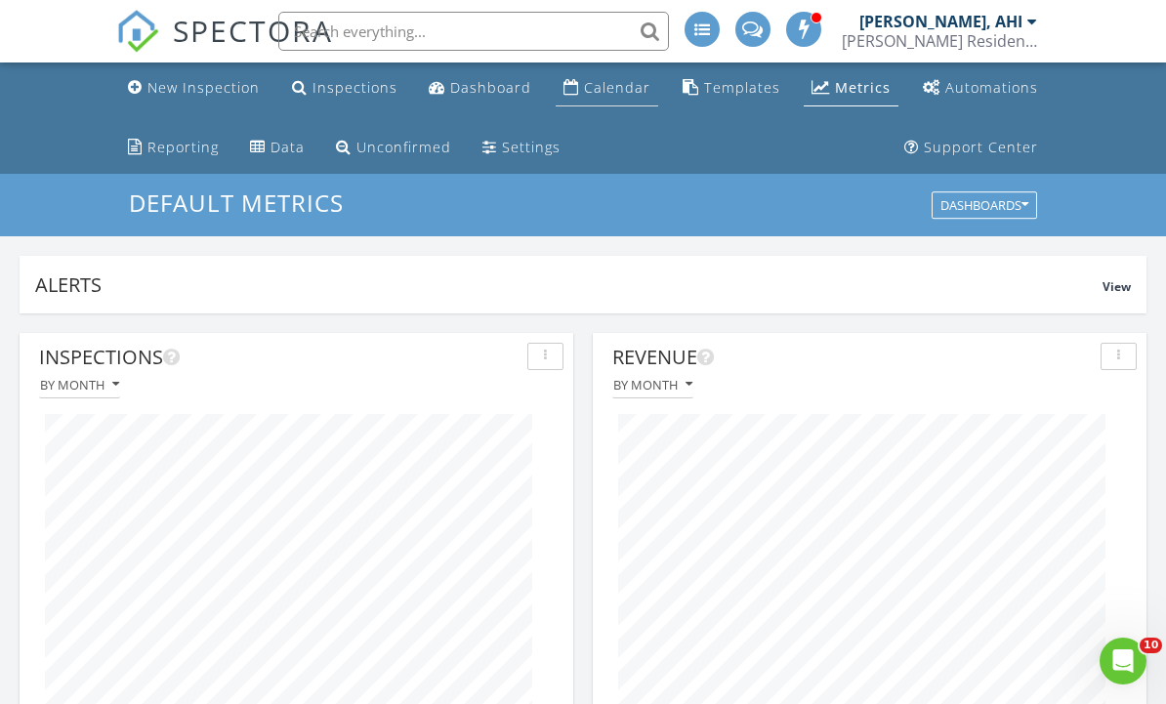
click at [603, 105] on link "Calendar" at bounding box center [607, 88] width 103 height 36
click at [654, 90] on link "Calendar" at bounding box center [607, 88] width 103 height 36
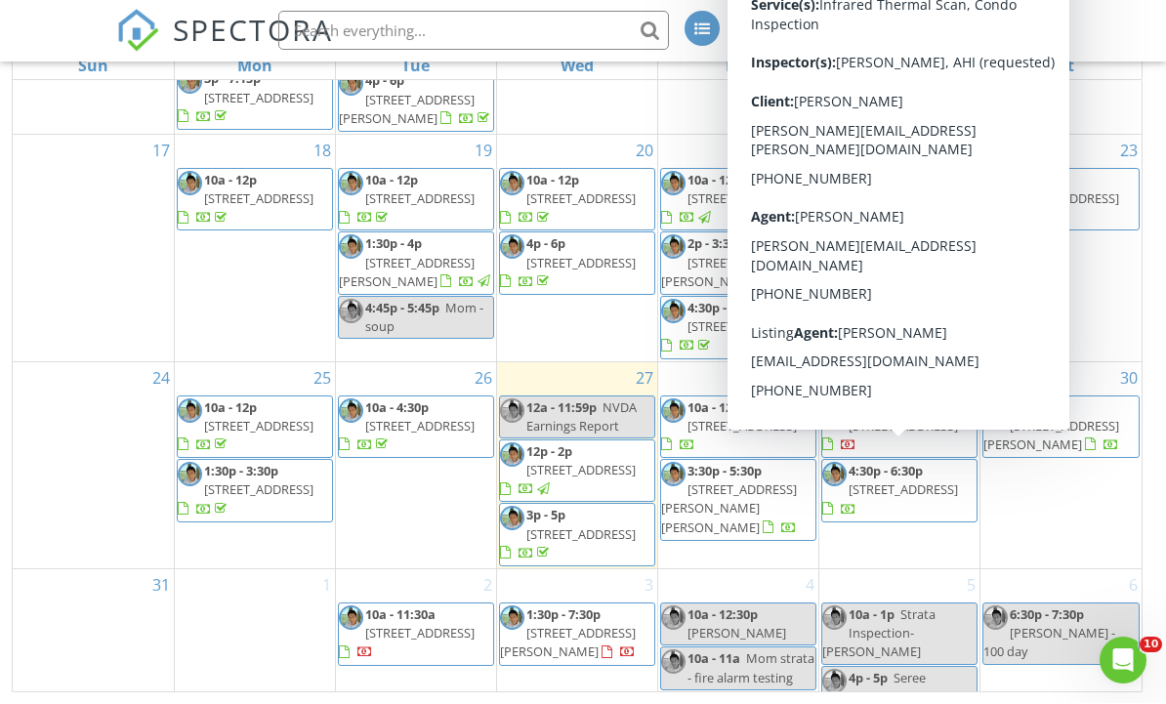
scroll to position [738, 0]
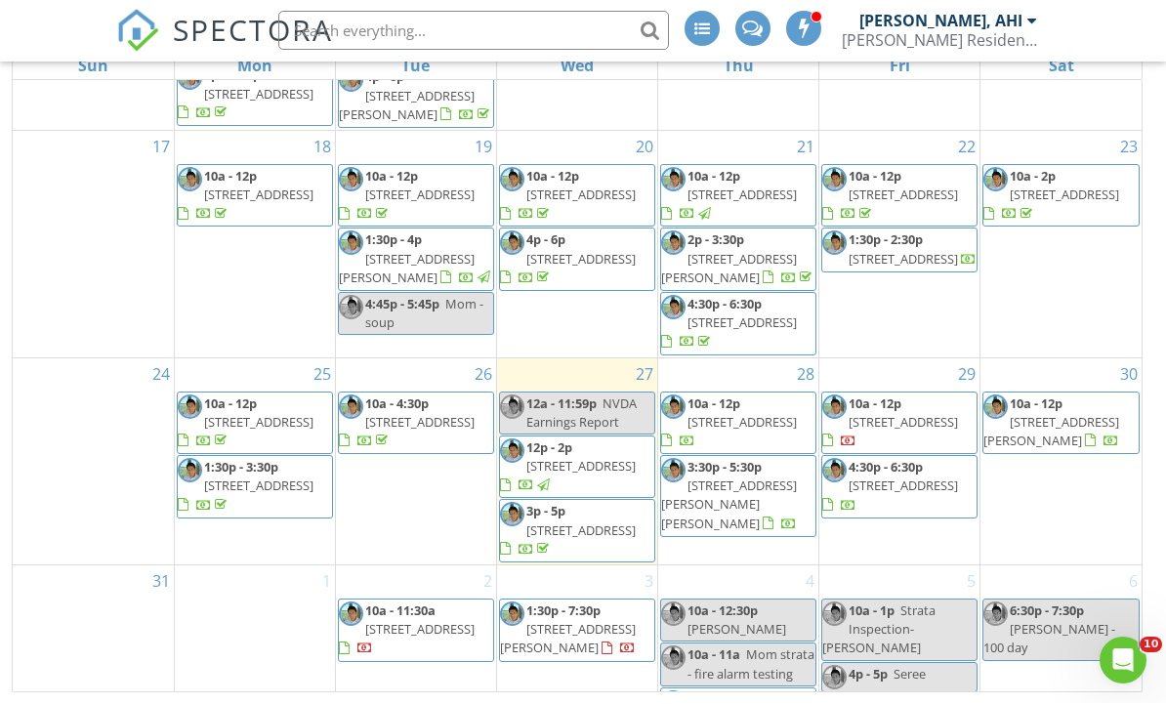
click at [1132, 359] on div "23 10a - 2p 6552 Imperial St, Burnaby V5E 1M8" at bounding box center [1061, 245] width 161 height 227
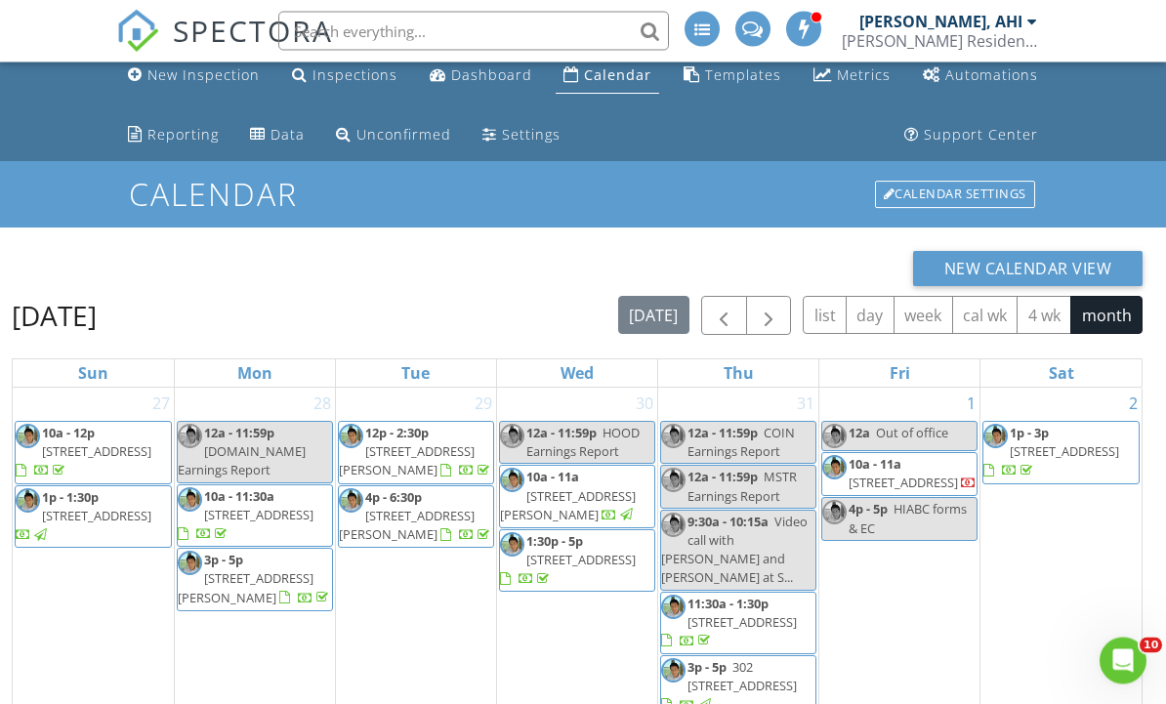
scroll to position [0, 0]
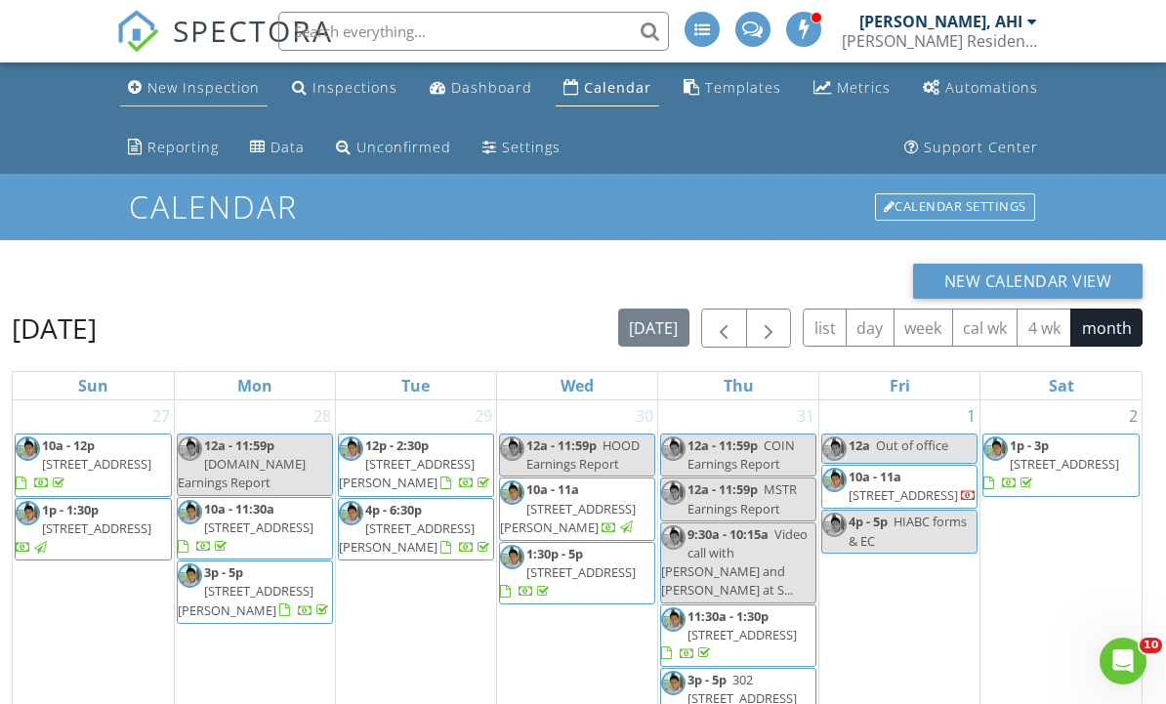
click at [202, 97] on div "New Inspection" at bounding box center [204, 87] width 112 height 19
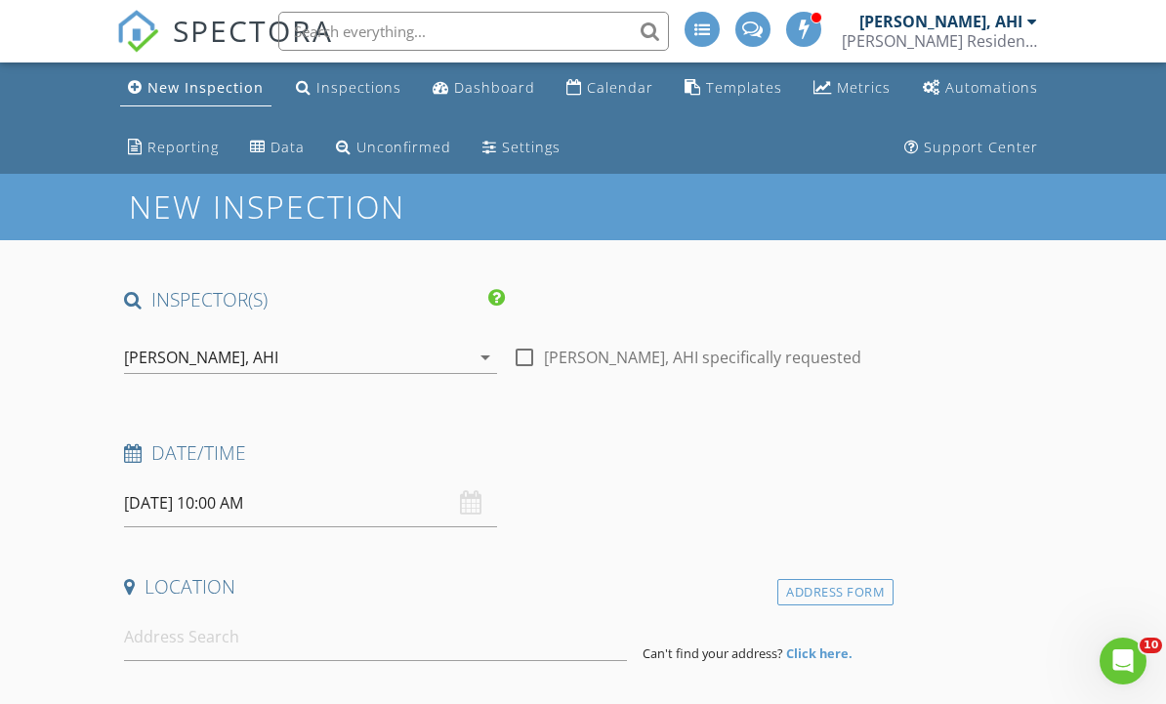
click at [536, 347] on div at bounding box center [524, 357] width 33 height 33
checkbox input "true"
click at [316, 506] on input "08/28/2025 10:00 AM" at bounding box center [310, 504] width 373 height 48
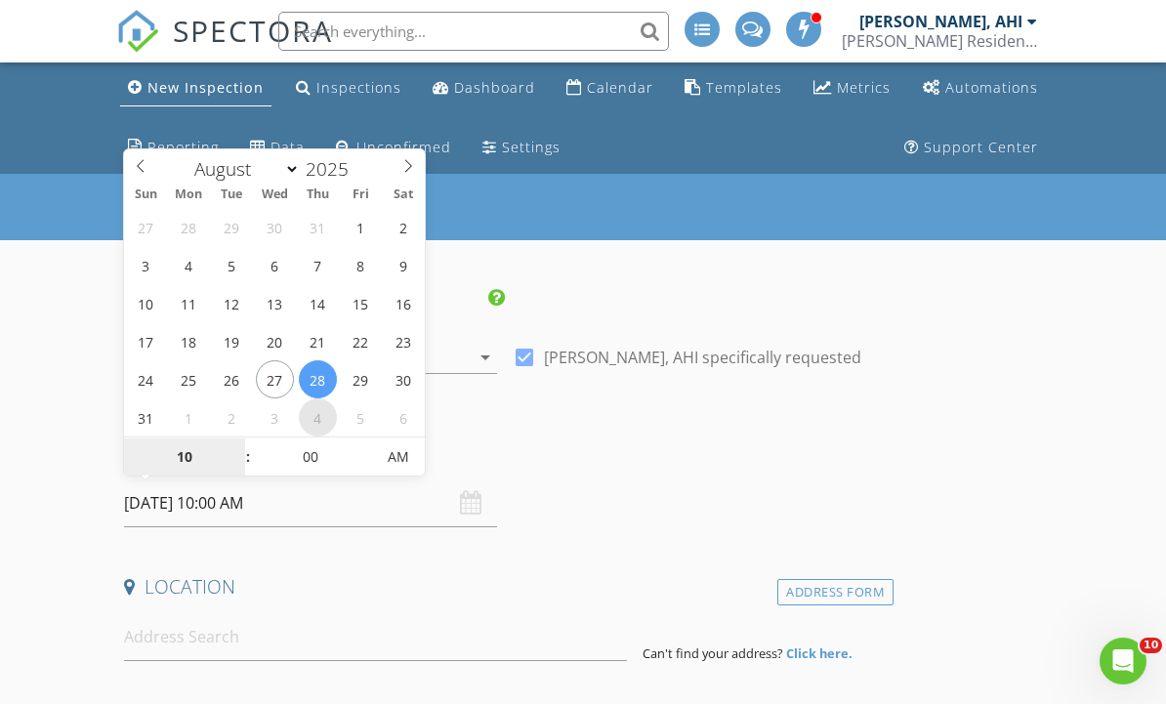
select select "8"
type input "[DATE] 10:00 AM"
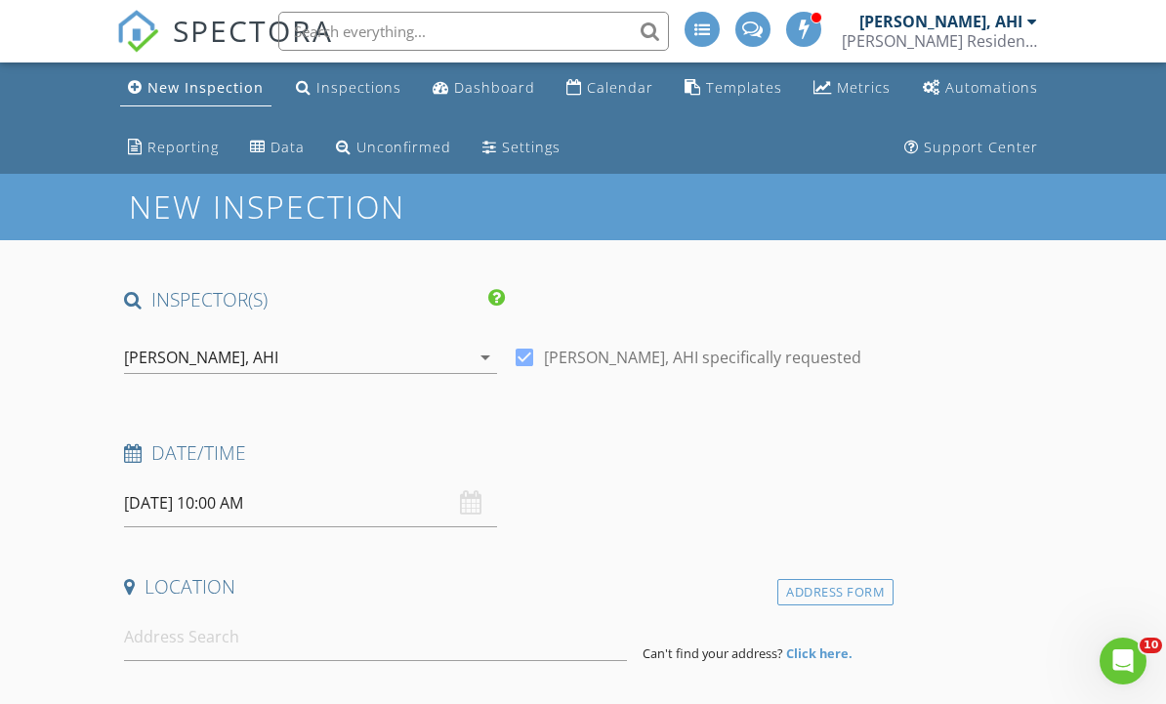
click at [560, 497] on div "Date/Time 09/04/2025 10:00 AM" at bounding box center [505, 484] width 778 height 87
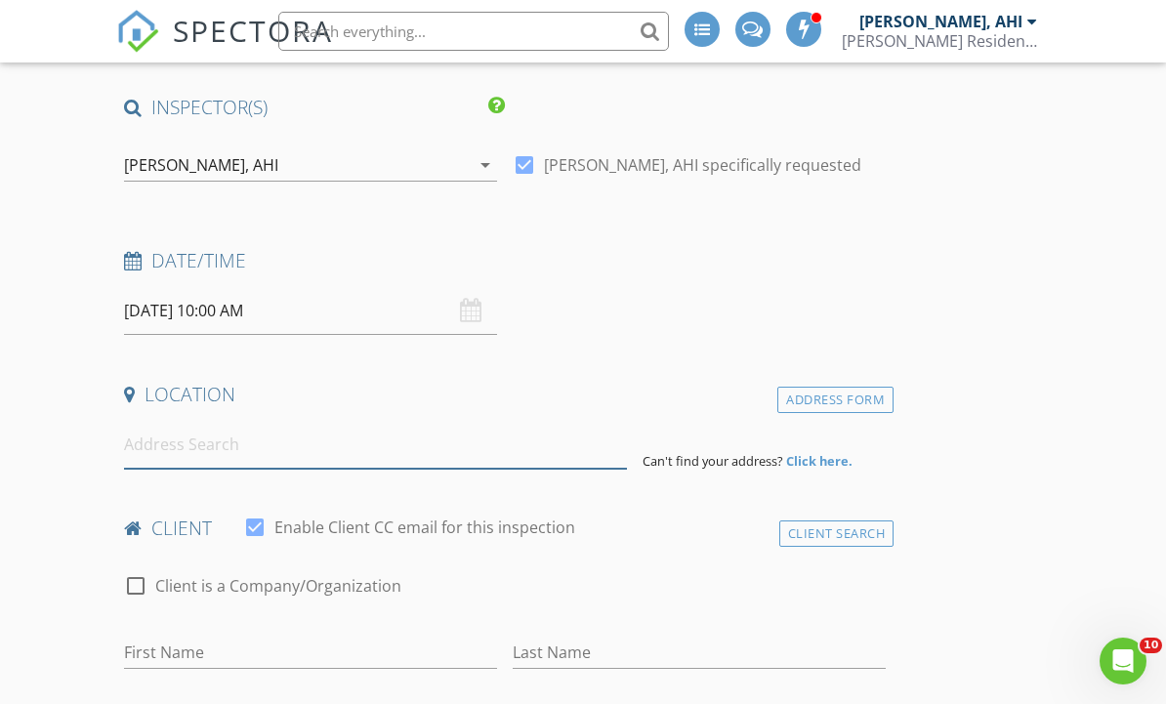
click at [465, 465] on input at bounding box center [375, 445] width 503 height 48
click at [456, 465] on input at bounding box center [375, 445] width 503 height 48
paste input "36-6871 Francis"
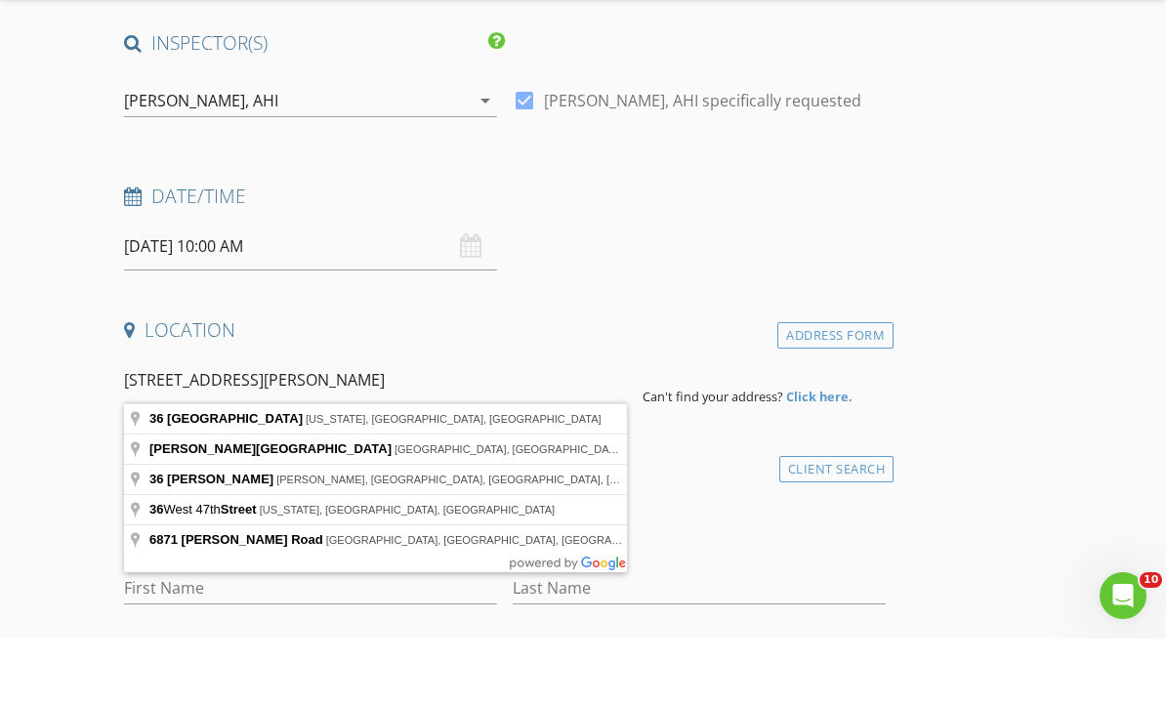
click at [150, 422] on input "36-6871 Francis Street" at bounding box center [375, 446] width 503 height 48
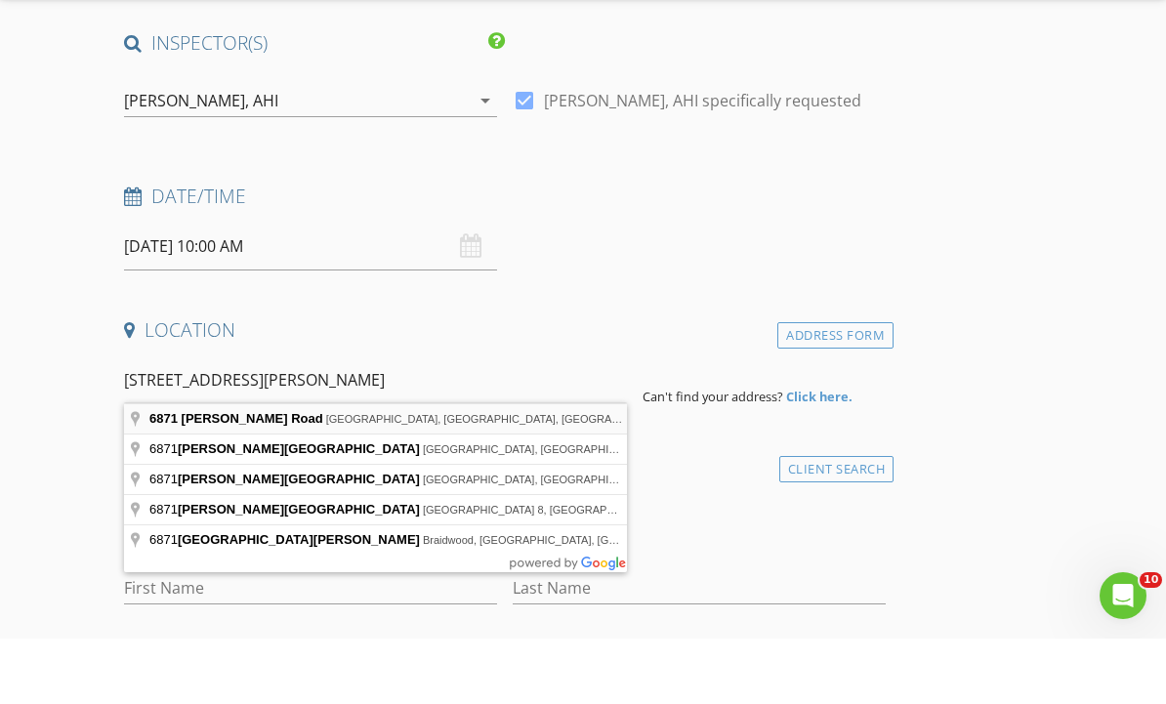
type input "6871 Francis Road, Richmond, BC, Canada"
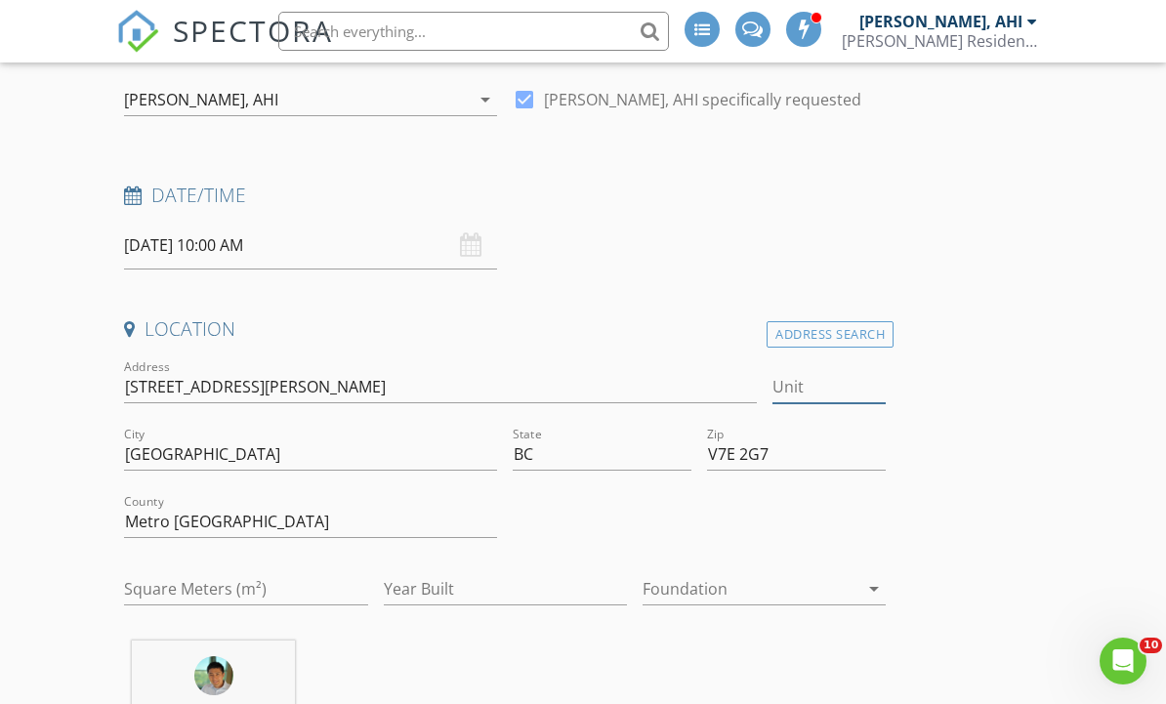
click at [837, 390] on input "Unit" at bounding box center [830, 387] width 114 height 32
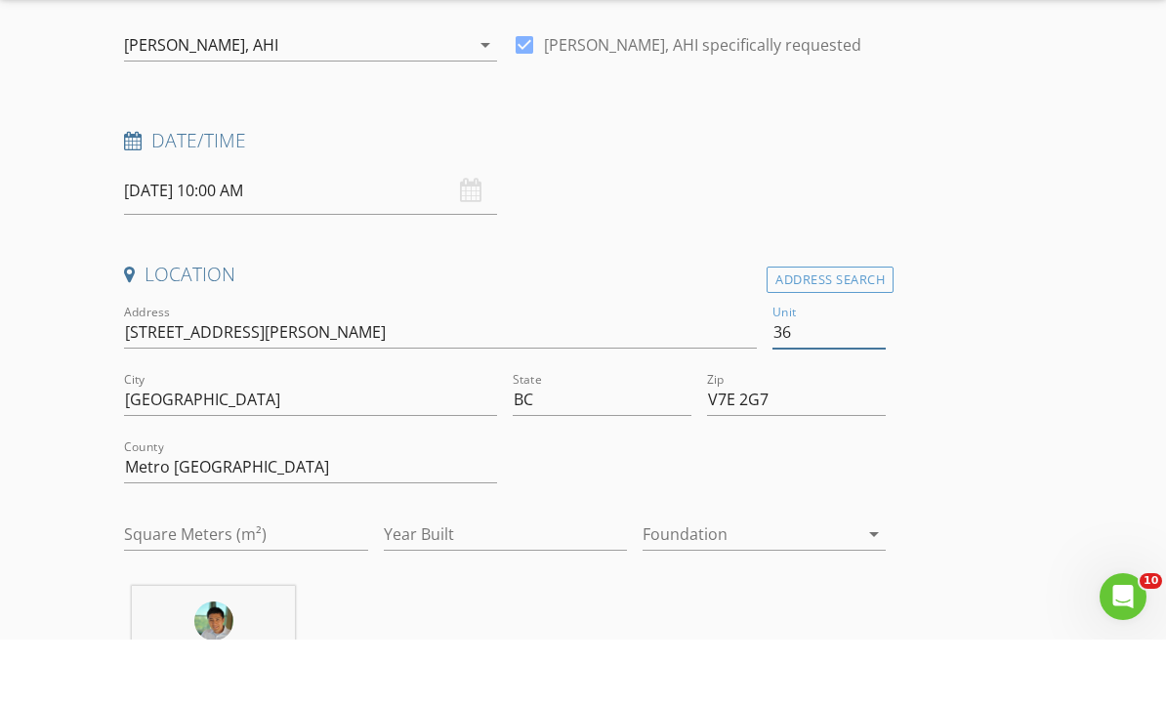
type input "36"
click at [527, 583] on input "Year Built" at bounding box center [505, 599] width 243 height 32
type input "1977"
click at [282, 583] on input "Square Meters (m²)" at bounding box center [245, 599] width 243 height 32
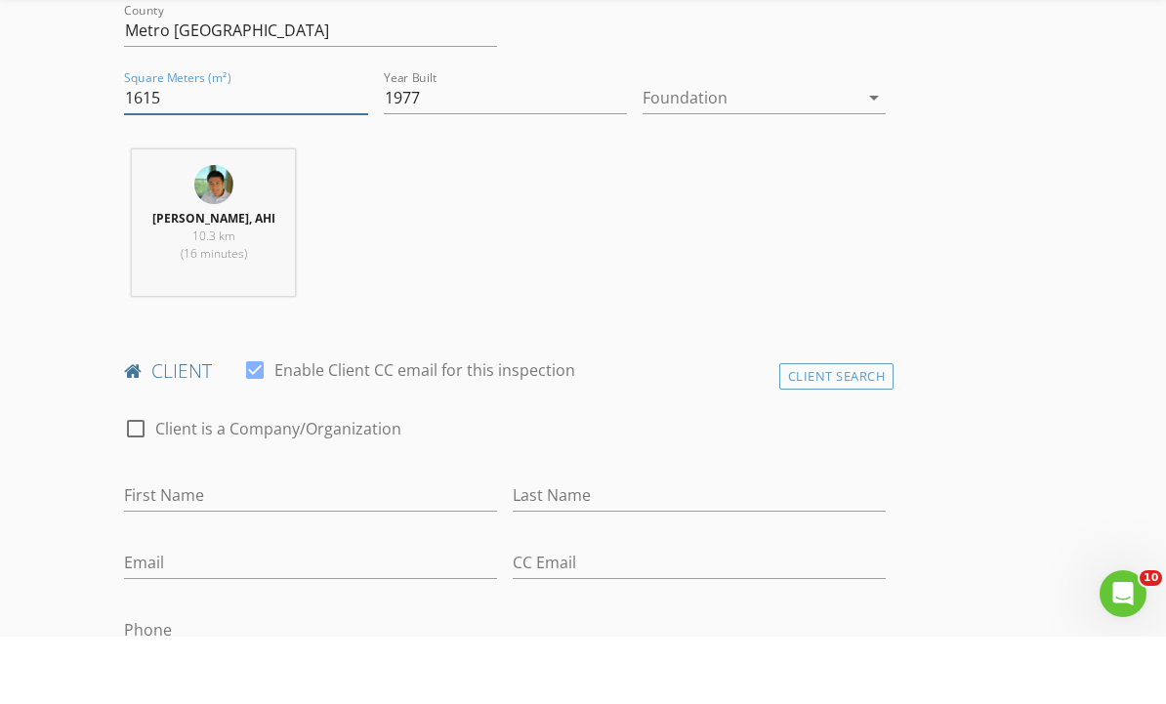
scroll to position [682, 0]
type input "1615"
click at [287, 547] on input "First Name" at bounding box center [310, 563] width 373 height 32
click at [293, 547] on input "First Name" at bounding box center [310, 563] width 373 height 32
click at [289, 547] on input "First Name" at bounding box center [310, 563] width 373 height 32
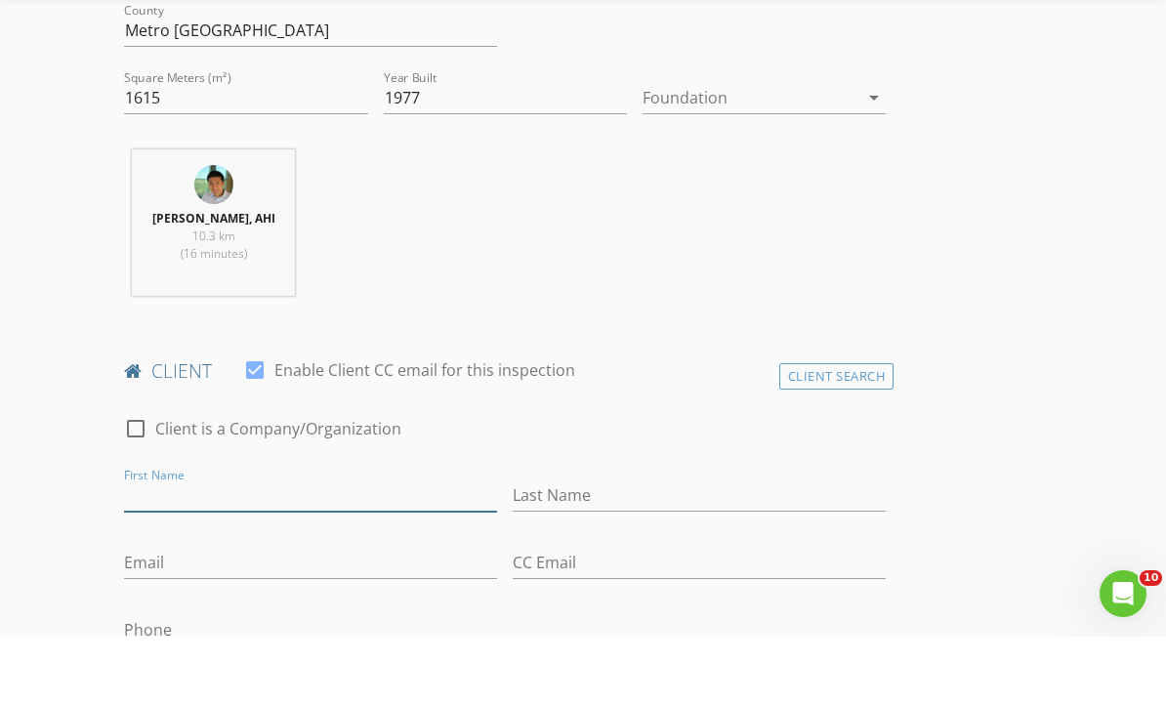
paste input "Reena Clarkson - Client"
click at [241, 547] on input "Reena Clarkson" at bounding box center [310, 563] width 373 height 32
click at [245, 547] on input "Reena Clarkson" at bounding box center [310, 563] width 373 height 32
type input "Reena"
click at [658, 547] on input "Last Name" at bounding box center [699, 563] width 373 height 32
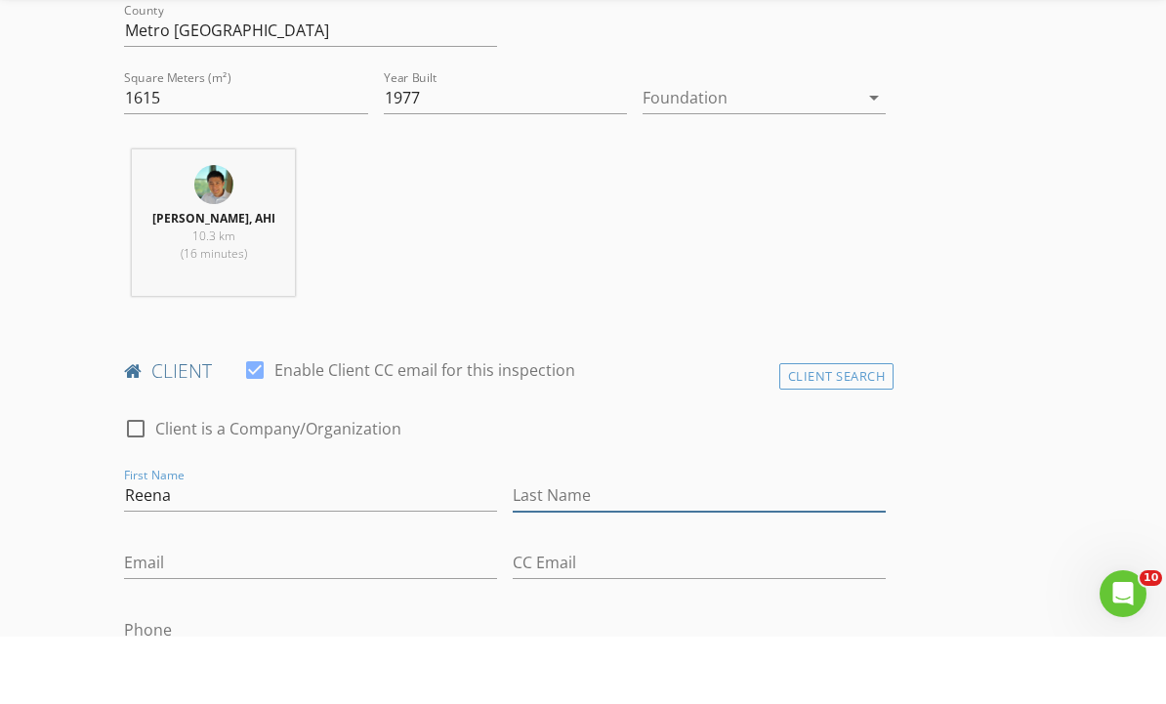
click at [639, 547] on input "Last Name" at bounding box center [699, 563] width 373 height 32
click at [609, 547] on input "Last Name" at bounding box center [699, 563] width 373 height 32
paste input "Clarkson"
type input "Clarkson"
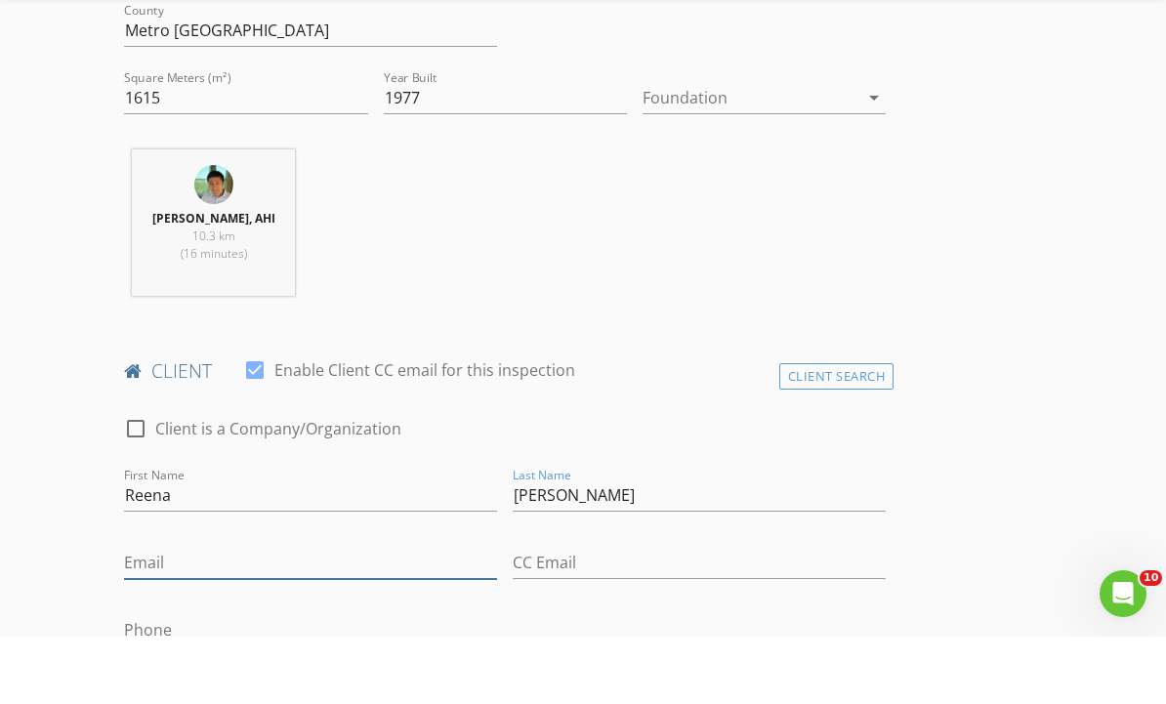
click at [212, 614] on input "Email" at bounding box center [310, 630] width 373 height 32
click at [201, 682] on input "Phone" at bounding box center [310, 698] width 373 height 32
click at [202, 687] on input "Phone" at bounding box center [310, 703] width 373 height 32
paste input "778-835-8897"
type input "778-835-8897"
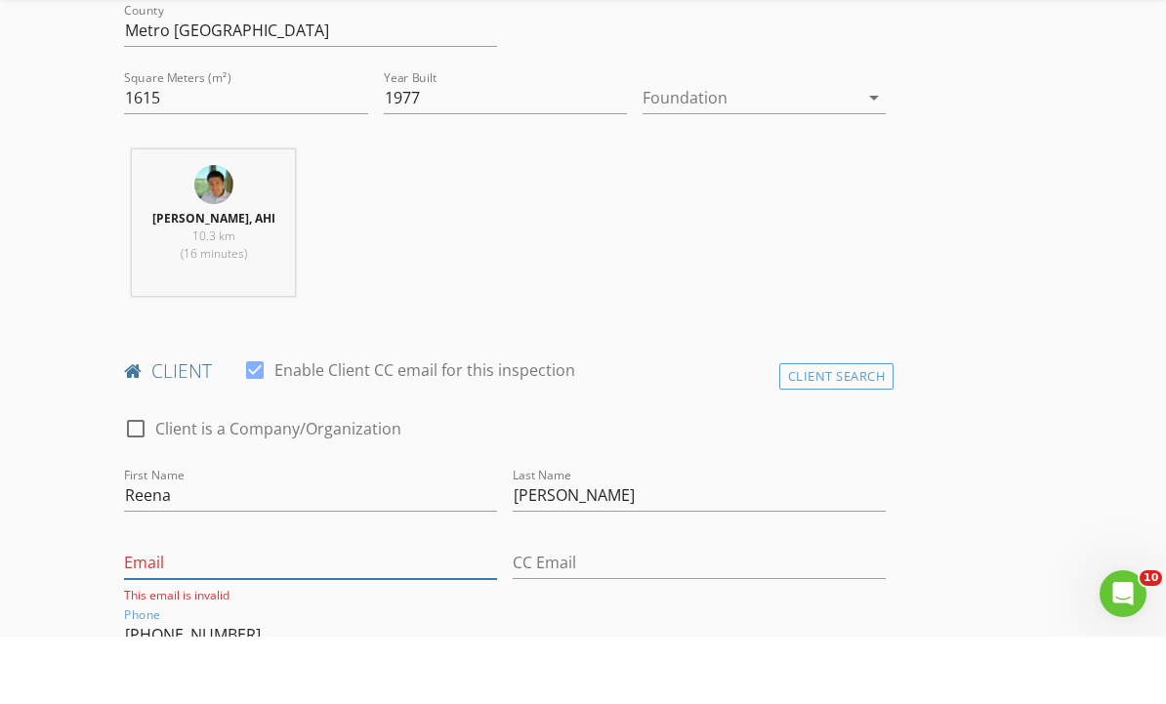
click at [205, 614] on input "Email" at bounding box center [310, 630] width 373 height 32
click at [208, 614] on input "Email" at bounding box center [310, 630] width 373 height 32
click at [199, 614] on input "Email" at bounding box center [310, 630] width 373 height 32
paste input "reenaclarkson@gmail.com"
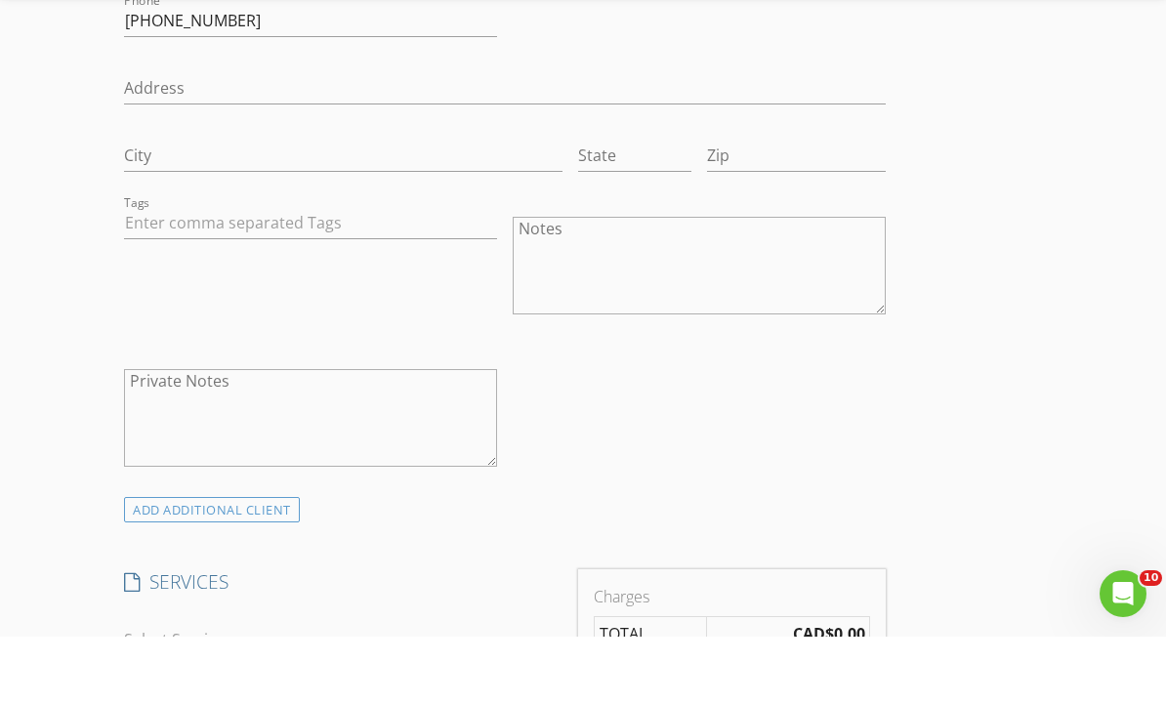
scroll to position [1329, 0]
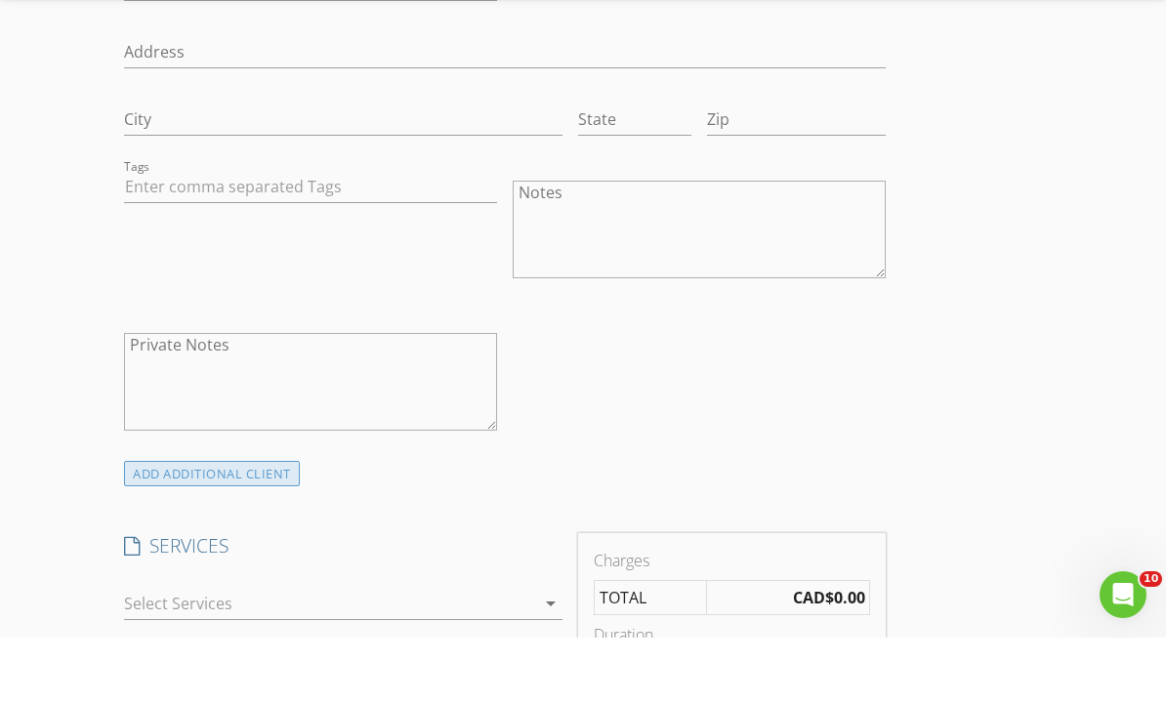
type input "reenaclarkson@gmail.com"
click at [254, 528] on div "ADD ADDITIONAL client" at bounding box center [212, 541] width 176 height 26
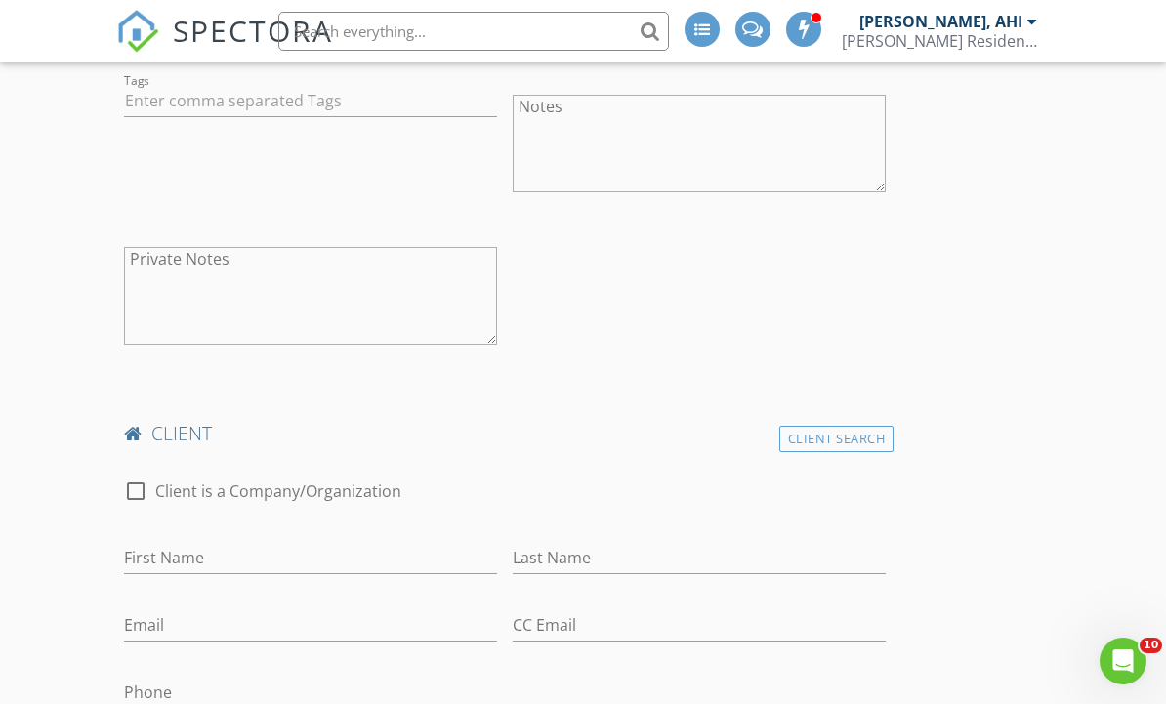
scroll to position [1556, 0]
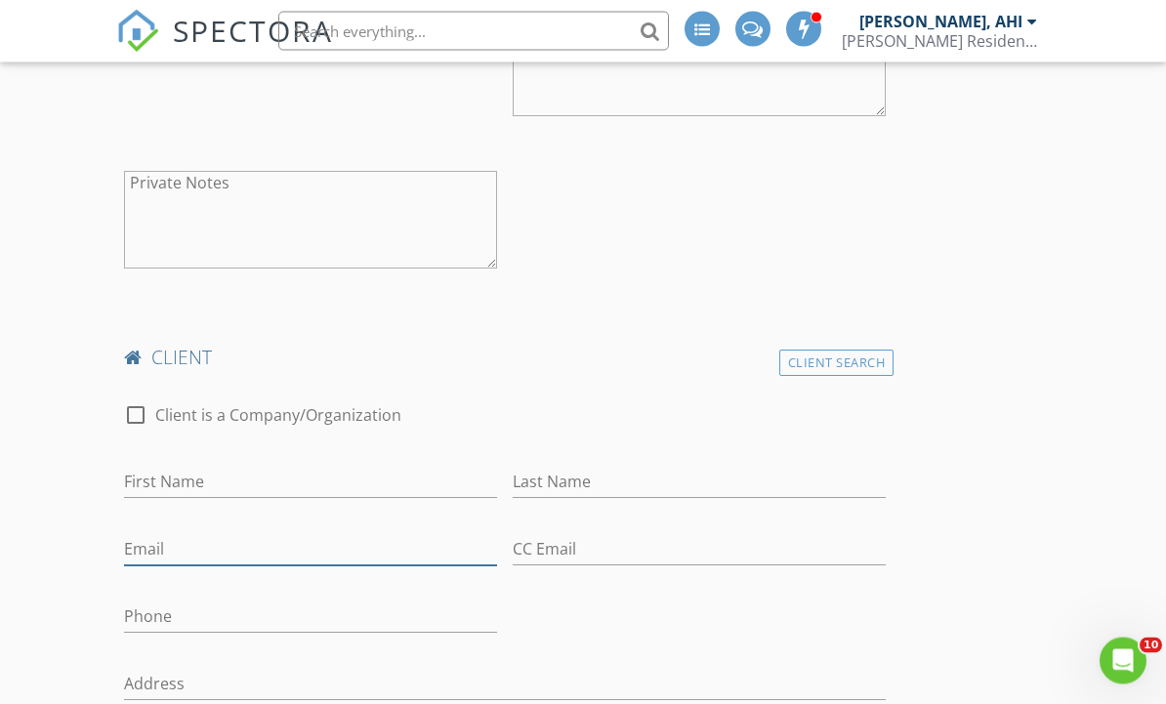
click at [203, 562] on input "Email" at bounding box center [310, 550] width 373 height 32
click at [211, 556] on input "Email" at bounding box center [310, 550] width 373 height 32
paste input "neilc81@gmail.com"
type input "neilc81@gmail.com"
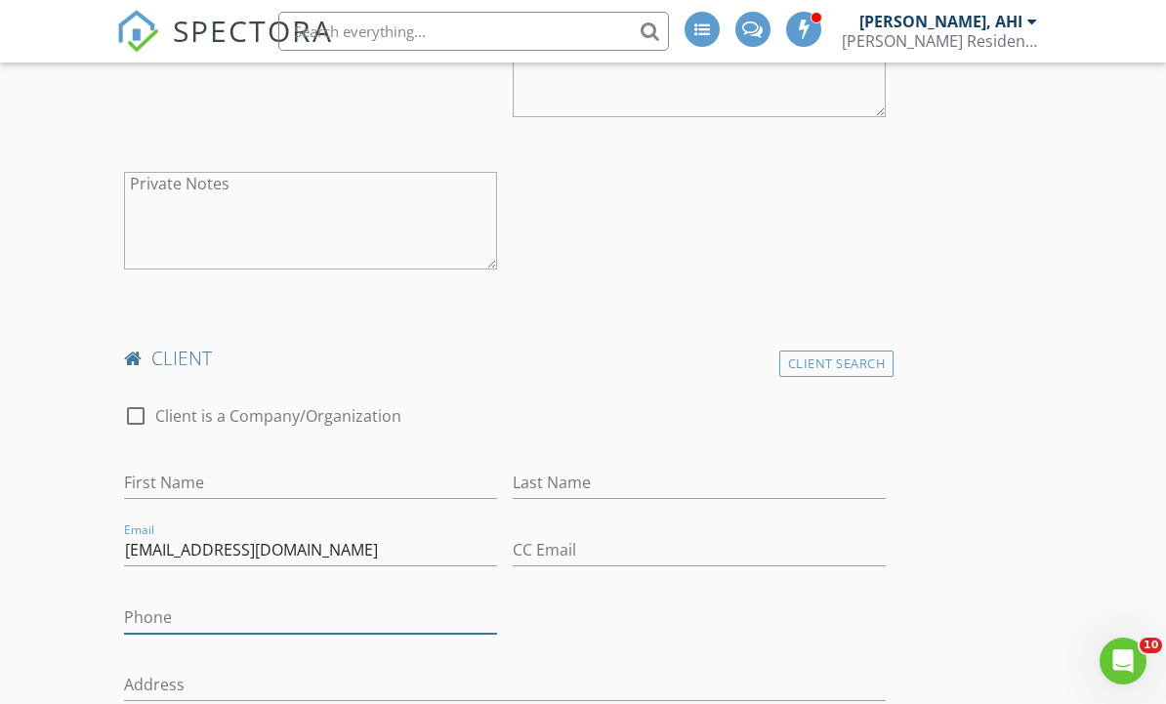
click at [228, 623] on input "Phone" at bounding box center [310, 618] width 373 height 32
click at [235, 608] on input "Phone" at bounding box center [310, 618] width 373 height 32
click at [229, 615] on input "Phone" at bounding box center [310, 618] width 373 height 32
paste input "778-838-3944"
type input "778-838-3944"
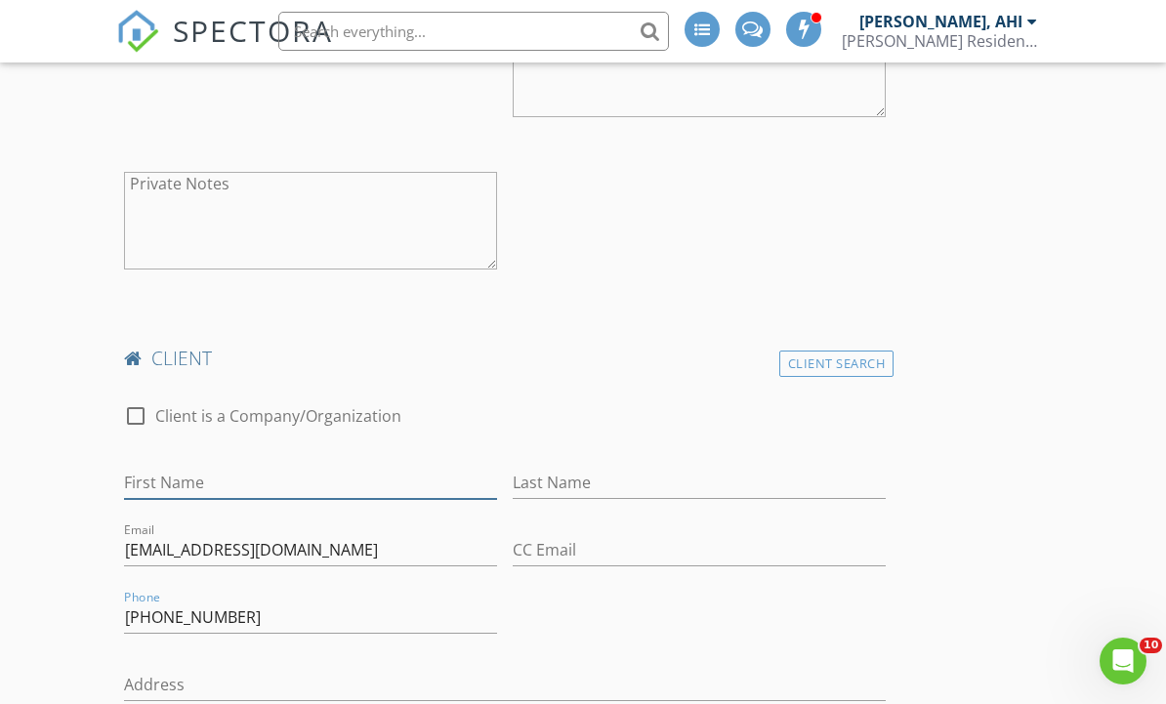
click at [272, 469] on input "First Name" at bounding box center [310, 483] width 373 height 32
type input "Neil"
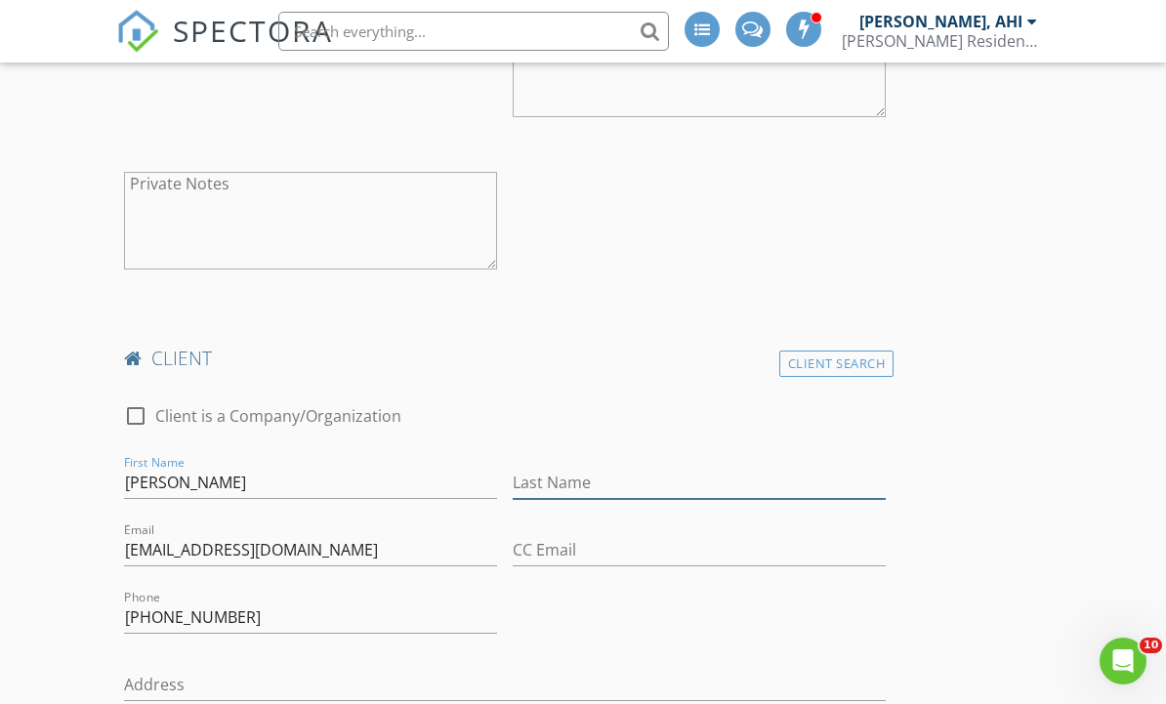
click at [684, 481] on input "Last Name" at bounding box center [699, 483] width 373 height 32
click at [625, 467] on input "Last Name" at bounding box center [699, 483] width 373 height 32
click at [612, 472] on input "Last Name" at bounding box center [699, 483] width 373 height 32
click at [604, 487] on input "Last Name" at bounding box center [699, 483] width 373 height 32
paste input "Neil Clarkson"
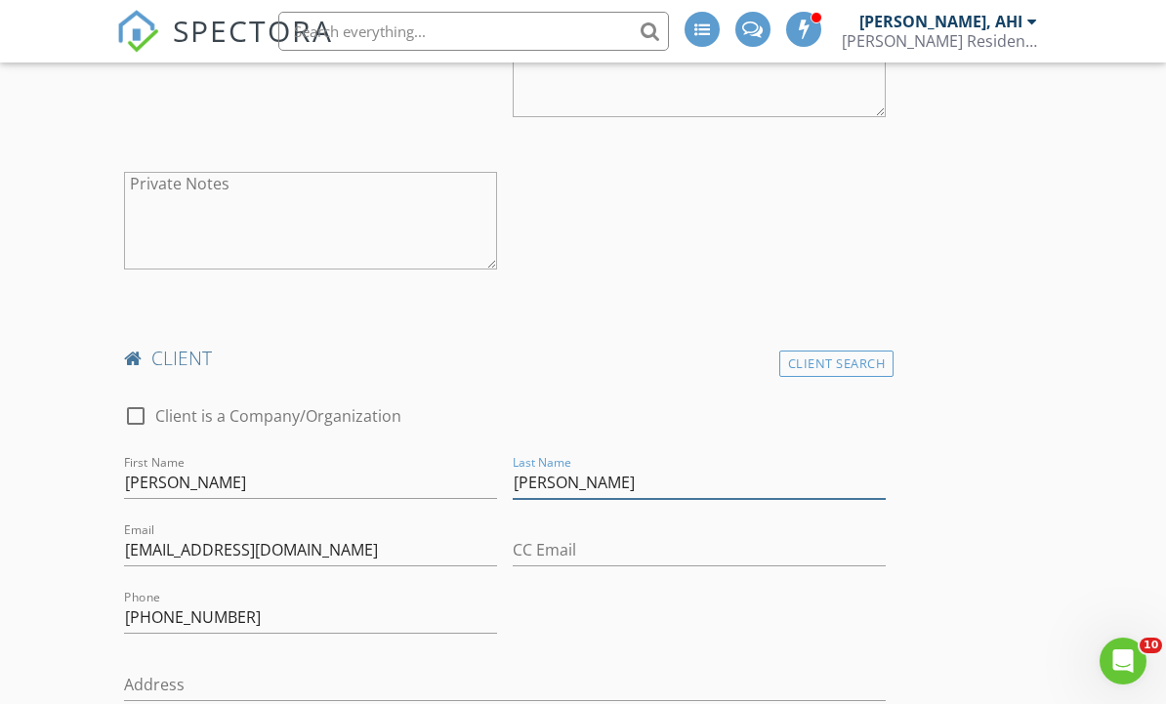
click at [548, 481] on input "Neil Clarkson" at bounding box center [699, 483] width 373 height 32
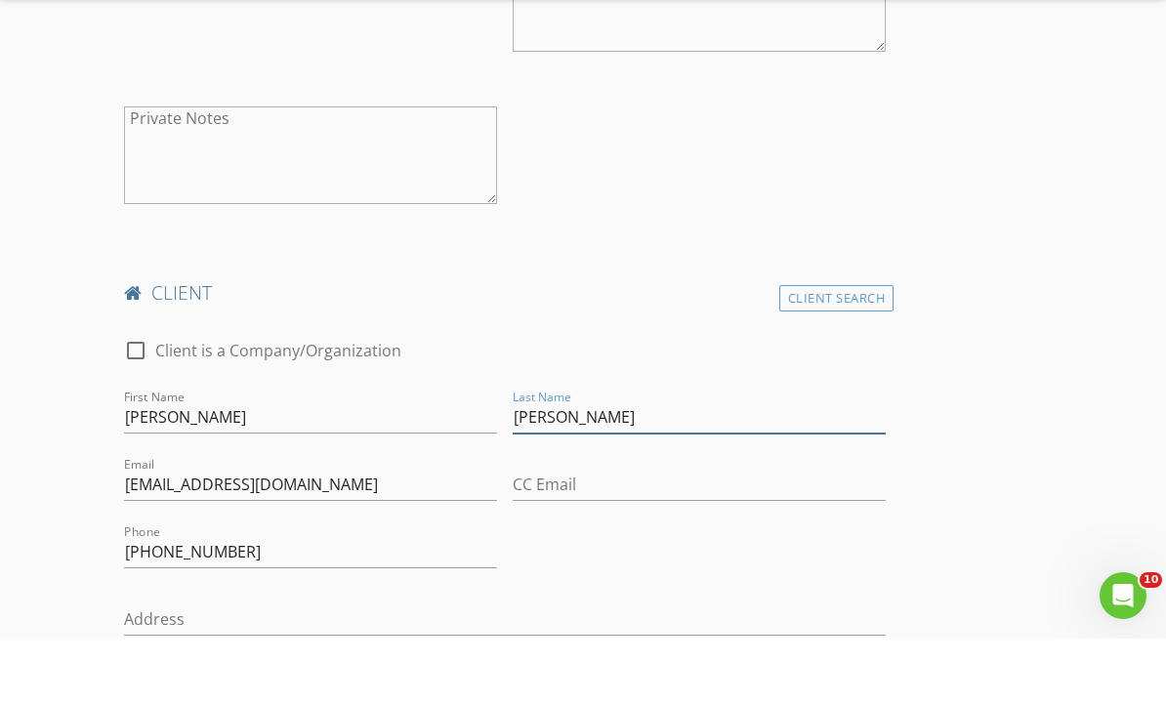
scroll to position [1686, 0]
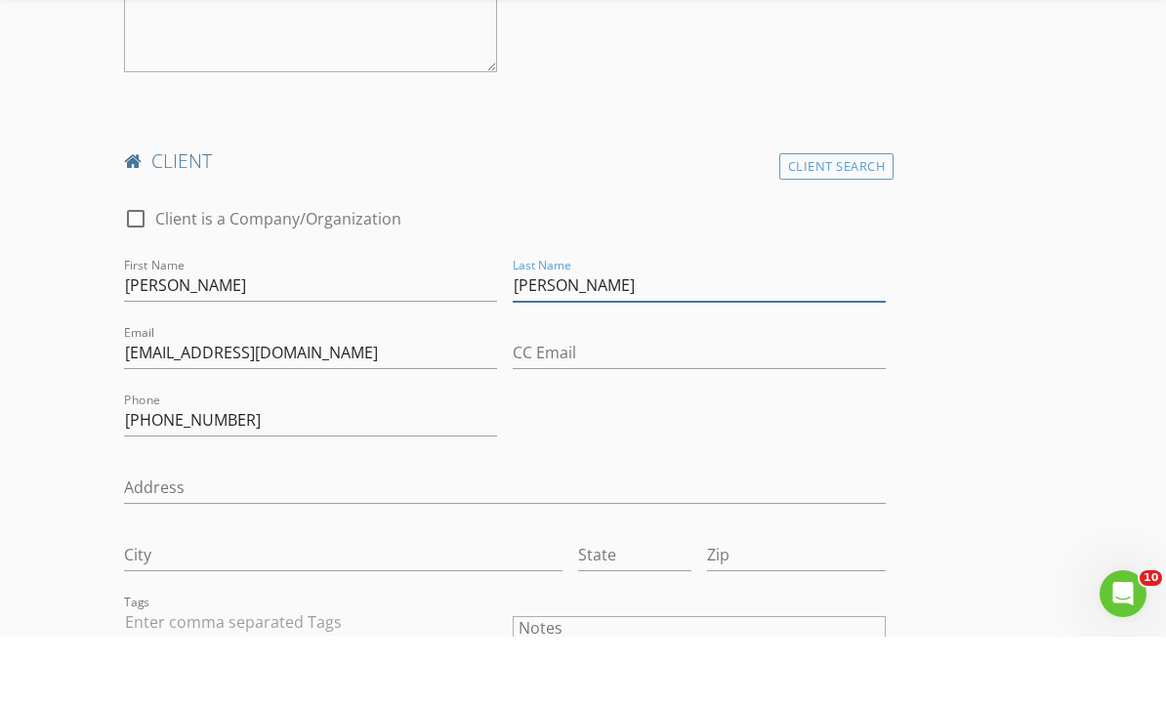
type input "Clarkson"
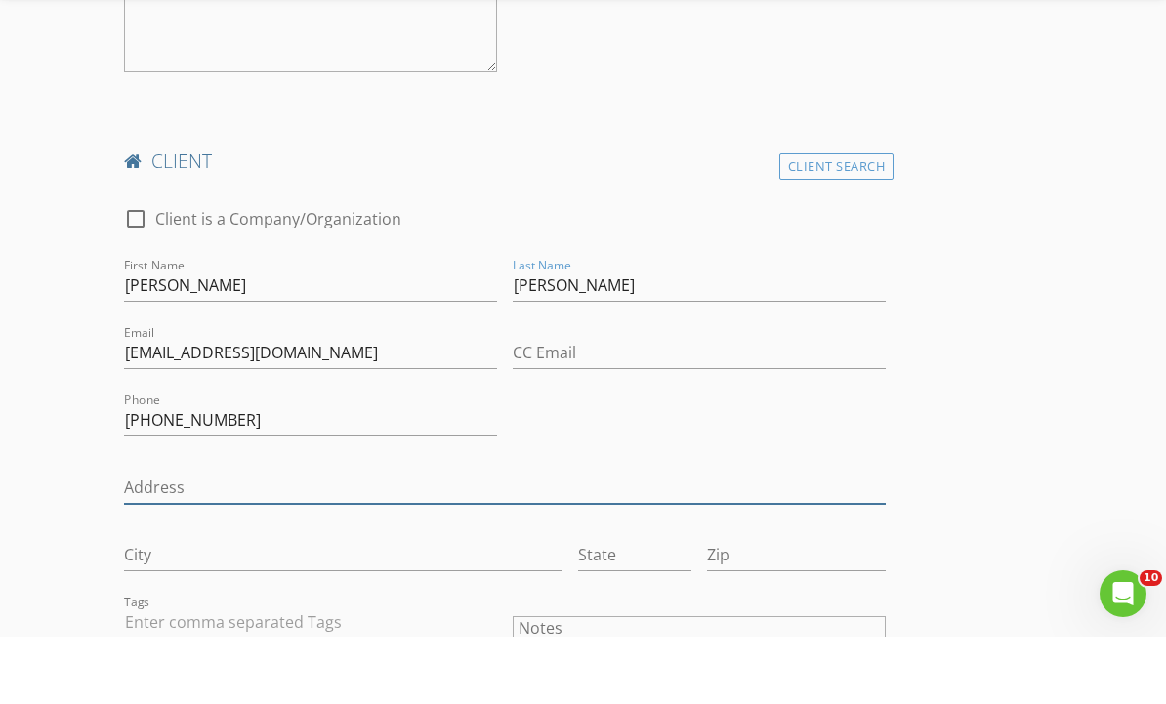
click at [245, 539] on input "Address" at bounding box center [505, 555] width 762 height 32
click at [234, 539] on input "Address" at bounding box center [505, 555] width 762 height 32
click at [223, 539] on input "Address" at bounding box center [505, 555] width 762 height 32
paste input "607-9019 cook rd Richmond"
type input "607-9019 cook rd Richmond"
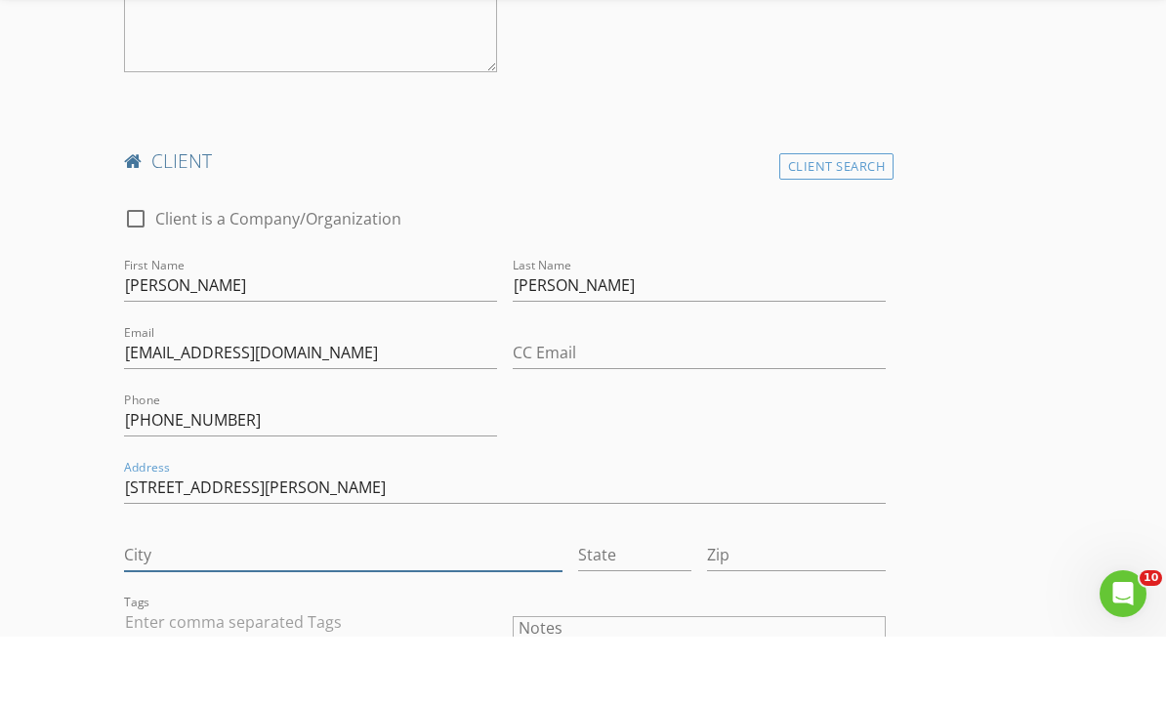
click at [318, 607] on input "City" at bounding box center [343, 623] width 438 height 32
type input "Richmond"
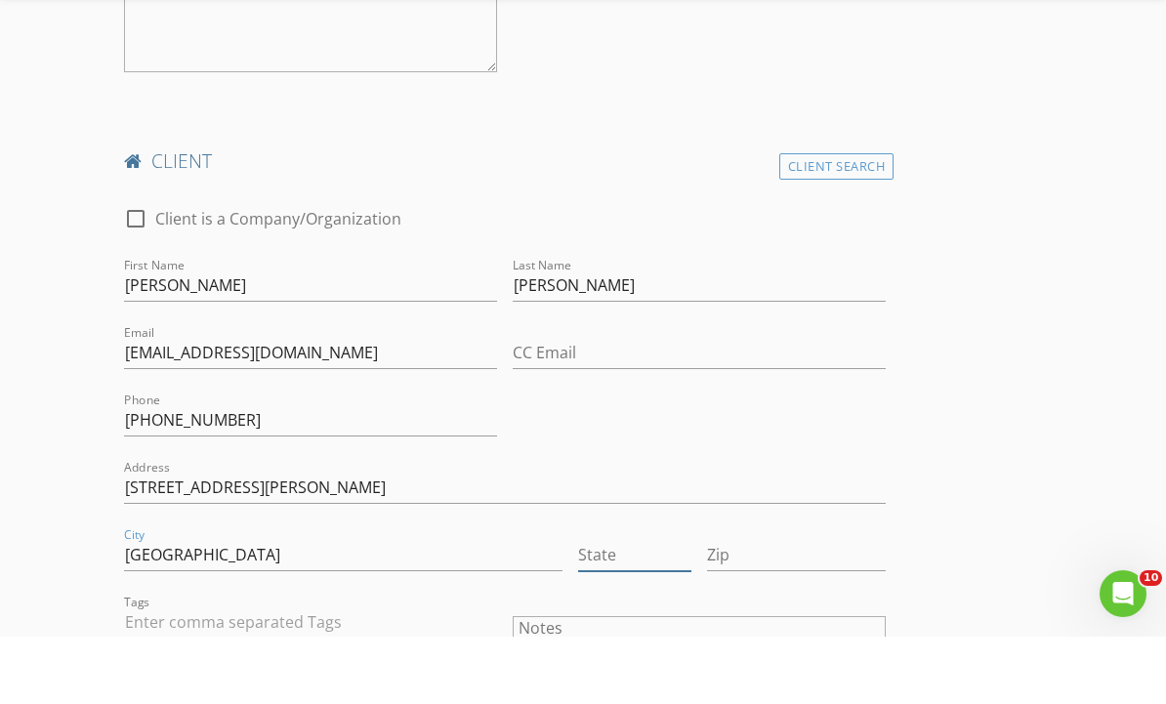
click at [654, 607] on input "State" at bounding box center [635, 623] width 114 height 32
type input "BC"
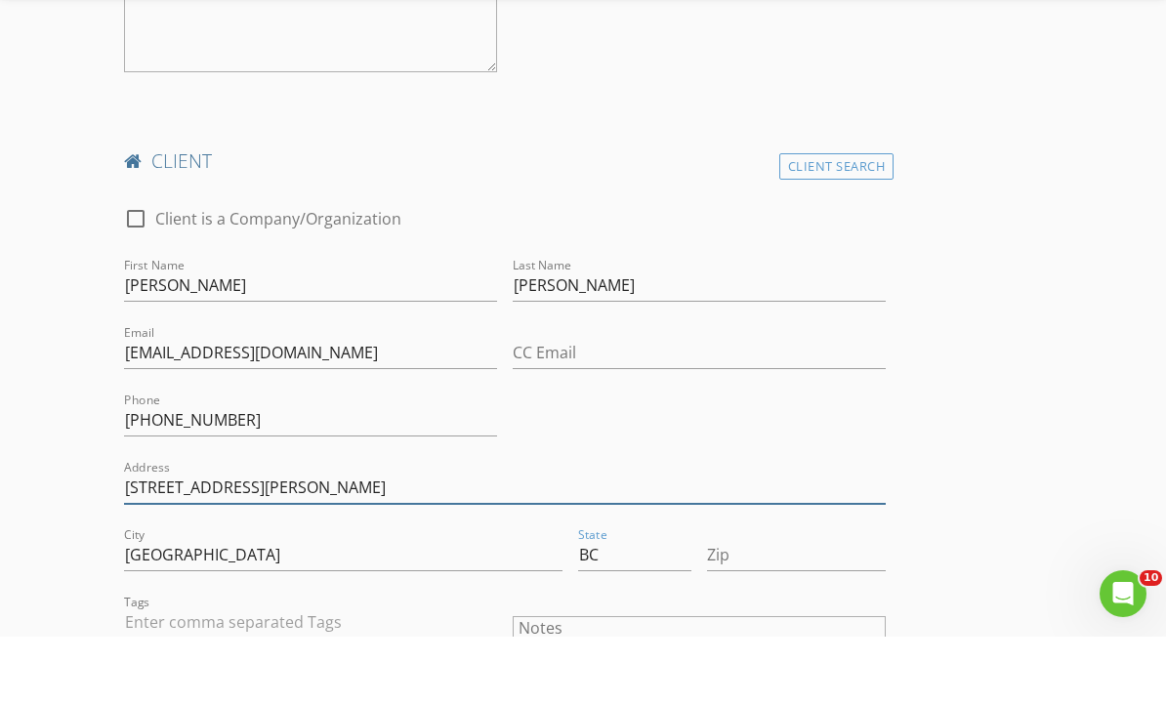
click at [560, 539] on input "607-9019 cook rd Richmond" at bounding box center [505, 555] width 762 height 32
click at [302, 539] on input "607-9019 Cook Rd." at bounding box center [505, 555] width 762 height 32
paste input "cook rd Richmon"
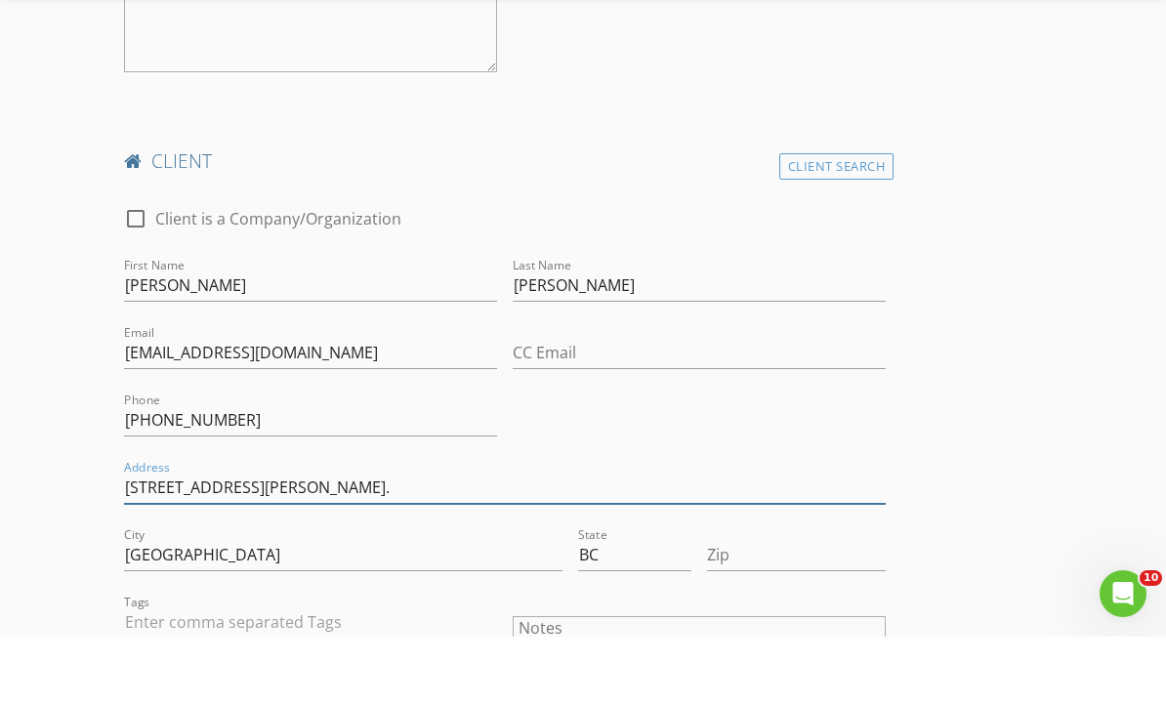
click at [201, 539] on input "607-9019 cook rd Richmond." at bounding box center [505, 555] width 762 height 32
click at [248, 539] on input "607-9019 cook rd Richmond." at bounding box center [505, 555] width 762 height 32
click at [349, 539] on input "607-9019 cook rd Richmond." at bounding box center [505, 555] width 762 height 32
click at [334, 539] on input "607-9019 cook rd Richmond." at bounding box center [505, 555] width 762 height 32
click at [347, 539] on input "607-9019 Cook Rd." at bounding box center [505, 555] width 762 height 32
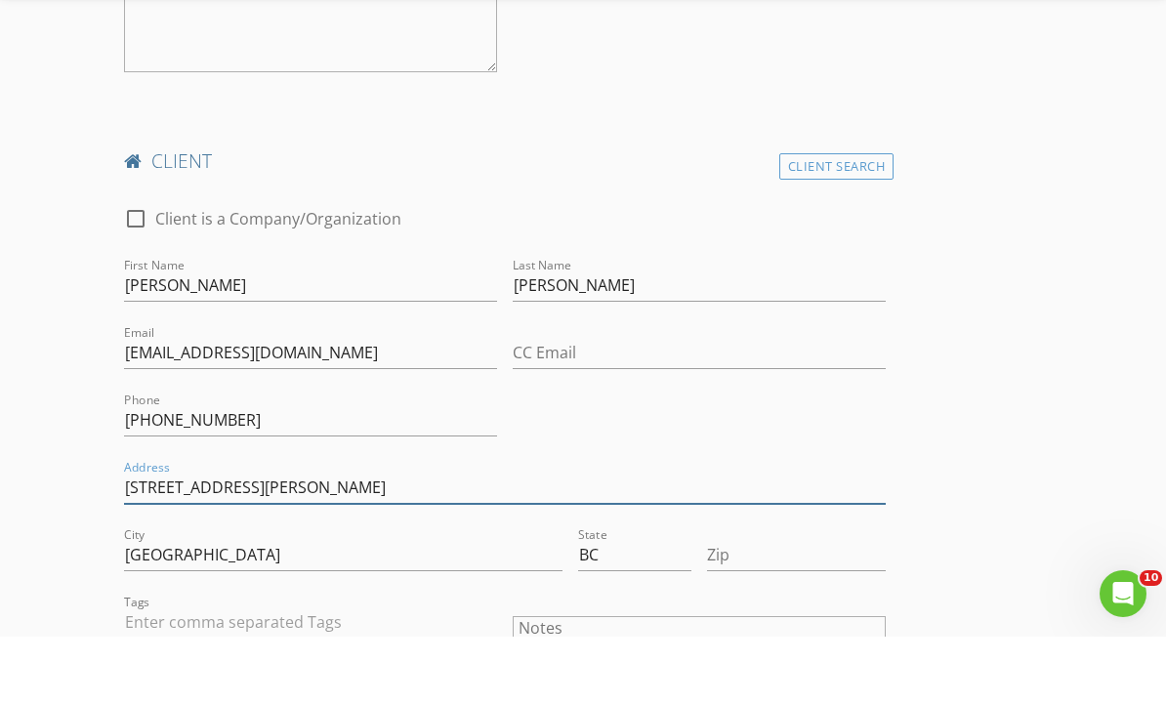
click at [349, 539] on input "607-9019 Cook Rd." at bounding box center [505, 555] width 762 height 32
click at [343, 539] on input "607-9019 Cook Rd." at bounding box center [505, 555] width 762 height 32
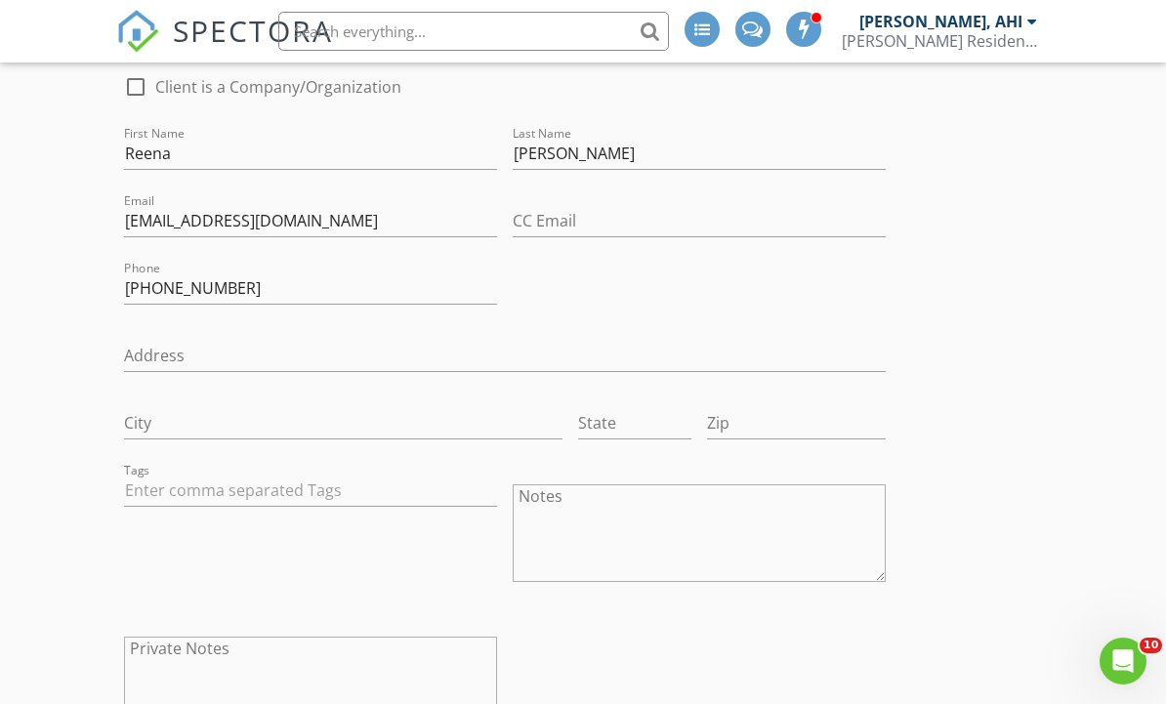
scroll to position [1085, 0]
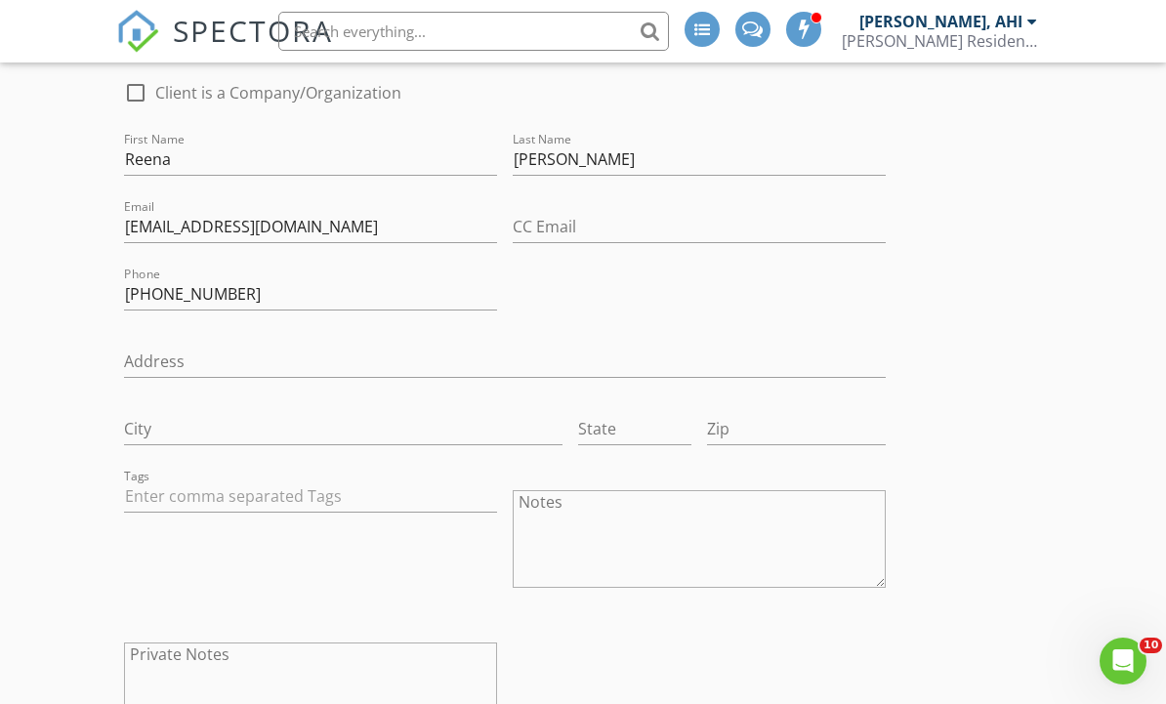
type input "607-9019 Cook Rd."
click at [217, 353] on input "Address" at bounding box center [505, 362] width 762 height 32
click at [191, 359] on input "Address" at bounding box center [505, 362] width 762 height 32
click at [188, 362] on input "Address" at bounding box center [505, 362] width 762 height 32
paste input "607-9019 Cook Rd."
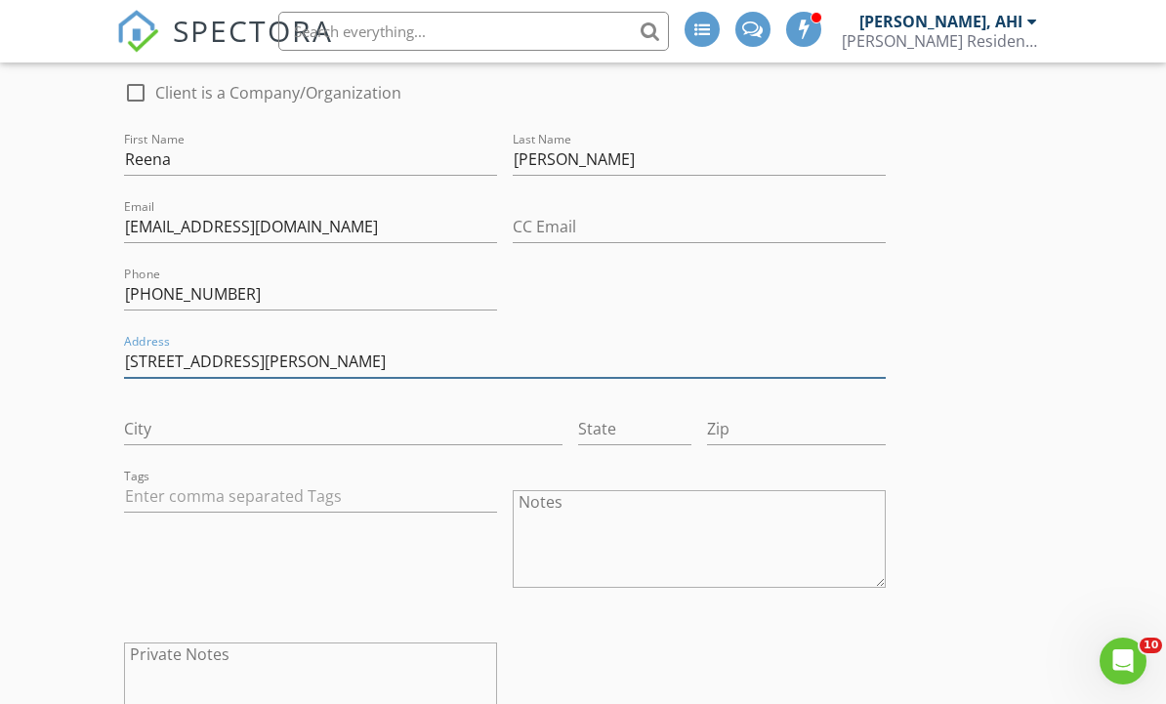
type input "607-9019 Cook Rd."
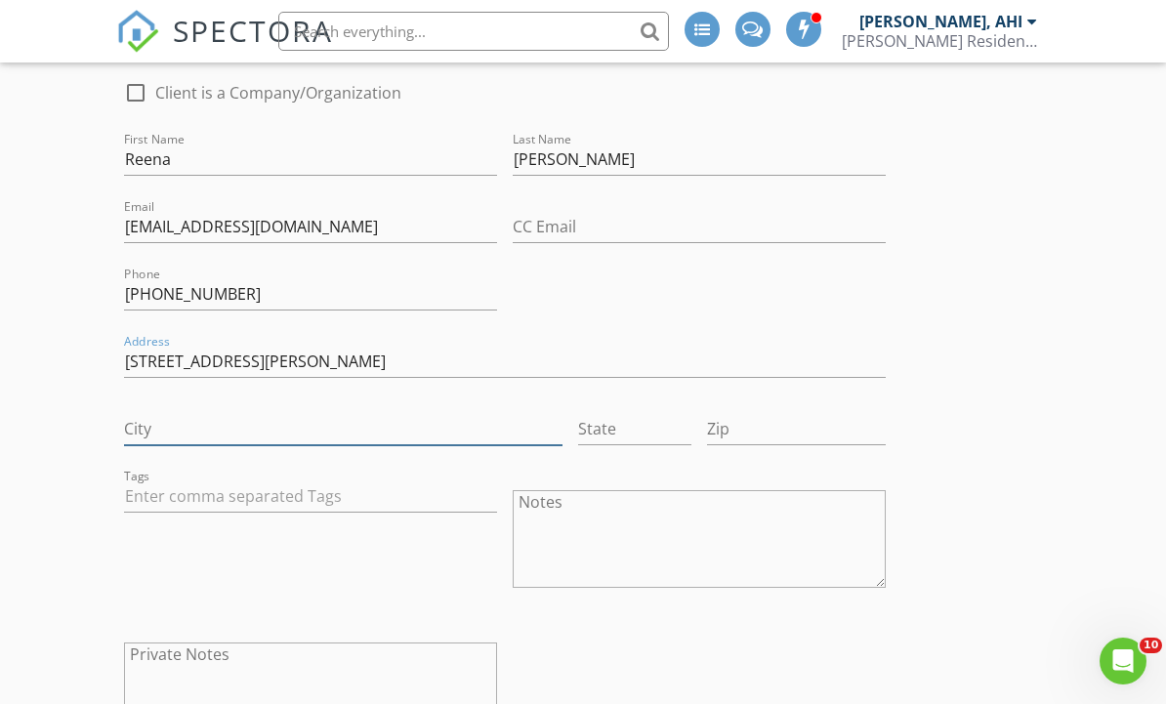
click at [296, 413] on input "City" at bounding box center [343, 429] width 438 height 32
type input "Richmond"
click at [656, 442] on input "State" at bounding box center [635, 429] width 114 height 32
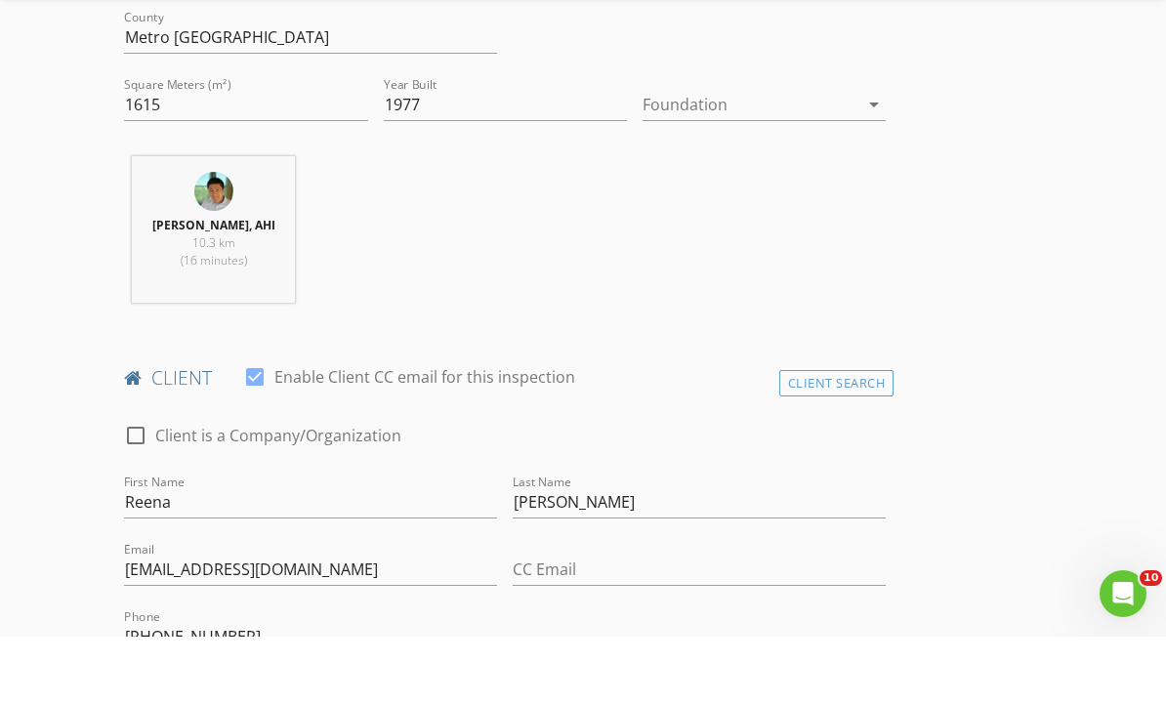
scroll to position [647, 0]
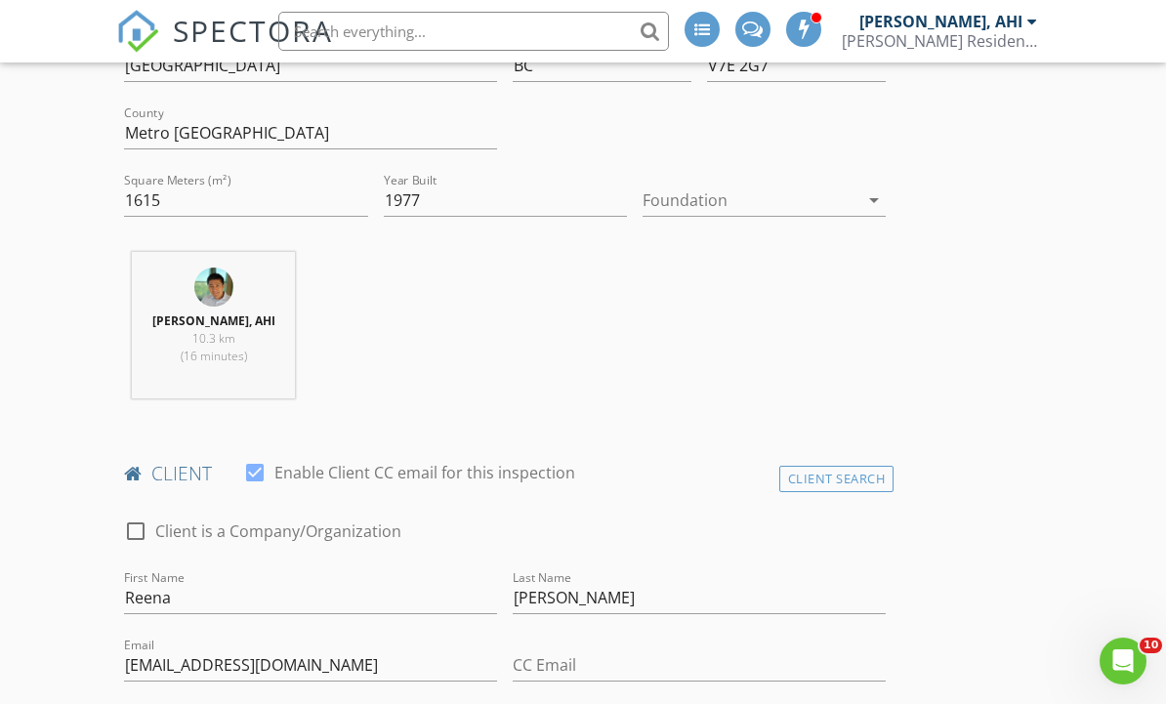
type input "BC"
click at [822, 201] on div at bounding box center [751, 200] width 216 height 31
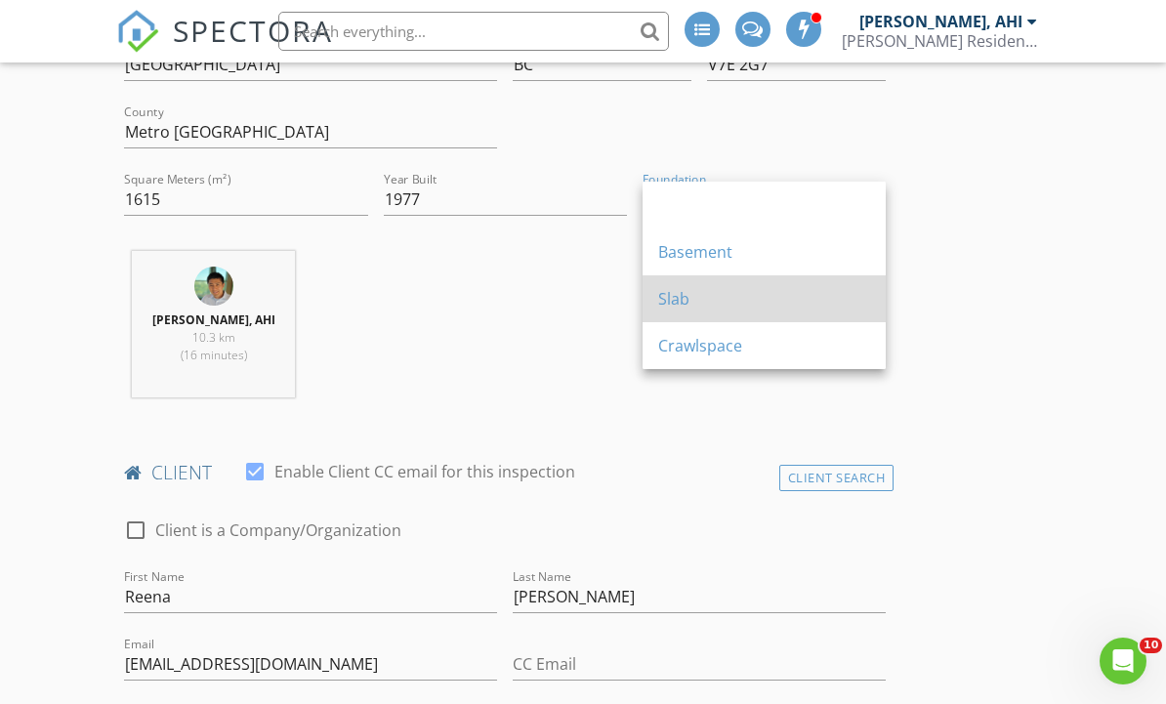
click at [718, 310] on div "Slab" at bounding box center [764, 298] width 212 height 23
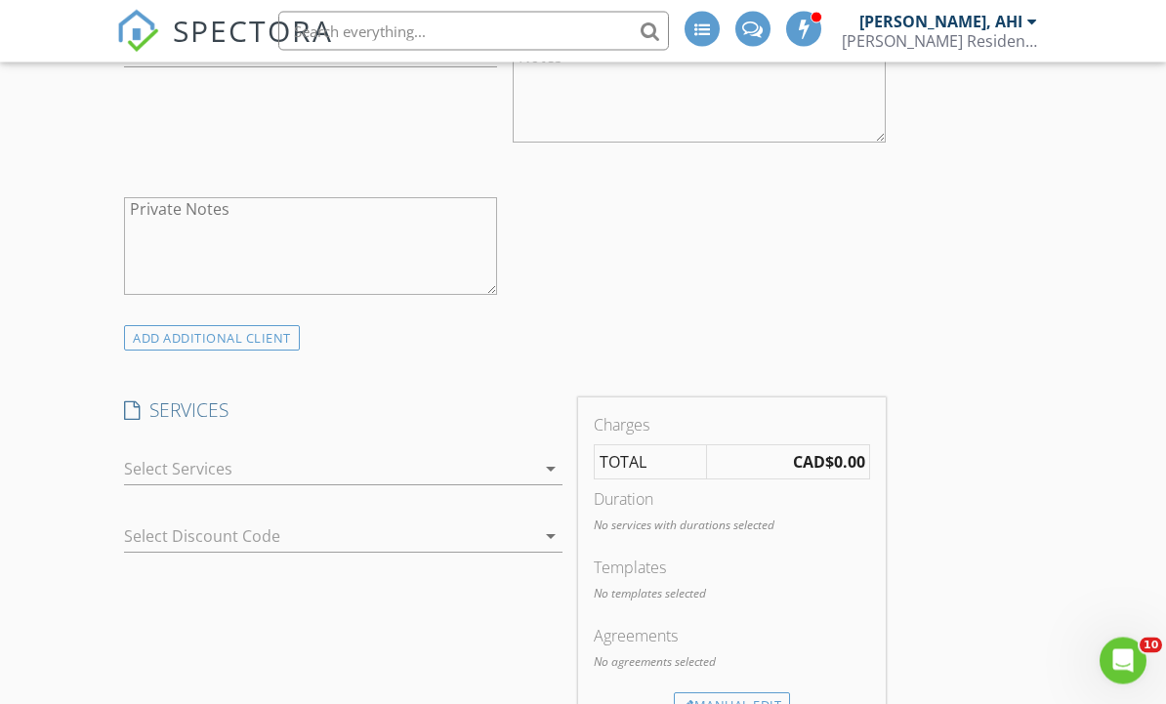
scroll to position [2357, 0]
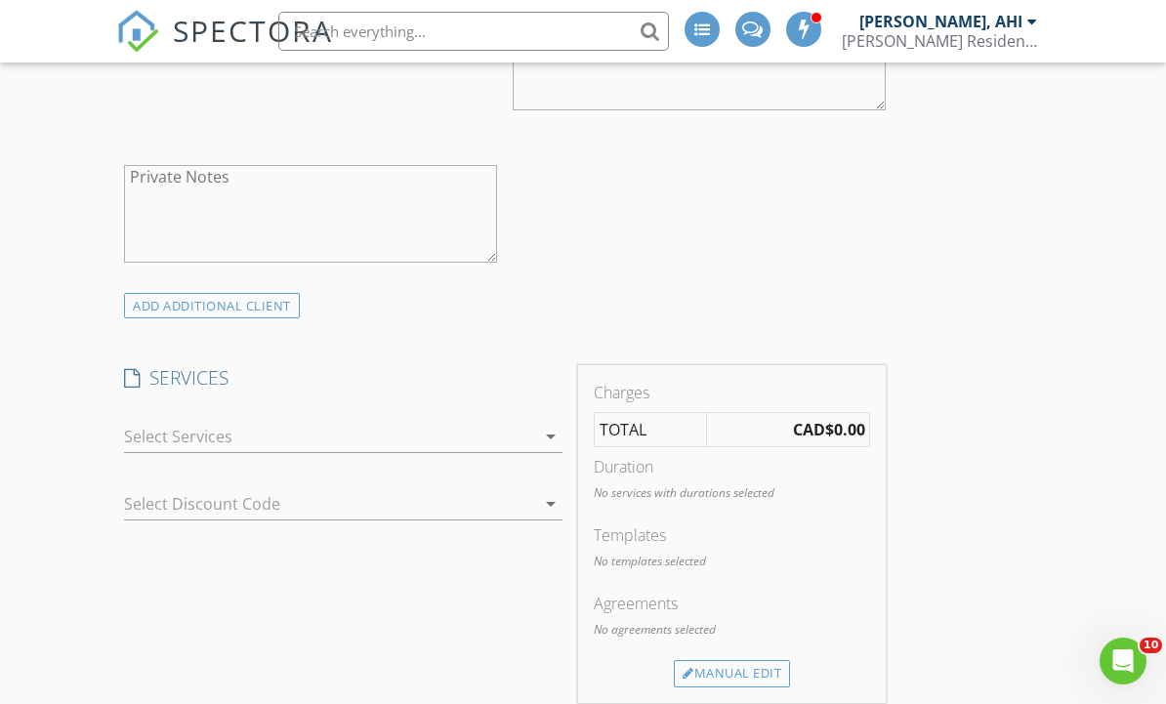
click at [510, 431] on div at bounding box center [329, 436] width 410 height 31
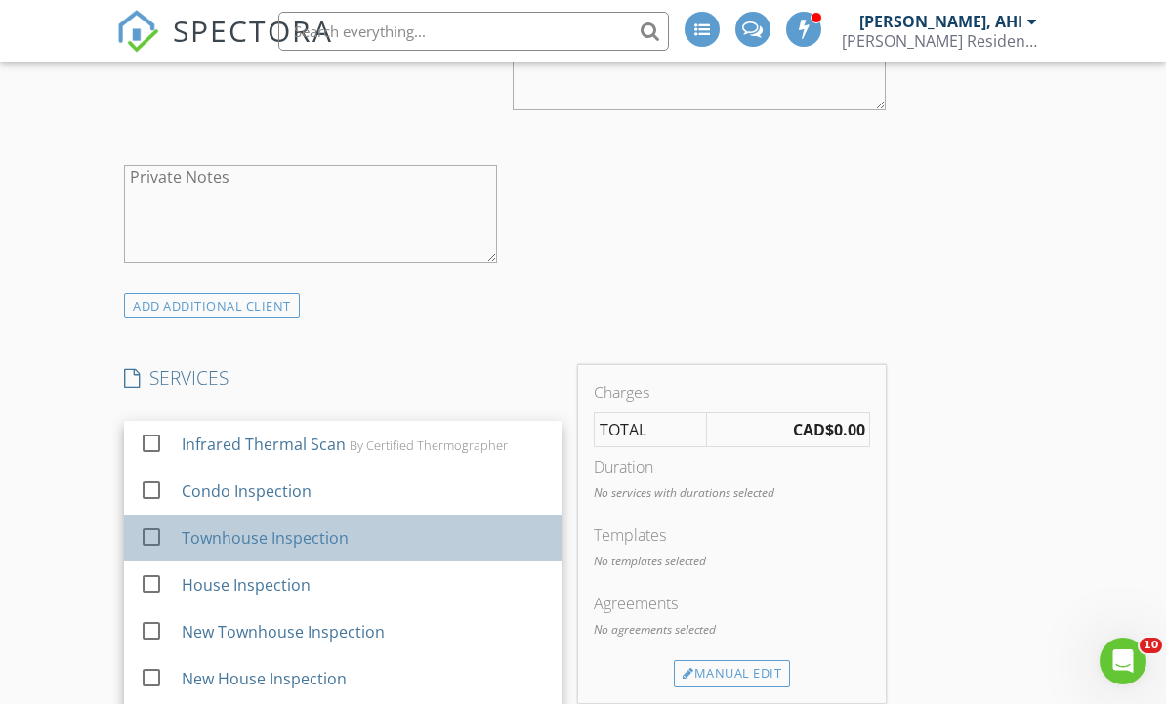
click at [365, 543] on div "Townhouse Inspection" at bounding box center [364, 538] width 364 height 39
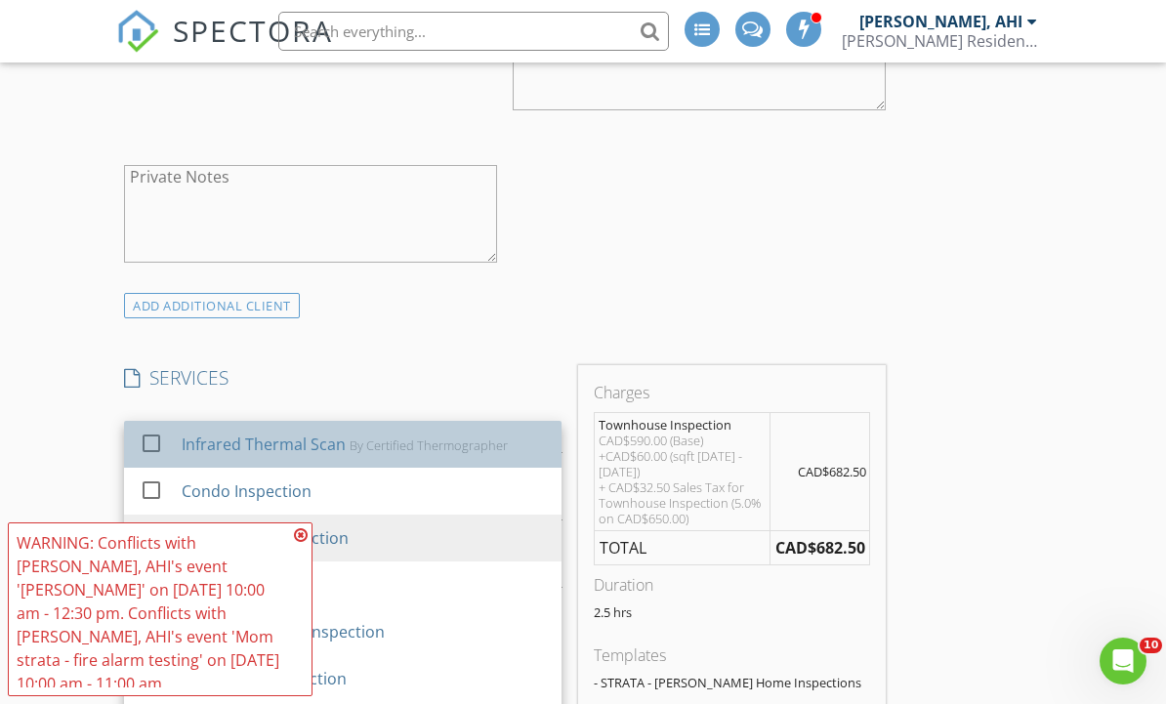
click at [423, 451] on div "Infrared Thermal Scan By Certified Thermographer" at bounding box center [364, 444] width 364 height 39
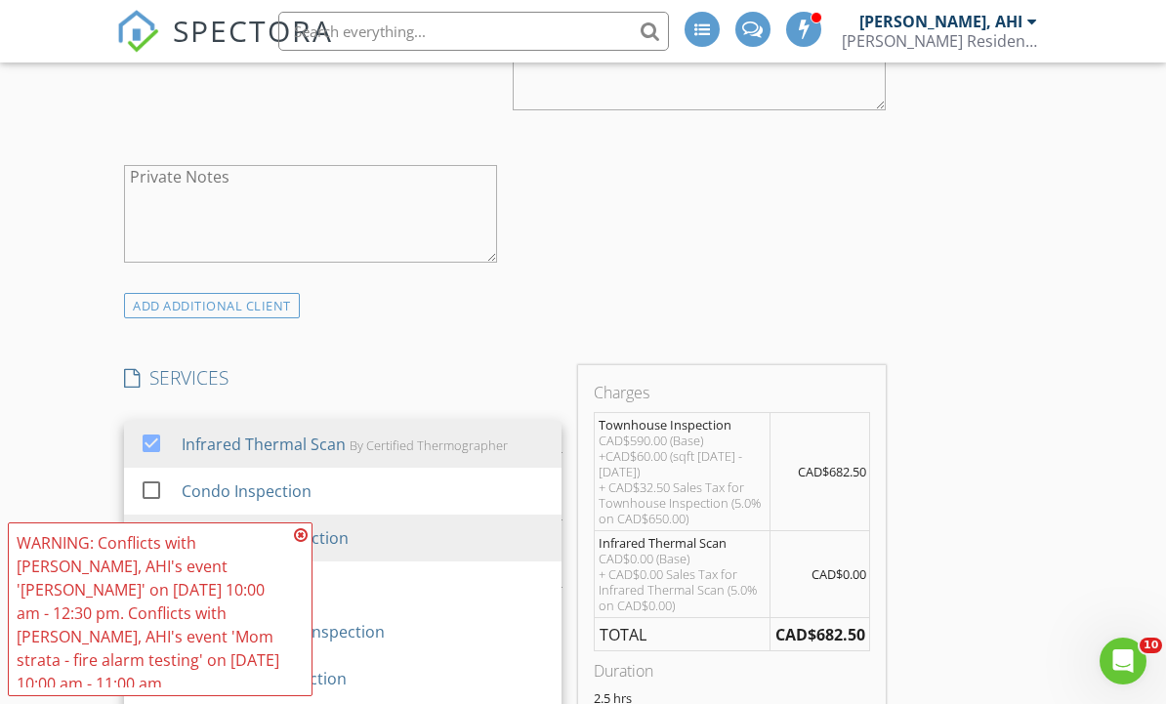
click at [299, 543] on icon at bounding box center [301, 536] width 14 height 16
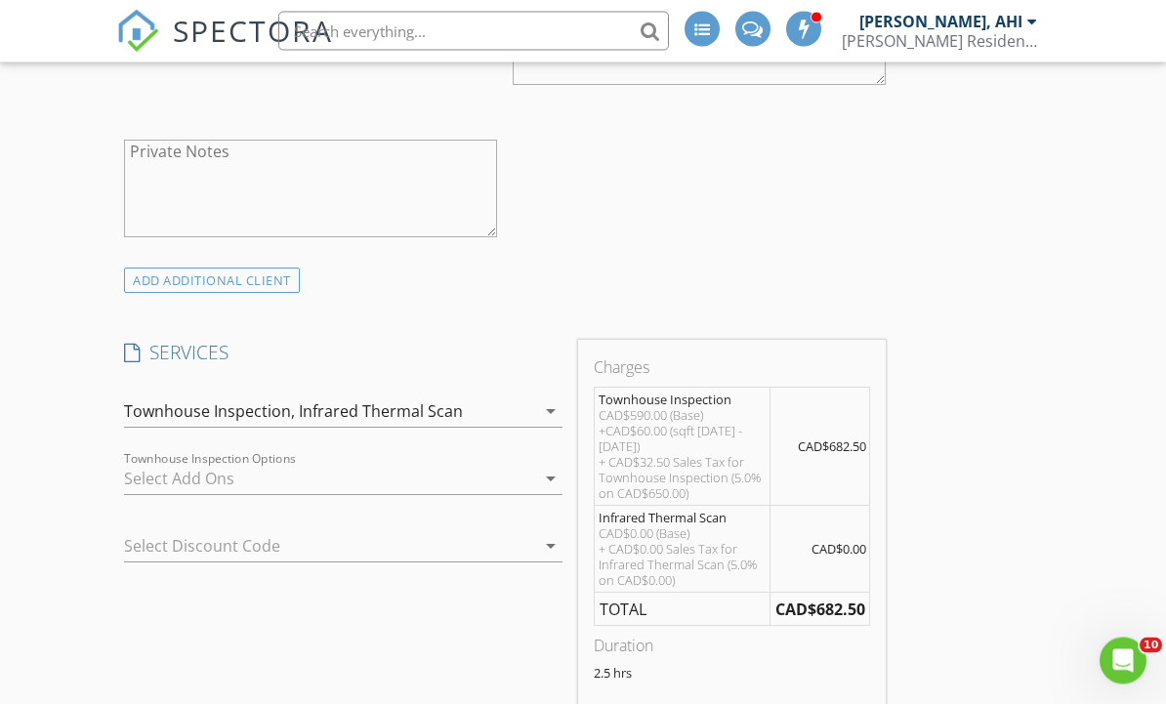
scroll to position [2392, 0]
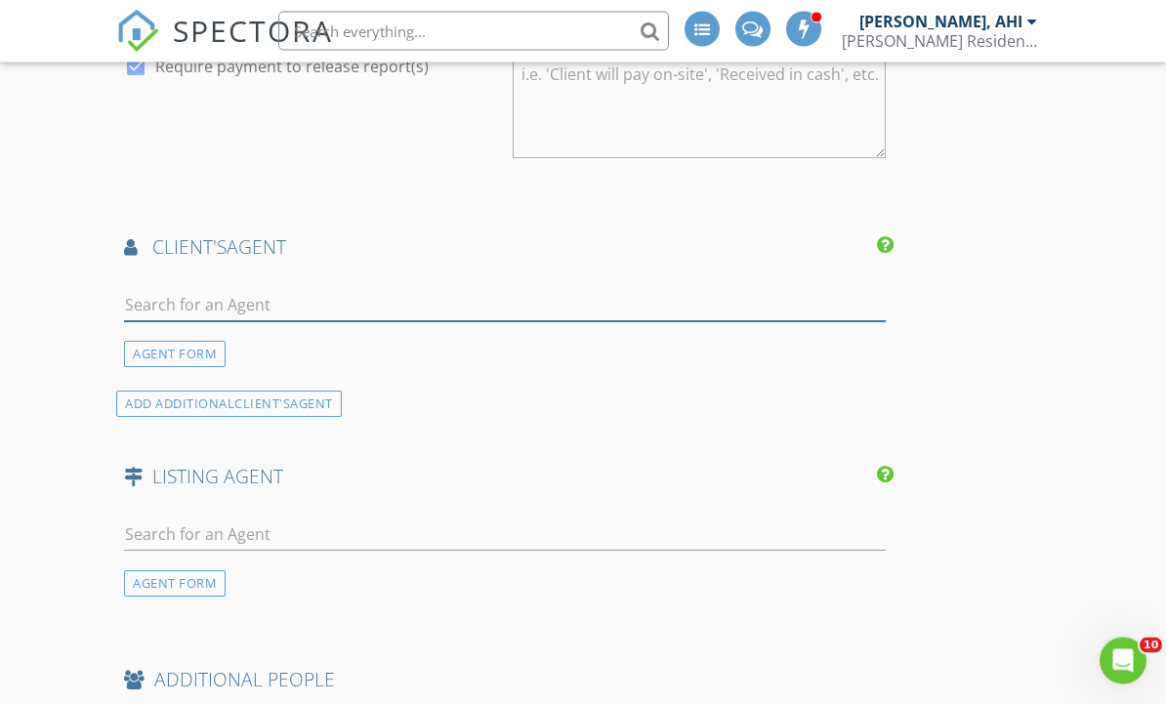
click at [699, 290] on input "text" at bounding box center [505, 306] width 762 height 32
type input "[PERSON_NAME]"
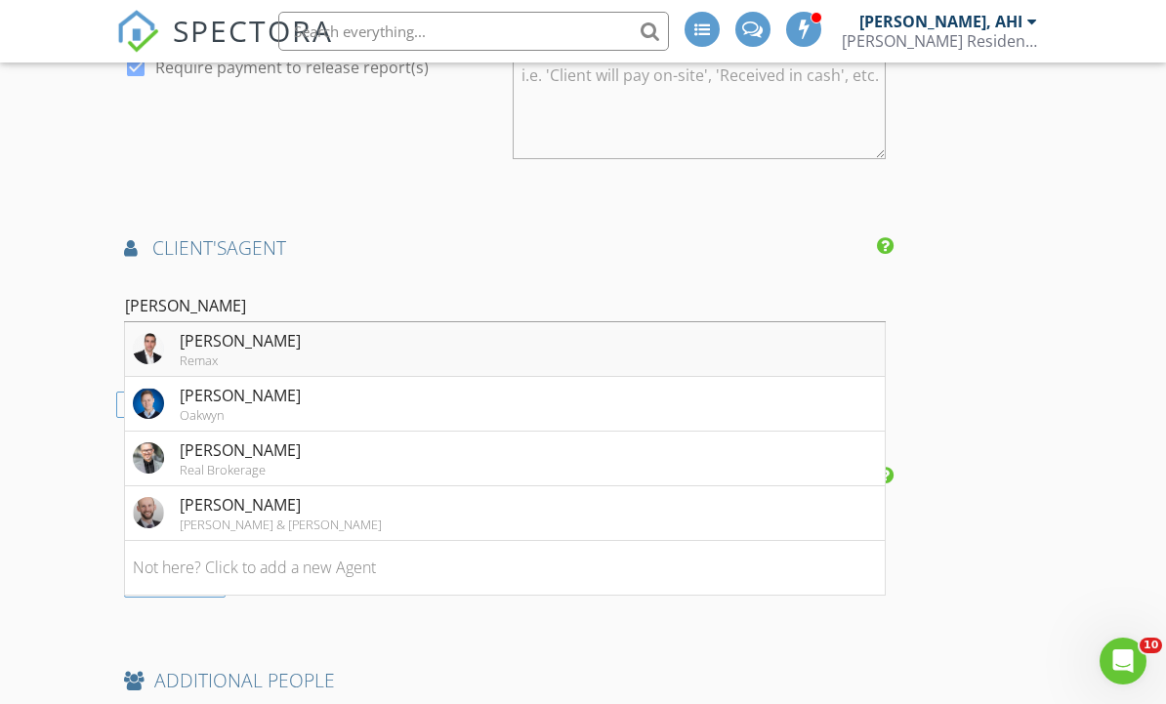
click at [341, 331] on li "Adam Wachtel Remax" at bounding box center [505, 349] width 760 height 55
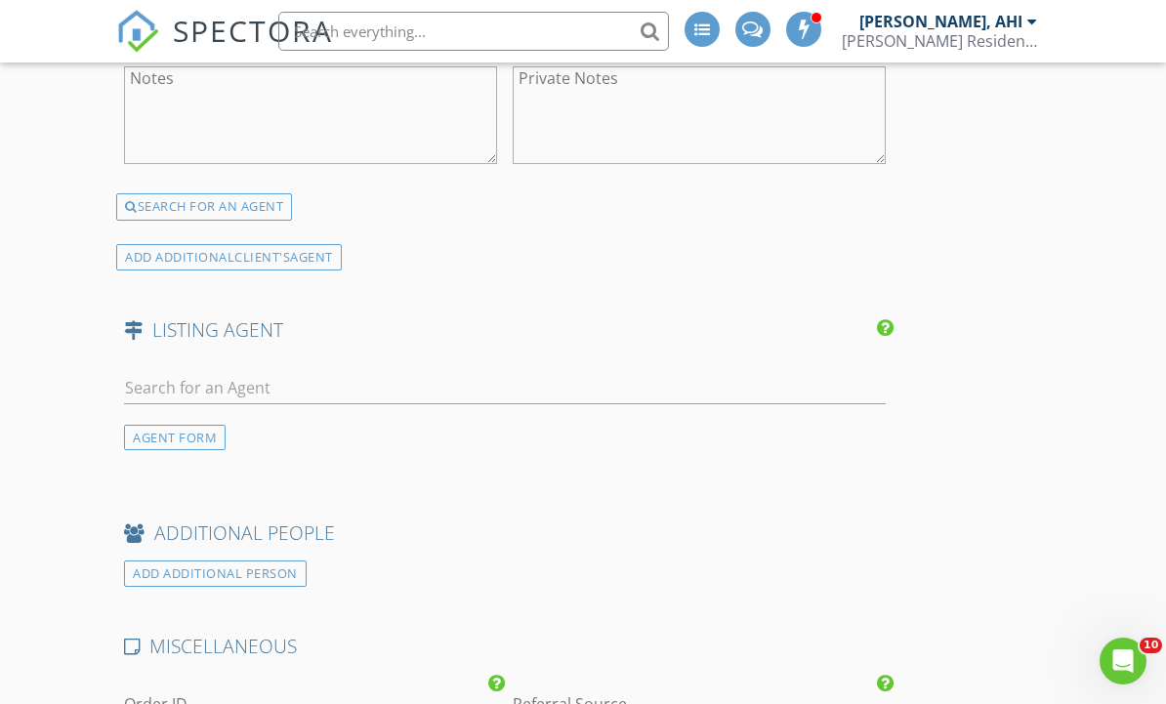
scroll to position [4002, 0]
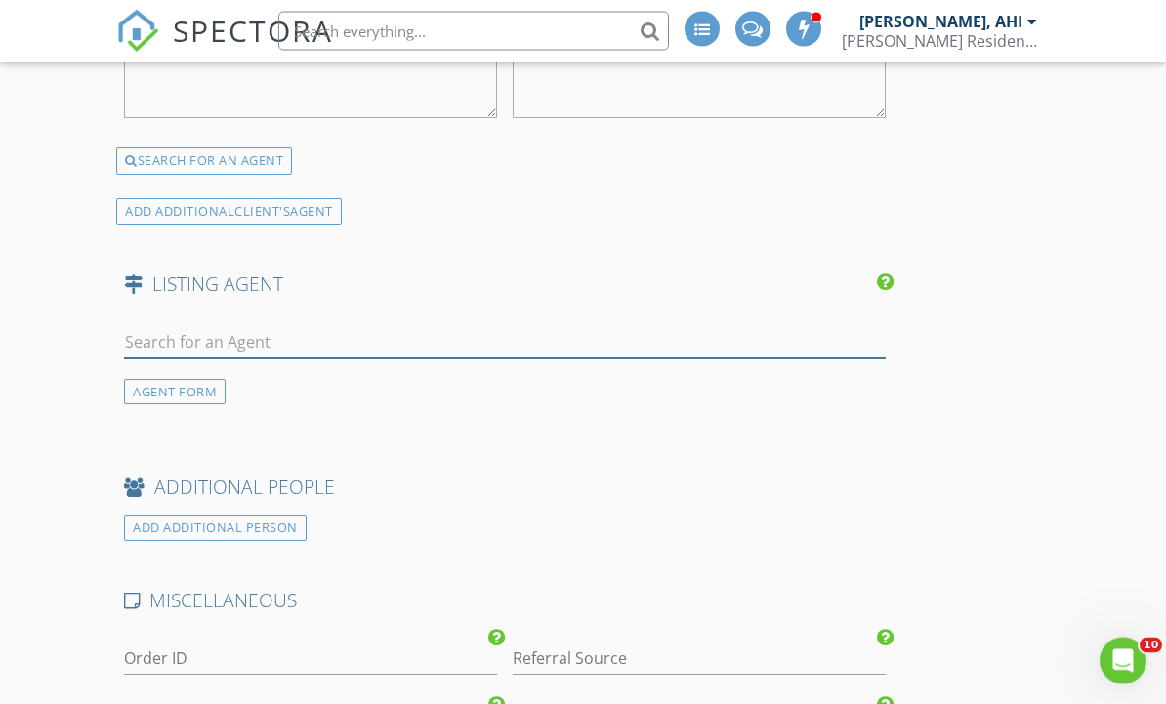
click at [517, 344] on input "text" at bounding box center [505, 343] width 762 height 32
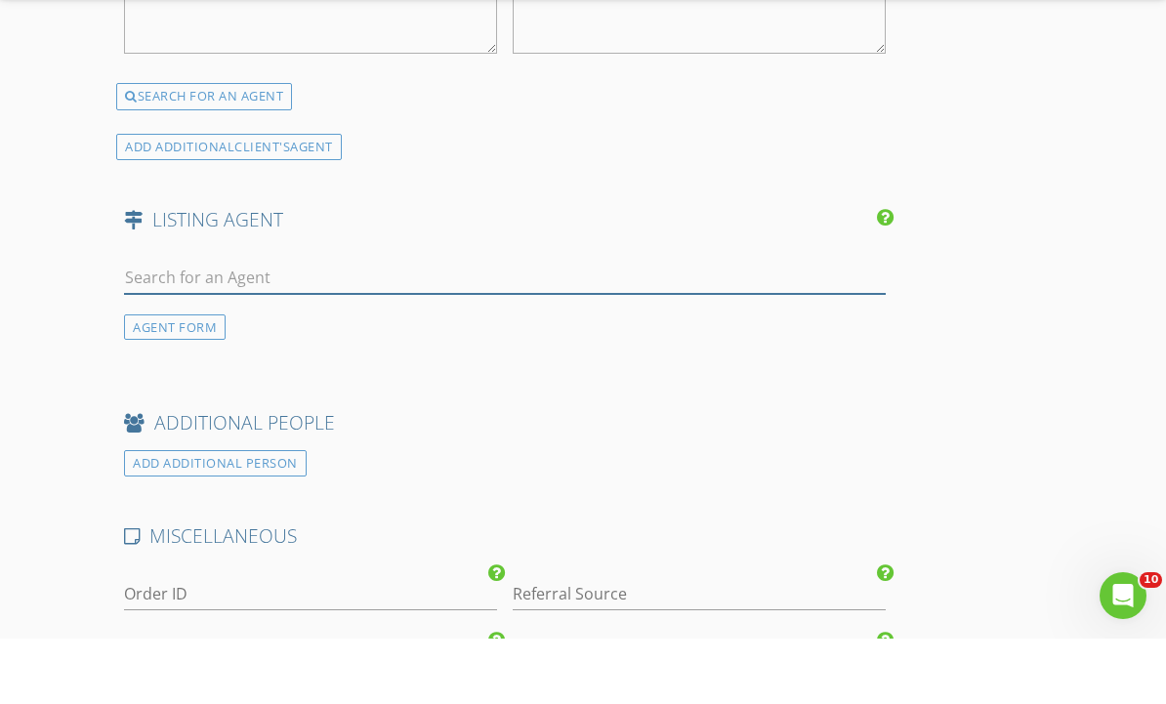
scroll to position [4068, 0]
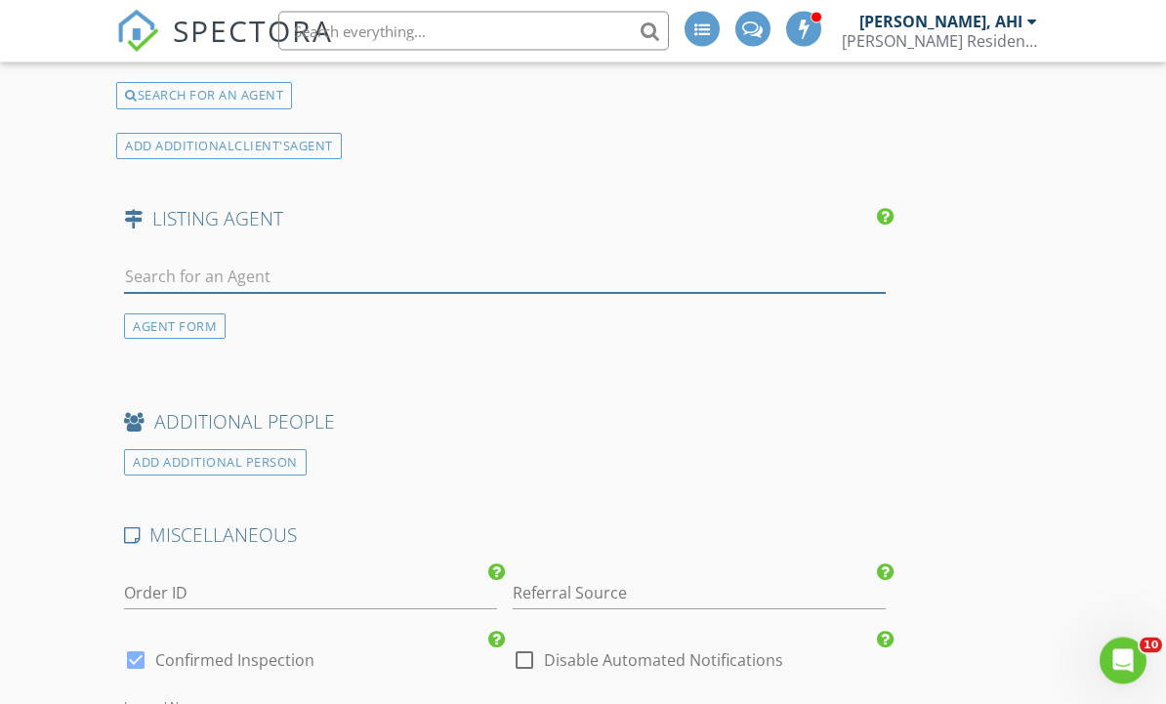
click at [335, 275] on input "text" at bounding box center [505, 278] width 762 height 32
paste input "Lee Bryant"
type input "Lee Bryant"
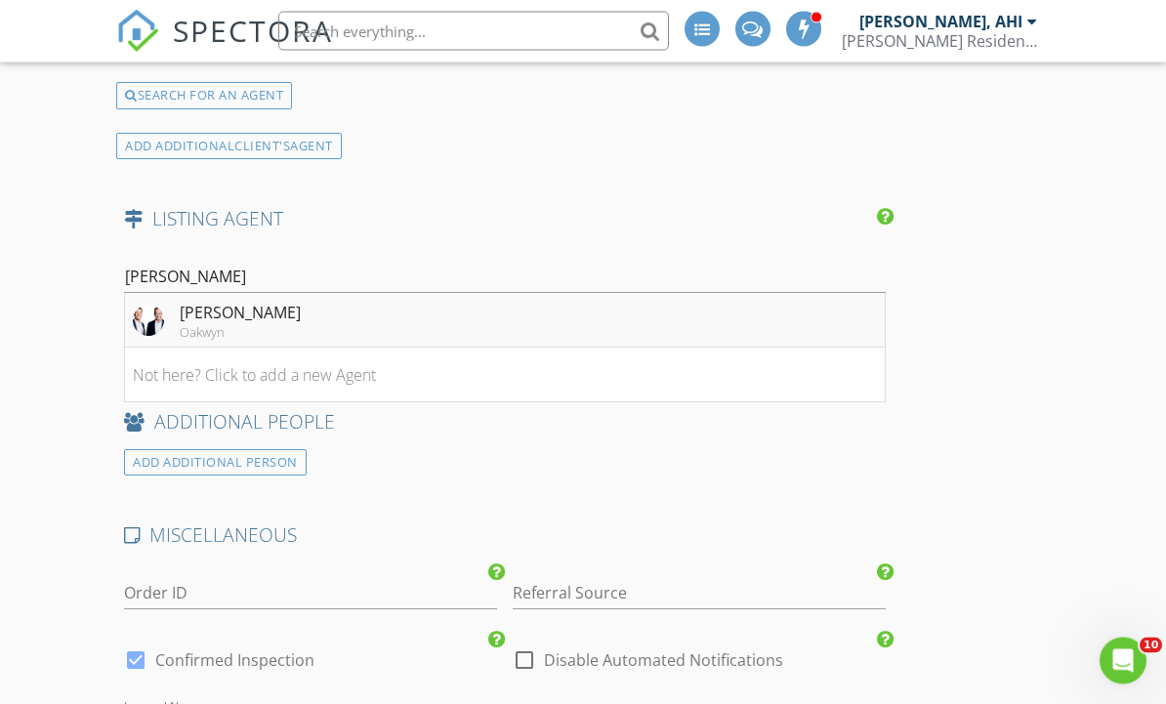
click at [149, 320] on img at bounding box center [148, 321] width 31 height 31
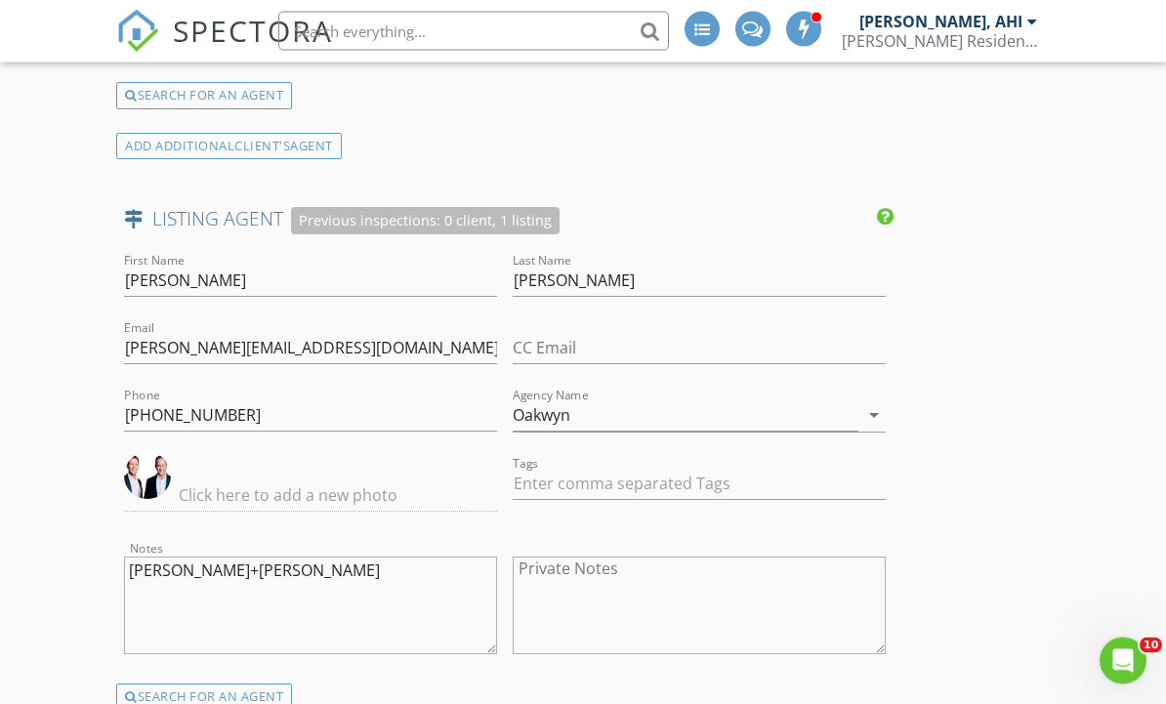
scroll to position [4069, 0]
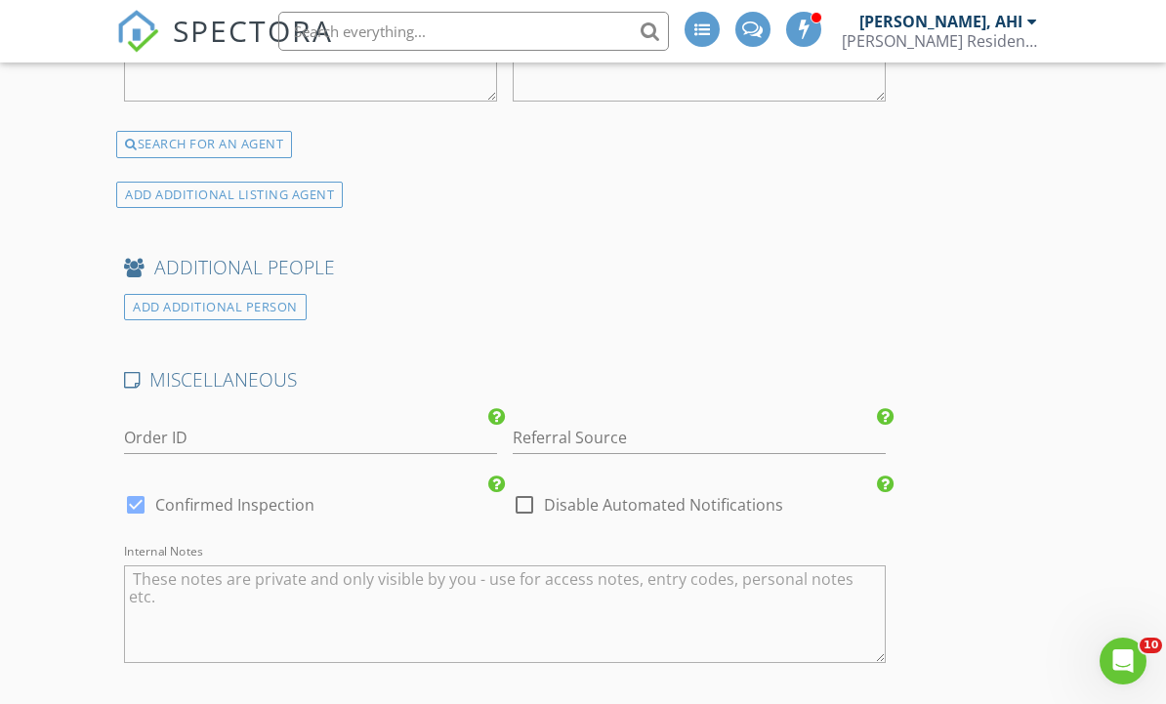
scroll to position [4632, 0]
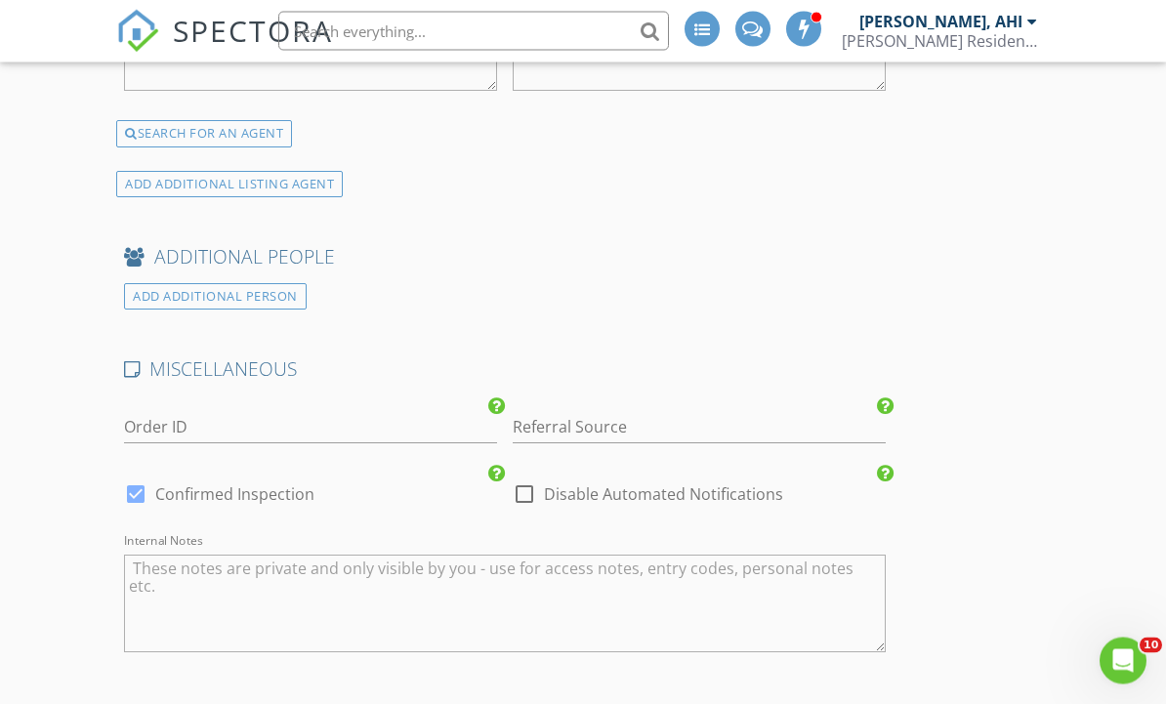
click at [693, 594] on textarea "Internal Notes" at bounding box center [505, 605] width 762 height 98
click at [647, 614] on textarea "Internal Notes" at bounding box center [505, 605] width 762 height 98
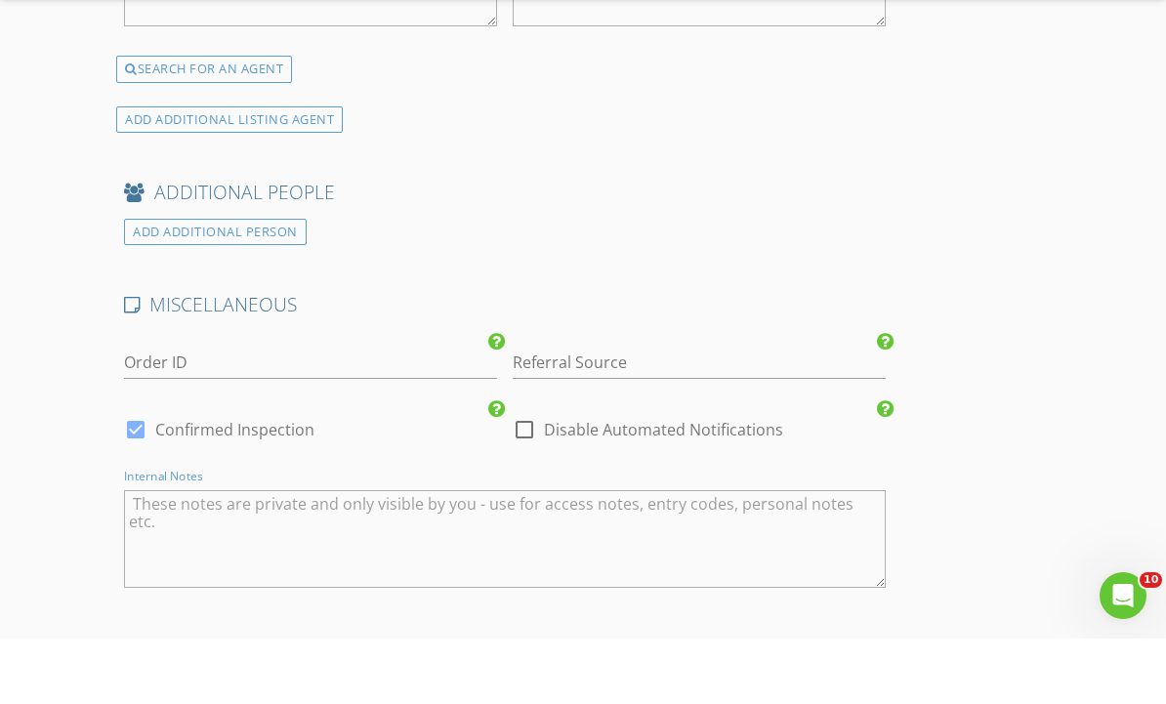
scroll to position [4697, 0]
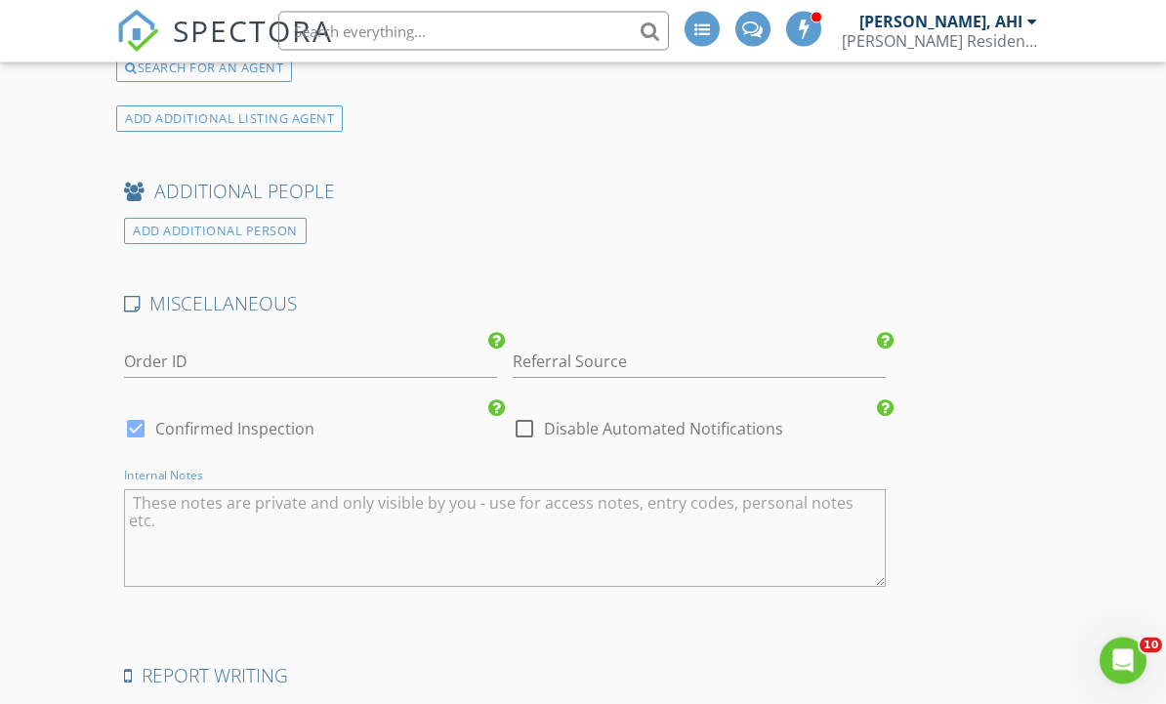
click at [217, 546] on textarea "Internal Notes" at bounding box center [505, 539] width 762 height 98
click at [212, 510] on textarea "Internal Notes" at bounding box center [505, 539] width 762 height 98
click at [214, 510] on textarea "Internal Notes" at bounding box center [505, 539] width 762 height 98
paste textarea "Fully Renovated End-Unit Townhome in Prime Location. This 1,615 sf, 3 bed/ 2.5 …"
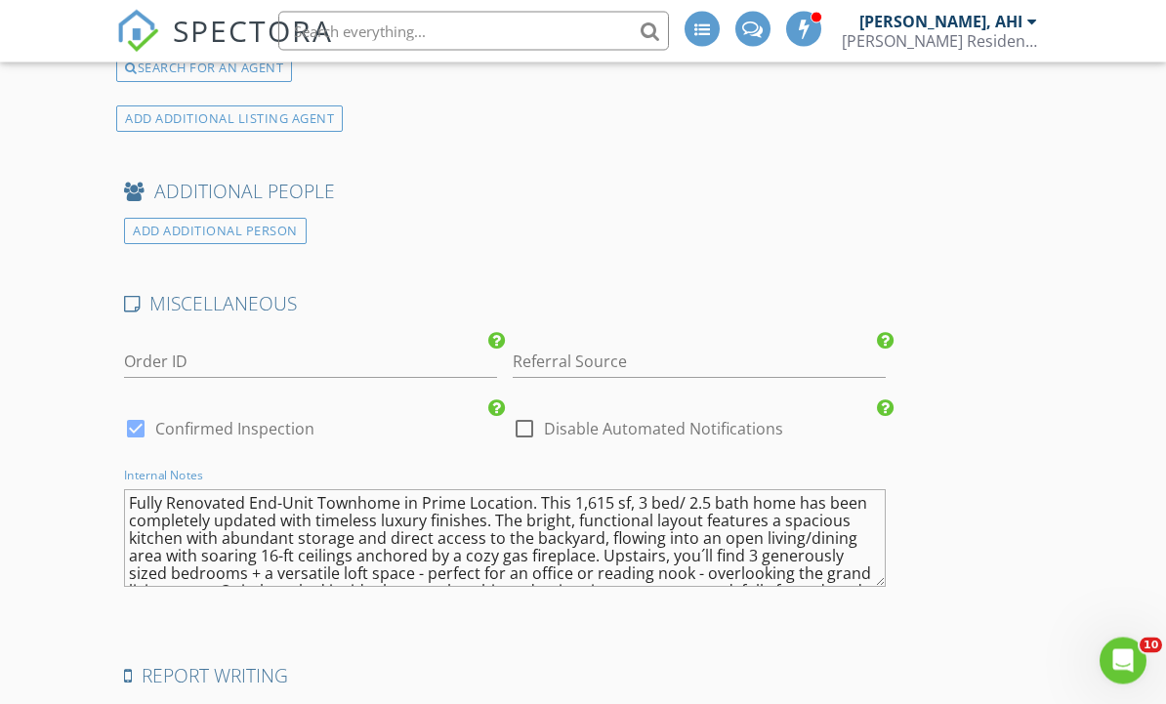
scroll to position [53, 0]
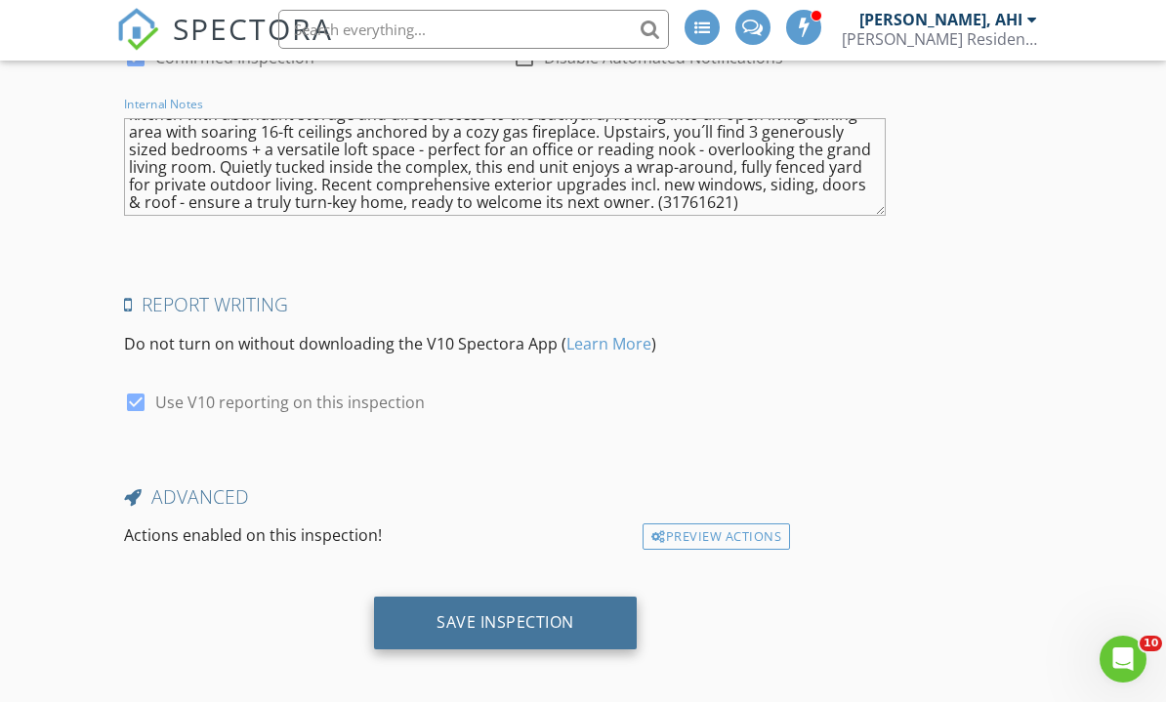
type textarea "Fully Renovated End-Unit Townhome in Prime Location. This 1,615 sf, 3 bed/ 2.5 …"
click at [568, 629] on div "Save Inspection" at bounding box center [505, 625] width 263 height 53
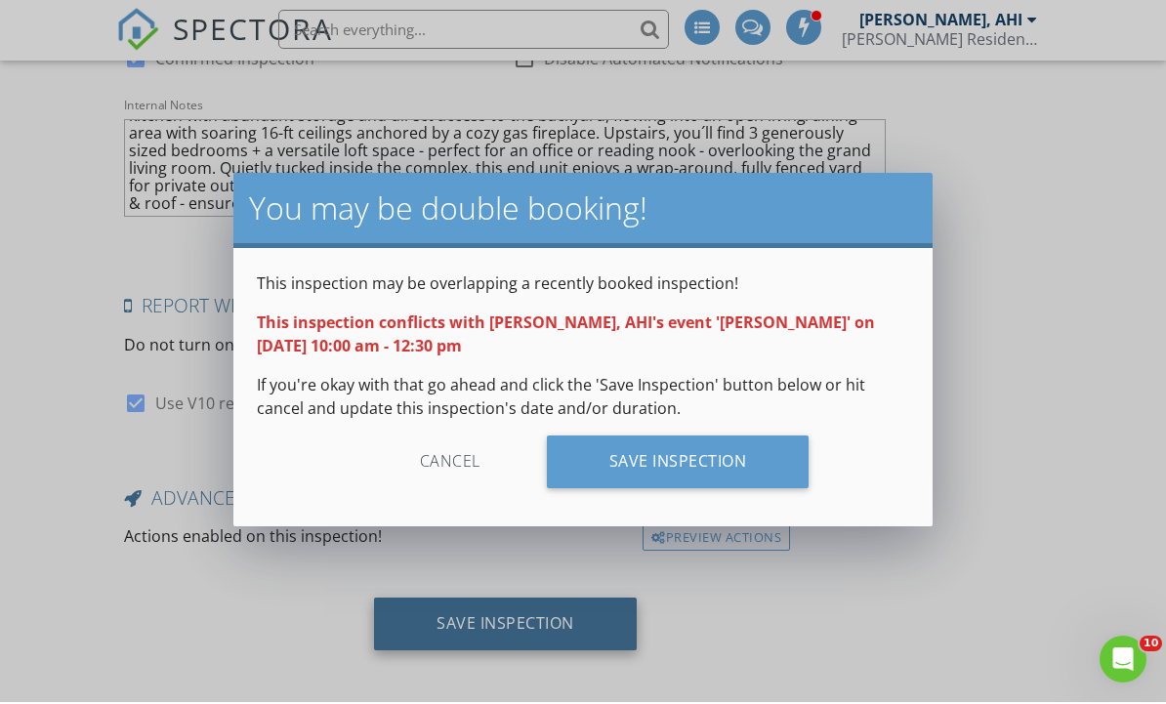
scroll to position [5001, 0]
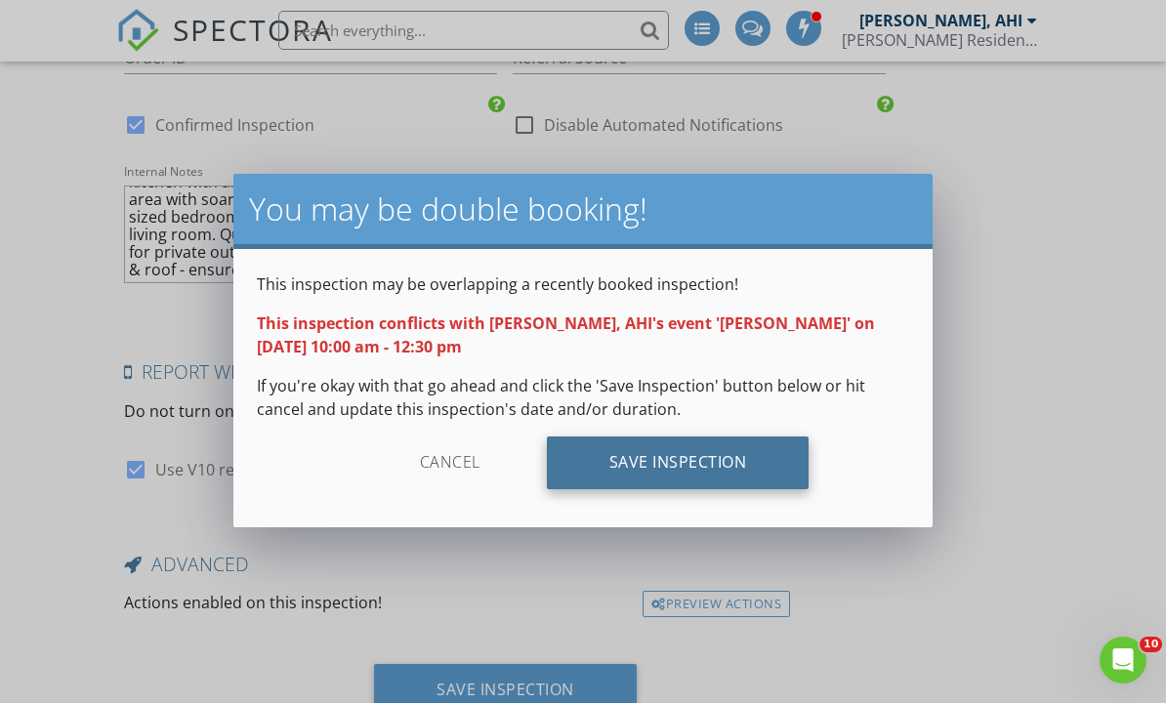
click at [774, 479] on div "Save Inspection" at bounding box center [678, 464] width 263 height 53
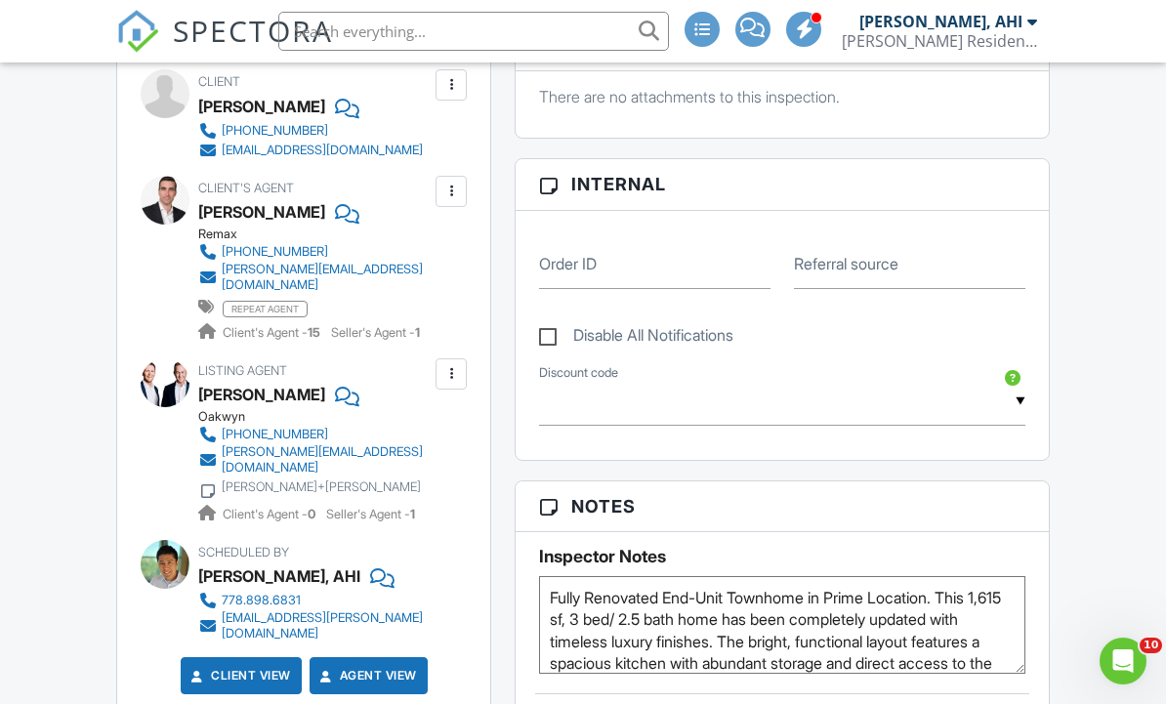
scroll to position [935, 0]
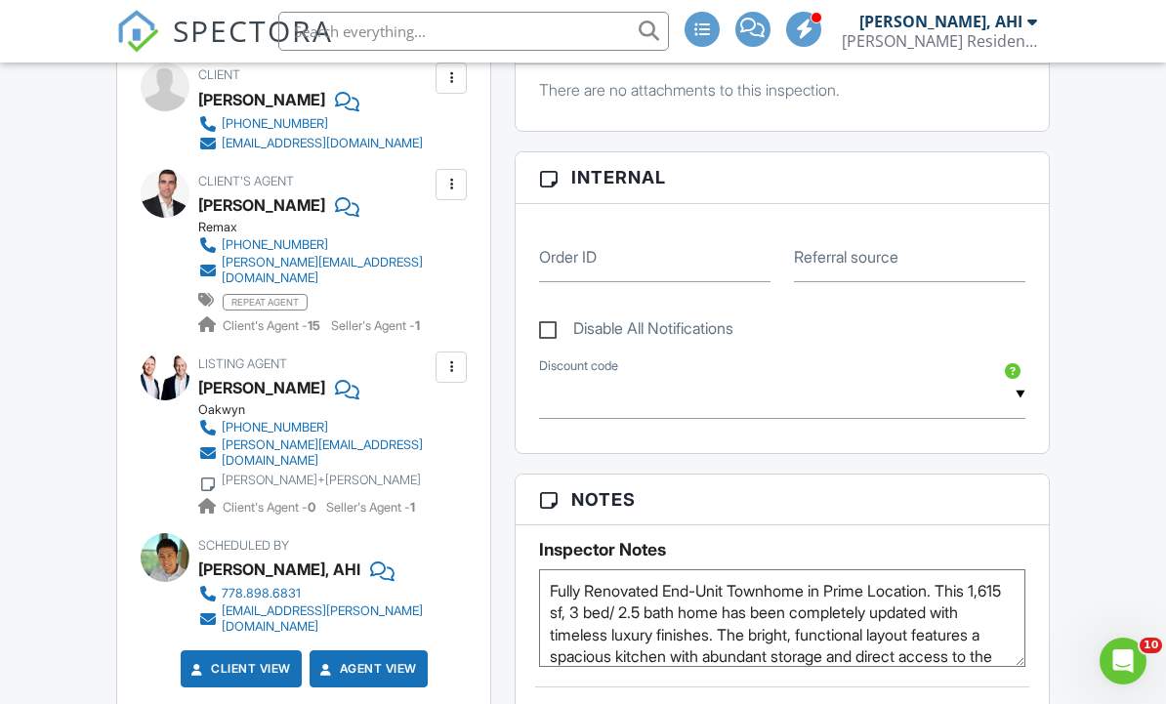
click at [555, 597] on textarea "Fully Renovated End-Unit Townhome in Prime Location. This 1,615 sf, 3 bed/ 2.5 …" at bounding box center [782, 619] width 486 height 98
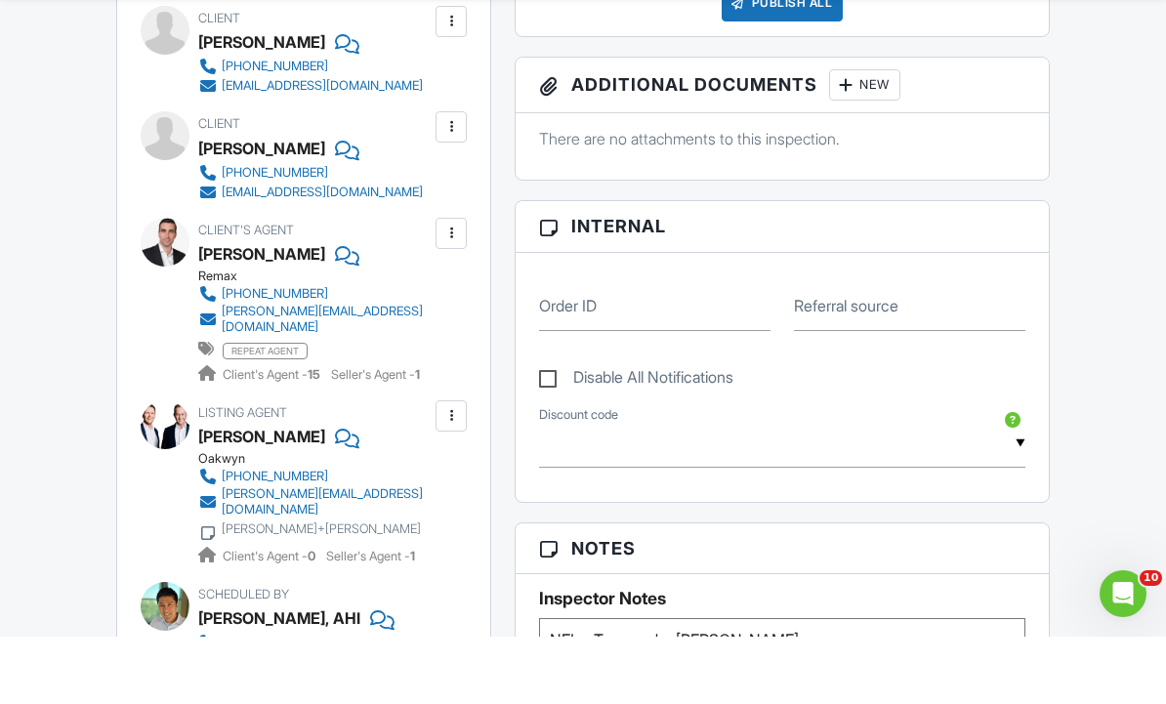
scroll to position [820, 0]
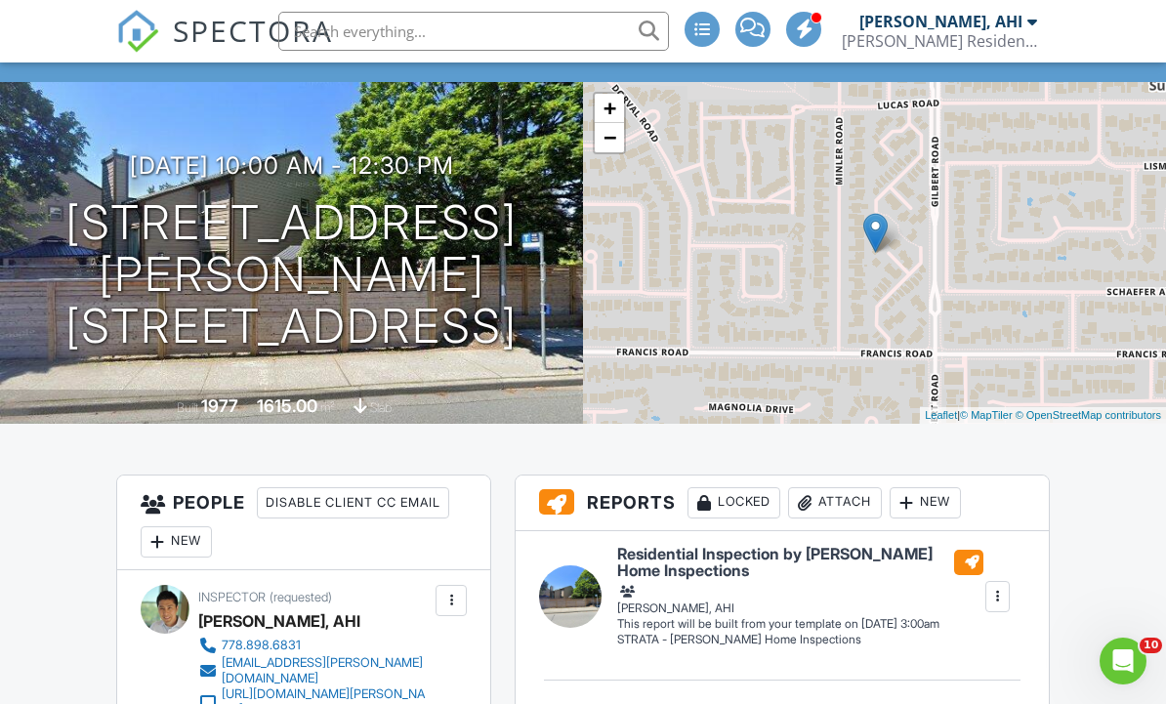
scroll to position [0, 0]
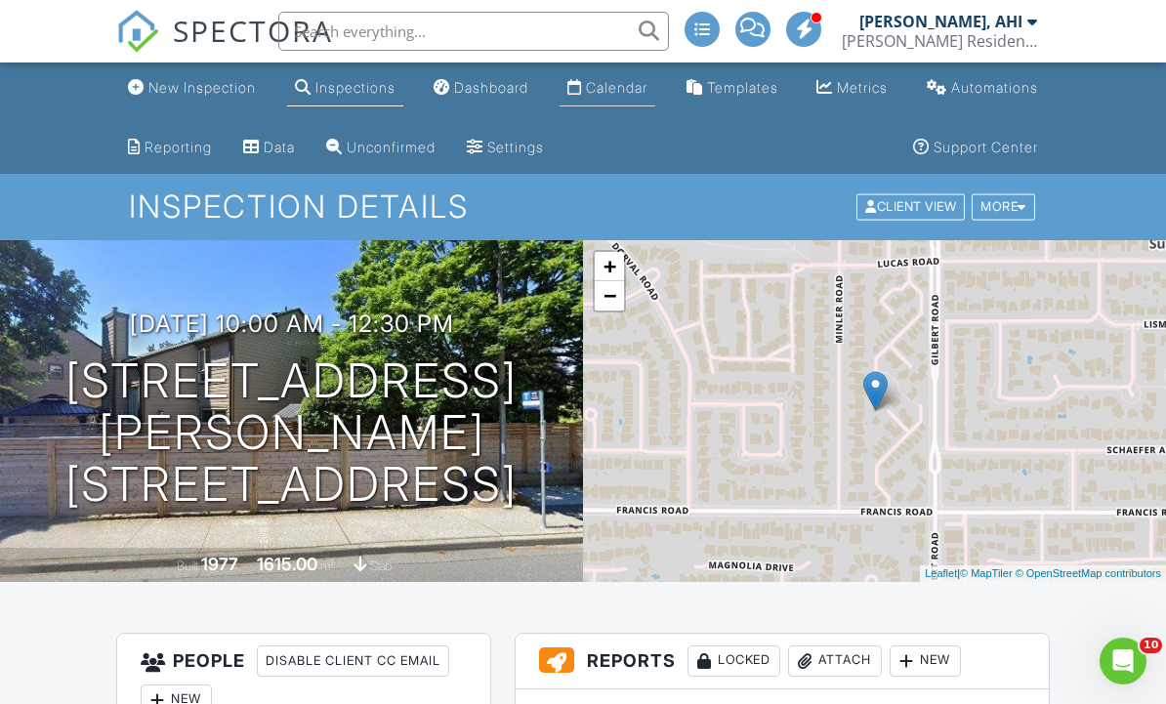
type textarea "** Use “Nel” for Neil Clarkson - Transgender ** Fully Renovated End-Unit Townho…"
click at [623, 93] on div "Calendar" at bounding box center [617, 87] width 62 height 17
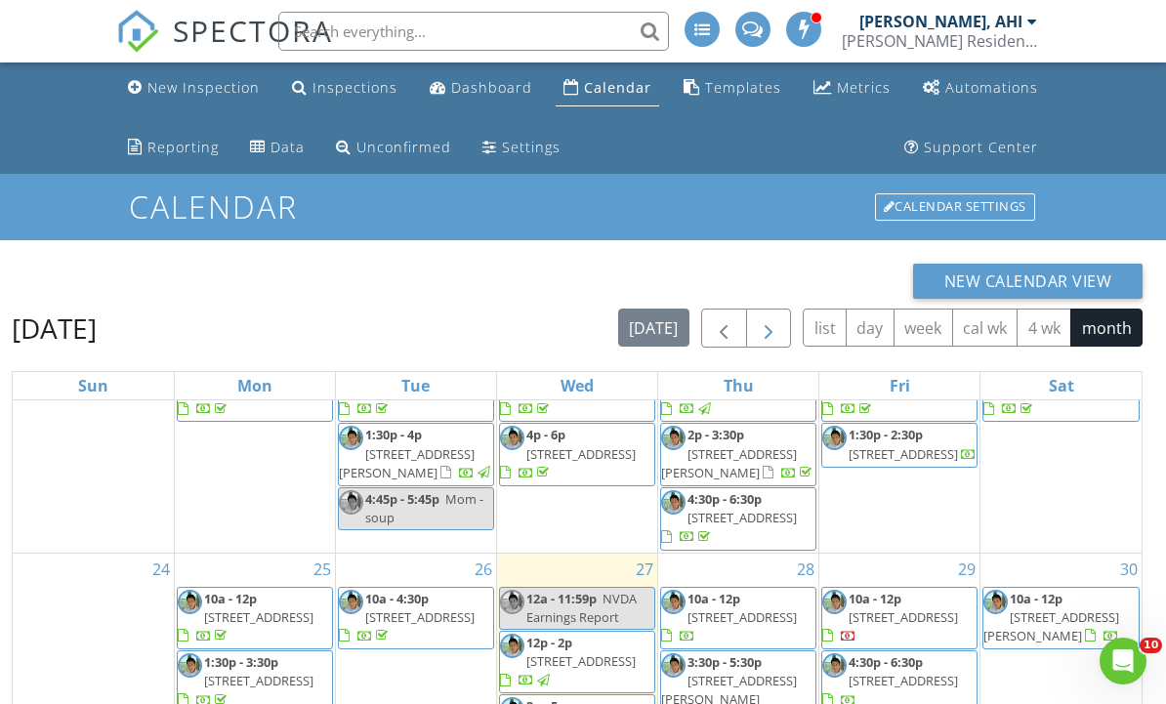
click at [769, 331] on span "button" at bounding box center [768, 329] width 23 height 23
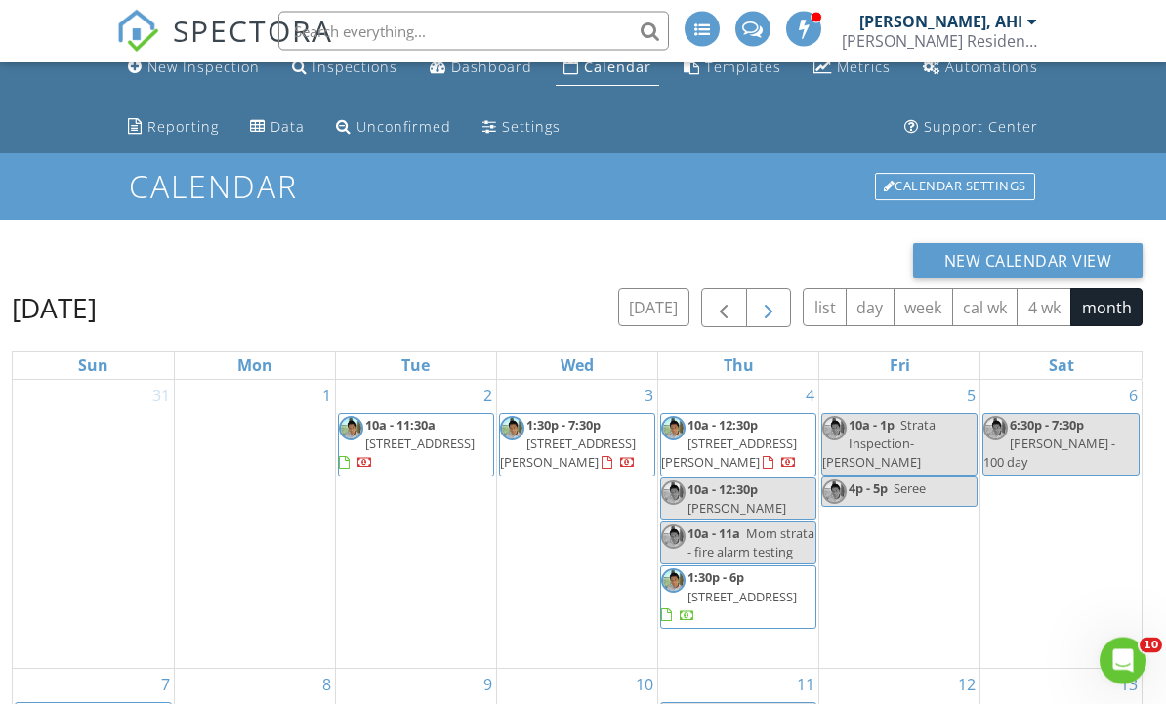
scroll to position [21, 0]
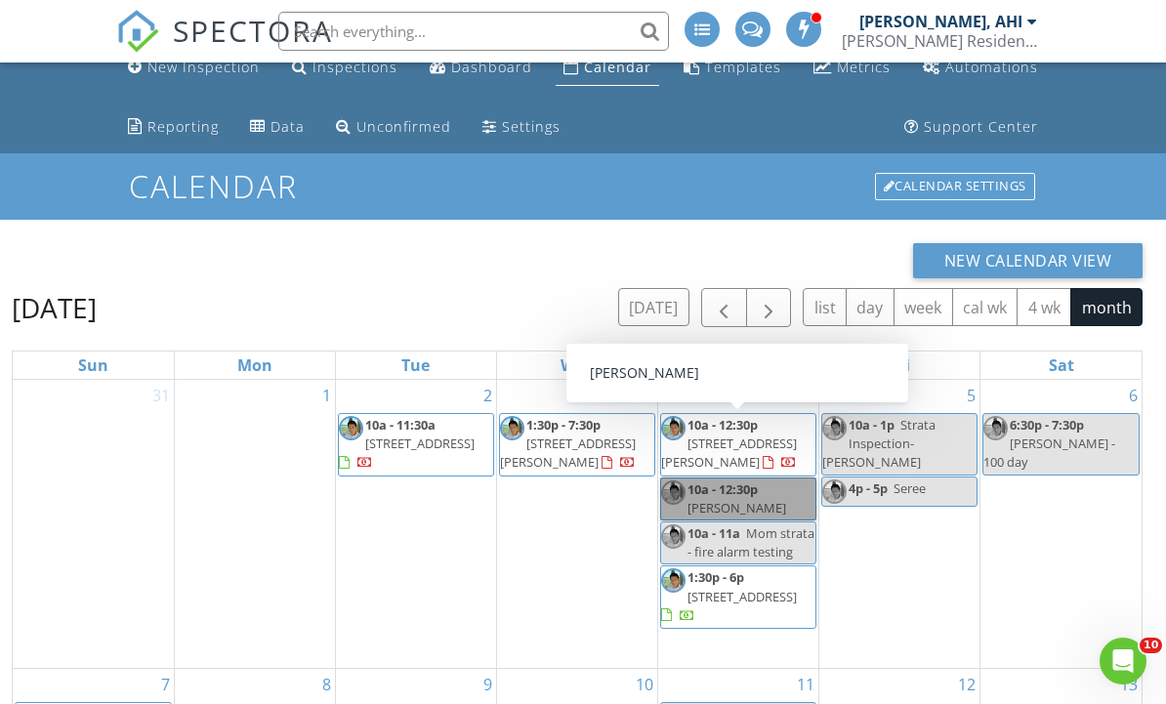
click at [758, 487] on link "10a - 12:30p [PERSON_NAME]" at bounding box center [738, 499] width 156 height 43
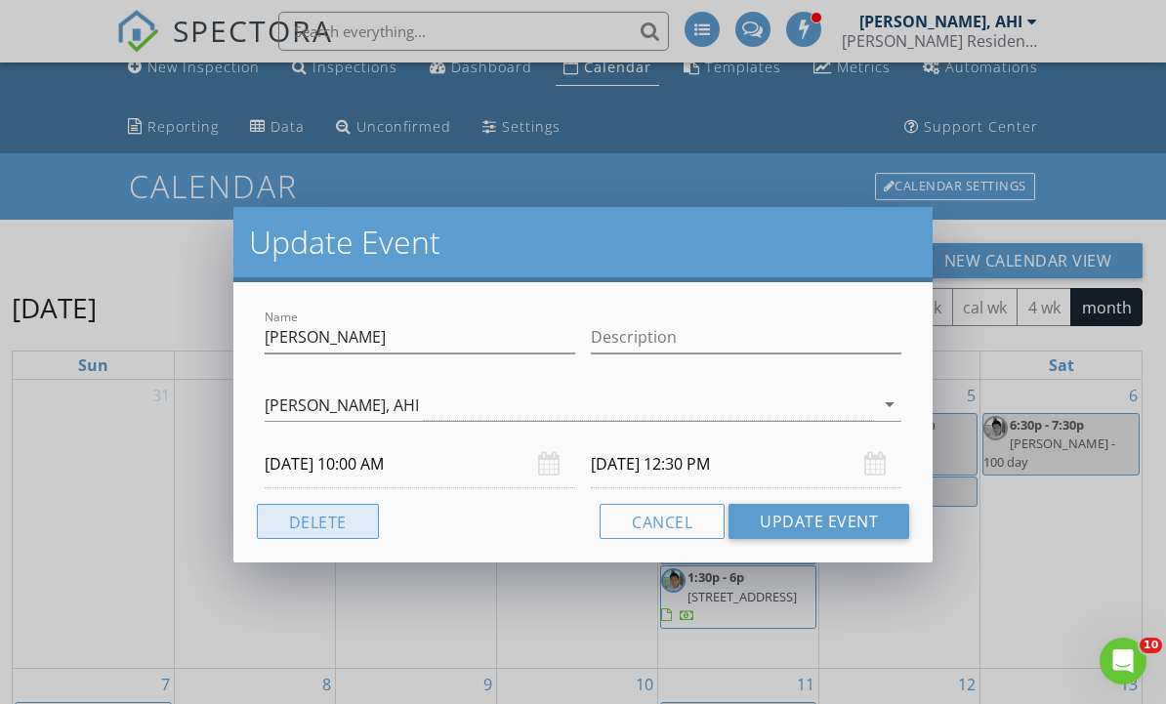
click at [335, 529] on button "Delete" at bounding box center [318, 521] width 122 height 35
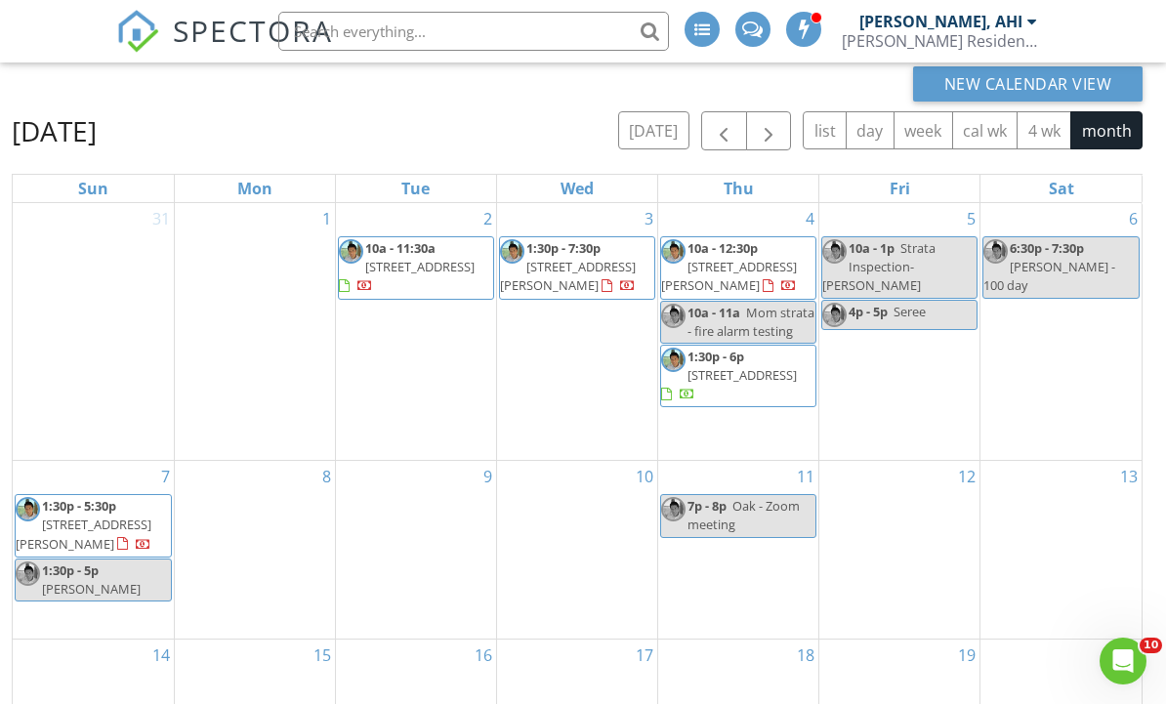
scroll to position [175, 0]
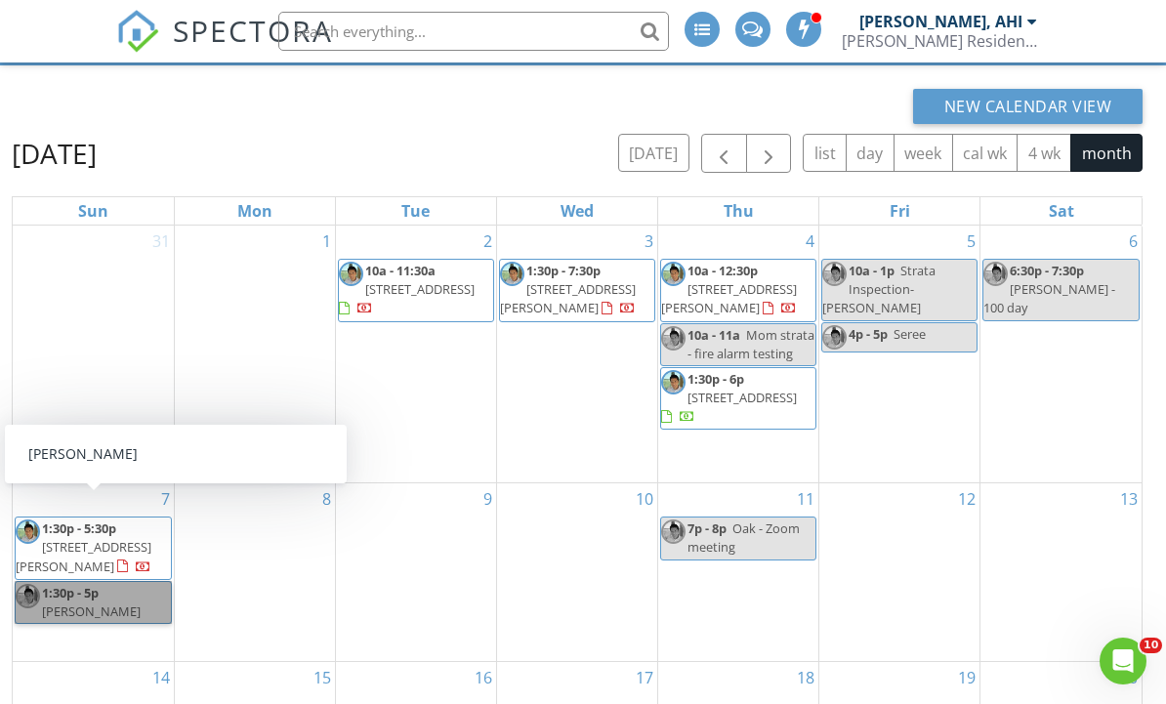
click at [105, 583] on link "1:30p - 5p [PERSON_NAME]" at bounding box center [93, 602] width 157 height 43
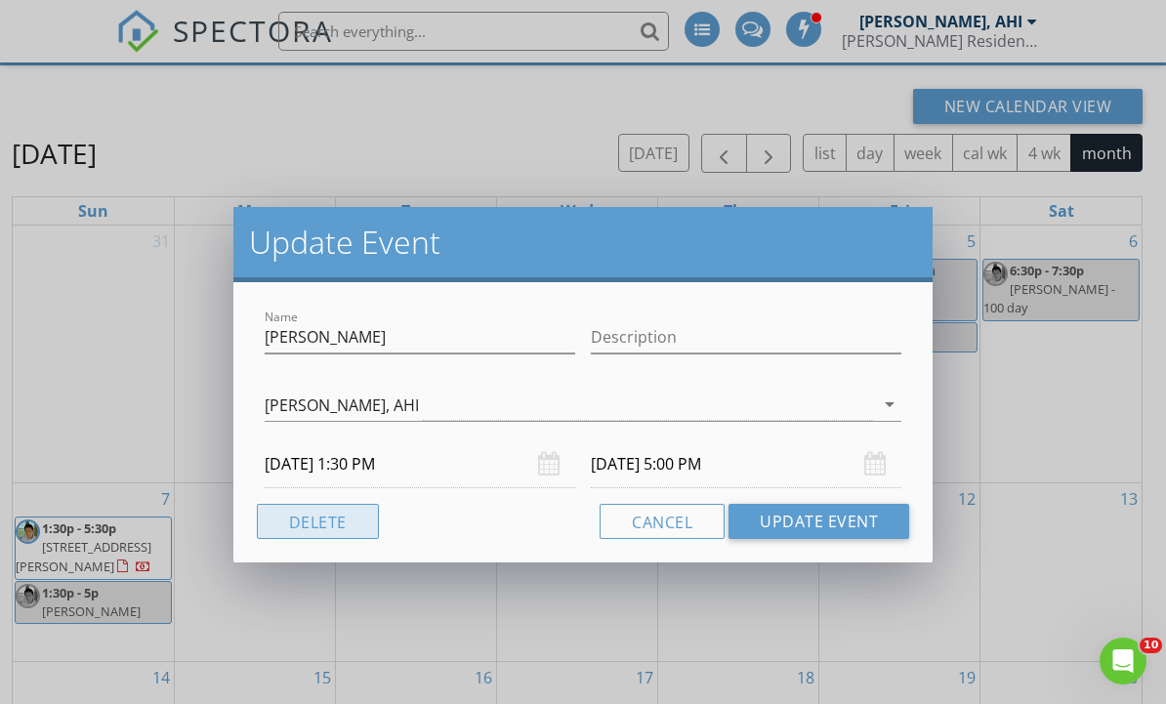
click at [307, 535] on button "Delete" at bounding box center [318, 521] width 122 height 35
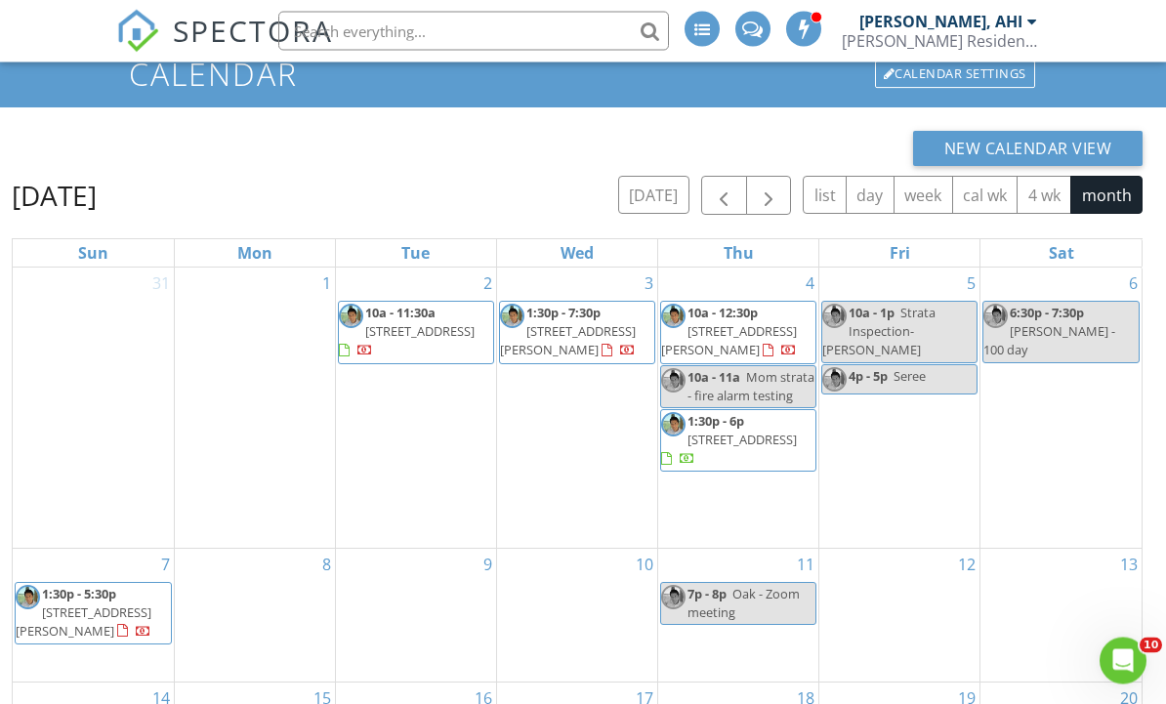
scroll to position [0, 0]
